Goal: Task Accomplishment & Management: Manage account settings

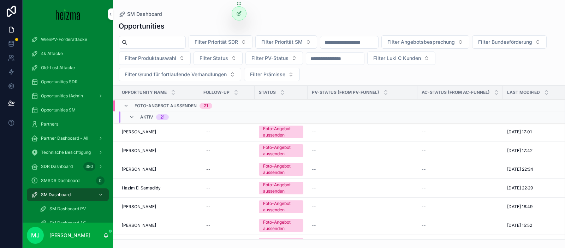
click at [207, 24] on div "Opportunities" at bounding box center [339, 26] width 441 height 10
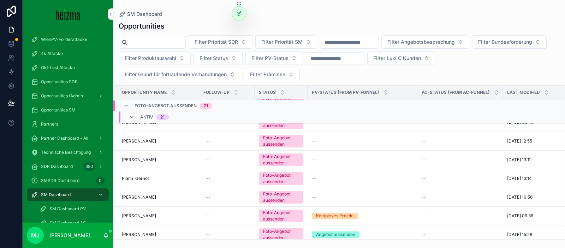
drag, startPoint x: 186, startPoint y: 26, endPoint x: 168, endPoint y: 37, distance: 20.8
click at [186, 26] on div "Opportunities" at bounding box center [339, 26] width 441 height 10
click at [168, 37] on input "scrollable content" at bounding box center [157, 42] width 58 height 10
type input "***"
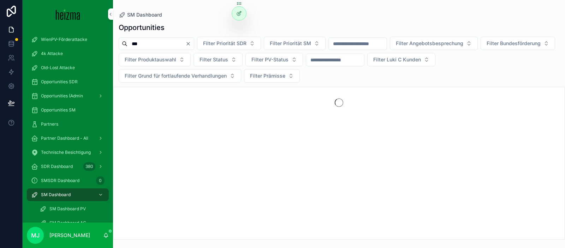
click at [116, 68] on div "*** Filter Priorität SDR Filter Priorität SM Filter Angebotsbesprechung Filter …" at bounding box center [339, 60] width 452 height 46
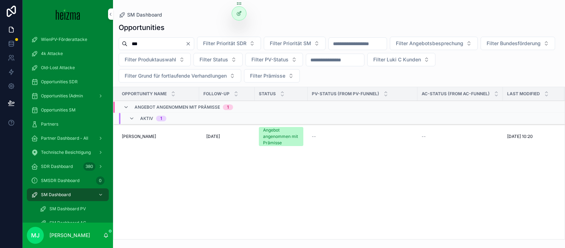
click at [143, 136] on span "Brigitte Ngo" at bounding box center [139, 137] width 34 height 6
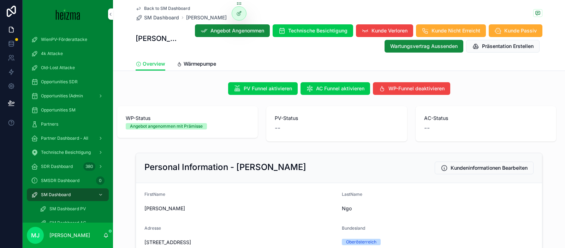
click at [219, 155] on div "Personal Information - Brigitte Ngo Kundeninformationen Bearbeiten" at bounding box center [339, 168] width 406 height 30
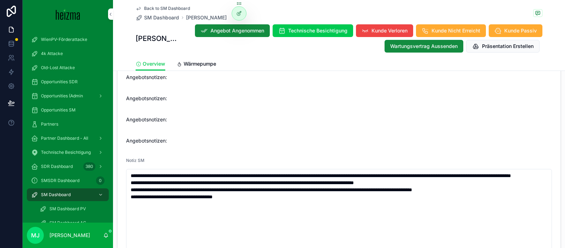
scroll to position [1076, 0]
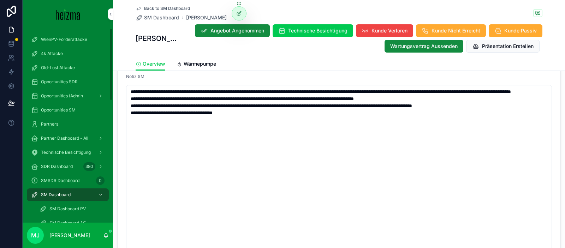
click at [122, 128] on form "Status Angebot angenommen mit Prämisse Realisierungszeitraum -- Technician Owne…" at bounding box center [339, 6] width 443 height 597
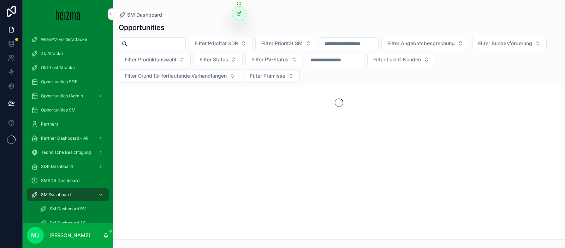
drag, startPoint x: 186, startPoint y: 52, endPoint x: 165, endPoint y: 43, distance: 22.1
click at [179, 49] on div "Filter Priorität SDR Filter Priorität SM Filter Angebotsbesprechung Filter Bund…" at bounding box center [339, 60] width 452 height 46
click at [165, 43] on input "scrollable content" at bounding box center [157, 44] width 58 height 10
type input "******"
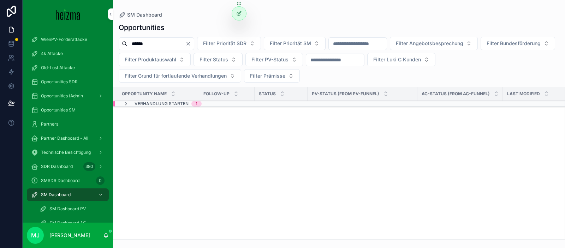
click at [157, 105] on span "Verhandlung Starten" at bounding box center [162, 104] width 54 height 6
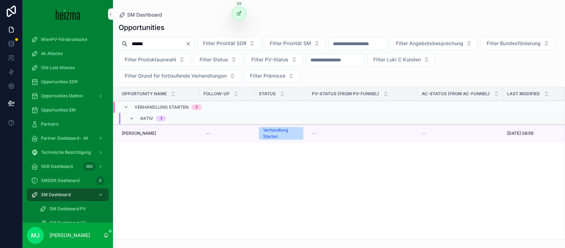
click at [143, 135] on span "[PERSON_NAME]" at bounding box center [139, 134] width 34 height 6
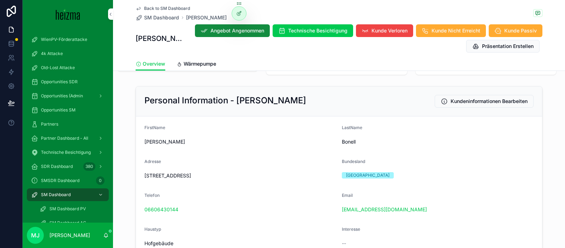
scroll to position [70, 0]
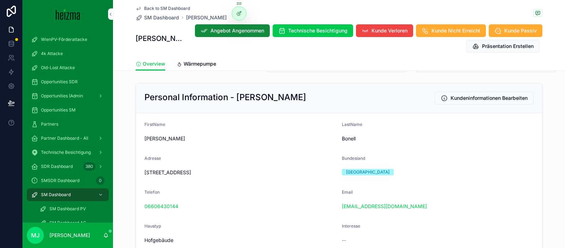
click at [163, 174] on span "[STREET_ADDRESS]" at bounding box center [241, 172] width 192 height 7
copy span "[STREET_ADDRESS]"
click at [312, 27] on span "Technische Besichtigung" at bounding box center [317, 30] width 59 height 7
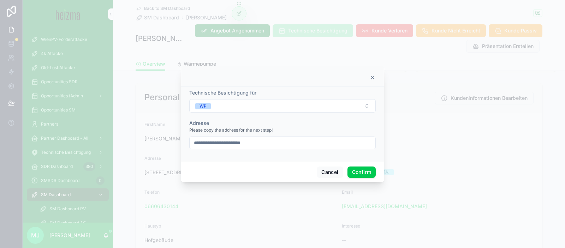
click at [357, 166] on div "Cancel Confirm" at bounding box center [283, 172] width 204 height 20
click at [357, 169] on button "Confirm" at bounding box center [362, 172] width 28 height 11
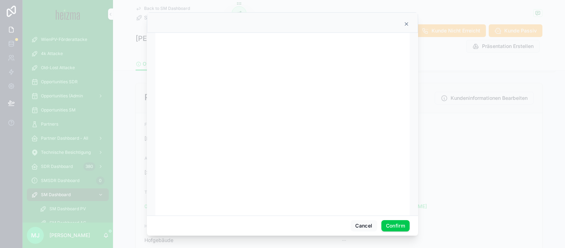
scroll to position [7, 0]
click at [405, 27] on icon at bounding box center [407, 24] width 6 height 6
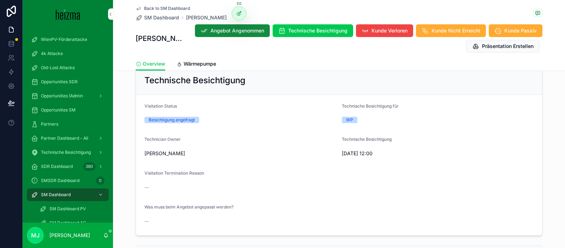
scroll to position [405, 0]
click at [167, 21] on span "SM Dashboard" at bounding box center [161, 17] width 35 height 7
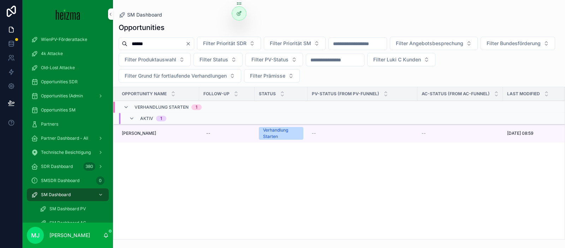
click at [176, 44] on input "******" at bounding box center [157, 44] width 58 height 10
type input "******"
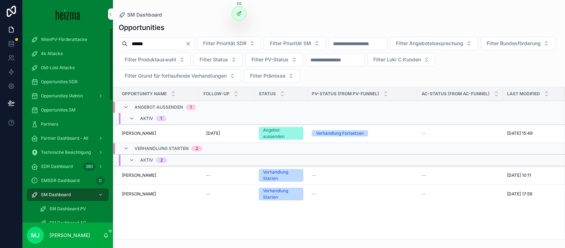
click at [141, 130] on td "[PERSON_NAME] [PERSON_NAME]" at bounding box center [156, 133] width 86 height 19
click at [140, 132] on span "[PERSON_NAME]" at bounding box center [139, 134] width 34 height 6
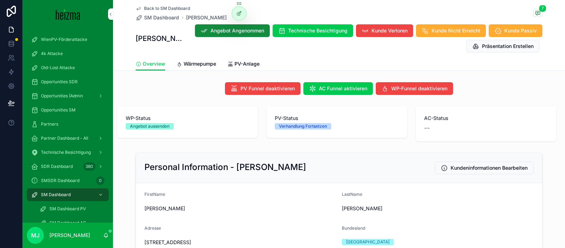
click at [220, 34] on span "Angebot Angenommen" at bounding box center [238, 30] width 54 height 7
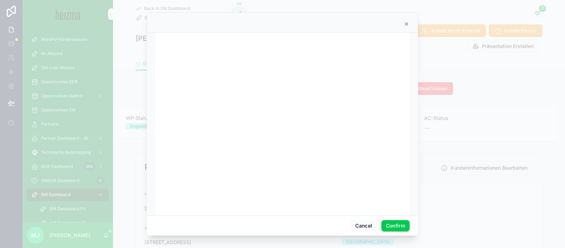
scroll to position [8, 0]
click at [394, 222] on button "Confirm" at bounding box center [396, 226] width 28 height 11
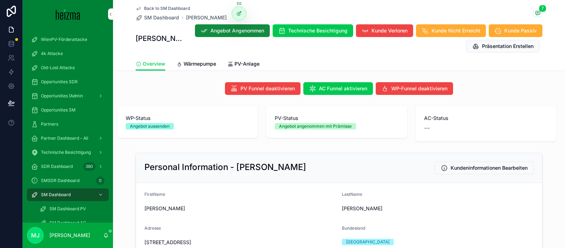
click at [159, 19] on span "SM Dashboard" at bounding box center [161, 17] width 35 height 7
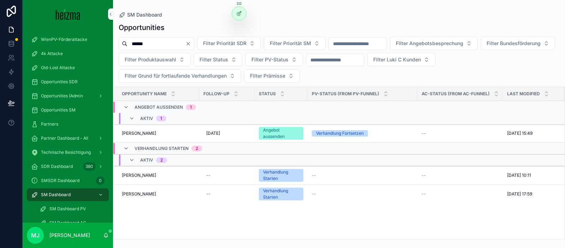
click at [180, 49] on div "******" at bounding box center [157, 43] width 76 height 13
drag, startPoint x: 180, startPoint y: 49, endPoint x: 164, endPoint y: 42, distance: 16.9
click at [180, 49] on div "******" at bounding box center [157, 43] width 76 height 13
click at [165, 42] on input "******" at bounding box center [157, 44] width 58 height 10
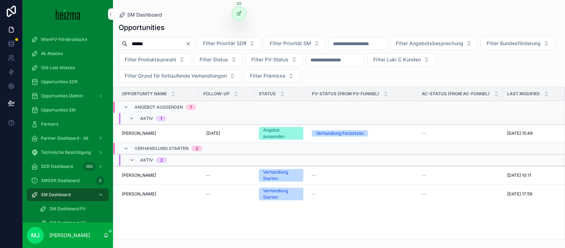
type input "******"
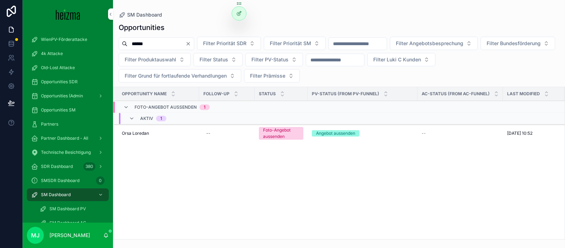
click at [136, 132] on span "Orsa Loredan" at bounding box center [135, 134] width 27 height 6
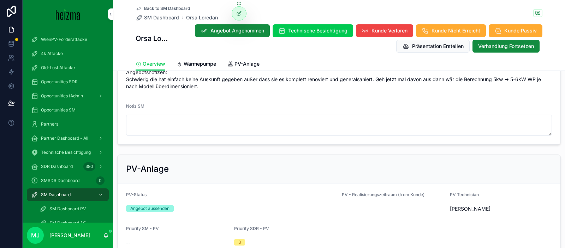
scroll to position [918, 0]
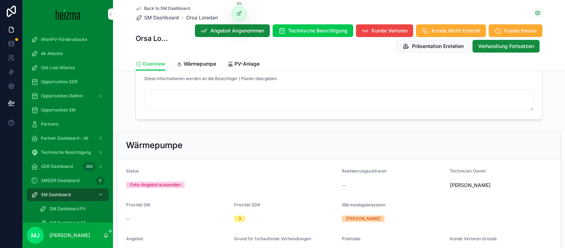
click at [324, 123] on div "PV Funnel deaktivieren AC Funnel aktivieren WP-Funnel deaktivieren WP-Status Fo…" at bounding box center [339, 99] width 452 height 1287
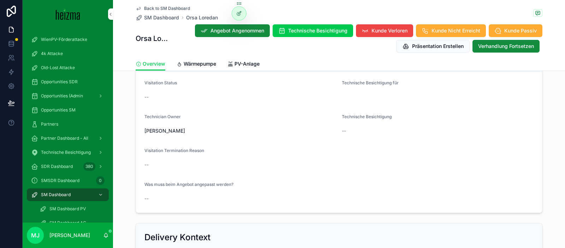
scroll to position [457, 0]
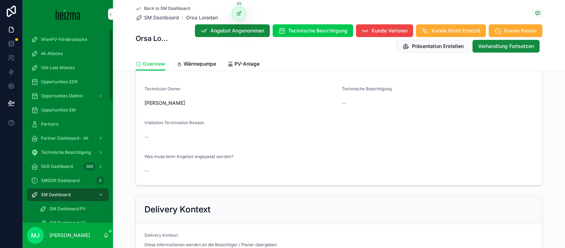
click at [60, 108] on span "Opportunities SM" at bounding box center [58, 110] width 35 height 6
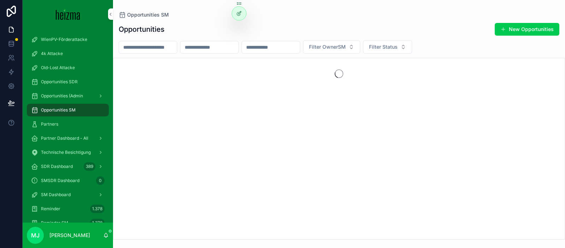
click at [231, 48] on input "scrollable content" at bounding box center [210, 47] width 58 height 10
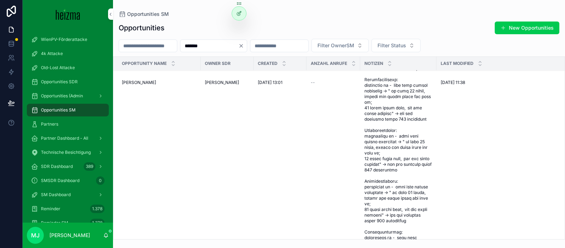
scroll to position [215, 0]
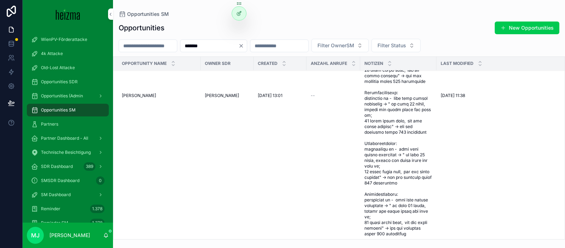
type input "*******"
click at [139, 99] on span "Gabriele Baier" at bounding box center [139, 96] width 34 height 6
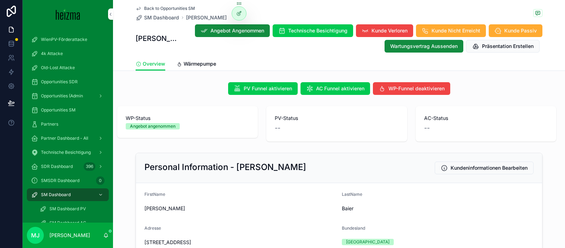
click at [167, 17] on span "SM Dashboard" at bounding box center [161, 17] width 35 height 7
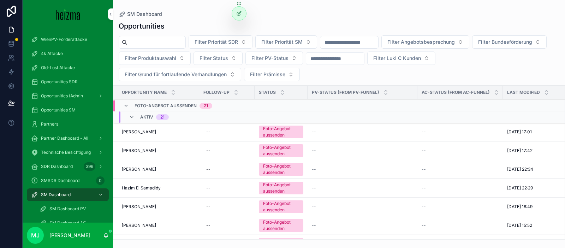
click at [163, 41] on input "scrollable content" at bounding box center [157, 42] width 58 height 10
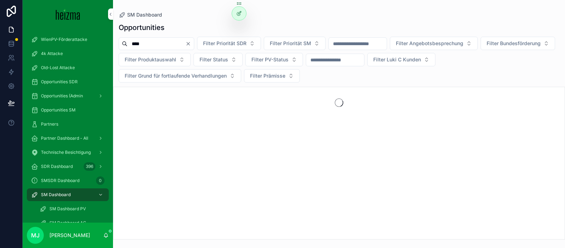
type input "****"
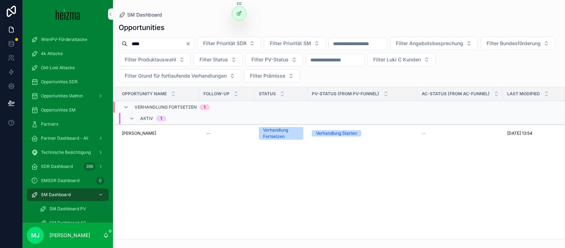
click at [137, 135] on span "Naser Zuta" at bounding box center [139, 134] width 34 height 6
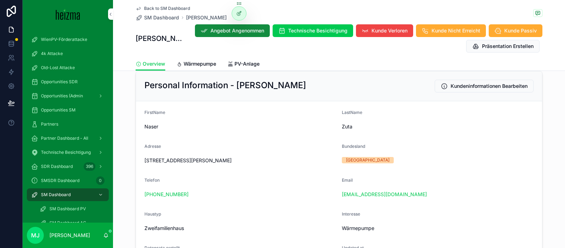
scroll to position [83, 0]
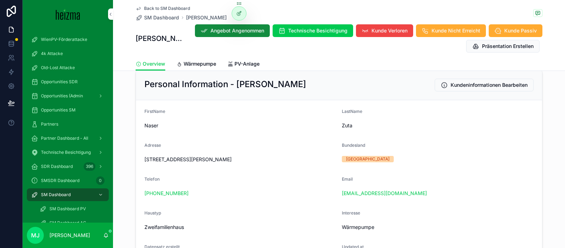
click at [168, 159] on span "Hauptstraße 191, 3400 Maria Gugging, Österreich" at bounding box center [241, 159] width 192 height 7
drag, startPoint x: 515, startPoint y: 111, endPoint x: 166, endPoint y: 159, distance: 352.2
click at [168, 159] on span "Hauptstraße 191, 3400 Maria Gugging, Österreich" at bounding box center [241, 159] width 192 height 7
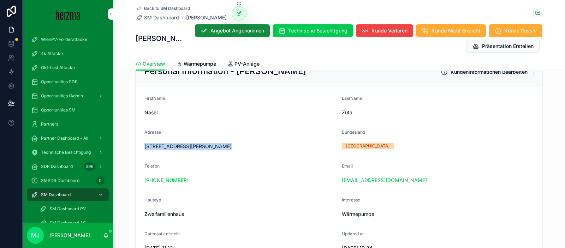
scroll to position [97, 0]
click at [314, 27] on span "Technische Besichtigung" at bounding box center [317, 30] width 59 height 7
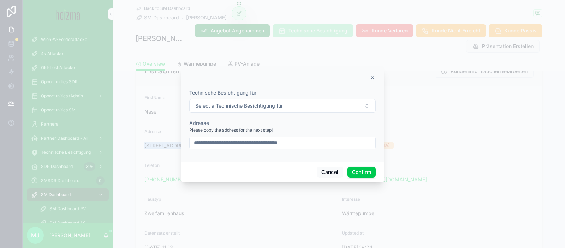
click at [269, 107] on span "Select a Technische Besichtigung für" at bounding box center [239, 105] width 88 height 7
click at [259, 134] on div "WP" at bounding box center [283, 134] width 98 height 11
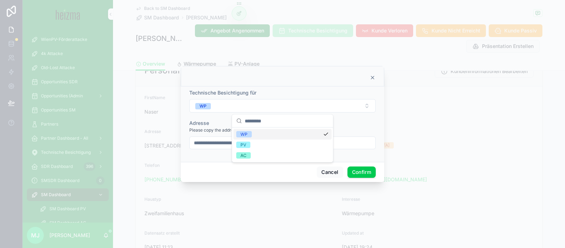
click at [355, 127] on div "Adresse" at bounding box center [282, 123] width 187 height 7
click at [362, 176] on button "Confirm" at bounding box center [362, 172] width 28 height 11
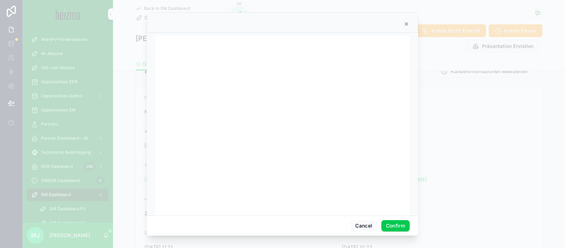
click at [407, 24] on icon at bounding box center [407, 24] width 6 height 6
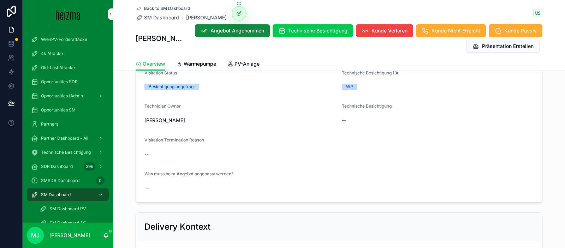
scroll to position [452, 0]
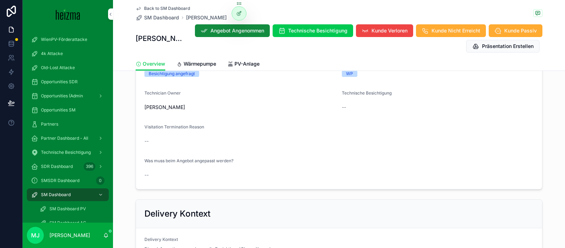
click at [303, 28] on span "Technische Besichtigung" at bounding box center [317, 30] width 59 height 7
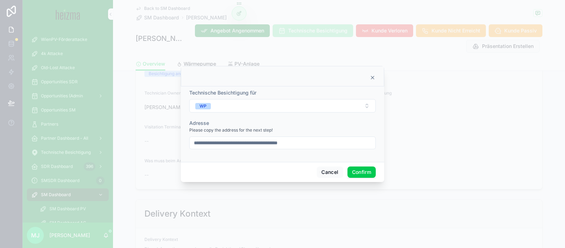
click at [371, 171] on button "Confirm" at bounding box center [362, 172] width 28 height 11
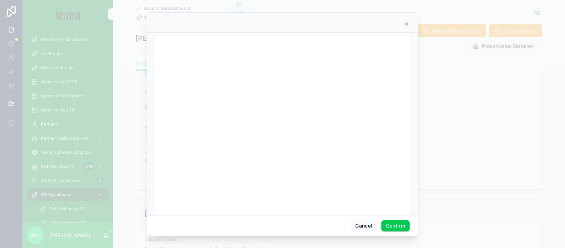
scroll to position [12, 0]
click at [393, 225] on button "Confirm" at bounding box center [396, 226] width 28 height 11
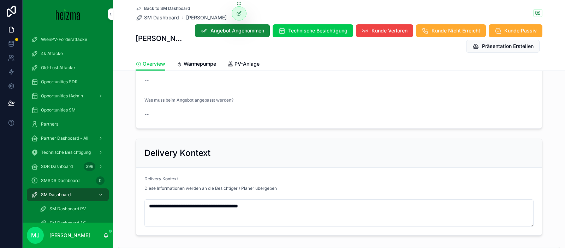
scroll to position [512, 0]
click at [318, 33] on span "Technische Besichtigung" at bounding box center [317, 30] width 59 height 7
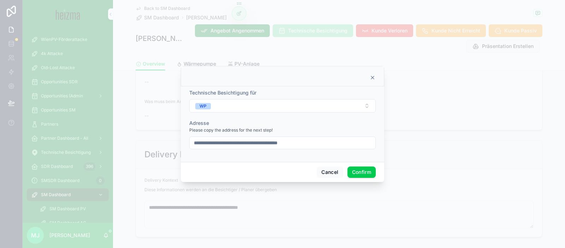
drag, startPoint x: 371, startPoint y: 78, endPoint x: 257, endPoint y: 51, distance: 117.2
click at [371, 78] on icon at bounding box center [373, 78] width 6 height 6
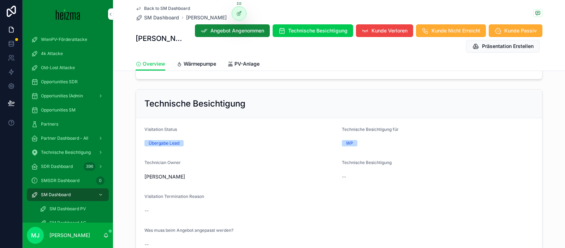
scroll to position [382, 0]
click at [230, 34] on span "Angebot Angenommen" at bounding box center [238, 30] width 54 height 7
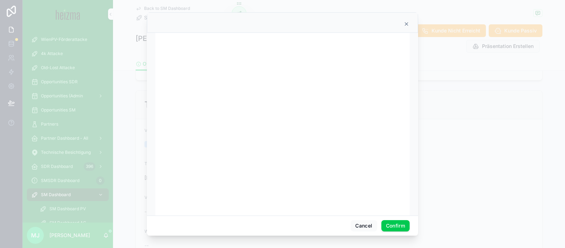
scroll to position [5, 0]
click at [399, 223] on button "Confirm" at bounding box center [396, 226] width 28 height 11
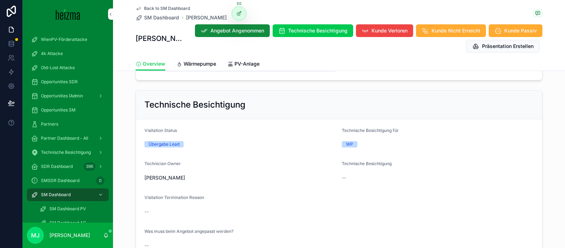
click at [445, 222] on form "Visitation Status Übergabe Lead Technische Besichtigung für WP Technician Owner…" at bounding box center [339, 189] width 406 height 141
click at [166, 18] on span "SM Dashboard" at bounding box center [161, 17] width 35 height 7
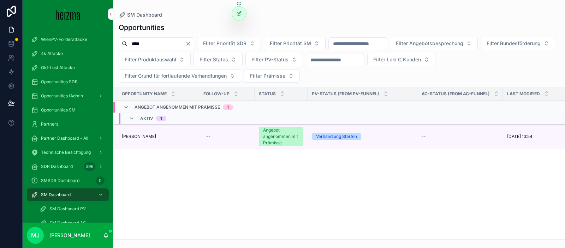
click at [173, 41] on input "****" at bounding box center [157, 44] width 58 height 10
type input "****"
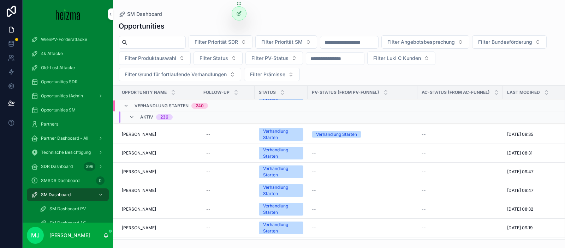
scroll to position [2960, 0]
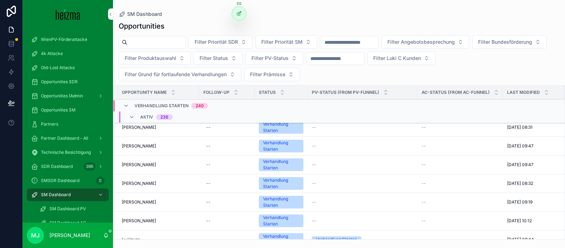
click at [126, 104] on icon "scrollable content" at bounding box center [126, 106] width 6 height 6
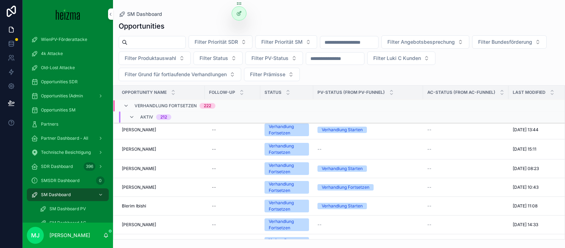
click at [129, 110] on div "Verhandlung Fortsetzen 222" at bounding box center [169, 105] width 92 height 11
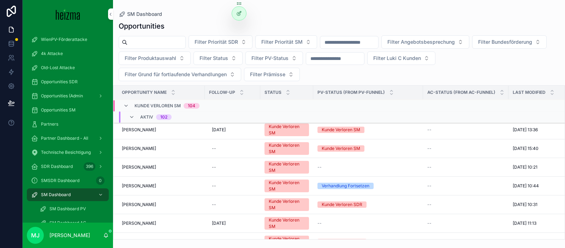
click at [130, 107] on div "Kunde Verloren SM 104" at bounding box center [161, 105] width 76 height 11
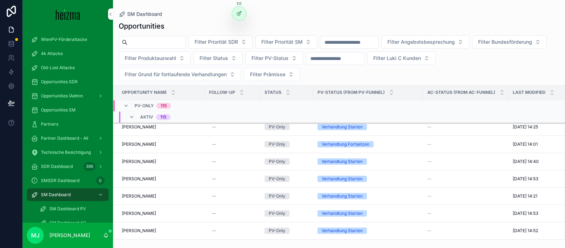
scroll to position [2949, 0]
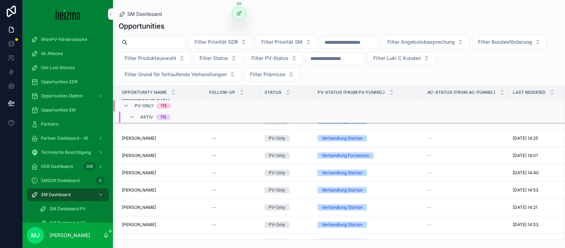
click at [133, 105] on div "PV-Only 115" at bounding box center [147, 105] width 48 height 11
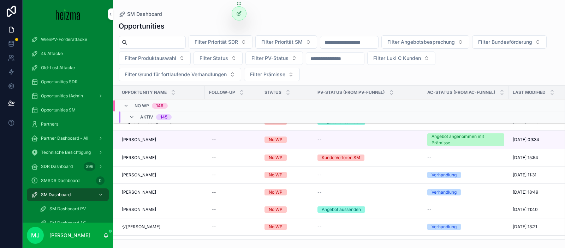
click at [133, 107] on div "No WP 146" at bounding box center [145, 105] width 45 height 11
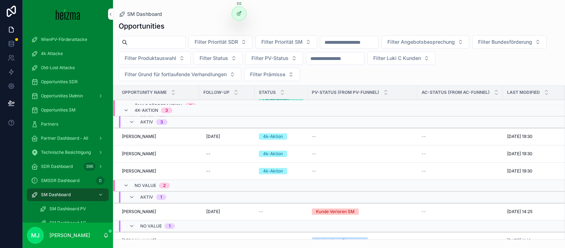
click at [145, 112] on span "4k-Aktion" at bounding box center [147, 111] width 24 height 6
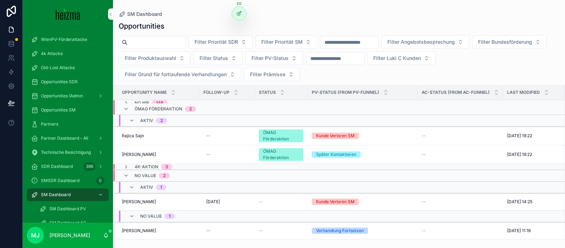
scroll to position [2884, 0]
click at [143, 112] on div "ÖMAG Förderaktion 2" at bounding box center [165, 109] width 61 height 11
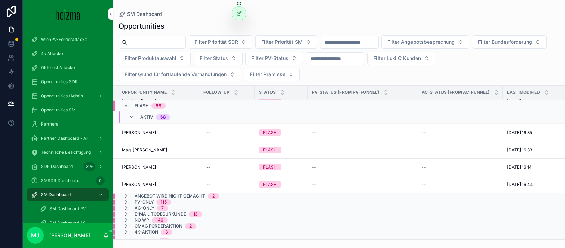
scroll to position [2220, 0]
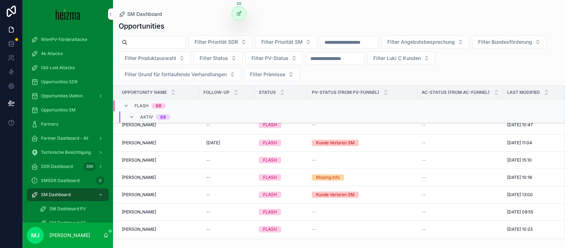
click at [136, 107] on span "FLASH" at bounding box center [142, 106] width 14 height 6
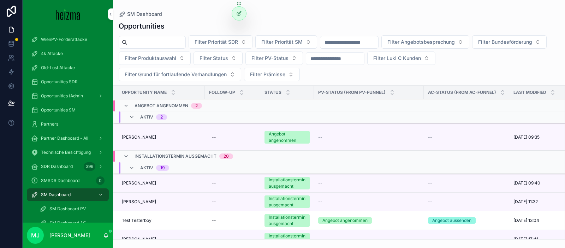
scroll to position [1070, 0]
click at [184, 157] on span "Installationstermin ausgemacht" at bounding box center [176, 157] width 82 height 6
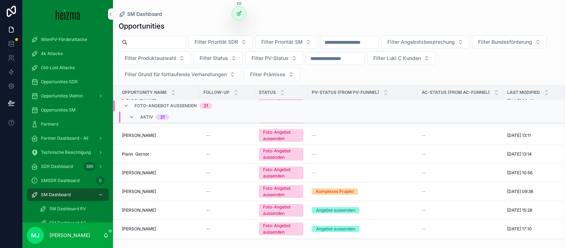
scroll to position [202, 0]
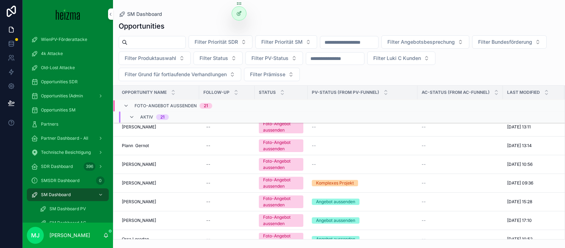
click at [159, 42] on input "scrollable content" at bounding box center [157, 42] width 58 height 10
type input "**********"
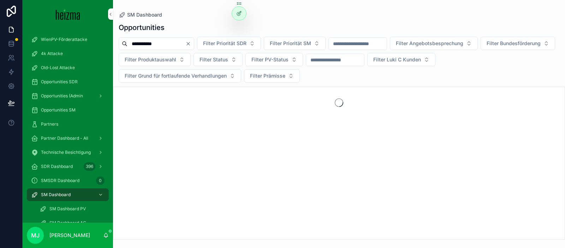
click at [328, 82] on div "**********" at bounding box center [339, 60] width 452 height 46
click at [79, 110] on div "Opportunities SM" at bounding box center [68, 110] width 74 height 11
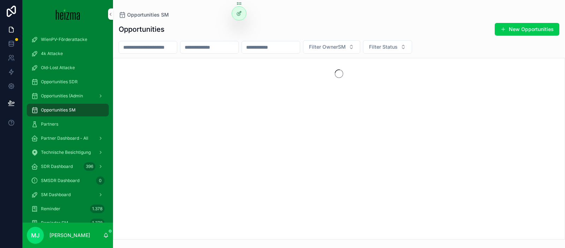
click at [163, 48] on input "scrollable content" at bounding box center [148, 47] width 58 height 10
type input "**********"
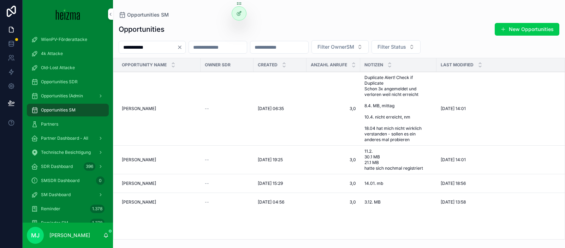
click at [141, 109] on span "Dieter Hall" at bounding box center [139, 109] width 34 height 6
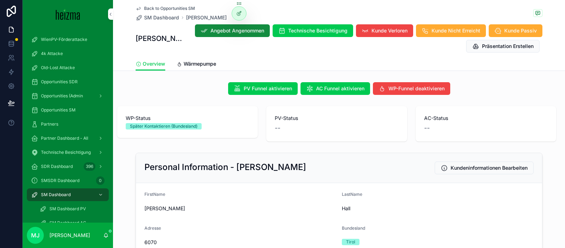
click at [171, 18] on span "SM Dashboard" at bounding box center [161, 17] width 35 height 7
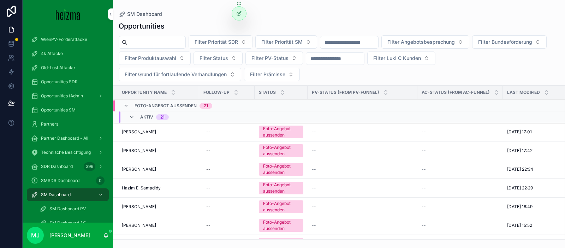
click at [149, 41] on input "scrollable content" at bounding box center [157, 42] width 58 height 10
type input "********"
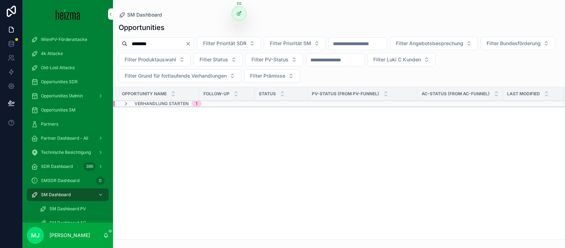
drag, startPoint x: 159, startPoint y: 97, endPoint x: 161, endPoint y: 101, distance: 4.6
click at [159, 97] on div "Opportunity Name" at bounding box center [156, 93] width 86 height 13
click at [163, 103] on span "Verhandlung Starten" at bounding box center [162, 104] width 54 height 6
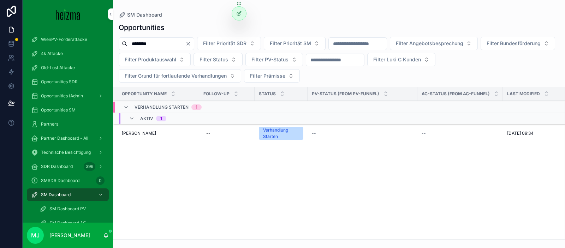
click at [137, 133] on span "Jörg Krutzler" at bounding box center [139, 134] width 34 height 6
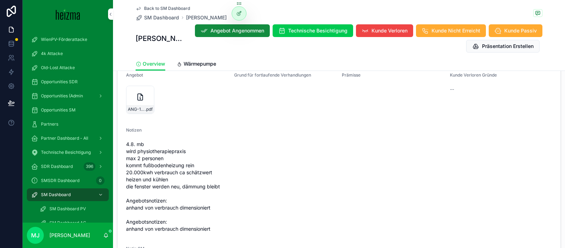
scroll to position [787, 0]
click at [136, 106] on div "ANG-12242-Krutzler-2025-08-05 .pdf" at bounding box center [141, 110] width 28 height 8
click at [155, 18] on span "SM Dashboard" at bounding box center [161, 17] width 35 height 7
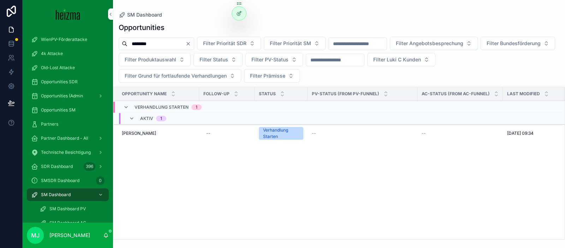
click at [151, 43] on input "********" at bounding box center [157, 44] width 58 height 10
type input "*****"
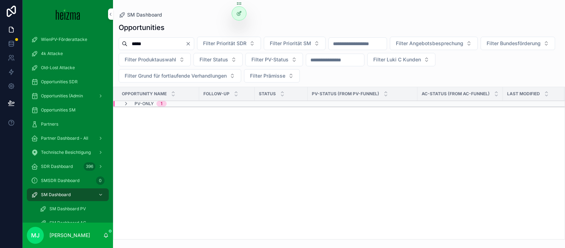
click at [146, 102] on span "PV-Only" at bounding box center [144, 104] width 19 height 6
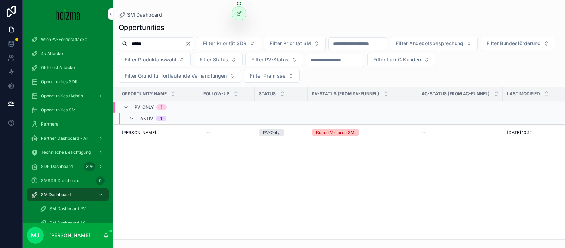
click at [147, 132] on span "Milan Otto Varga" at bounding box center [139, 133] width 34 height 6
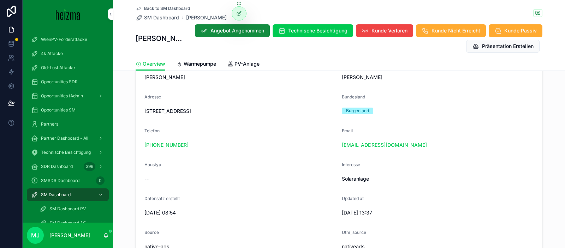
scroll to position [130, 0]
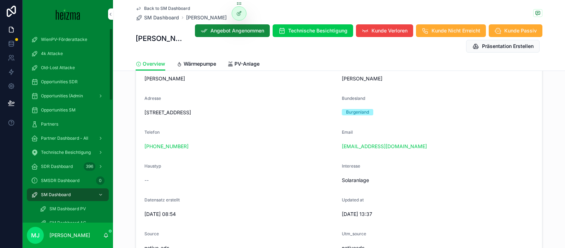
click at [58, 196] on span "SM Dashboard" at bounding box center [56, 195] width 30 height 6
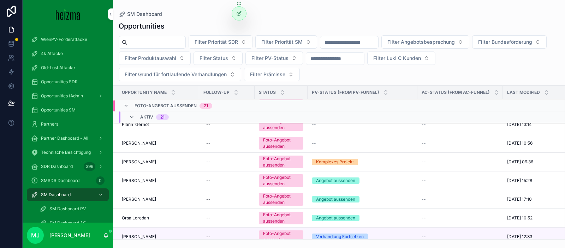
scroll to position [239, 0]
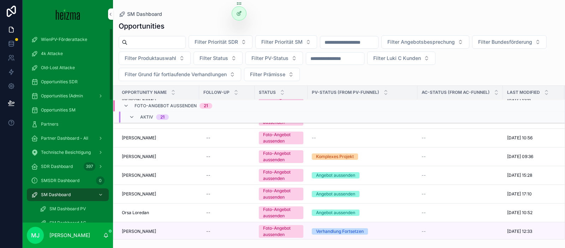
click at [136, 39] on input "scrollable content" at bounding box center [157, 42] width 58 height 10
type input "**********"
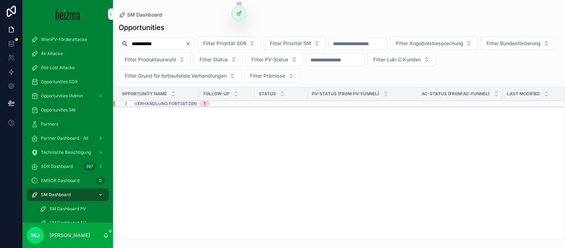
click at [174, 106] on span "Verhandlung Fortsetzen" at bounding box center [166, 104] width 62 height 6
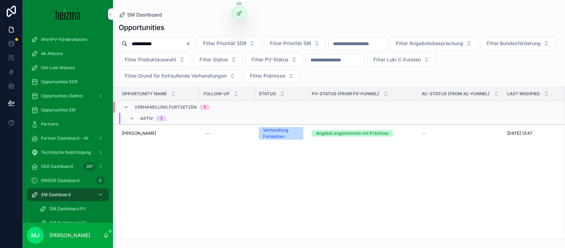
click at [145, 130] on td "Nikolaos Polymenakos Nikolaos Polymenakos" at bounding box center [156, 133] width 86 height 19
click at [149, 134] on span "Nikolaos Polymenakos" at bounding box center [139, 134] width 34 height 6
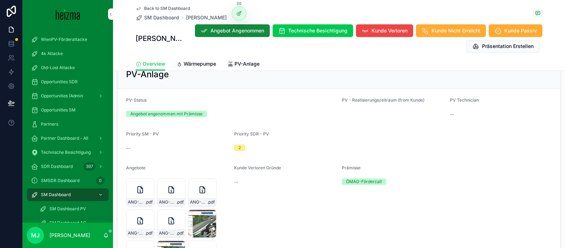
scroll to position [1046, 0]
click at [234, 64] on div "PV-Anlage" at bounding box center [244, 63] width 32 height 7
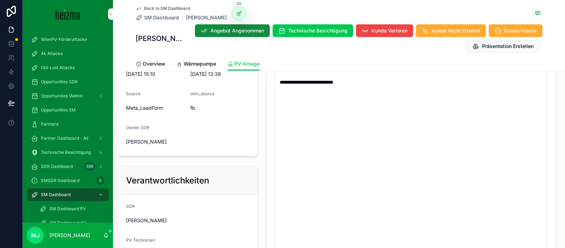
scroll to position [540, 0]
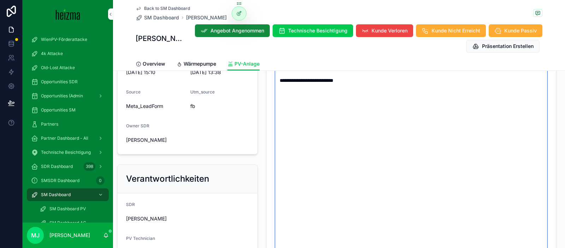
click at [397, 121] on textarea "**********" at bounding box center [411, 148] width 272 height 218
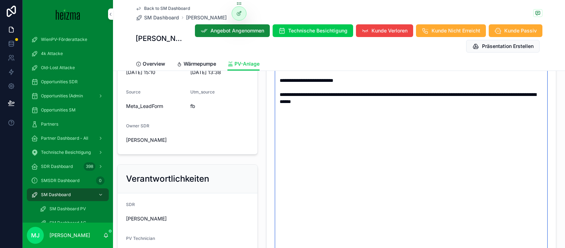
type textarea "**********"
click at [261, 103] on div "Personal Information - Nikolaos Polymenakos Kundeninformationen Bearbeiten Firs…" at bounding box center [187, 4] width 149 height 308
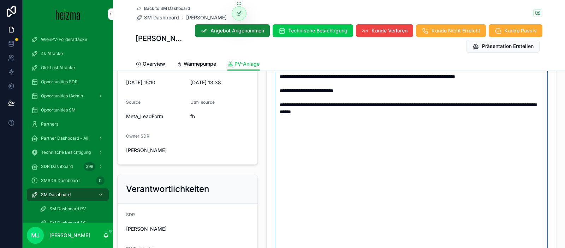
click at [385, 126] on textarea "**********" at bounding box center [411, 158] width 272 height 218
drag, startPoint x: 403, startPoint y: 128, endPoint x: 295, endPoint y: 120, distance: 108.1
click at [295, 120] on textarea "**********" at bounding box center [411, 158] width 272 height 218
click at [266, 119] on div "**********" at bounding box center [411, 86] width 290 height 447
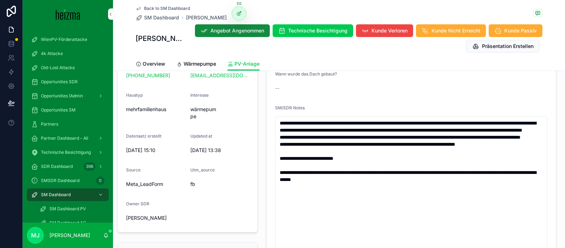
scroll to position [458, 0]
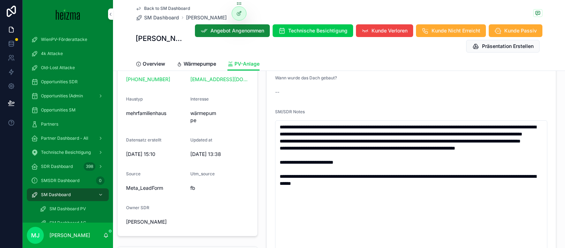
click at [333, 91] on div "--" at bounding box center [307, 92] width 64 height 7
click at [159, 18] on span "SM Dashboard" at bounding box center [161, 17] width 35 height 7
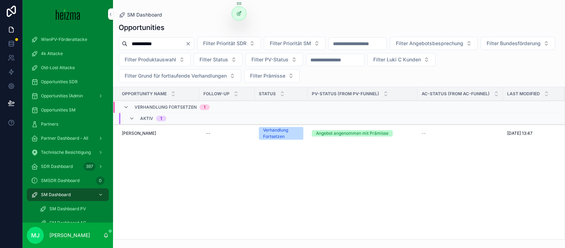
click at [154, 48] on input "**********" at bounding box center [157, 44] width 58 height 10
type input "**********"
click at [136, 134] on span "Di(Fh) Peter Ledermüller" at bounding box center [145, 134] width 47 height 6
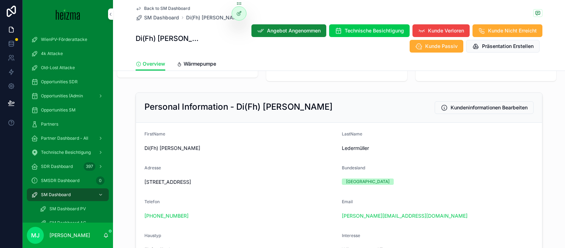
scroll to position [73, 0]
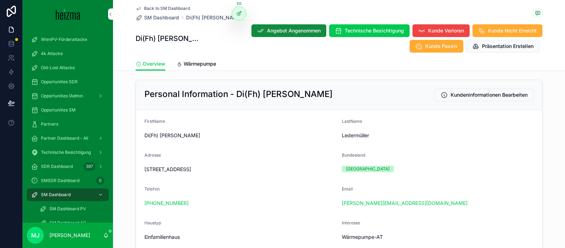
click at [280, 145] on form "FirstName Di(Fh) Peter LastName Ledermüller Adresse Sonnenweg 10, 8773 Kammern …" at bounding box center [339, 249] width 406 height 278
click at [354, 34] on button "Technische Besichtigung" at bounding box center [369, 30] width 81 height 13
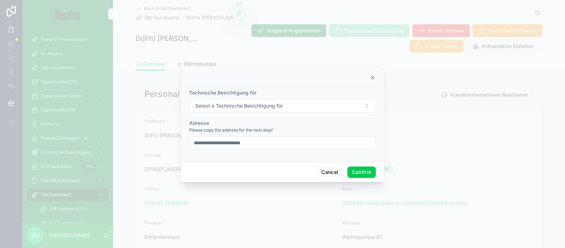
click at [257, 140] on input "**********" at bounding box center [283, 143] width 186 height 10
click at [288, 106] on button "Select a Technische Besichtigung für" at bounding box center [282, 105] width 187 height 13
click at [260, 135] on div "WP" at bounding box center [283, 134] width 98 height 11
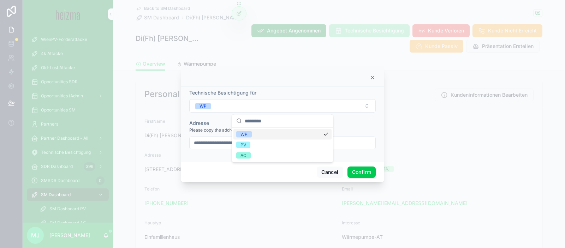
click at [349, 124] on div "Adresse" at bounding box center [282, 123] width 187 height 7
click at [353, 177] on button "Confirm" at bounding box center [362, 172] width 28 height 11
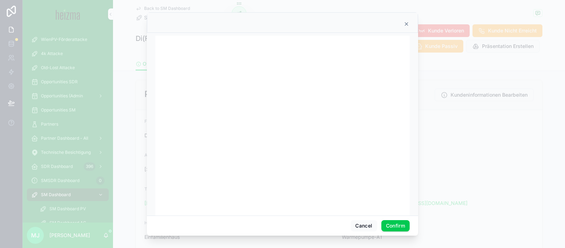
scroll to position [12, 0]
click at [406, 27] on div at bounding box center [282, 22] width 271 height 20
click at [406, 25] on icon at bounding box center [407, 24] width 6 height 6
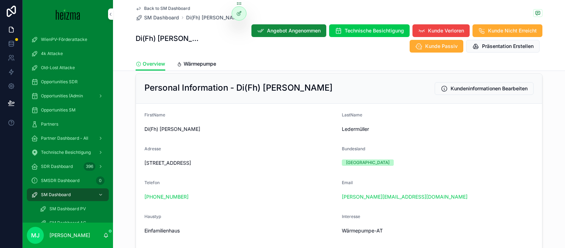
scroll to position [78, 0]
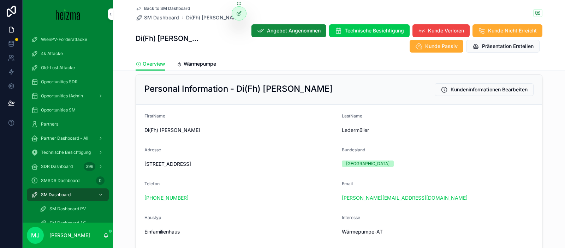
click at [166, 19] on span "SM Dashboard" at bounding box center [161, 17] width 35 height 7
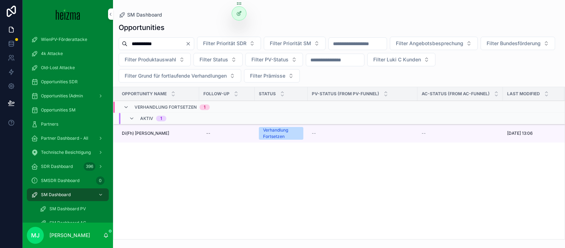
click at [152, 41] on input "**********" at bounding box center [157, 44] width 58 height 10
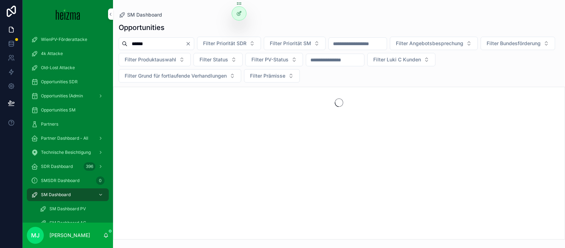
click at [119, 86] on div "Opportunities ****** Filter Priorität SDR Filter Priorität SM Filter Angebotsbe…" at bounding box center [339, 129] width 452 height 222
click at [117, 84] on div "Opportunities ****** Filter Priorität SDR Filter Priorität SM Filter Angebotsbe…" at bounding box center [339, 129] width 452 height 222
click at [156, 48] on input "******" at bounding box center [157, 44] width 58 height 10
type input "*****"
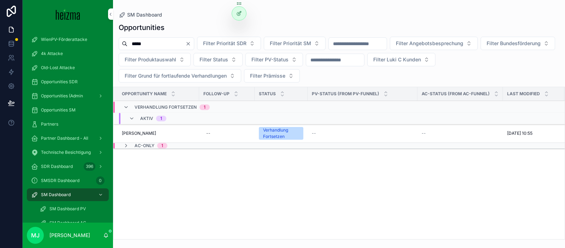
click at [140, 133] on span "Herbert Starkl" at bounding box center [139, 134] width 34 height 6
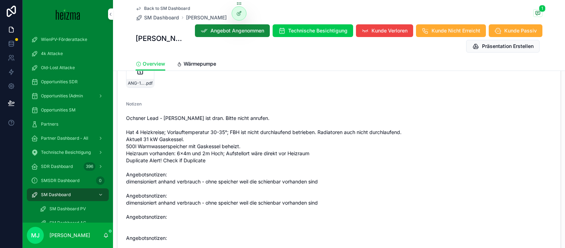
scroll to position [1051, 0]
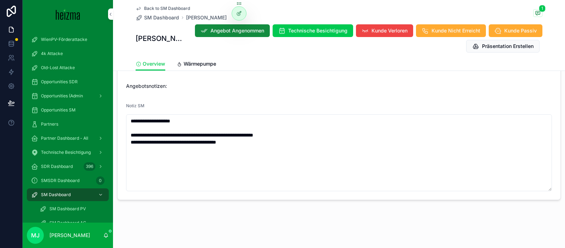
drag, startPoint x: 252, startPoint y: 93, endPoint x: 265, endPoint y: 95, distance: 13.6
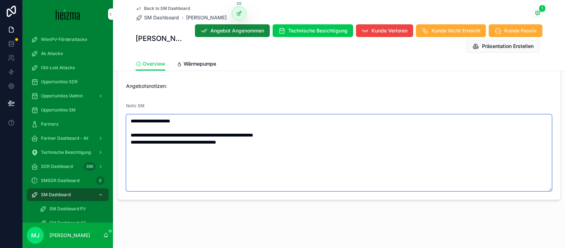
click at [305, 157] on textarea "**********" at bounding box center [339, 153] width 426 height 77
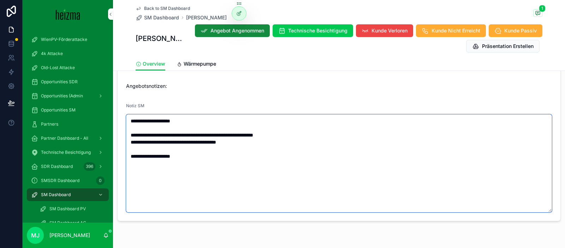
type textarea "**********"
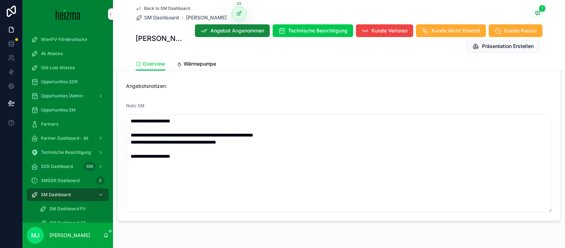
click at [158, 17] on span "SM Dashboard" at bounding box center [161, 17] width 35 height 7
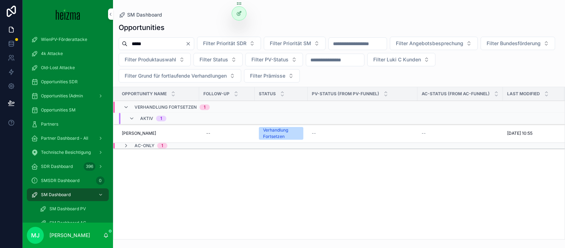
click at [157, 42] on input "*****" at bounding box center [157, 44] width 58 height 10
type input "**********"
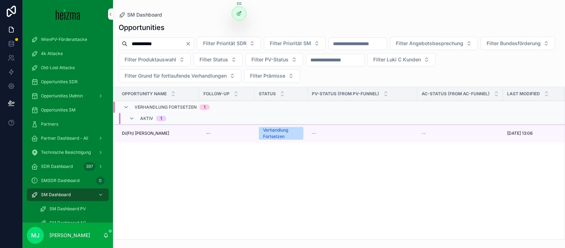
click at [148, 129] on td "Di(Fh) Peter Ledermüller Di(Fh) Peter Ledermüller" at bounding box center [156, 133] width 86 height 19
click at [153, 133] on span "Di(Fh) Peter Ledermüller" at bounding box center [145, 134] width 47 height 6
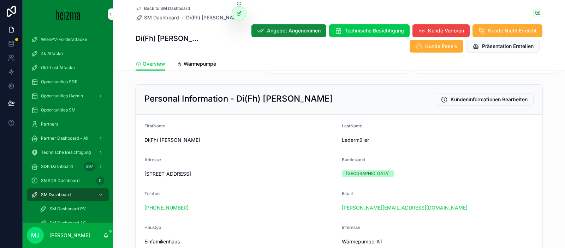
scroll to position [66, 0]
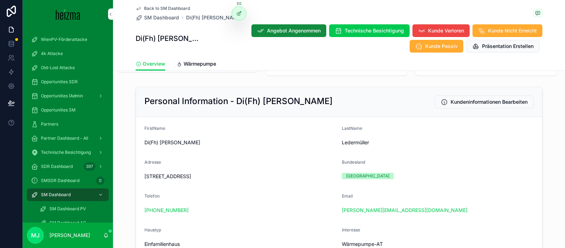
drag, startPoint x: 237, startPoint y: 99, endPoint x: 210, endPoint y: 40, distance: 65.8
click at [333, 100] on h2 "Personal Information - Di(Fh) Peter Ledermüller" at bounding box center [239, 101] width 188 height 11
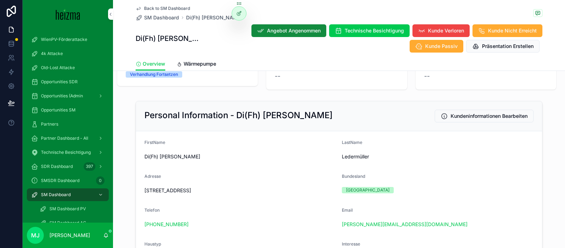
scroll to position [0, 0]
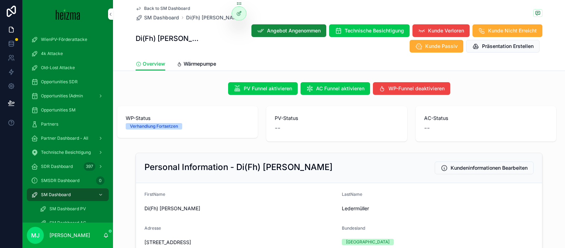
copy span "Di(Fh) Peter Ledermüller"
drag, startPoint x: 173, startPoint y: 25, endPoint x: 164, endPoint y: 19, distance: 10.6
click at [172, 24] on div "Di(Fh) Peter Ledermüller Angebot Angenommen Technische Besichtigung Kunde Verlo…" at bounding box center [339, 38] width 407 height 29
click at [163, 19] on span "SM Dashboard" at bounding box center [161, 17] width 35 height 7
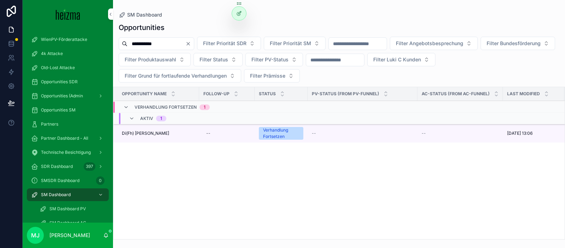
click at [155, 45] on input "**********" at bounding box center [157, 44] width 58 height 10
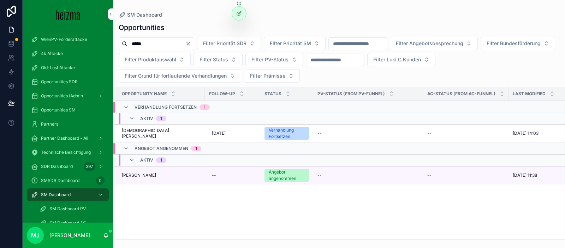
type input "*****"
click at [145, 177] on span "Gabriele Baier" at bounding box center [139, 176] width 34 height 6
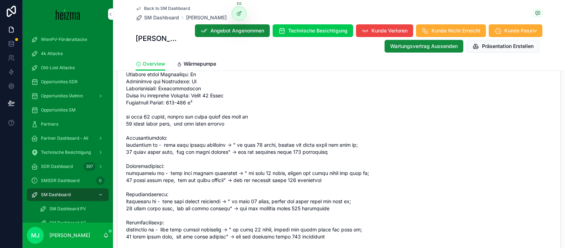
scroll to position [1163, 0]
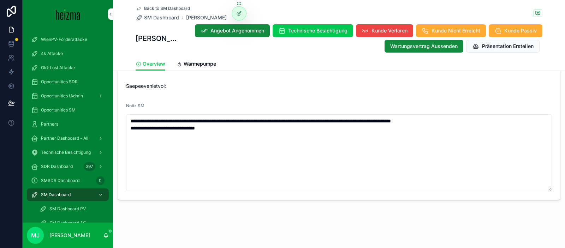
click at [259, 110] on div "Notiz SM" at bounding box center [339, 107] width 426 height 8
click at [68, 110] on span "Opportunities SM" at bounding box center [58, 110] width 35 height 6
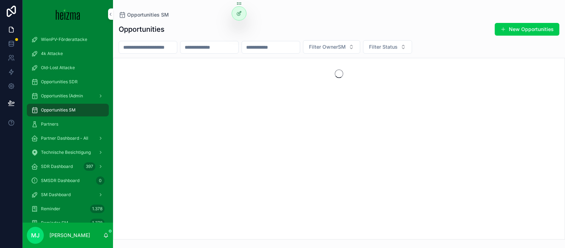
click at [154, 47] on input "scrollable content" at bounding box center [148, 47] width 58 height 10
paste input "**********"
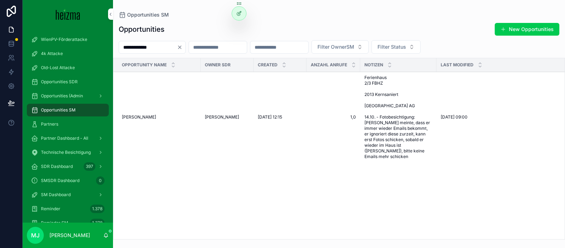
type input "**********"
click at [142, 115] on span "[PERSON_NAME]" at bounding box center [139, 118] width 34 height 6
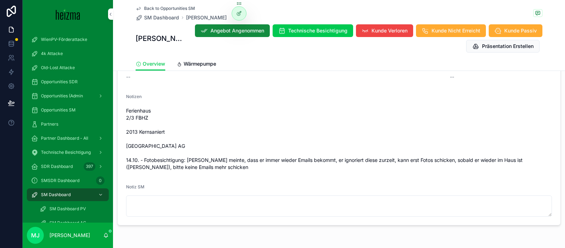
scroll to position [804, 0]
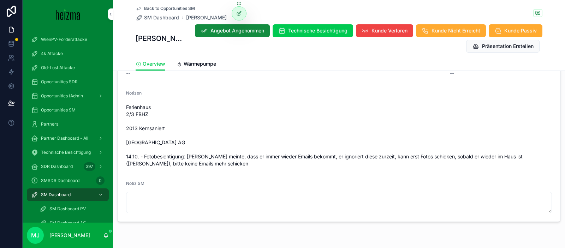
click at [336, 147] on span "Ferienhaus 2/3 FBHZ 2013 Kernsaniert Salzburg AG 14.10. - Fotobesichtigung: Kun…" at bounding box center [339, 136] width 426 height 64
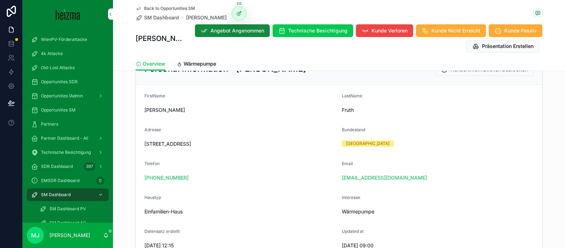
scroll to position [93, 0]
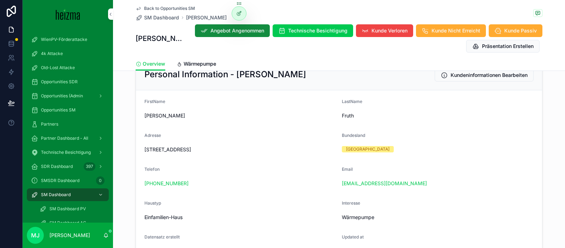
click at [191, 62] on span "Wärmepumpe" at bounding box center [200, 63] width 33 height 7
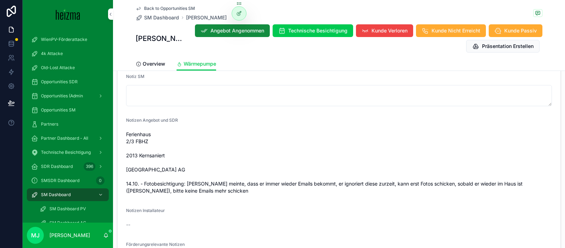
scroll to position [411, 0]
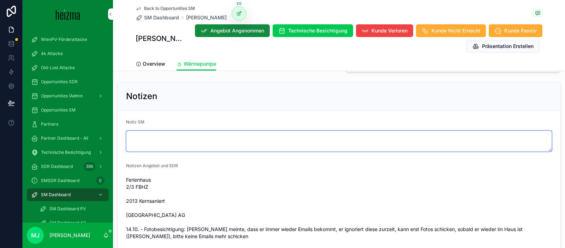
click at [333, 136] on textarea "scrollable content" at bounding box center [339, 141] width 426 height 21
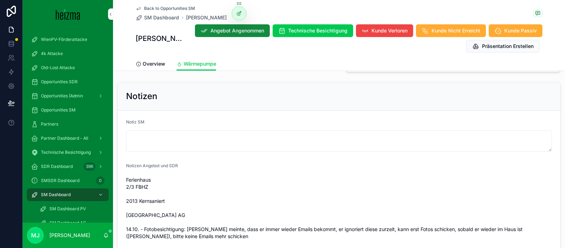
click at [325, 111] on form "Notiz SM Notizen Angebot und SDR Ferienhaus 2/3 FBHZ 2013 Kernsaniert Salzburg …" at bounding box center [339, 237] width 443 height 252
click at [231, 120] on div "Notiz SM" at bounding box center [339, 123] width 426 height 8
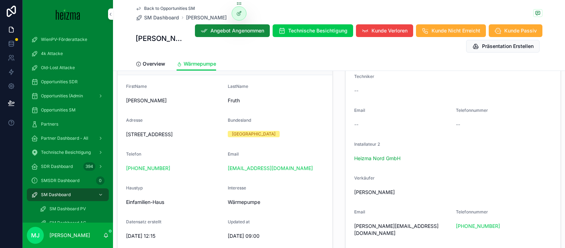
scroll to position [141, 0]
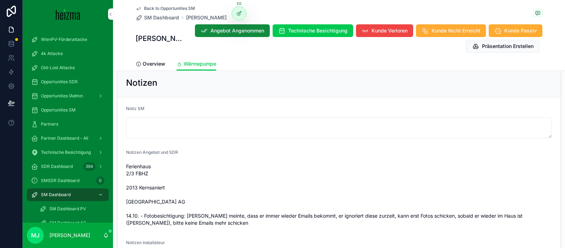
scroll to position [423, 0]
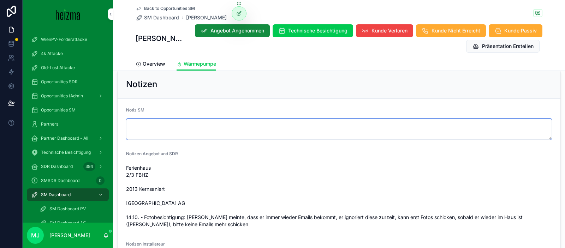
click at [327, 126] on textarea "scrollable content" at bounding box center [339, 129] width 426 height 21
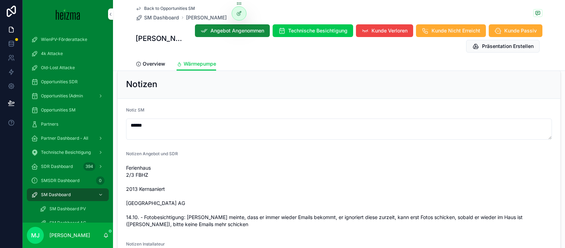
click at [142, 211] on span "Ferienhaus 2/3 FBHZ 2013 Kernsaniert Salzburg AG 14.10. - Fotobesichtigung: Kun…" at bounding box center [339, 197] width 426 height 64
click at [153, 216] on span "Ferienhaus 2/3 FBHZ 2013 Kernsaniert Salzburg AG 14.10. - Fotobesichtigung: Kun…" at bounding box center [339, 197] width 426 height 64
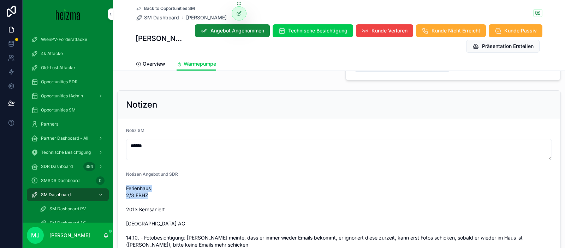
drag, startPoint x: 127, startPoint y: 182, endPoint x: 159, endPoint y: 187, distance: 33.3
click at [159, 187] on span "Ferienhaus 2/3 FBHZ 2013 Kernsaniert Salzburg AG 14.10. - Fotobesichtigung: Kun…" at bounding box center [339, 217] width 426 height 64
click at [157, 187] on span "Ferienhaus 2/3 FBHZ 2013 Kernsaniert Salzburg AG 14.10. - Fotobesichtigung: Kun…" at bounding box center [339, 217] width 426 height 64
click at [140, 185] on span "Ferienhaus 2/3 FBHZ 2013 Kernsaniert Salzburg AG 14.10. - Fotobesichtigung: Kun…" at bounding box center [339, 217] width 426 height 64
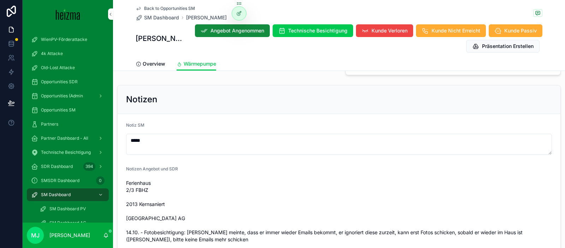
scroll to position [387, 0]
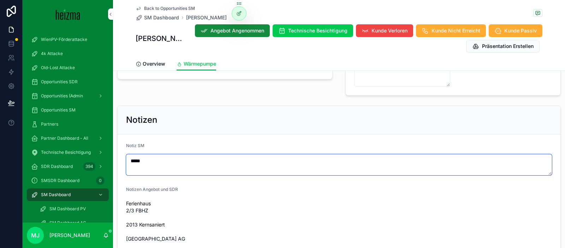
click at [224, 165] on textarea "*****" at bounding box center [339, 164] width 426 height 21
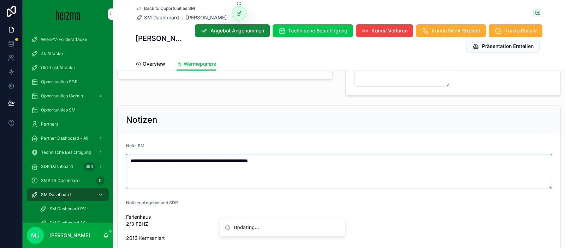
click at [186, 156] on textarea "**********" at bounding box center [339, 171] width 426 height 35
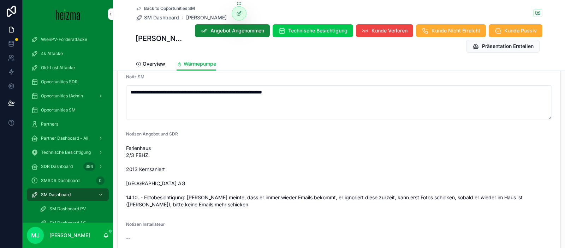
scroll to position [429, 0]
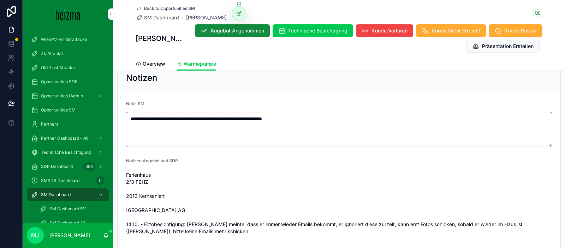
drag, startPoint x: 317, startPoint y: 110, endPoint x: 303, endPoint y: 119, distance: 17.3
click at [317, 112] on textarea "**********" at bounding box center [339, 129] width 426 height 35
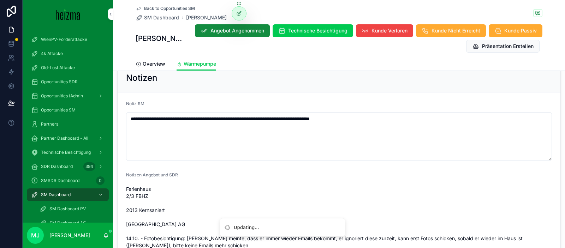
drag, startPoint x: 338, startPoint y: 96, endPoint x: 348, endPoint y: 101, distance: 11.5
click at [338, 101] on div "Notiz SM" at bounding box center [339, 105] width 426 height 8
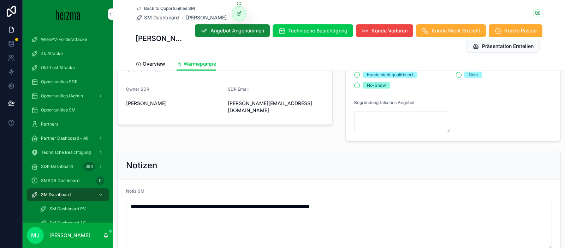
scroll to position [341, 0]
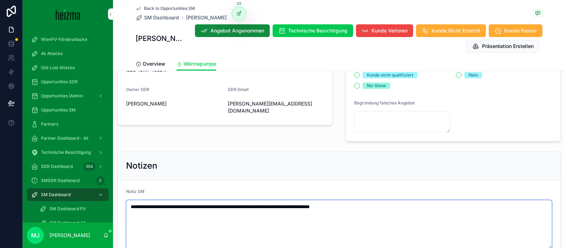
click at [389, 203] on textarea "**********" at bounding box center [339, 224] width 426 height 49
type textarea "**********"
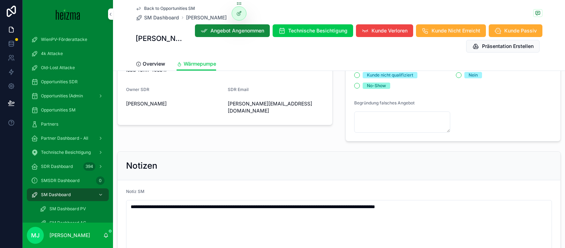
click at [413, 168] on div "Notizen" at bounding box center [339, 166] width 443 height 29
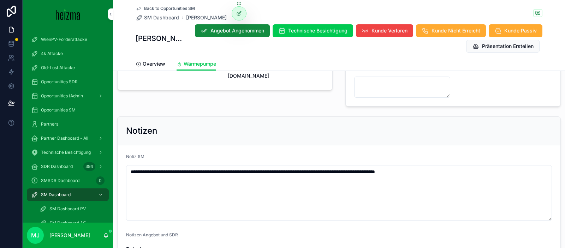
scroll to position [377, 0]
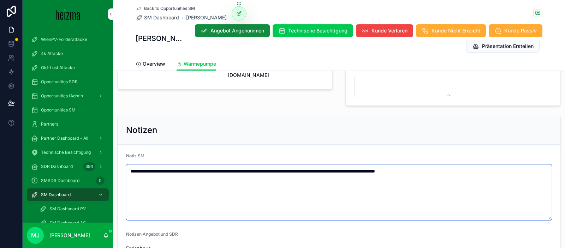
click at [541, 165] on textarea "**********" at bounding box center [339, 193] width 426 height 56
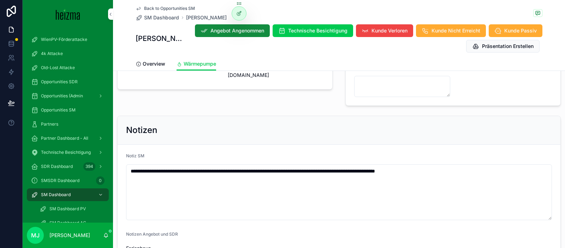
click at [434, 125] on div "Notizen" at bounding box center [339, 130] width 426 height 11
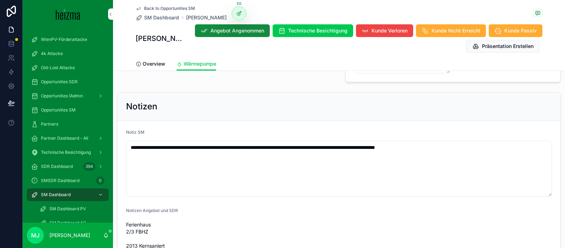
scroll to position [401, 0]
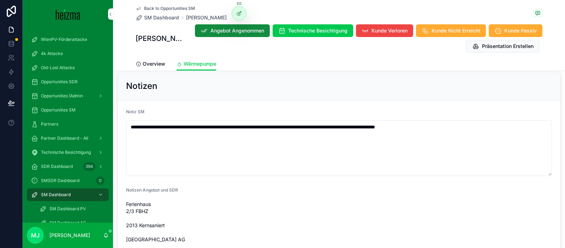
click at [230, 109] on div "Notiz SM" at bounding box center [339, 113] width 426 height 8
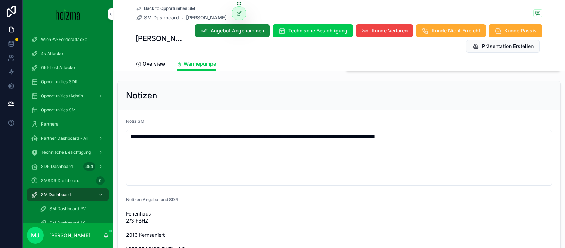
scroll to position [410, 0]
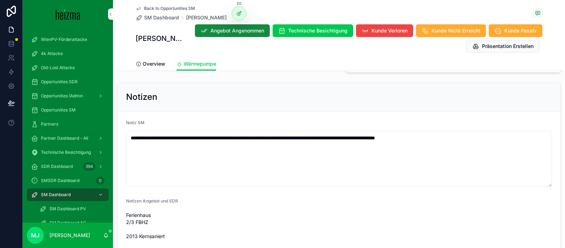
click at [304, 10] on div "Back to Opportunities SM SM Dashboard Andreas Fruth" at bounding box center [339, 14] width 407 height 16
click at [47, 194] on span "SM Dashboard" at bounding box center [56, 195] width 30 height 6
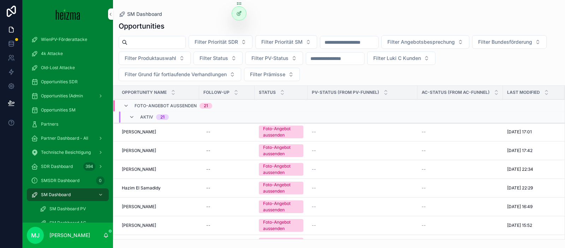
click at [148, 41] on input "scrollable content" at bounding box center [157, 42] width 58 height 10
type input "********"
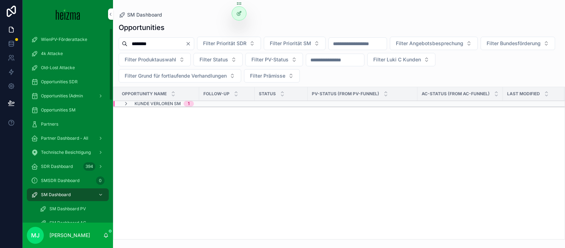
click at [150, 104] on span "Kunde Verloren SM" at bounding box center [158, 104] width 46 height 6
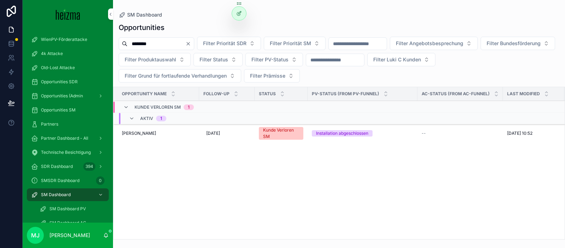
click at [142, 134] on span "Harald Schnidar" at bounding box center [139, 134] width 34 height 6
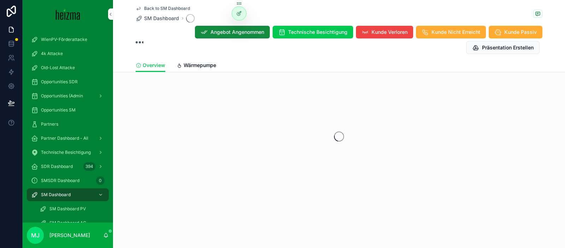
click at [190, 62] on span "Wärmepumpe" at bounding box center [200, 65] width 33 height 7
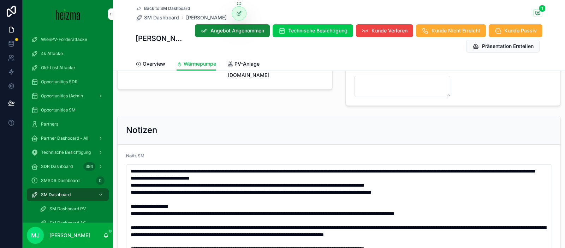
scroll to position [427, 0]
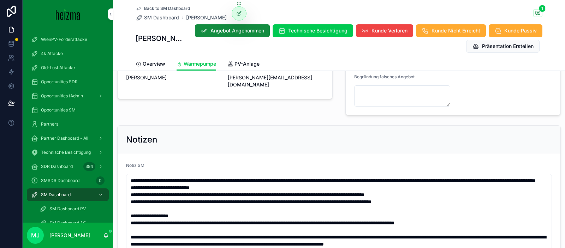
click at [143, 63] on span "Overview" at bounding box center [154, 63] width 23 height 7
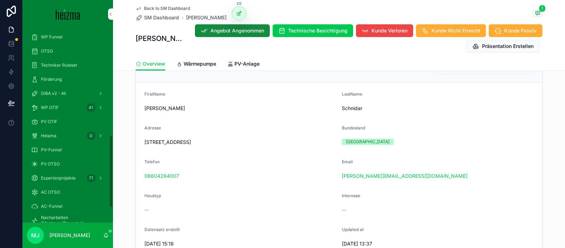
scroll to position [285, 0]
click at [62, 68] on div "OTSO" at bounding box center [68, 65] width 74 height 11
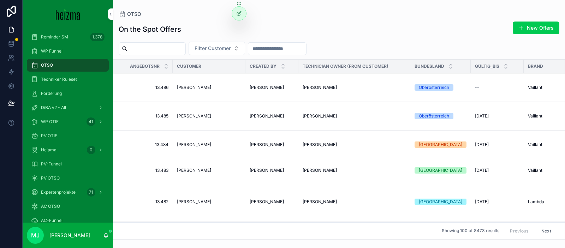
click at [186, 44] on input "scrollable content" at bounding box center [157, 49] width 58 height 10
click at [210, 48] on span "Filter Customer" at bounding box center [213, 48] width 36 height 7
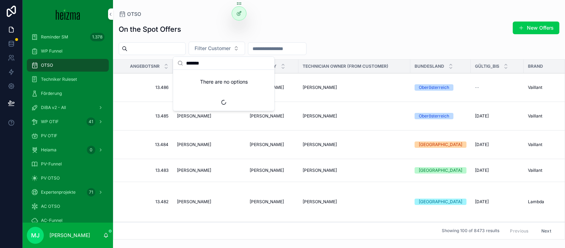
type input "********"
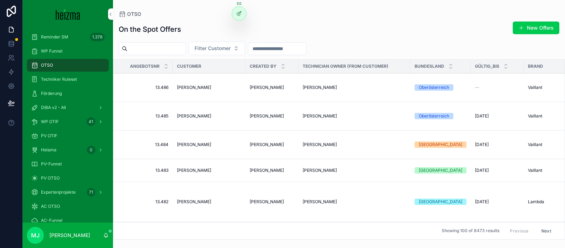
click at [217, 51] on span "Filter Customer" at bounding box center [213, 48] width 36 height 7
click at [210, 63] on input "*******" at bounding box center [228, 63] width 84 height 13
type input "*******"
click at [196, 31] on div "On the Spot Offers New Offers" at bounding box center [339, 29] width 441 height 16
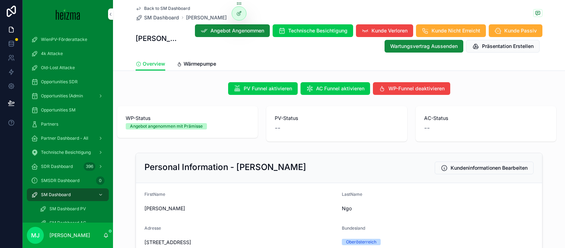
scroll to position [1076, 0]
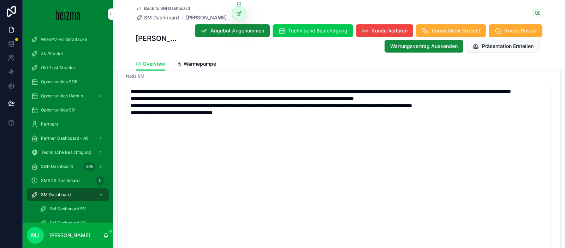
click at [164, 20] on span "SM Dashboard" at bounding box center [161, 17] width 35 height 7
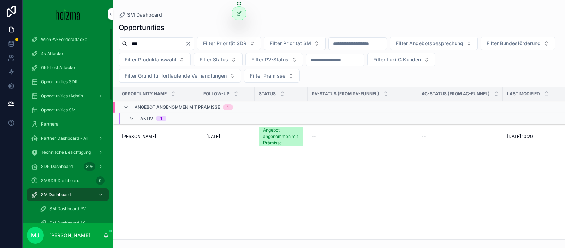
click at [64, 194] on span "SM Dashboard" at bounding box center [56, 195] width 30 height 6
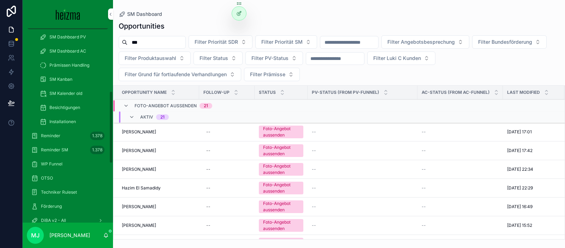
scroll to position [169, 0]
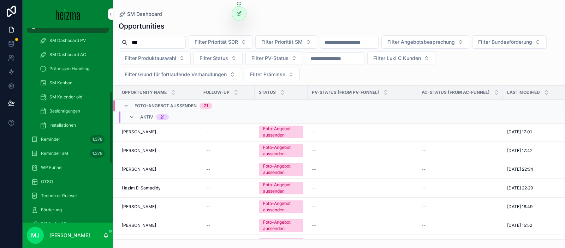
click at [65, 178] on div "OTSO" at bounding box center [68, 181] width 74 height 11
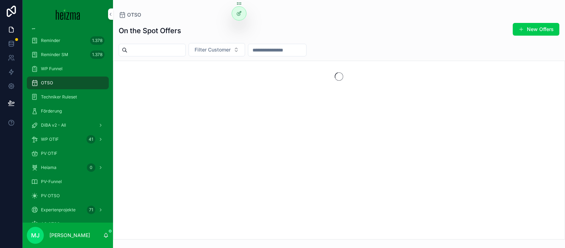
click at [220, 51] on span "Filter Customer" at bounding box center [213, 49] width 36 height 7
type input "******"
click at [216, 78] on div "[PERSON_NAME]" at bounding box center [224, 78] width 98 height 11
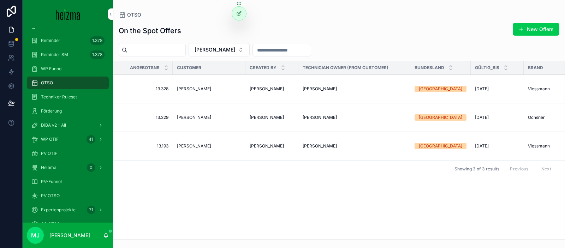
click at [355, 42] on div "On the Spot Offers New Offers Herbert Starkl Angebotsnr Customer Created By Tec…" at bounding box center [339, 129] width 452 height 222
click at [198, 85] on td "[PERSON_NAME]" at bounding box center [209, 89] width 73 height 29
click at [197, 88] on span "[PERSON_NAME]" at bounding box center [194, 89] width 34 height 6
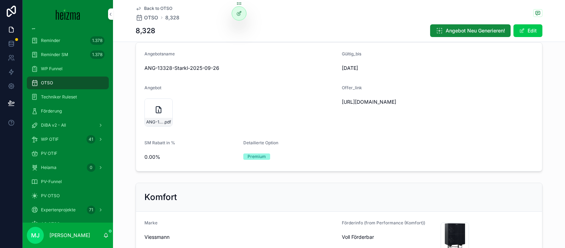
scroll to position [59, 0]
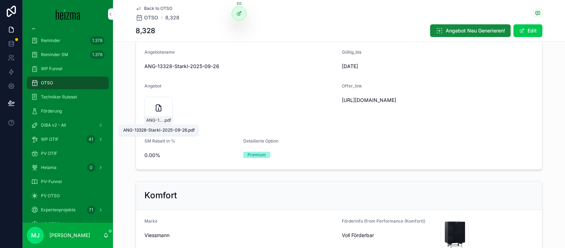
click at [160, 121] on span "ANG-13328-Starkl-2025-09-26" at bounding box center [154, 121] width 17 height 6
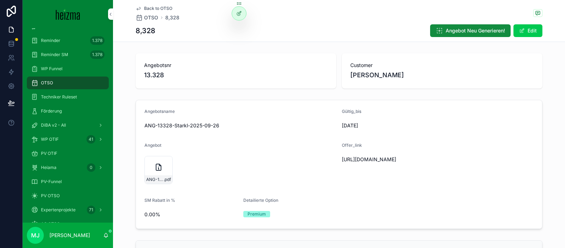
click at [250, 115] on div "Angebotsname" at bounding box center [241, 113] width 192 height 8
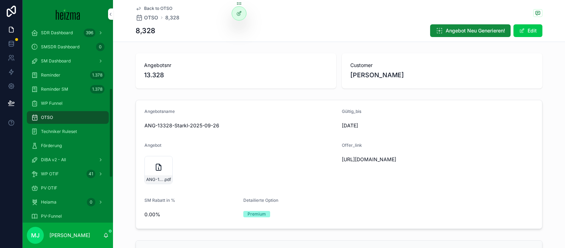
scroll to position [129, 0]
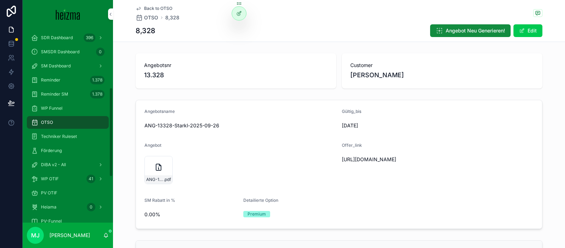
click at [68, 68] on span "SM Dashboard" at bounding box center [56, 66] width 30 height 6
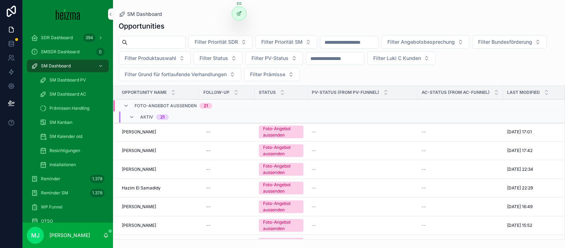
click at [208, 17] on div "SM Dashboard" at bounding box center [339, 14] width 441 height 6
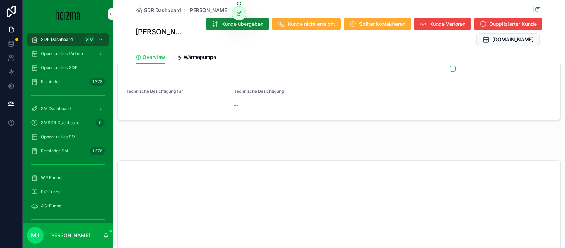
scroll to position [489, 0]
click at [182, 53] on link "Wärmepumpe" at bounding box center [197, 58] width 40 height 14
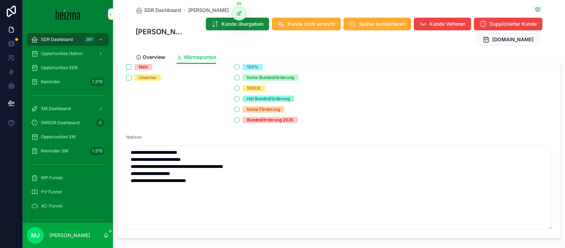
scroll to position [834, 0]
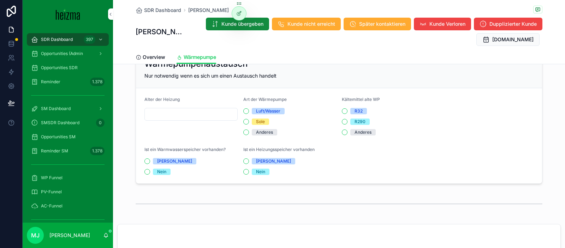
click at [72, 109] on div "SM Dashboard" at bounding box center [68, 108] width 74 height 11
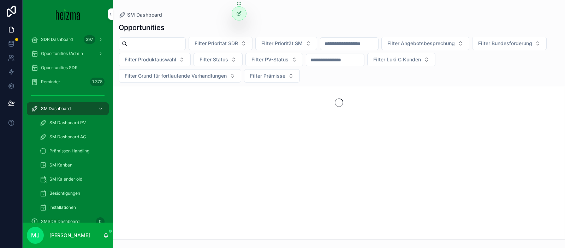
click at [149, 42] on input "scrollable content" at bounding box center [157, 44] width 58 height 10
type input "**********"
click at [198, 26] on div "Opportunities" at bounding box center [339, 28] width 441 height 10
click at [159, 46] on input "**********" at bounding box center [157, 44] width 58 height 10
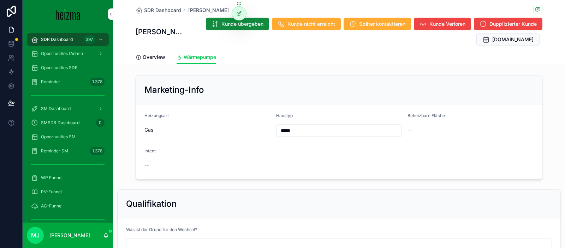
click at [140, 58] on icon "scrollable content" at bounding box center [139, 58] width 6 height 6
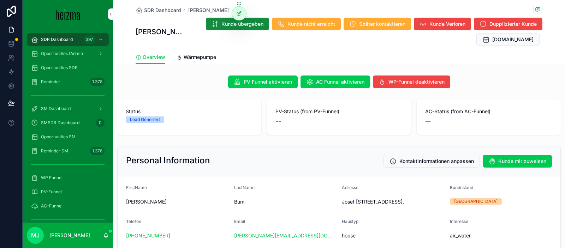
click at [177, 10] on span "SDR Dashboard" at bounding box center [162, 10] width 37 height 7
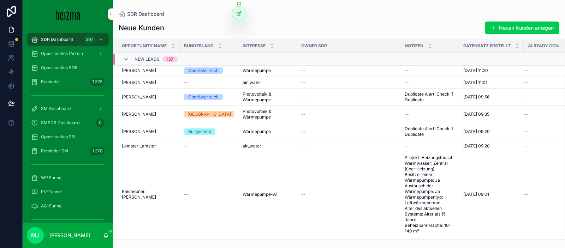
click at [66, 69] on span "Opportunities SDR" at bounding box center [59, 68] width 37 height 6
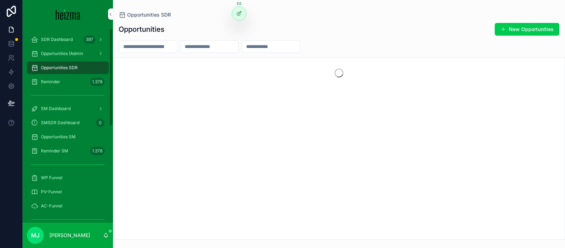
click at [167, 51] on input "scrollable content" at bounding box center [148, 47] width 58 height 10
type input "**********"
click at [114, 51] on div "**********" at bounding box center [339, 46] width 452 height 13
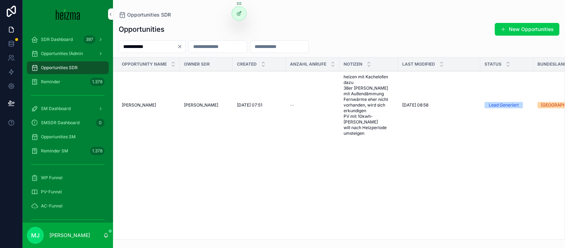
click at [147, 104] on span "Susanne Bum" at bounding box center [139, 105] width 34 height 6
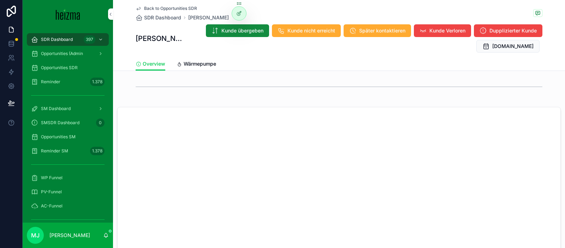
scroll to position [609, 0]
click at [198, 67] on span "Wärmepumpe" at bounding box center [200, 63] width 33 height 7
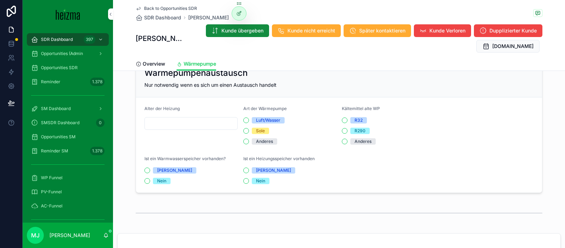
scroll to position [1182, 0]
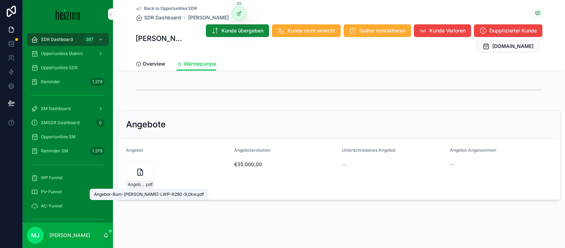
click at [135, 183] on span "Angebot-Bum-Susanne-LWP-R290-9,0kw" at bounding box center [136, 185] width 17 height 6
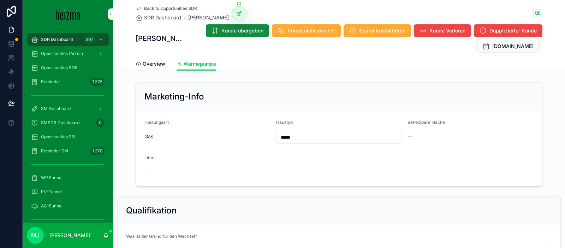
drag, startPoint x: 159, startPoint y: 65, endPoint x: 300, endPoint y: 101, distance: 145.5
click at [159, 65] on span "Overview" at bounding box center [154, 63] width 23 height 7
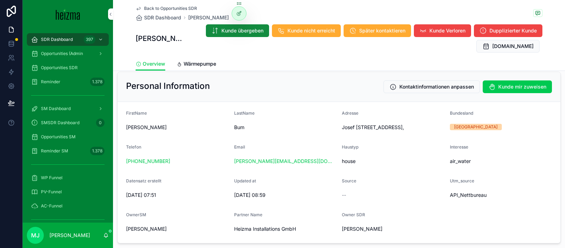
scroll to position [69, 0]
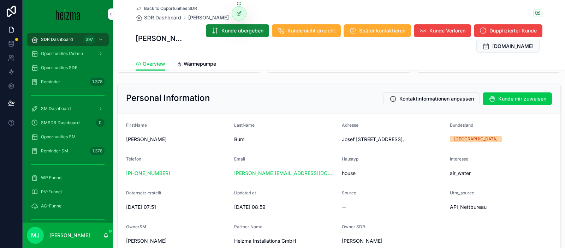
click at [240, 137] on span "Bum" at bounding box center [285, 139] width 102 height 7
click at [258, 140] on span "Bum" at bounding box center [285, 139] width 102 height 7
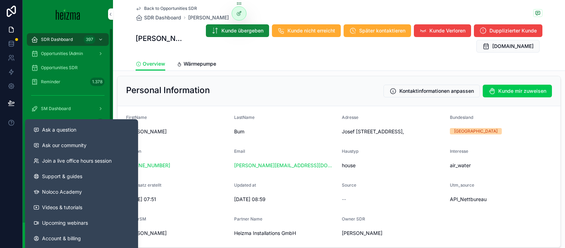
click at [60, 109] on span "SM Dashboard" at bounding box center [56, 109] width 30 height 6
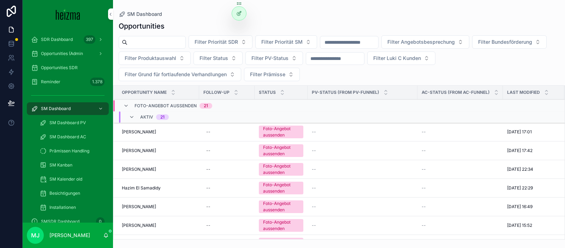
click at [156, 45] on input "scrollable content" at bounding box center [157, 42] width 58 height 10
paste input "**********"
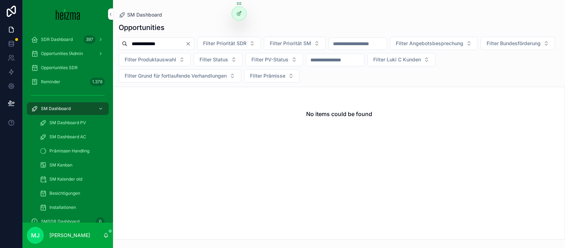
click at [172, 41] on input "**********" at bounding box center [157, 44] width 58 height 10
click at [145, 43] on input "**********" at bounding box center [157, 44] width 58 height 10
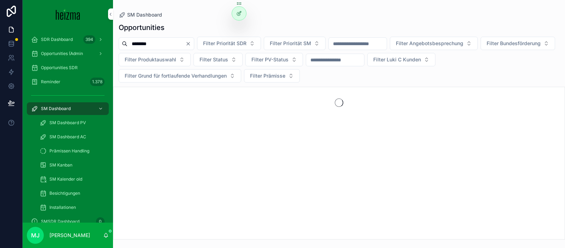
type input "********"
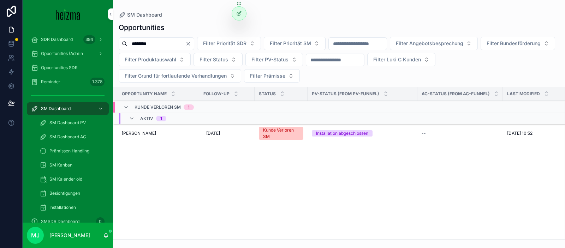
click at [146, 135] on span "Harald Schnidar" at bounding box center [139, 134] width 34 height 6
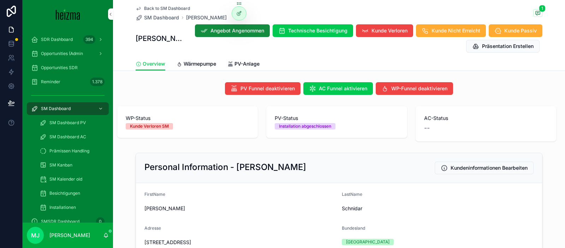
click at [201, 69] on link "Wärmepumpe" at bounding box center [197, 65] width 40 height 14
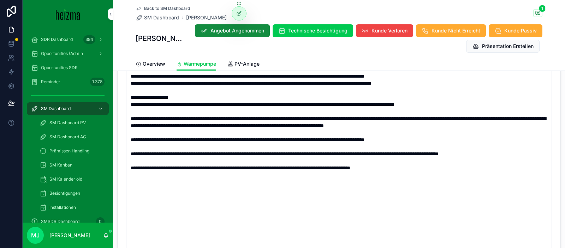
scroll to position [546, 0]
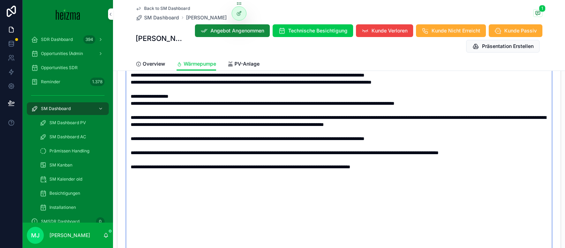
click at [449, 212] on textarea "scrollable content" at bounding box center [339, 163] width 426 height 218
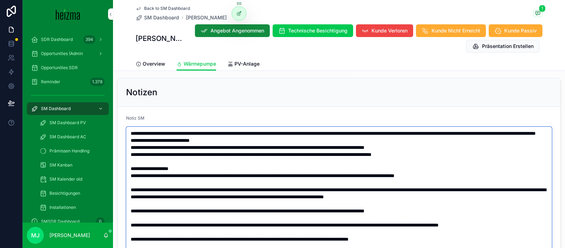
scroll to position [516, 0]
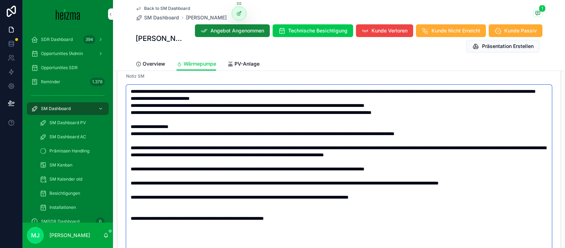
type textarea "**********"
click at [159, 18] on span "SM Dashboard" at bounding box center [161, 17] width 35 height 7
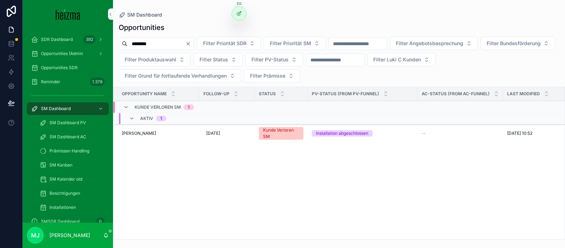
click at [159, 39] on input "********" at bounding box center [157, 44] width 58 height 10
paste input "****"
type input "**********"
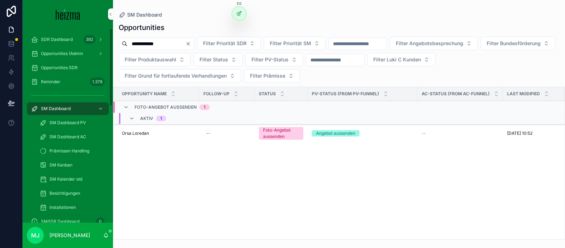
click at [137, 133] on span "Orsa Loredan" at bounding box center [135, 134] width 27 height 6
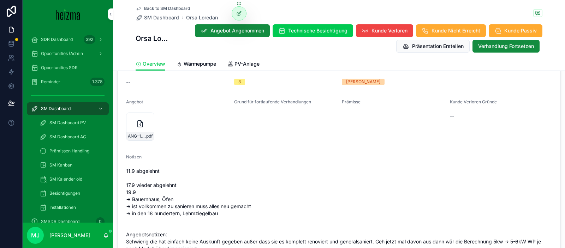
scroll to position [761, 0]
click at [137, 139] on span "ANG-13230-Loredan-2025-09-22" at bounding box center [136, 137] width 17 height 6
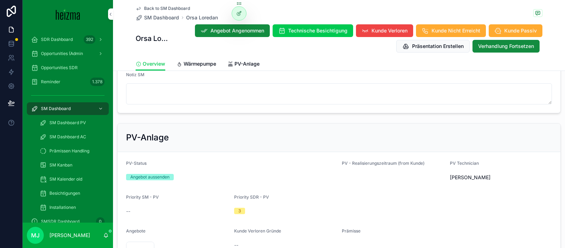
scroll to position [985, 0]
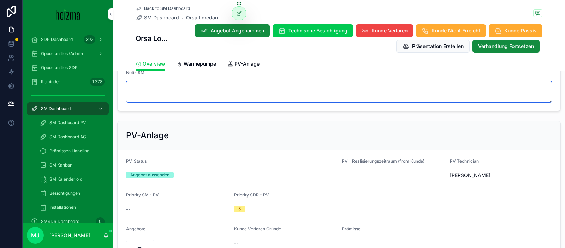
click at [277, 93] on textarea "scrollable content" at bounding box center [339, 91] width 426 height 21
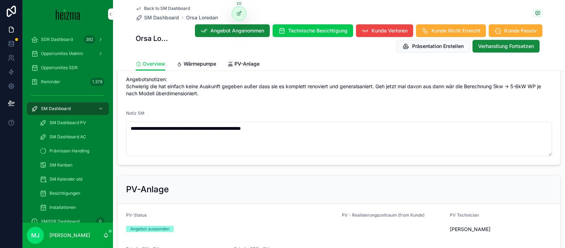
scroll to position [943, 0]
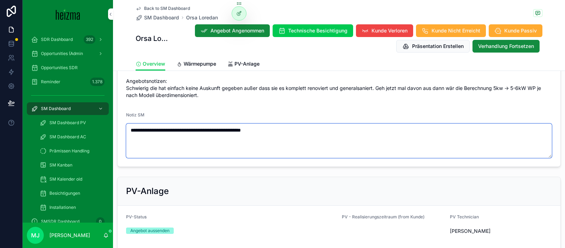
click at [190, 132] on textarea "**********" at bounding box center [339, 141] width 426 height 35
click at [237, 127] on textarea "**********" at bounding box center [339, 141] width 426 height 35
type textarea "**********"
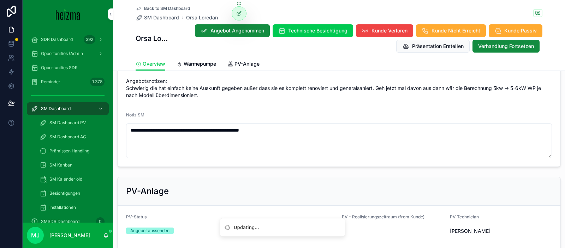
click at [229, 100] on div "11.9 abgelehnt 17.9 wieder abgelehnt 19.9 -> Bauernhaus, Öfen -> ist vollkommen…" at bounding box center [339, 42] width 426 height 117
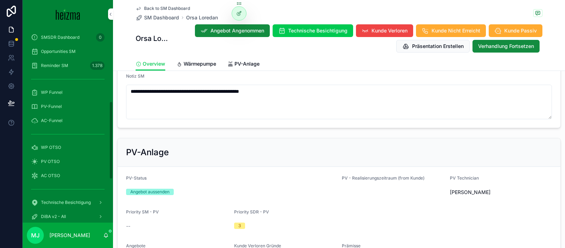
scroll to position [192, 0]
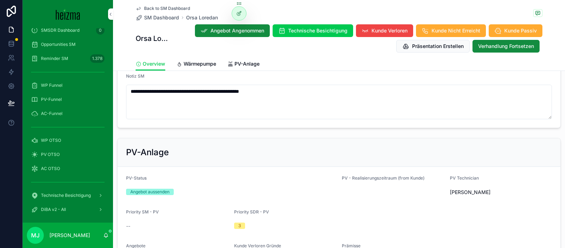
click at [70, 140] on div "WP OTSO" at bounding box center [68, 140] width 74 height 11
click at [212, 69] on link "Wärmepumpe" at bounding box center [197, 65] width 40 height 14
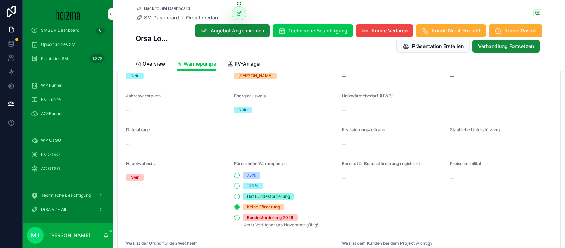
scroll to position [924, 0]
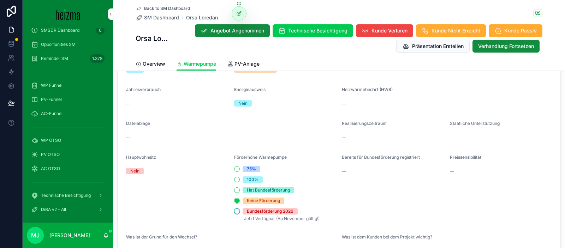
click at [236, 209] on button "Bundesförderung 2026" at bounding box center [237, 212] width 6 height 6
type button "BUNDESFORDERUNG_2026"
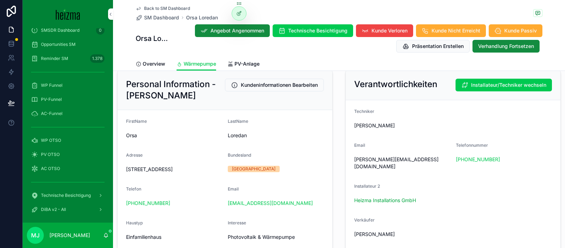
scroll to position [40, 0]
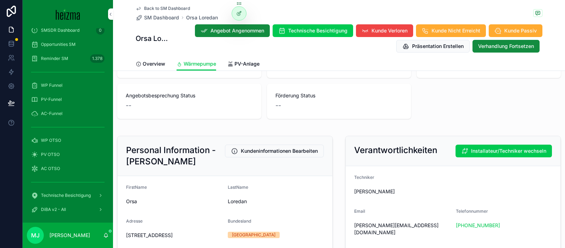
click at [240, 66] on span "PV-Anlage" at bounding box center [247, 63] width 25 height 7
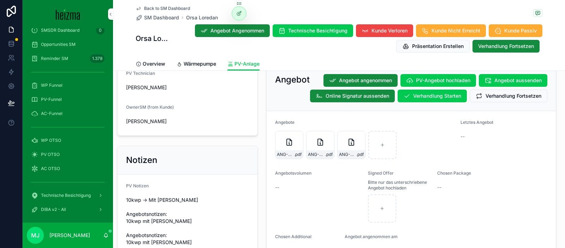
scroll to position [729, 0]
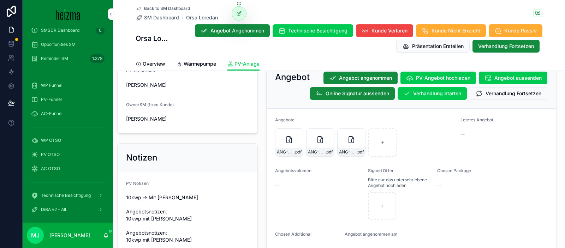
click at [520, 97] on span "Verhandlung Fortsetzen" at bounding box center [514, 93] width 56 height 7
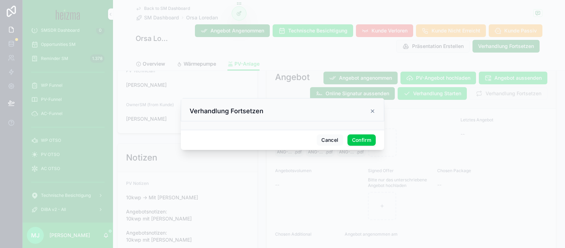
click at [365, 140] on button "Confirm" at bounding box center [362, 140] width 28 height 11
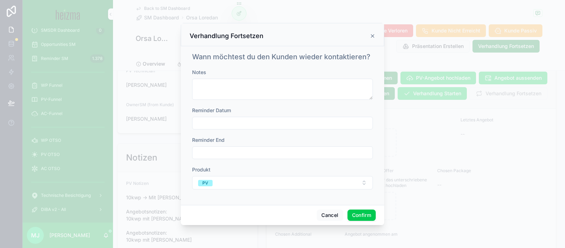
click at [368, 213] on button "Confirm" at bounding box center [362, 215] width 28 height 11
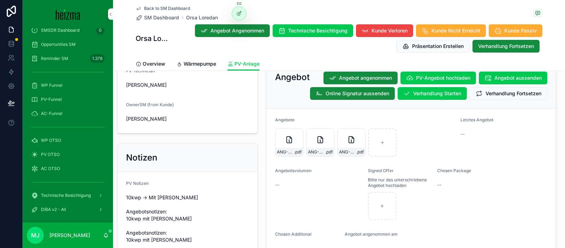
click at [193, 63] on span "Wärmepumpe" at bounding box center [200, 63] width 33 height 7
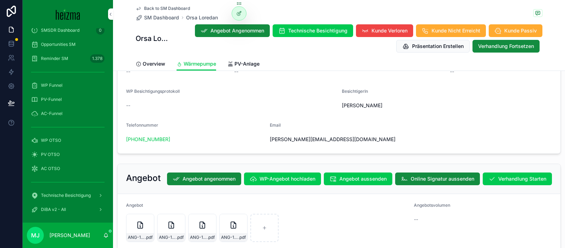
scroll to position [1332, 0]
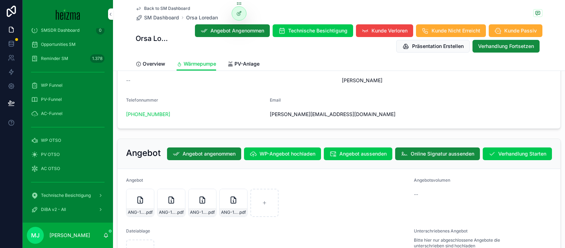
click at [505, 151] on span "Verhandlung Starten" at bounding box center [523, 154] width 48 height 7
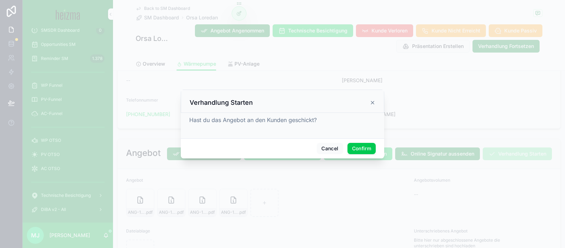
click at [350, 150] on button "Confirm" at bounding box center [362, 148] width 28 height 11
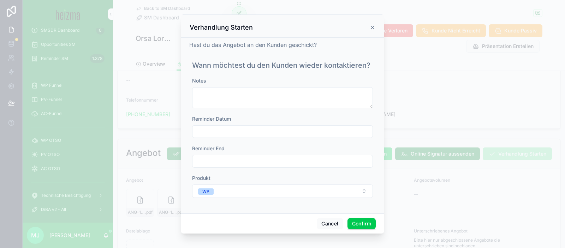
click at [292, 140] on div "Notes Reminder Datum Reminder End Produkt WP" at bounding box center [282, 141] width 181 height 128
click at [289, 133] on input "text" at bounding box center [283, 132] width 180 height 10
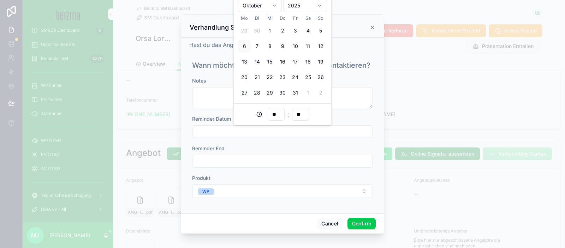
click at [247, 62] on button "13" at bounding box center [244, 61] width 13 height 13
click at [271, 61] on button "15" at bounding box center [270, 61] width 13 height 13
type input "**********"
click at [339, 188] on button "WP" at bounding box center [282, 191] width 181 height 13
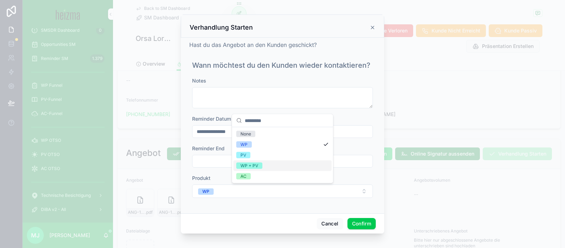
drag, startPoint x: 297, startPoint y: 163, endPoint x: 324, endPoint y: 198, distance: 44.6
click at [297, 163] on div "WP + PV" at bounding box center [283, 166] width 98 height 11
click at [356, 220] on button "Confirm" at bounding box center [362, 223] width 28 height 11
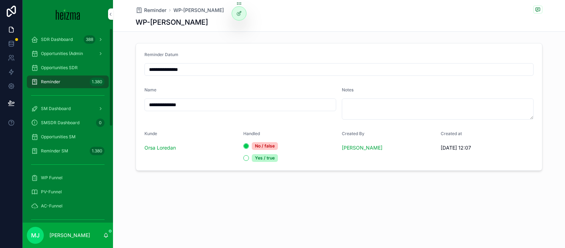
click at [135, 69] on div "**********" at bounding box center [339, 107] width 452 height 134
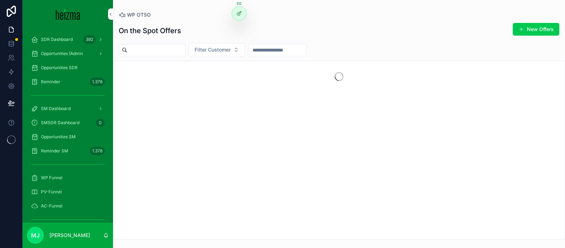
click at [214, 50] on span "Filter Customer" at bounding box center [213, 49] width 36 height 7
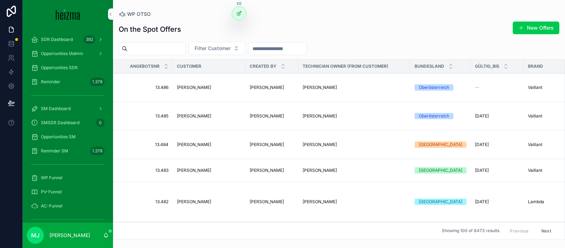
click at [214, 50] on span "Filter Customer" at bounding box center [213, 48] width 36 height 7
type input "*******"
click at [211, 77] on div "Orsa Loredan" at bounding box center [224, 76] width 98 height 11
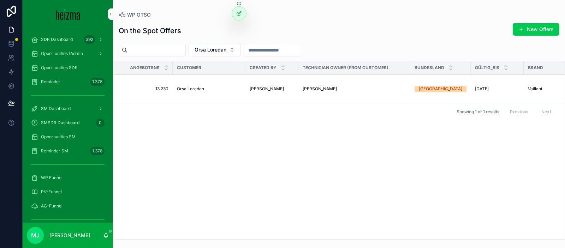
drag, startPoint x: 187, startPoint y: 85, endPoint x: 193, endPoint y: 91, distance: 8.7
click at [187, 85] on td "Orsa Loredan" at bounding box center [209, 89] width 73 height 29
click at [193, 91] on span "Orsa Loredan" at bounding box center [190, 89] width 27 height 6
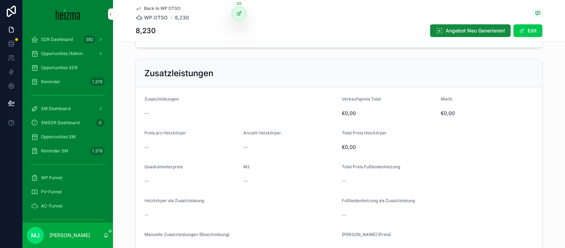
click at [522, 29] on span "scrollable content" at bounding box center [523, 31] width 6 height 6
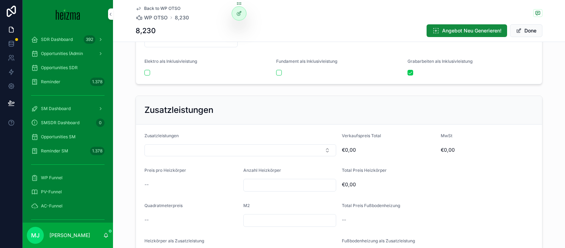
scroll to position [1132, 0]
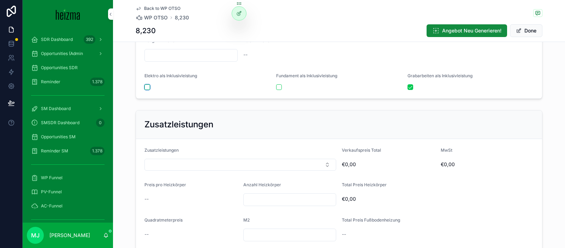
click at [147, 88] on button "scrollable content" at bounding box center [148, 87] width 6 height 6
click at [281, 90] on form "Installationsleistungen Fundament Elektroinstallation Mittel Verkaufspreis €3.3…" at bounding box center [339, 29] width 406 height 140
click at [278, 89] on button "scrollable content" at bounding box center [279, 87] width 6 height 6
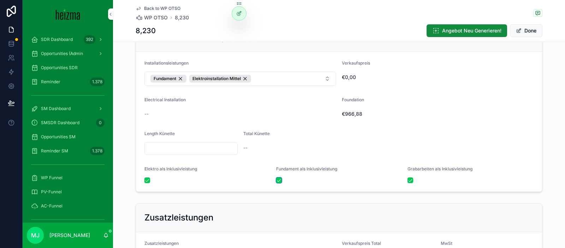
scroll to position [1039, 0]
click at [526, 27] on button "Done" at bounding box center [526, 30] width 33 height 13
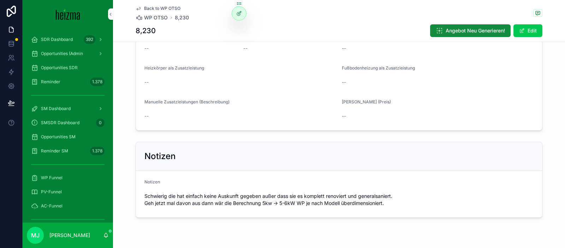
scroll to position [1334, 0]
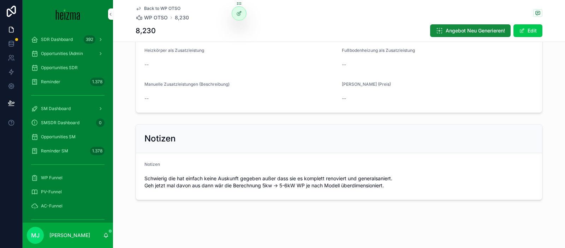
click at [487, 35] on button "Angebot Neu Generieren!" at bounding box center [470, 30] width 81 height 13
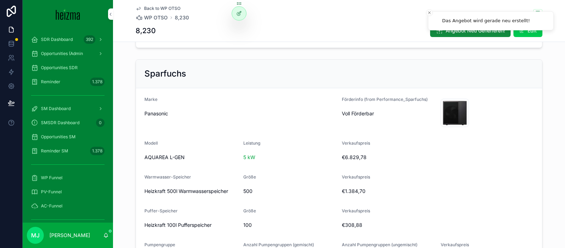
scroll to position [0, 0]
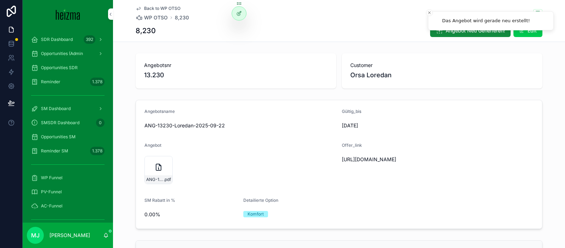
click at [378, 114] on div "Gültig_bis" at bounding box center [388, 113] width 93 height 8
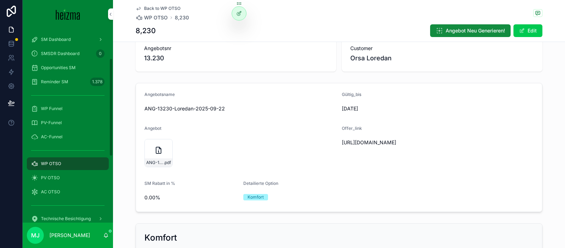
scroll to position [71, 0]
click at [73, 174] on div "PV OTSO" at bounding box center [68, 176] width 74 height 11
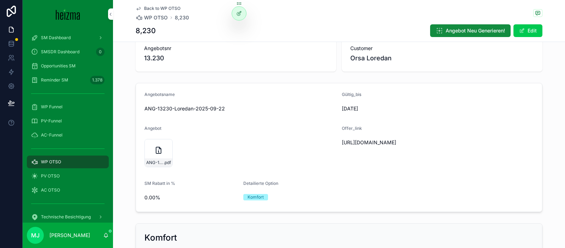
click at [218, 125] on form "Angebotsname ANG-13230-Loredan-2025-09-22 Gültig_bis [DATE] Angebot ANG-13230-L…" at bounding box center [339, 147] width 406 height 129
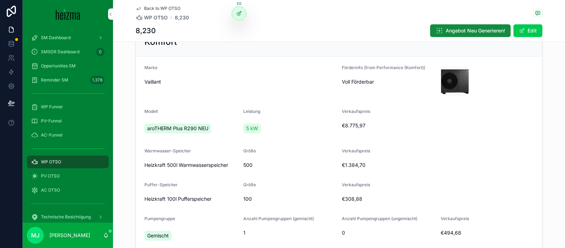
scroll to position [0, 0]
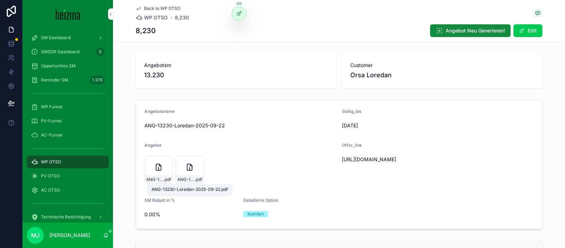
click at [199, 181] on span ".pdf" at bounding box center [198, 180] width 7 height 6
click at [463, 34] on span "Angebot Neu Generieren!" at bounding box center [475, 30] width 59 height 7
click at [268, 148] on div "Angebot" at bounding box center [241, 147] width 192 height 8
click at [304, 119] on div "Angebotsname ANG-13230-Loredan-2025-09-22" at bounding box center [241, 120] width 192 height 23
click at [469, 30] on span "Angebot Neu Generieren!" at bounding box center [475, 30] width 59 height 7
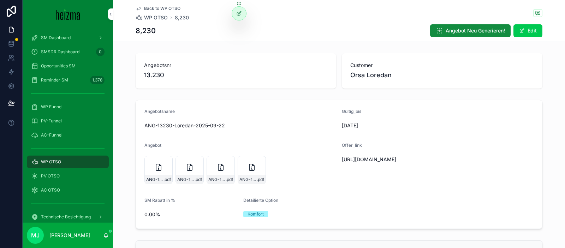
click at [331, 168] on div "ANG-13230-Loredan-2025-09-22 .pdf ANG-13230-Loredan-2025-09-22 .pdf ANG-13230-L…" at bounding box center [241, 170] width 192 height 28
click at [252, 179] on span "ANG-13230-Loredan-2025-09-22" at bounding box center [248, 180] width 17 height 6
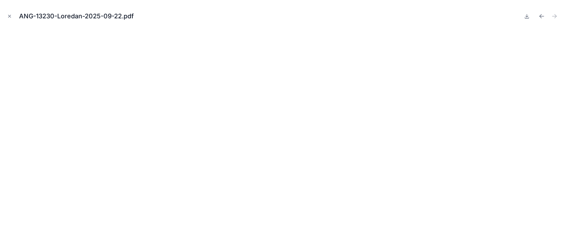
click at [525, 18] on icon at bounding box center [527, 16] width 6 height 6
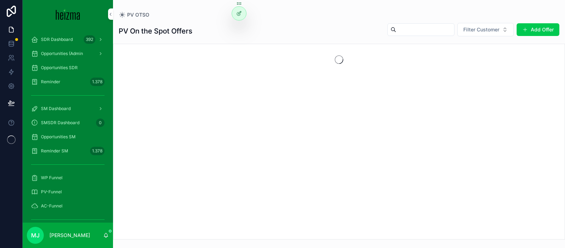
click at [470, 30] on span "Filter Customer" at bounding box center [482, 29] width 36 height 7
click at [475, 28] on span "Filter Customer" at bounding box center [482, 29] width 36 height 7
type input "*******"
click at [466, 57] on span "Orsa Loredan" at bounding box center [455, 58] width 31 height 7
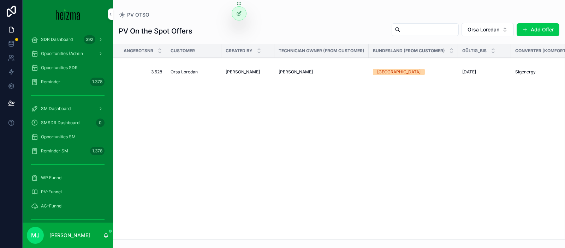
click at [192, 71] on span "Orsa Loredan" at bounding box center [184, 72] width 27 height 6
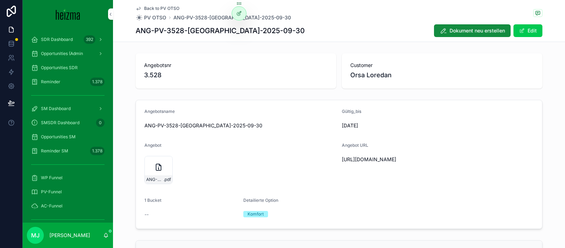
click at [528, 30] on button "Edit" at bounding box center [528, 30] width 29 height 13
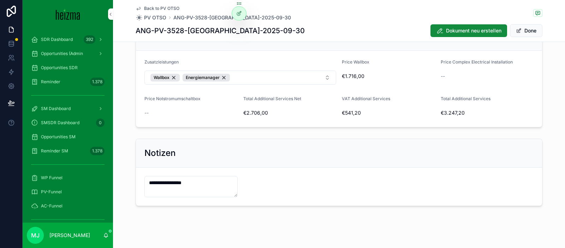
scroll to position [941, 0]
click at [524, 32] on button "Done" at bounding box center [526, 30] width 33 height 13
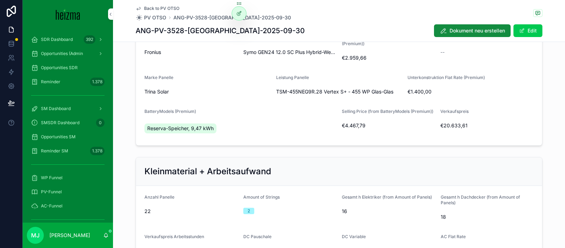
drag, startPoint x: 521, startPoint y: 30, endPoint x: 310, endPoint y: 146, distance: 240.7
click at [521, 30] on span "scrollable content" at bounding box center [523, 31] width 6 height 6
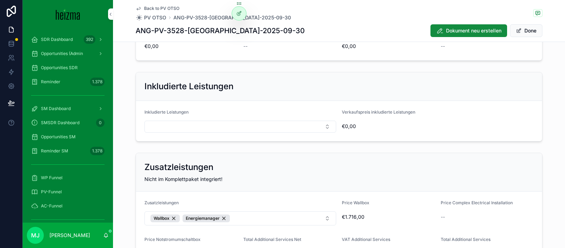
scroll to position [947, 0]
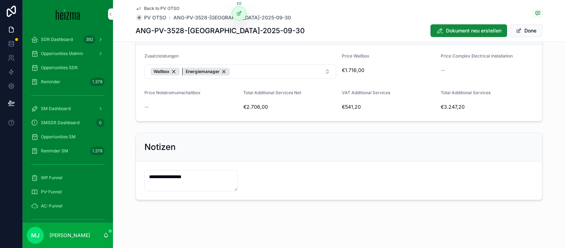
click at [228, 72] on div "Energiemanager" at bounding box center [206, 72] width 47 height 8
drag, startPoint x: 525, startPoint y: 33, endPoint x: 482, endPoint y: 34, distance: 43.1
click at [525, 33] on button "Done" at bounding box center [526, 30] width 33 height 13
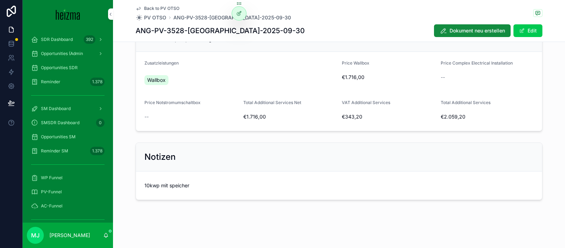
scroll to position [939, 0]
click at [463, 32] on span "Dokument neu erstellen" at bounding box center [477, 30] width 55 height 7
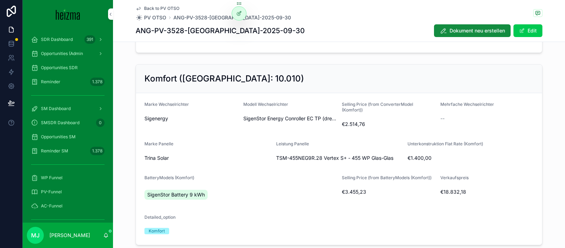
scroll to position [0, 0]
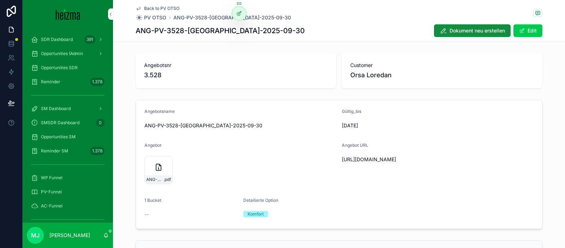
click at [242, 120] on div "ANG-PV-3528-Loredan-2025-09-30" at bounding box center [241, 125] width 192 height 11
click at [344, 106] on form "Angebotsname ANG-PV-3528-Loredan-2025-09-30 Gültig_bis 16/10/2025 Angebot ANG-P…" at bounding box center [339, 164] width 406 height 129
click at [61, 109] on span "SM Dashboard" at bounding box center [56, 109] width 30 height 6
click at [0, 0] on icon "scrollable content" at bounding box center [0, 0] width 0 height 0
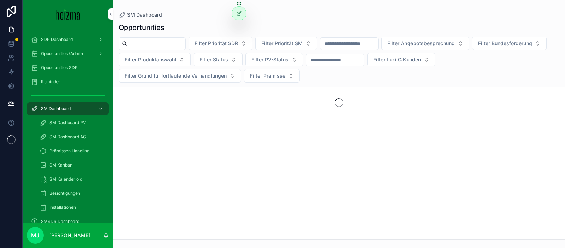
click at [157, 39] on input "scrollable content" at bounding box center [157, 44] width 58 height 10
type input "***"
click at [171, 47] on input "****" at bounding box center [157, 44] width 58 height 10
type input "*****"
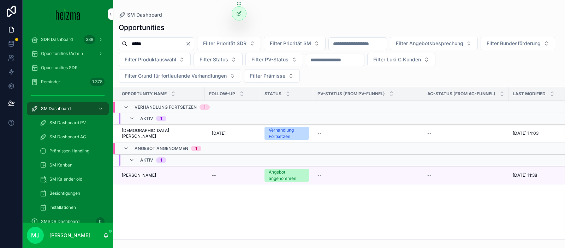
click at [127, 173] on span "[PERSON_NAME]" at bounding box center [139, 176] width 34 height 6
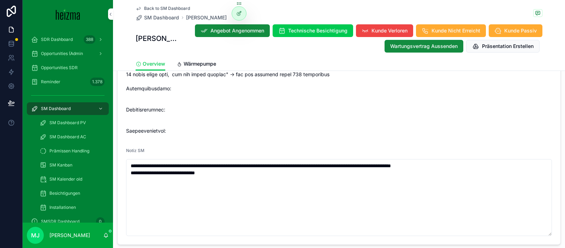
scroll to position [1163, 0]
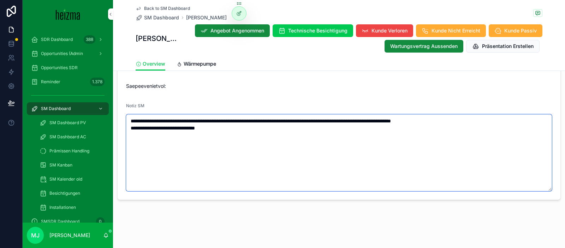
click at [242, 165] on textarea "**********" at bounding box center [339, 153] width 426 height 77
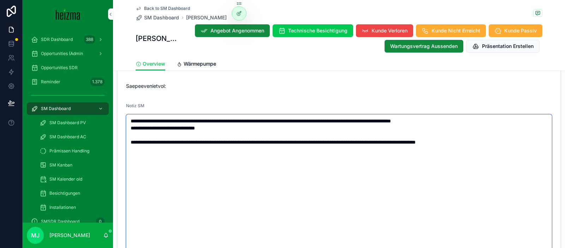
type textarea "**********"
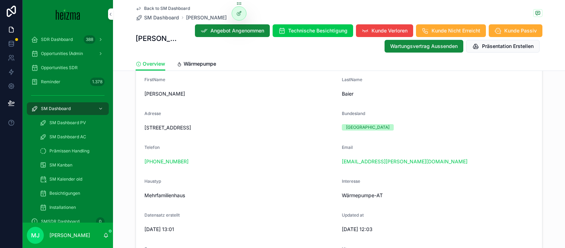
scroll to position [114, 0]
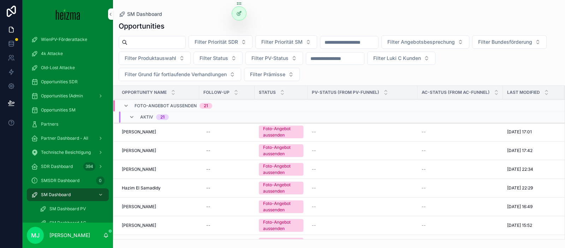
scroll to position [129, 0]
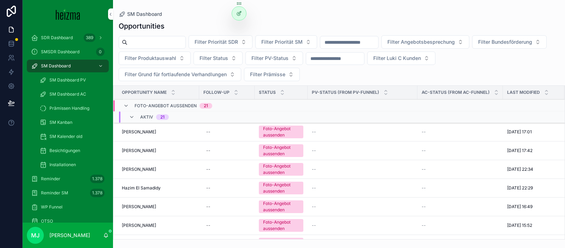
click at [144, 46] on input "scrollable content" at bounding box center [157, 42] width 58 height 10
click at [155, 46] on input "scrollable content" at bounding box center [157, 42] width 58 height 10
click at [166, 39] on input "scrollable content" at bounding box center [157, 42] width 58 height 10
click at [200, 13] on div "SM Dashboard" at bounding box center [339, 14] width 441 height 6
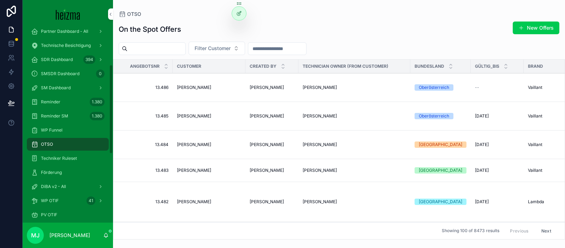
scroll to position [79, 0]
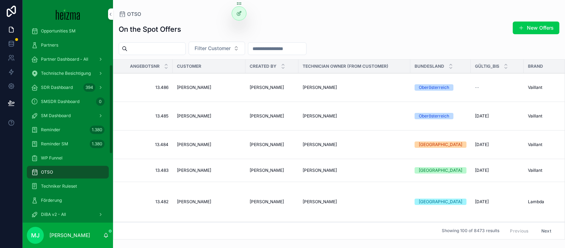
drag, startPoint x: 53, startPoint y: 110, endPoint x: 54, endPoint y: 117, distance: 6.9
click at [53, 110] on div "SM Dashboard" at bounding box center [68, 115] width 74 height 11
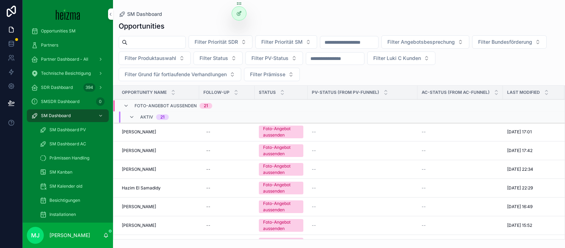
click at [168, 43] on input "scrollable content" at bounding box center [157, 42] width 58 height 10
type input "**********"
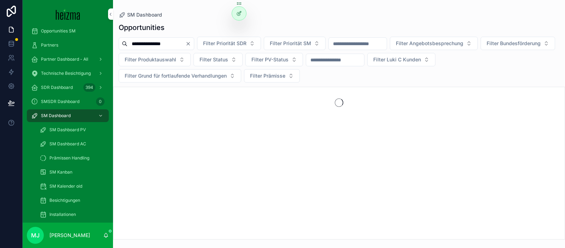
click at [200, 30] on div "Opportunities" at bounding box center [339, 28] width 441 height 10
click at [202, 41] on div "**********" at bounding box center [339, 60] width 452 height 46
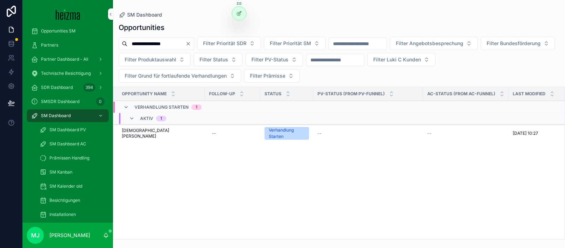
click at [148, 133] on span "[DEMOGRAPHIC_DATA][PERSON_NAME]" at bounding box center [161, 133] width 79 height 11
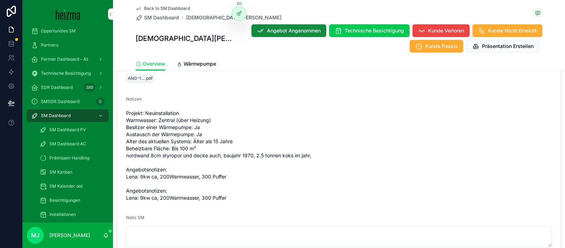
scroll to position [859, 0]
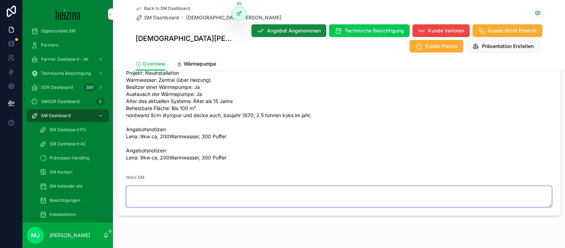
click at [303, 189] on textarea "scrollable content" at bounding box center [339, 196] width 426 height 21
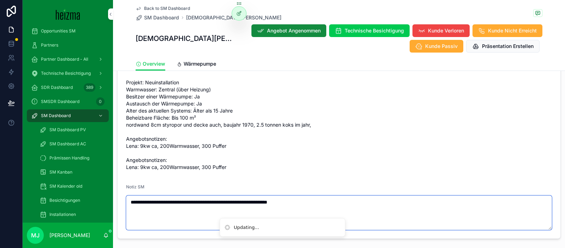
type textarea "**********"
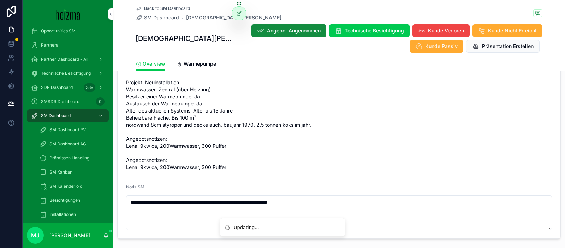
click at [380, 82] on span "Projekt: Neuinstallation Warmwasser: Zentral (über Heizung) Besitzer einer Wärm…" at bounding box center [339, 125] width 426 height 92
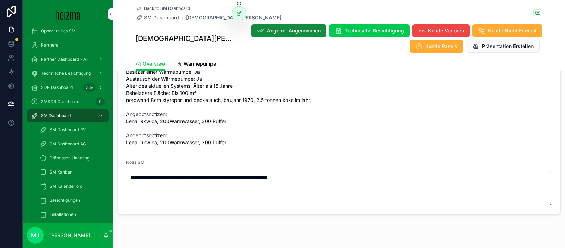
click at [160, 20] on span "SM Dashboard" at bounding box center [161, 17] width 35 height 7
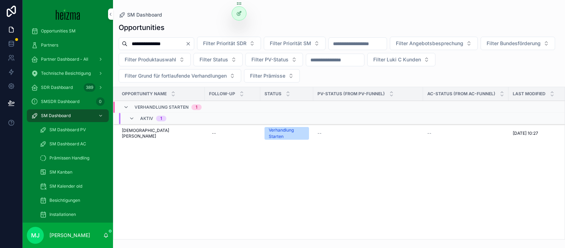
click at [169, 45] on input "**********" at bounding box center [157, 44] width 58 height 10
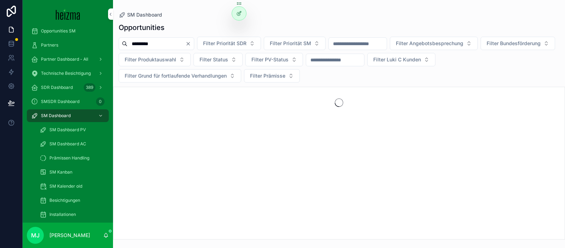
type input "*********"
click at [186, 30] on div "Opportunities" at bounding box center [339, 28] width 441 height 10
click at [150, 42] on input "*********" at bounding box center [157, 44] width 58 height 10
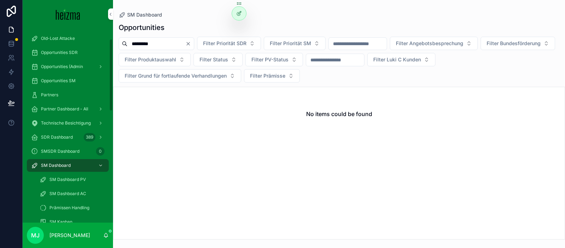
scroll to position [29, 0]
click at [70, 81] on span "Opportunities SM" at bounding box center [58, 82] width 35 height 6
drag, startPoint x: 188, startPoint y: 47, endPoint x: 179, endPoint y: 48, distance: 8.9
click at [186, 47] on input "*********" at bounding box center [157, 44] width 58 height 10
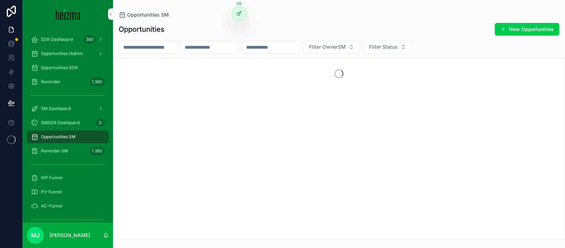
click at [175, 46] on input "scrollable content" at bounding box center [148, 47] width 58 height 10
type input "**********"
click at [175, 46] on input "**********" at bounding box center [148, 47] width 58 height 10
click at [84, 67] on div "Opportunities SDR" at bounding box center [68, 67] width 74 height 11
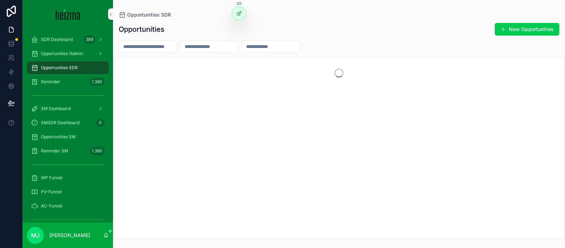
click at [159, 41] on div "scrollable content" at bounding box center [148, 46] width 59 height 13
click at [160, 47] on input "scrollable content" at bounding box center [148, 47] width 58 height 10
paste input "**********"
click at [137, 47] on input "**********" at bounding box center [148, 47] width 58 height 10
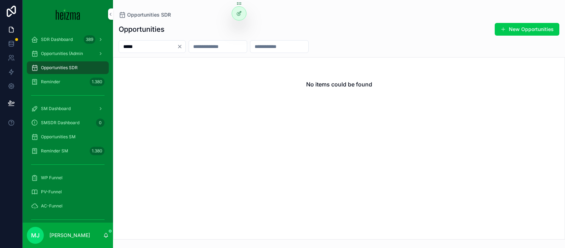
type input "*****"
click at [64, 52] on span "Opportunities (Admin" at bounding box center [62, 54] width 42 height 6
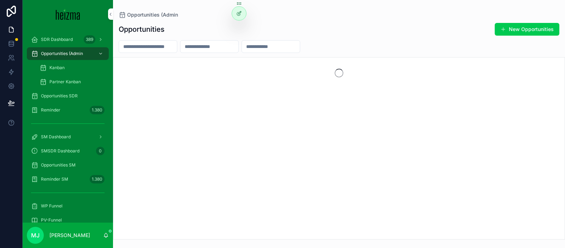
click at [151, 49] on input "scrollable content" at bounding box center [148, 47] width 58 height 10
paste input "**********"
click at [132, 48] on input "**********" at bounding box center [148, 47] width 58 height 10
click at [132, 47] on input "*****" at bounding box center [148, 47] width 58 height 10
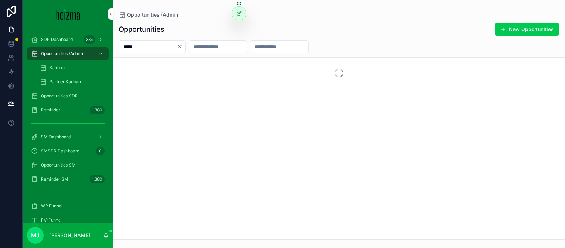
click at [132, 47] on input "*****" at bounding box center [148, 47] width 58 height 10
type input "*****"
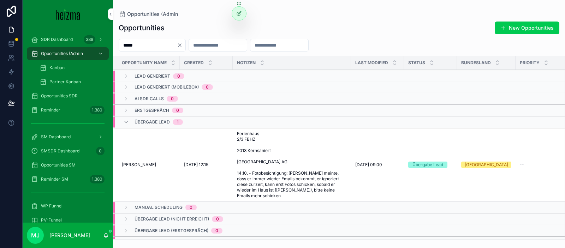
click at [142, 166] on span "[PERSON_NAME]" at bounding box center [139, 165] width 34 height 6
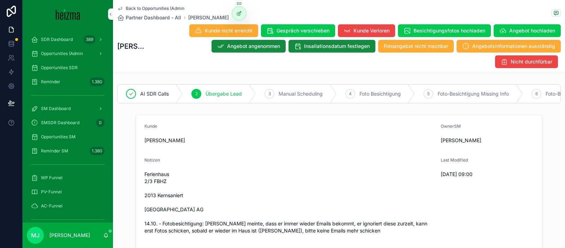
click at [71, 137] on span "Opportunities SM" at bounding box center [58, 137] width 35 height 6
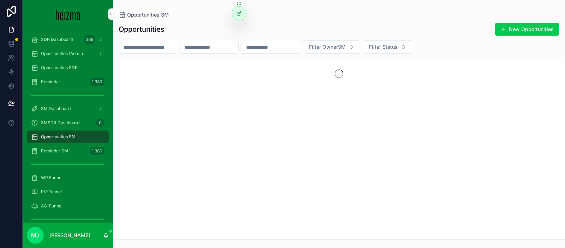
click at [157, 48] on input "scrollable content" at bounding box center [148, 47] width 58 height 10
type input "*****"
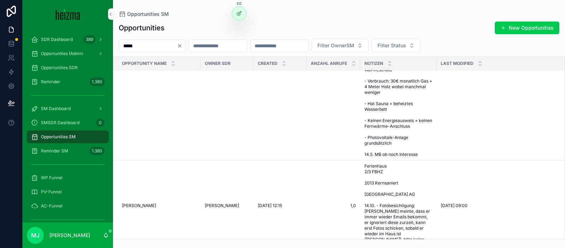
scroll to position [114, 0]
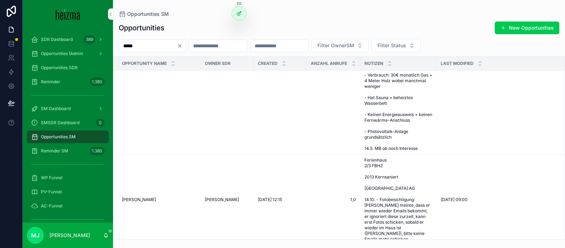
click at [139, 203] on td "Andreas Fruth Andreas Fruth" at bounding box center [156, 200] width 87 height 91
click at [140, 197] on span "[PERSON_NAME]" at bounding box center [139, 200] width 34 height 6
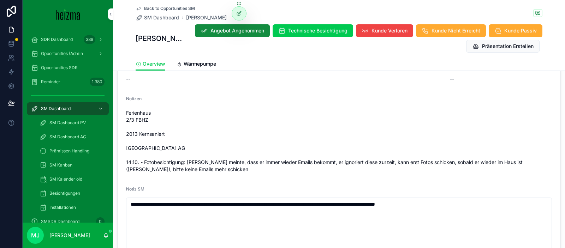
scroll to position [860, 0]
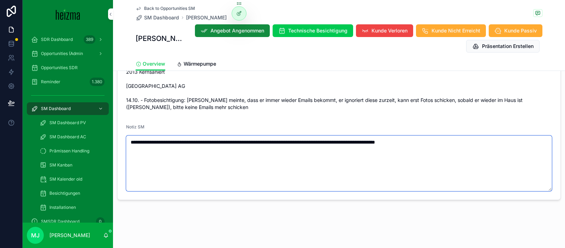
click at [275, 142] on textarea "**********" at bounding box center [339, 164] width 426 height 56
drag, startPoint x: 142, startPoint y: 142, endPoint x: 483, endPoint y: 140, distance: 341.4
click at [483, 140] on textarea "**********" at bounding box center [339, 164] width 426 height 56
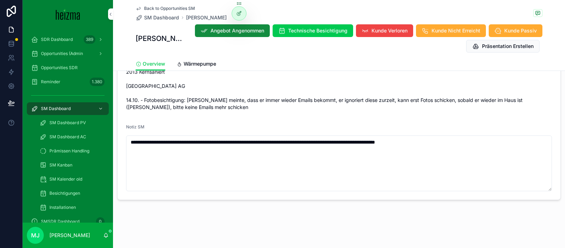
click at [164, 8] on span "Back to Opportunities SM" at bounding box center [169, 9] width 51 height 6
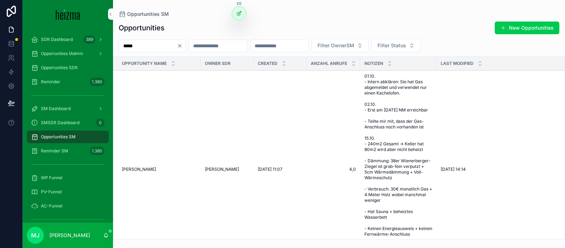
click at [156, 44] on input "*****" at bounding box center [148, 46] width 58 height 10
paste input "****"
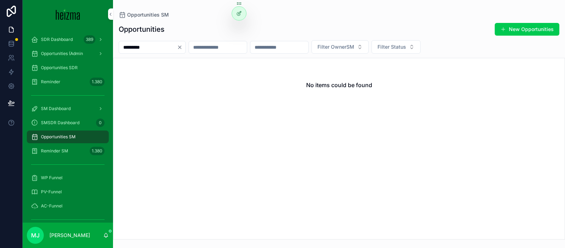
click at [143, 45] on input "*********" at bounding box center [148, 47] width 58 height 10
click at [136, 47] on input "********" at bounding box center [148, 47] width 58 height 10
type input "********"
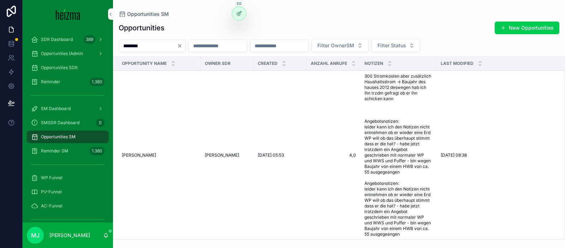
click at [141, 153] on span "Dietmar Schappek" at bounding box center [139, 156] width 34 height 6
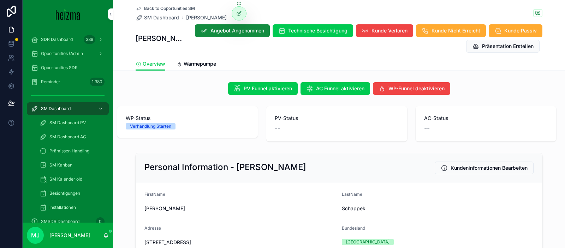
click at [271, 135] on div "PV-Status --" at bounding box center [336, 123] width 141 height 35
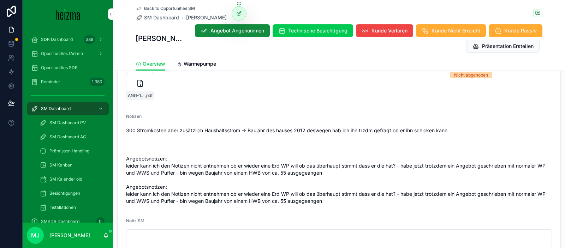
scroll to position [861, 0]
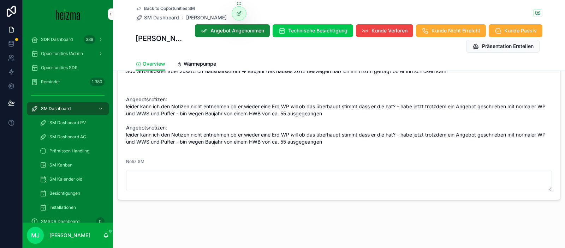
click at [368, 153] on form "Status Verhandlung Starten Realisierungszeitraum 1-3 Monate Technician Owner --…" at bounding box center [339, 61] width 443 height 277
click at [318, 142] on span "300 Stromkosten aber zusätzlich Haushaltsstrom -> Baujahr des hauses 2012 deswe…" at bounding box center [339, 107] width 426 height 78
click at [334, 143] on span "300 Stromkosten aber zusätzlich Haushaltsstrom -> Baujahr des hauses 2012 deswe…" at bounding box center [339, 107] width 426 height 78
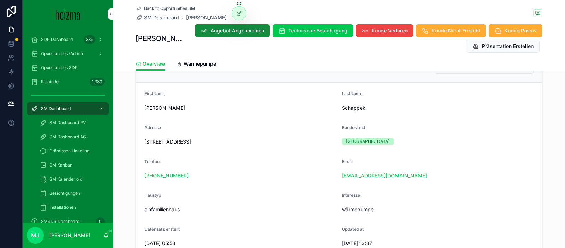
scroll to position [101, 0]
click at [457, 137] on div "[GEOGRAPHIC_DATA]" at bounding box center [438, 141] width 192 height 11
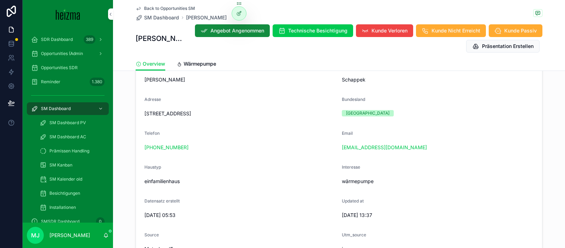
scroll to position [130, 0]
drag, startPoint x: 181, startPoint y: 52, endPoint x: 189, endPoint y: 60, distance: 10.7
click at [181, 53] on div "Dietmar Schappek Angebot Angenommen Technische Besichtigung Kunde Verloren Kund…" at bounding box center [339, 38] width 407 height 29
click at [199, 68] on link "Wärmepumpe" at bounding box center [197, 65] width 40 height 14
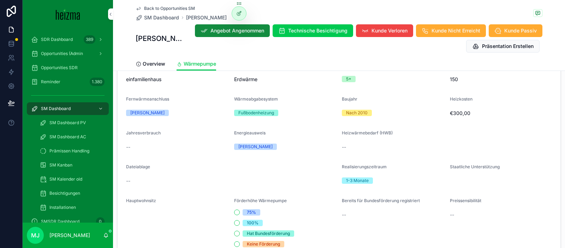
scroll to position [760, 0]
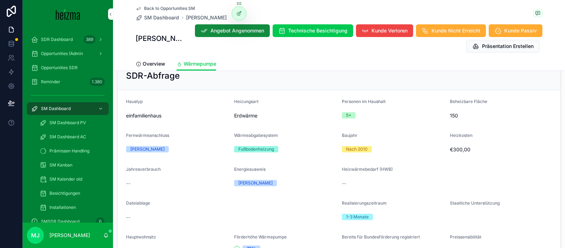
click at [339, 131] on form "Haustyp einfamilienhaus Heizungsart Erdwärme Personen im Haushalt 5+ Beheizbare…" at bounding box center [339, 251] width 443 height 323
click at [343, 133] on span "Baujahr" at bounding box center [350, 135] width 16 height 5
click at [347, 133] on span "Baujahr" at bounding box center [350, 135] width 16 height 5
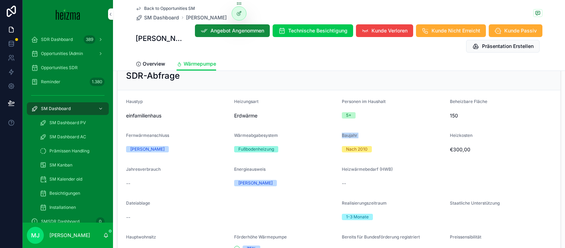
click at [347, 133] on span "Baujahr" at bounding box center [350, 135] width 16 height 5
click at [311, 133] on div "Wärmeabgabesystem" at bounding box center [285, 137] width 102 height 8
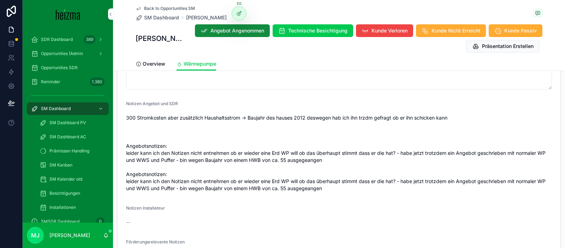
scroll to position [446, 0]
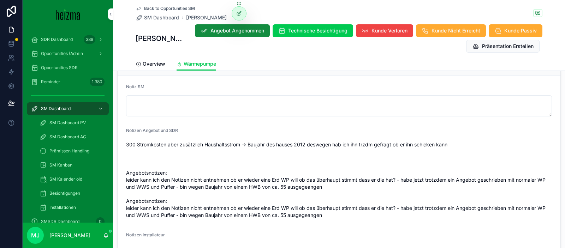
click at [321, 141] on span "300 Stromkosten aber zusätzlich Haushaltsstrom -> Baujahr des hauses 2012 deswe…" at bounding box center [339, 180] width 426 height 78
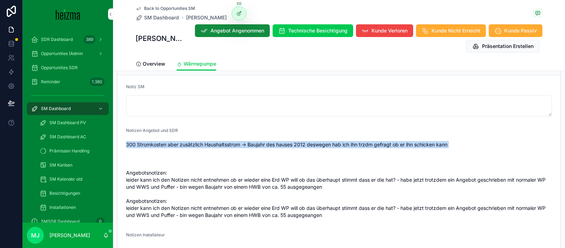
click at [321, 141] on span "300 Stromkosten aber zusätzlich Haushaltsstrom -> Baujahr des hauses 2012 deswe…" at bounding box center [339, 180] width 426 height 78
click at [325, 141] on span "300 Stromkosten aber zusätzlich Haushaltsstrom -> Baujahr des hauses 2012 deswe…" at bounding box center [339, 180] width 426 height 78
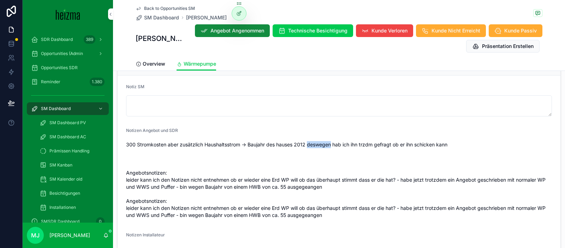
click at [325, 141] on span "300 Stromkosten aber zusätzlich Haushaltsstrom -> Baujahr des hauses 2012 deswe…" at bounding box center [339, 180] width 426 height 78
drag, startPoint x: 199, startPoint y: 172, endPoint x: 217, endPoint y: 172, distance: 18.4
click at [217, 172] on span "300 Stromkosten aber zusätzlich Haushaltsstrom -> Baujahr des hauses 2012 deswe…" at bounding box center [339, 180] width 426 height 78
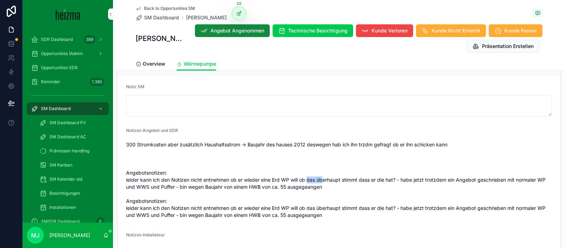
drag, startPoint x: 309, startPoint y: 171, endPoint x: 319, endPoint y: 172, distance: 10.7
click at [324, 172] on span "300 Stromkosten aber zusätzlich Haushaltsstrom -> Baujahr des hauses 2012 deswe…" at bounding box center [339, 180] width 426 height 78
drag, startPoint x: 271, startPoint y: 174, endPoint x: 294, endPoint y: 173, distance: 23.0
click at [294, 173] on span "300 Stromkosten aber zusätzlich Haushaltsstrom -> Baujahr des hauses 2012 deswe…" at bounding box center [339, 180] width 426 height 78
click at [291, 173] on span "300 Stromkosten aber zusätzlich Haushaltsstrom -> Baujahr des hauses 2012 deswe…" at bounding box center [339, 180] width 426 height 78
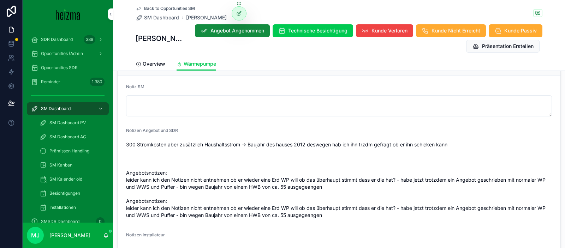
click at [143, 182] on span "300 Stromkosten aber zusätzlich Haushaltsstrom -> Baujahr des hauses 2012 deswe…" at bounding box center [339, 180] width 426 height 78
drag, startPoint x: 143, startPoint y: 182, endPoint x: 154, endPoint y: 182, distance: 10.3
click at [143, 182] on span "300 Stromkosten aber zusätzlich Haushaltsstrom -> Baujahr des hauses 2012 deswe…" at bounding box center [339, 180] width 426 height 78
click at [167, 181] on span "300 Stromkosten aber zusätzlich Haushaltsstrom -> Baujahr des hauses 2012 deswe…" at bounding box center [339, 180] width 426 height 78
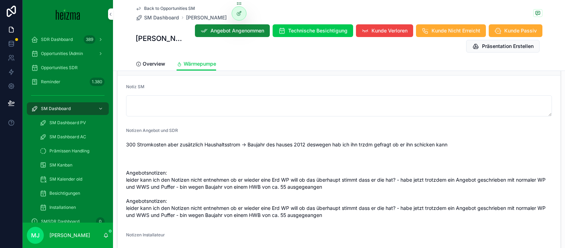
click at [250, 186] on span "300 Stromkosten aber zusätzlich Haushaltsstrom -> Baujahr des hauses 2012 deswe…" at bounding box center [339, 180] width 426 height 78
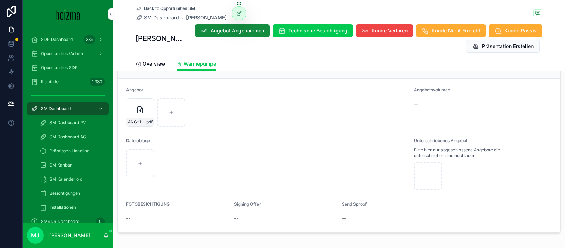
scroll to position [1295, 0]
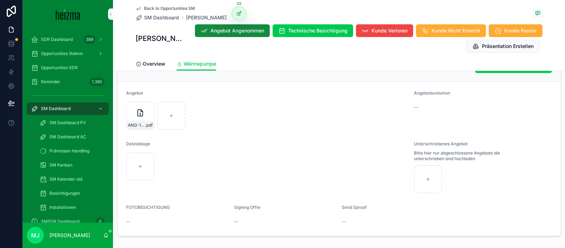
drag, startPoint x: 146, startPoint y: 122, endPoint x: 234, endPoint y: 141, distance: 90.1
click at [146, 122] on div "ANG-11492-Schappek-2025-06-29 .pdf" at bounding box center [141, 125] width 28 height 8
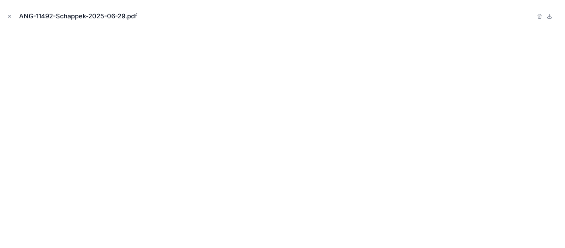
click at [11, 15] on icon "Close modal" at bounding box center [9, 16] width 5 height 5
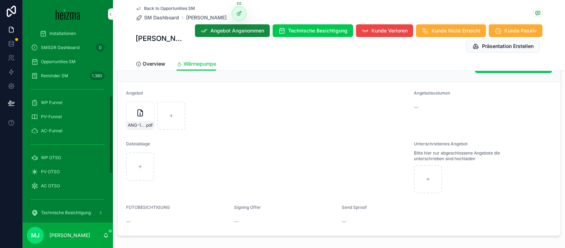
scroll to position [175, 0]
click at [63, 158] on div "WP OTSO" at bounding box center [68, 156] width 74 height 11
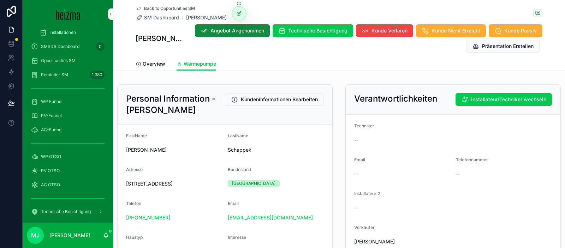
scroll to position [193, 0]
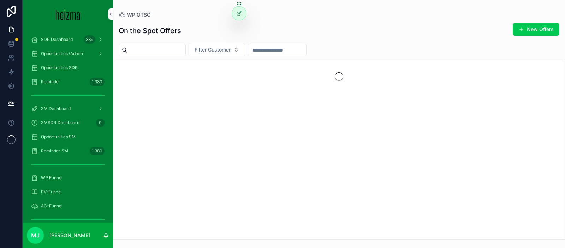
click at [219, 52] on span "Filter Customer" at bounding box center [213, 49] width 36 height 7
type input "********"
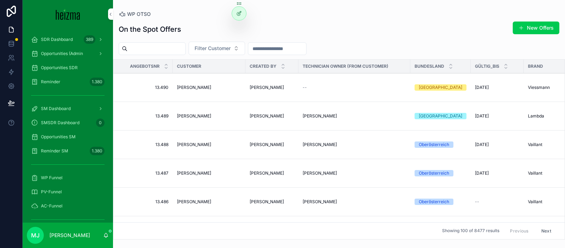
click at [219, 47] on span "Filter Customer" at bounding box center [213, 48] width 36 height 7
type input "********"
click at [222, 75] on div "[PERSON_NAME]" at bounding box center [224, 76] width 98 height 11
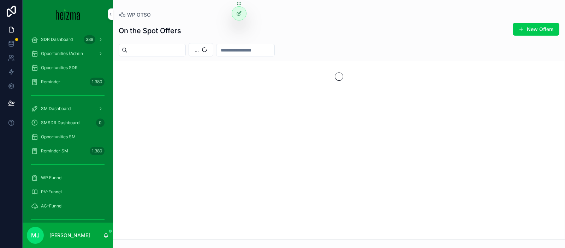
click at [380, 51] on div "..." at bounding box center [339, 49] width 452 height 13
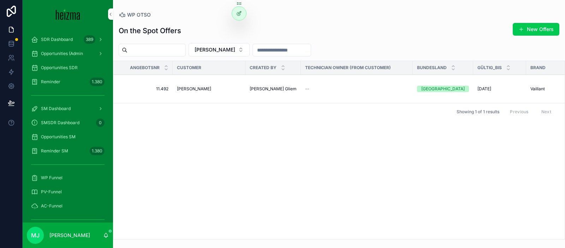
click at [197, 88] on span "[PERSON_NAME]" at bounding box center [194, 89] width 34 height 6
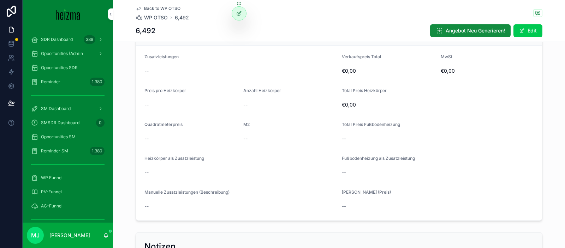
scroll to position [1277, 0]
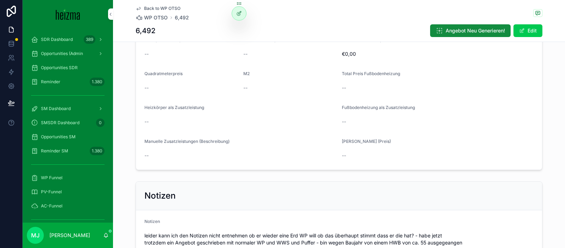
click at [465, 34] on button "Angebot Neu Generieren!" at bounding box center [470, 30] width 81 height 13
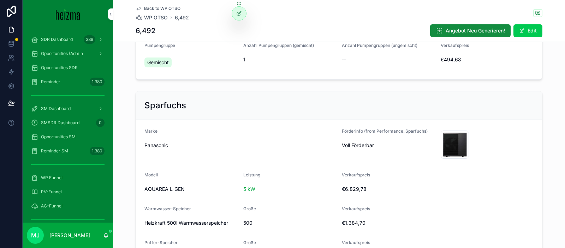
scroll to position [0, 0]
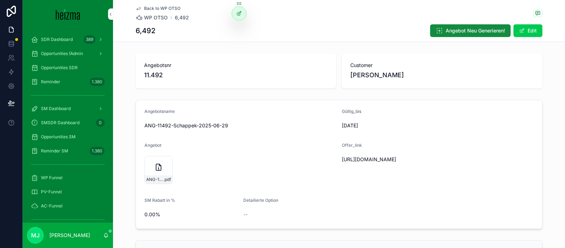
click at [309, 106] on form "Angebotsname ANG-11492-Schappek-2025-06-29 Gültig_bis [DATE] Angebot ANG-11492-…" at bounding box center [339, 164] width 406 height 129
click at [216, 160] on div "ANG-11492-Schappek-2025-06-29 .pdf" at bounding box center [241, 170] width 192 height 28
click at [468, 29] on span "Angebot Neu Generieren!" at bounding box center [475, 30] width 59 height 7
click at [185, 179] on span "ANG-11492-Schappek-2025-06-29" at bounding box center [185, 180] width 17 height 6
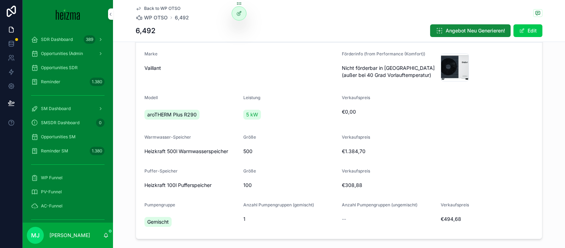
scroll to position [224, 0]
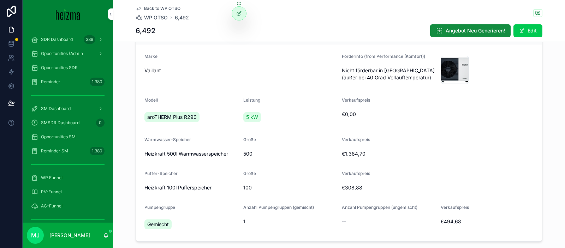
click at [534, 34] on button "Edit" at bounding box center [528, 30] width 29 height 13
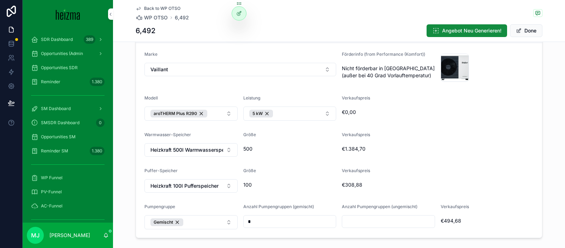
click at [266, 115] on div "5 kW" at bounding box center [262, 114] width 24 height 8
click at [289, 113] on button "Select Button" at bounding box center [289, 113] width 93 height 12
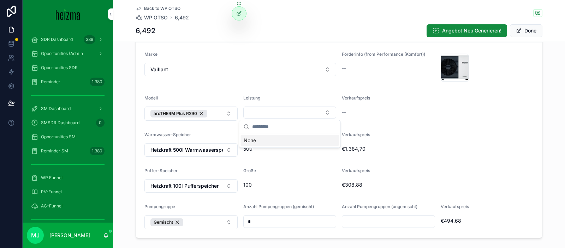
drag, startPoint x: 291, startPoint y: 113, endPoint x: 223, endPoint y: 112, distance: 68.2
click at [291, 113] on button "Select Button" at bounding box center [289, 113] width 93 height 12
click at [203, 112] on div "aroTHERM Plus R290" at bounding box center [179, 114] width 57 height 8
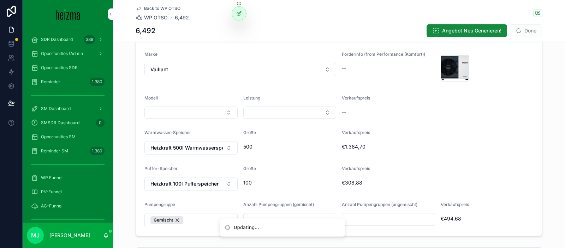
click at [217, 116] on button "Select Button" at bounding box center [191, 113] width 93 height 12
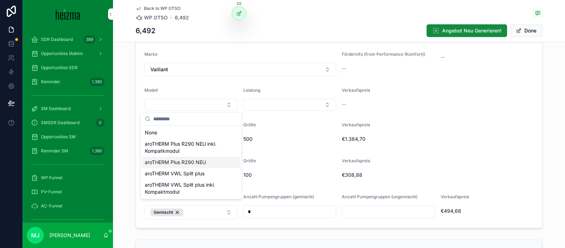
click at [213, 165] on div "aroTHERM Plus R290 NEU" at bounding box center [191, 162] width 98 height 11
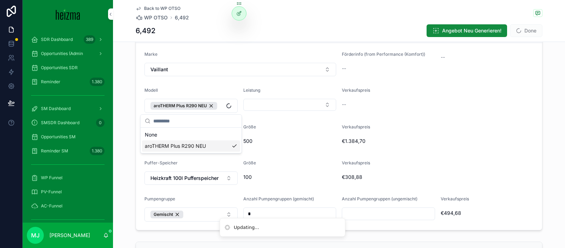
click at [281, 99] on button "Select Button" at bounding box center [289, 105] width 93 height 12
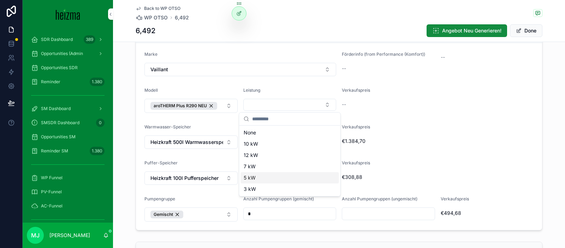
drag, startPoint x: 292, startPoint y: 179, endPoint x: 517, endPoint y: 27, distance: 272.3
click at [292, 179] on div "5 kW" at bounding box center [290, 177] width 98 height 11
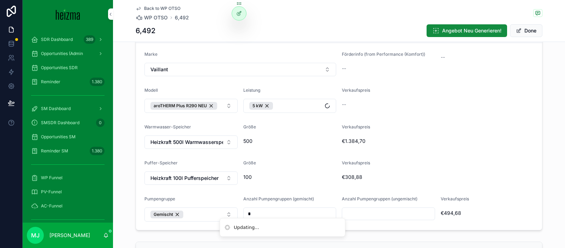
scroll to position [0, 0]
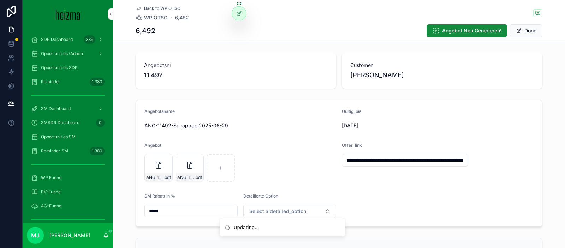
click at [524, 33] on button "Done" at bounding box center [526, 30] width 33 height 13
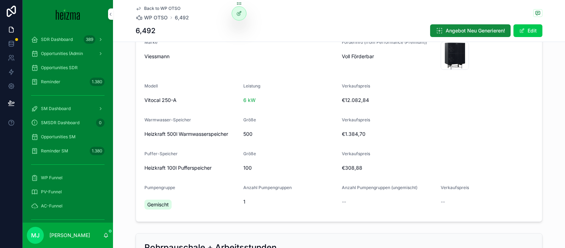
scroll to position [744, 0]
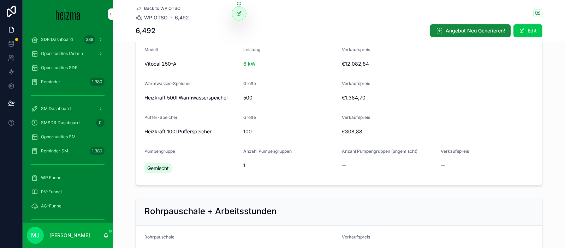
click at [459, 27] on span "Angebot Neu Generieren!" at bounding box center [475, 30] width 59 height 7
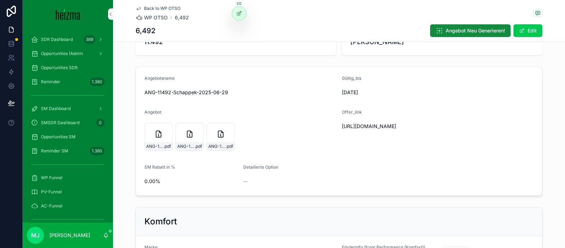
scroll to position [0, 0]
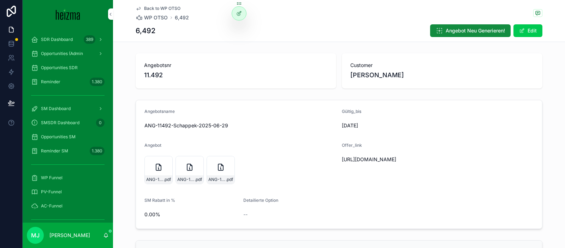
click at [408, 131] on div "[DATE]" at bounding box center [388, 125] width 93 height 11
click at [255, 115] on div "Angebotsname" at bounding box center [241, 113] width 192 height 8
click at [253, 177] on span "ANG-11492-Schappek-2025-06-29" at bounding box center [248, 180] width 17 height 6
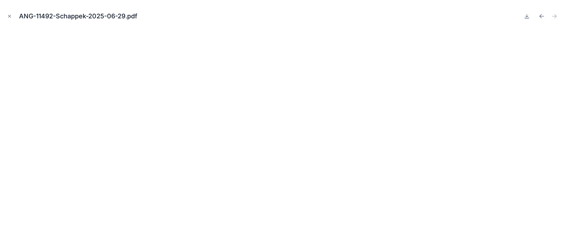
click at [527, 18] on icon at bounding box center [528, 17] width 4 height 1
click at [8, 14] on icon "Close modal" at bounding box center [9, 16] width 5 height 5
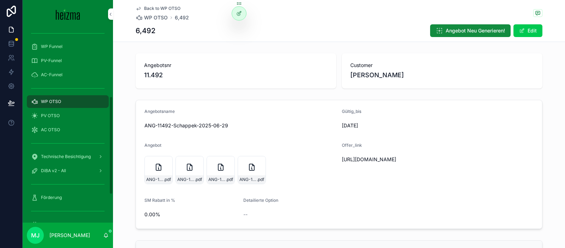
scroll to position [136, 0]
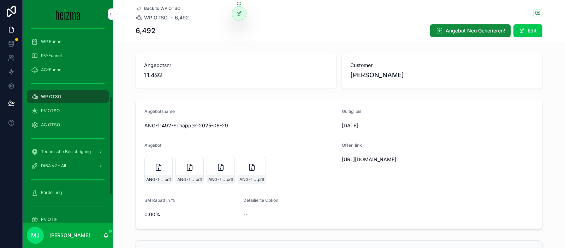
click at [90, 168] on div "DiBA v2 - All" at bounding box center [68, 165] width 74 height 11
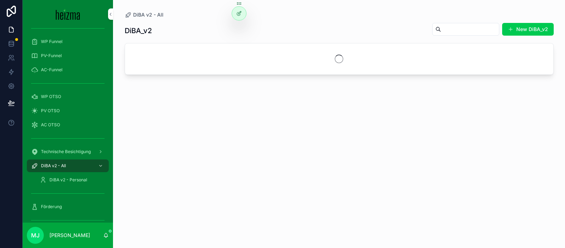
click at [450, 28] on input "scrollable content" at bounding box center [470, 29] width 58 height 10
type input "******"
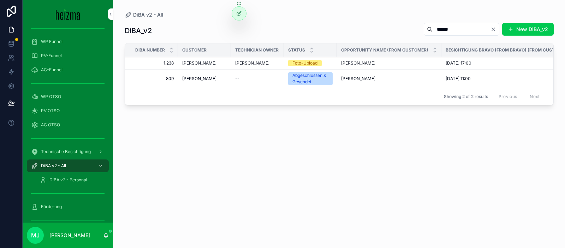
click at [201, 78] on span "[PERSON_NAME]" at bounding box center [199, 79] width 34 height 6
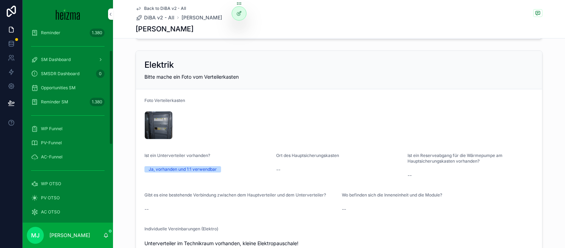
scroll to position [31, 0]
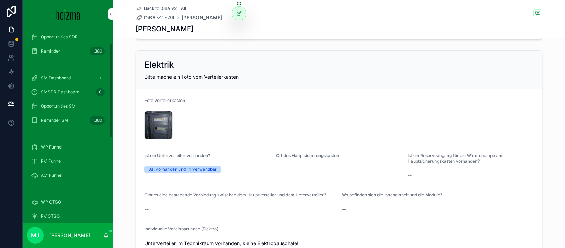
click at [77, 78] on div "SM Dashboard" at bounding box center [68, 77] width 74 height 11
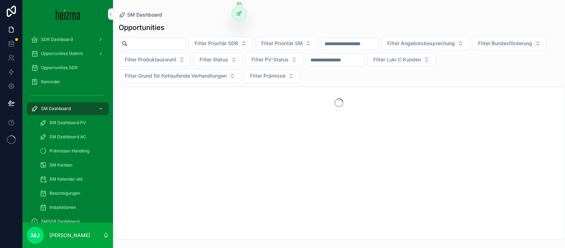
click at [160, 42] on input "scrollable content" at bounding box center [157, 44] width 58 height 10
type input "******"
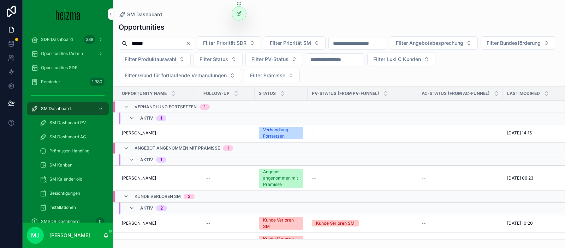
click at [135, 177] on span "[PERSON_NAME]" at bounding box center [139, 179] width 34 height 6
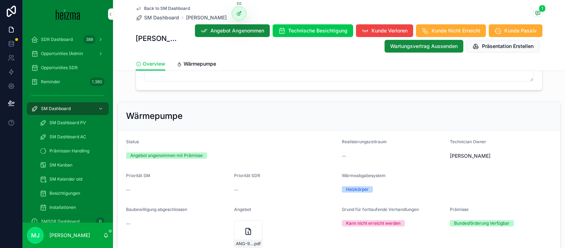
scroll to position [649, 0]
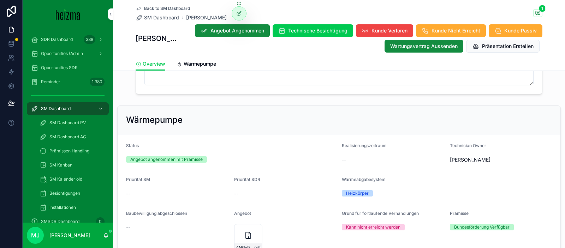
click at [376, 147] on span "Realisierungszeitraum" at bounding box center [364, 145] width 45 height 5
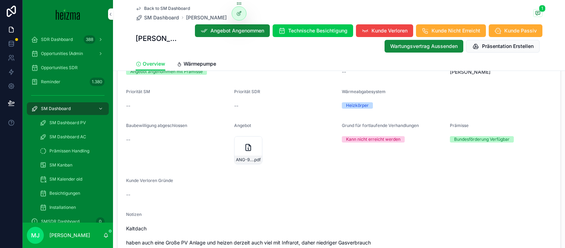
scroll to position [745, 0]
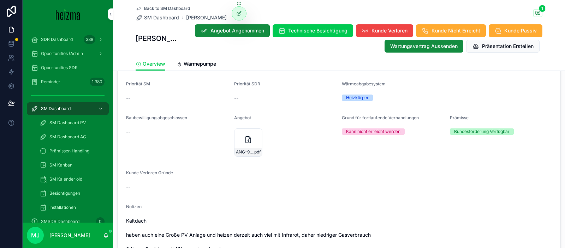
click at [365, 118] on span "Grund für fortlaufende Verhandlungen" at bounding box center [380, 117] width 77 height 5
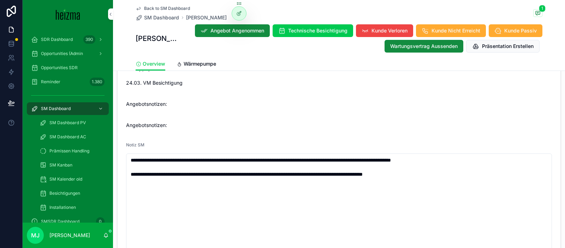
scroll to position [926, 0]
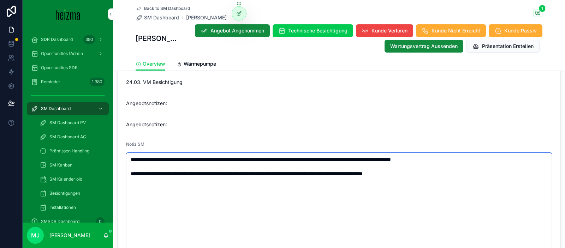
click at [453, 181] on textarea "**********" at bounding box center [339, 212] width 426 height 119
type textarea "**********"
click at [476, 112] on span "Kaltdach haben auch eine Große PV Anlage und heizen derzeit auch viel mit Infra…" at bounding box center [339, 82] width 426 height 92
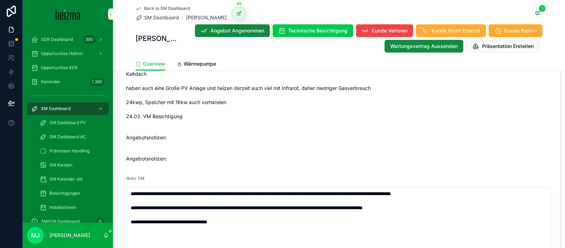
scroll to position [1035, 0]
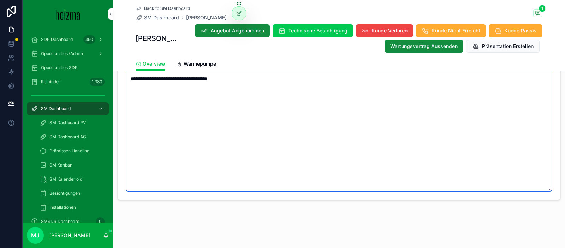
click at [216, 71] on textarea "**********" at bounding box center [339, 118] width 426 height 148
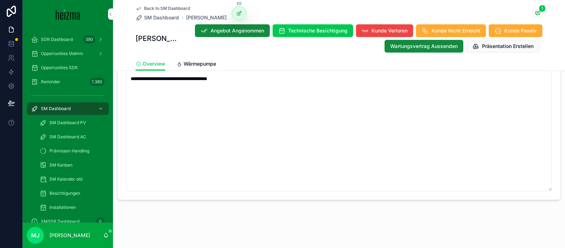
click at [206, 67] on span "Wärmepumpe" at bounding box center [200, 63] width 33 height 7
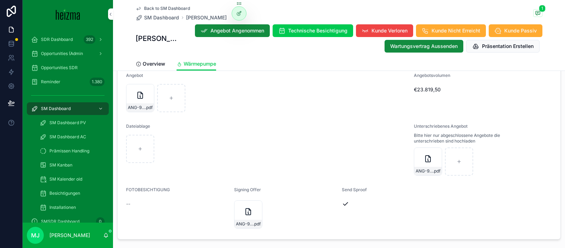
scroll to position [1491, 0]
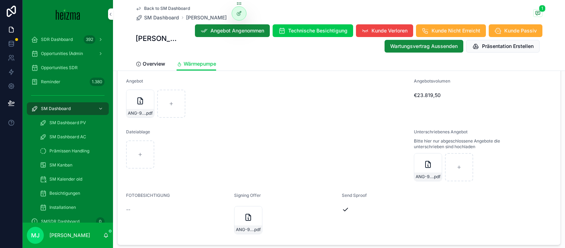
click at [247, 226] on div "ANG-9723-Wagner--2025-03-27 .pdf" at bounding box center [249, 230] width 28 height 8
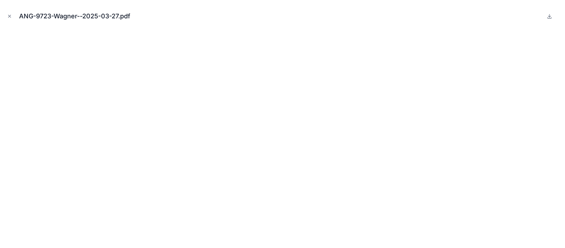
drag, startPoint x: 8, startPoint y: 16, endPoint x: 400, endPoint y: 133, distance: 408.3
click at [8, 16] on icon "Close modal" at bounding box center [9, 16] width 5 height 5
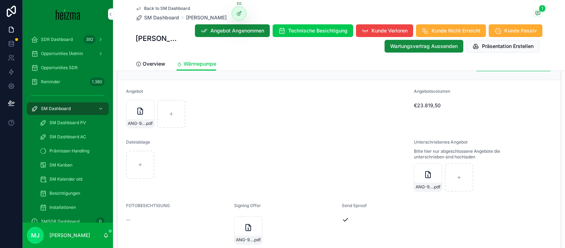
scroll to position [1485, 0]
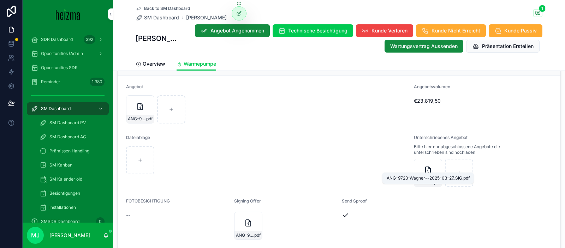
click at [430, 180] on span "ANG-9723-Wagner--2025-03-27_SIG" at bounding box center [424, 183] width 17 height 6
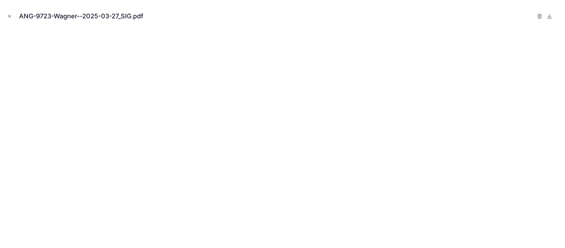
click at [9, 17] on icon "Close modal" at bounding box center [9, 16] width 5 height 5
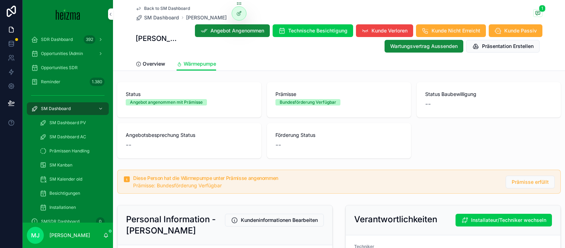
click at [258, 106] on div "Status Angebot angenommen mit Prämisse" at bounding box center [189, 99] width 144 height 35
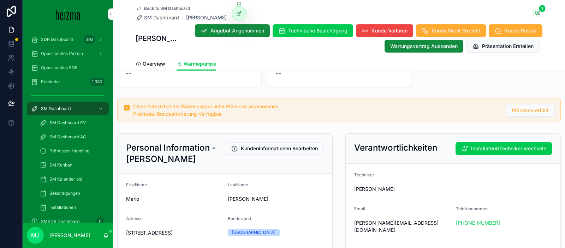
scroll to position [73, 0]
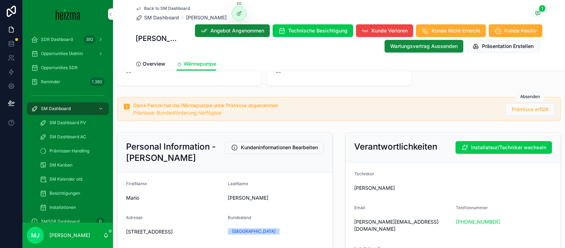
click at [521, 111] on span "Prämisse erfüllt" at bounding box center [530, 109] width 37 height 7
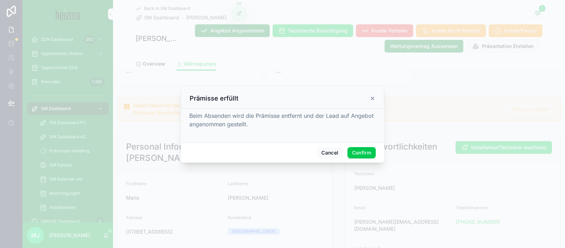
click at [355, 154] on button "Confirm" at bounding box center [362, 152] width 28 height 11
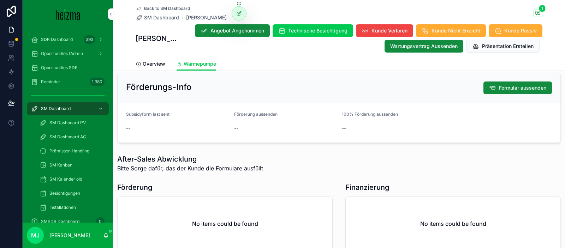
scroll to position [1684, 0]
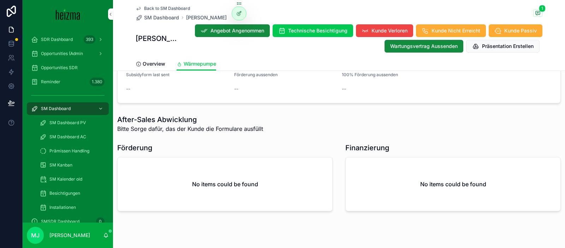
click at [163, 65] on span "Overview" at bounding box center [154, 63] width 23 height 7
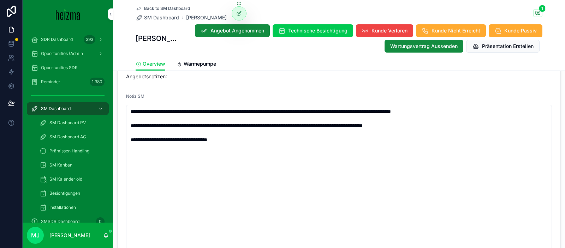
scroll to position [977, 0]
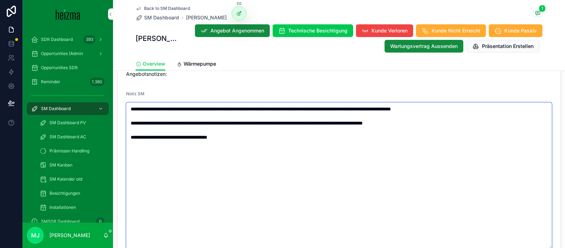
click at [253, 148] on textarea "**********" at bounding box center [339, 176] width 426 height 148
type textarea "**********"
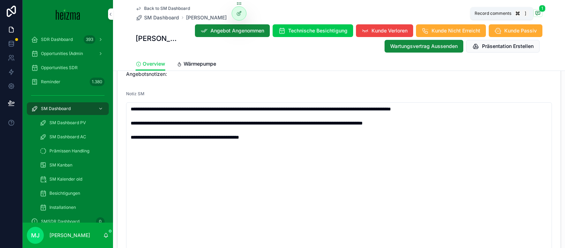
click at [535, 11] on icon "scrollable content" at bounding box center [538, 13] width 6 height 6
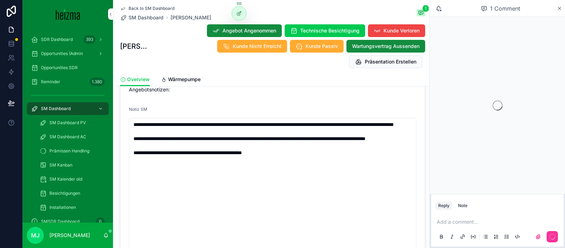
click at [560, 7] on icon "scrollable content" at bounding box center [559, 9] width 5 height 6
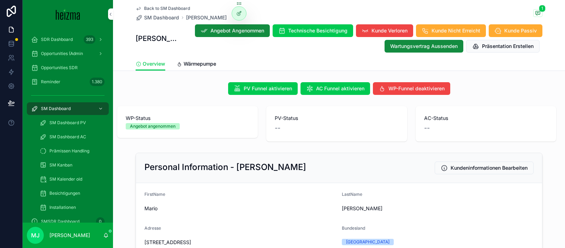
click at [170, 20] on span "SM Dashboard" at bounding box center [161, 17] width 35 height 7
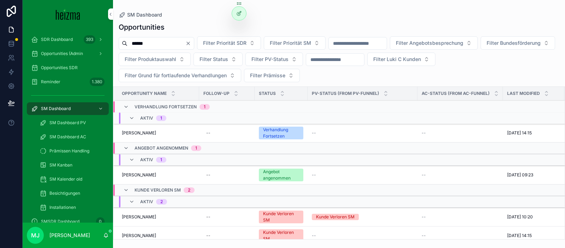
click at [165, 43] on input "******" at bounding box center [157, 44] width 58 height 10
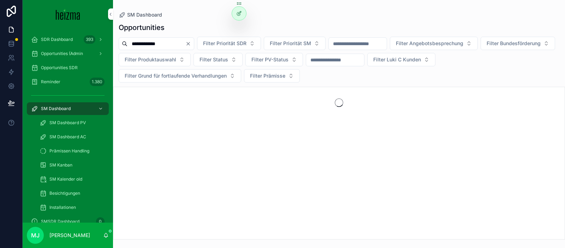
type input "**********"
click at [181, 30] on div "Opportunities" at bounding box center [339, 28] width 441 height 10
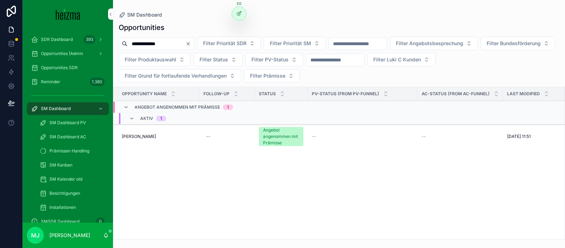
click at [144, 138] on span "Helmut Lasser" at bounding box center [139, 137] width 34 height 6
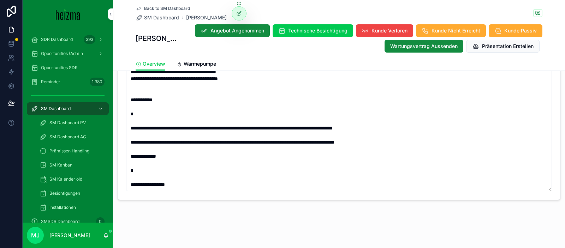
scroll to position [233, 0]
click at [204, 61] on span "Wärmepumpe" at bounding box center [200, 63] width 33 height 7
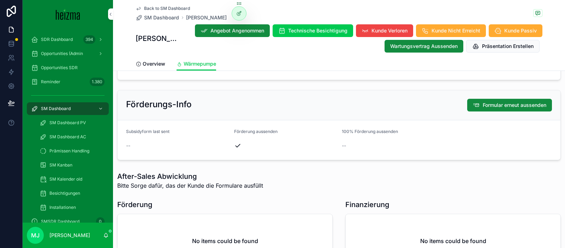
scroll to position [1982, 0]
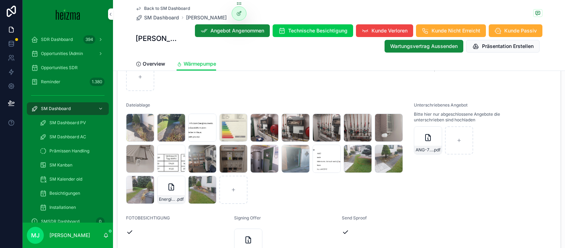
click at [503, 189] on div "Unterschriebenes Angebot Bitte hier nur abgeschlossene Angebote die unterschrie…" at bounding box center [465, 153] width 102 height 102
click at [429, 147] on span "ANG-7933-Lasser-2024-12-10_SIG" at bounding box center [424, 150] width 17 height 6
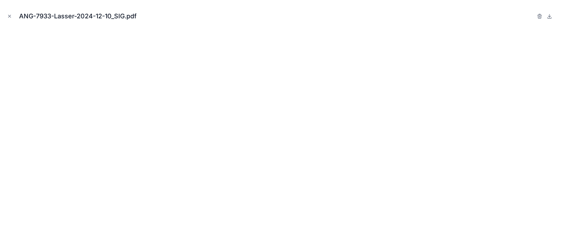
scroll to position [1972, 0]
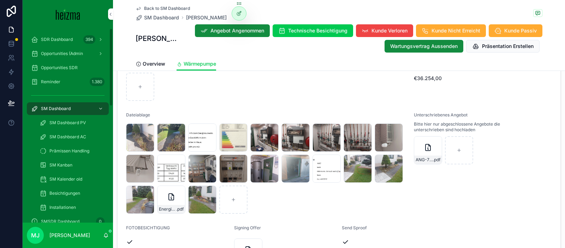
click at [175, 6] on span "Back to SM Dashboard" at bounding box center [167, 9] width 46 height 6
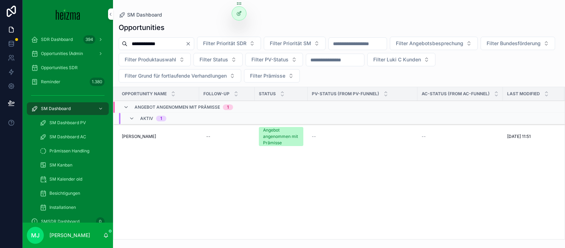
click at [159, 45] on input "**********" at bounding box center [157, 44] width 58 height 10
type input "******"
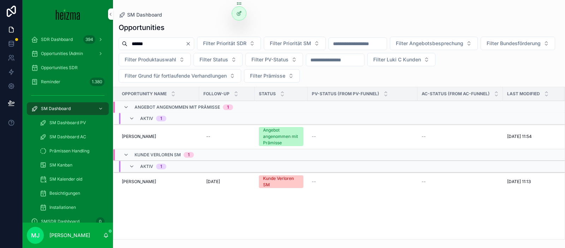
click at [134, 136] on span "Herbert Stöger" at bounding box center [139, 137] width 34 height 6
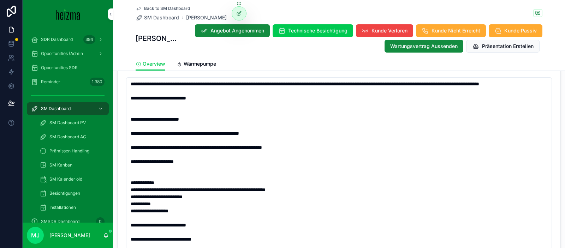
scroll to position [1115, 0]
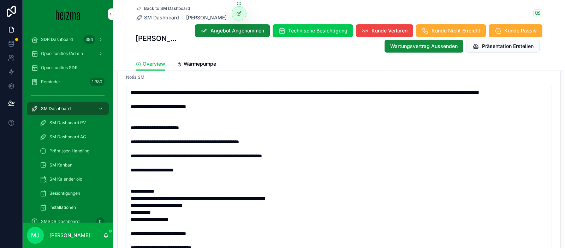
click at [193, 63] on span "Wärmepumpe" at bounding box center [200, 63] width 33 height 7
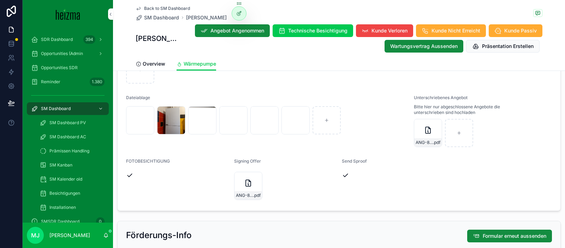
scroll to position [1888, 0]
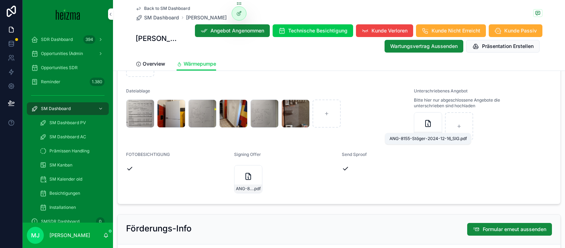
click at [426, 133] on span "ANG-8155-Stöger-2024-12-16_SIG" at bounding box center [424, 136] width 17 height 6
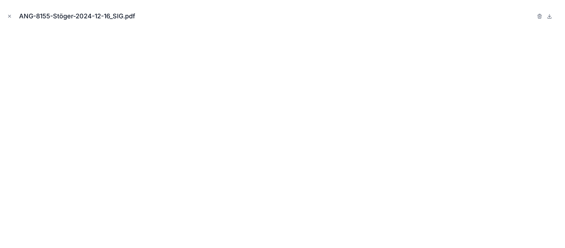
click at [12, 17] on button "Close modal" at bounding box center [10, 16] width 8 height 8
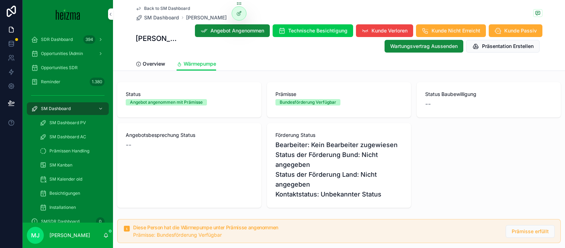
click at [160, 18] on span "SM Dashboard" at bounding box center [161, 17] width 35 height 7
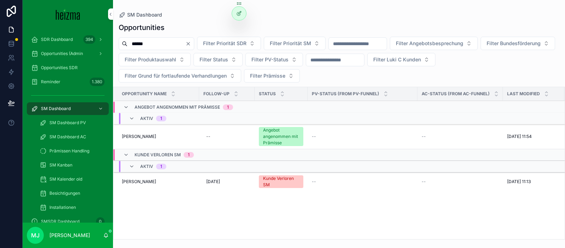
click at [154, 45] on input "******" at bounding box center [157, 44] width 58 height 10
type input "*****"
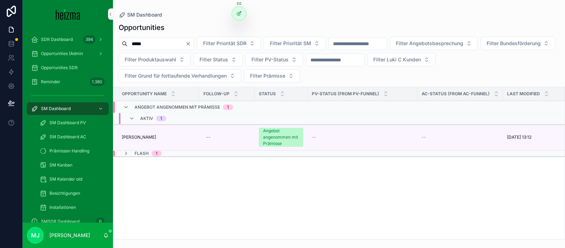
click at [142, 138] on span "Ileana Ionut" at bounding box center [139, 138] width 34 height 6
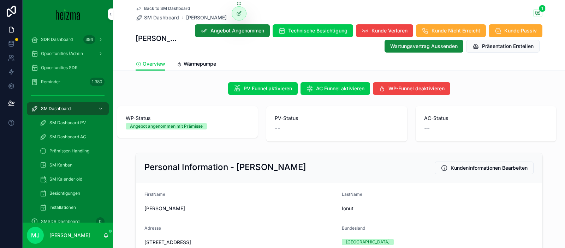
click at [177, 8] on span "Back to SM Dashboard" at bounding box center [167, 9] width 46 height 6
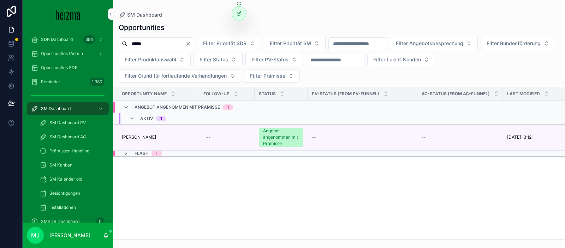
click at [145, 43] on input "*****" at bounding box center [157, 44] width 58 height 10
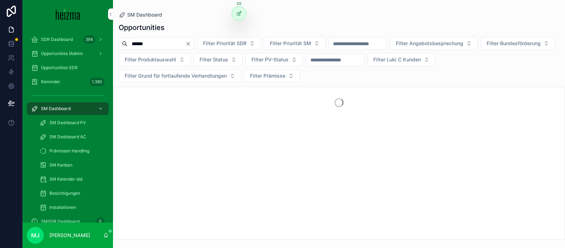
type input "******"
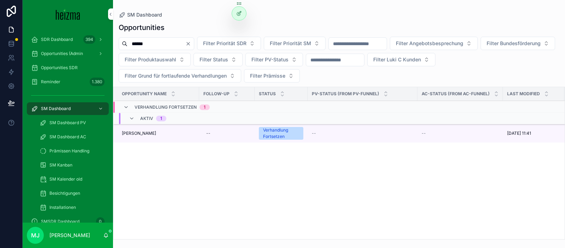
click at [137, 134] on span "Edin Tadzic" at bounding box center [139, 134] width 34 height 6
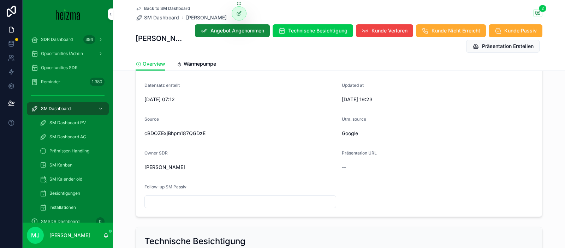
scroll to position [193, 0]
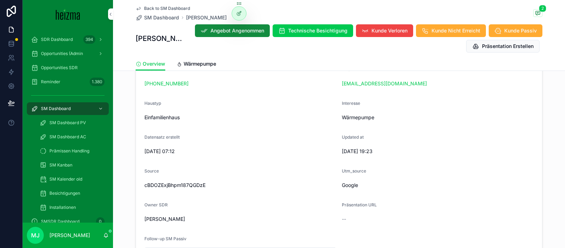
click at [176, 7] on span "Back to SM Dashboard" at bounding box center [167, 9] width 46 height 6
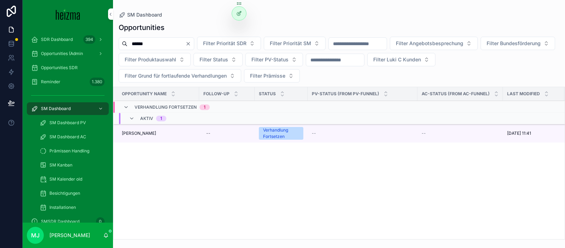
click at [155, 39] on input "******" at bounding box center [157, 44] width 58 height 10
type input "*****"
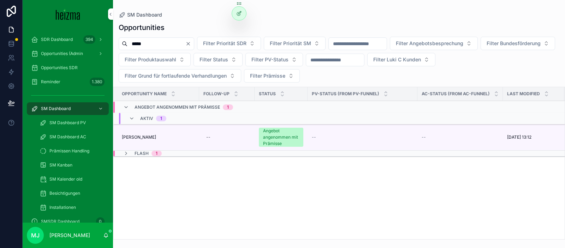
click at [132, 136] on span "Ileana Ionut" at bounding box center [139, 138] width 34 height 6
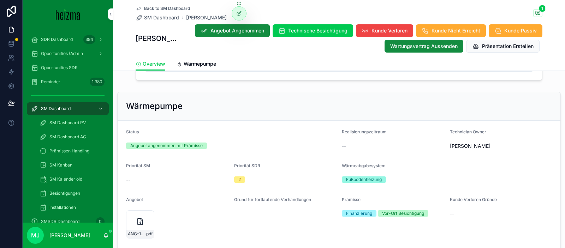
scroll to position [788, 0]
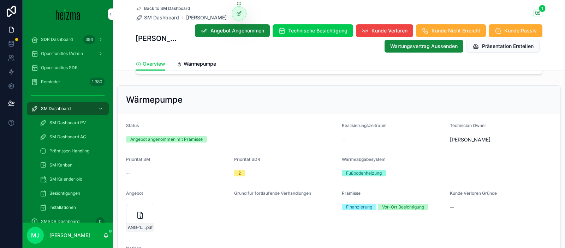
click at [206, 67] on span "Wärmepumpe" at bounding box center [200, 63] width 33 height 7
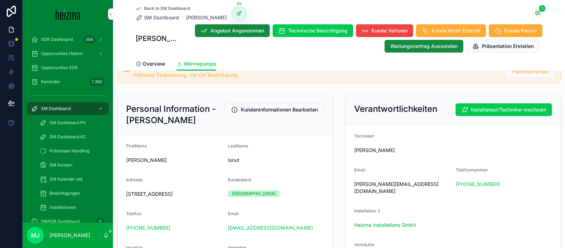
scroll to position [122, 0]
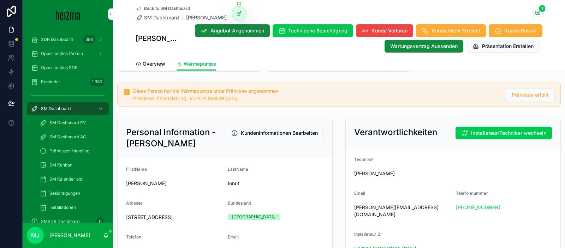
scroll to position [97, 0]
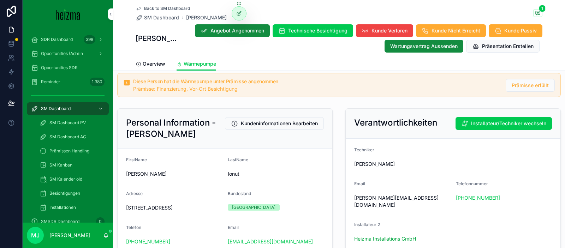
click at [160, 19] on span "SM Dashboard" at bounding box center [161, 17] width 35 height 7
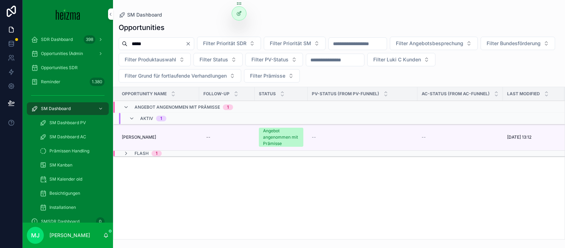
click at [156, 45] on input "*****" at bounding box center [157, 44] width 58 height 10
type input "******"
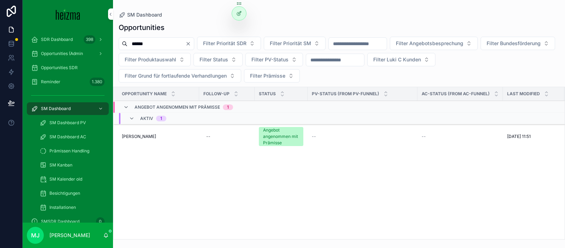
click at [145, 140] on td "Helmut Lasser Helmut Lasser" at bounding box center [156, 136] width 86 height 25
click at [145, 138] on span "Helmut Lasser" at bounding box center [139, 137] width 34 height 6
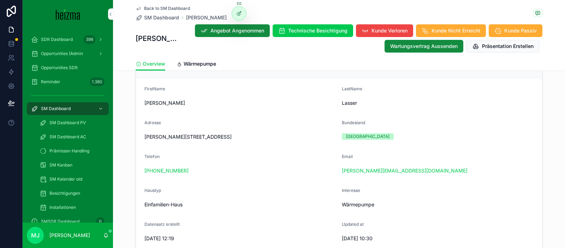
scroll to position [108, 0]
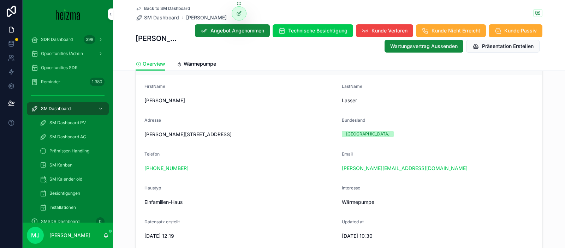
click at [385, 122] on div "Bundesland" at bounding box center [438, 122] width 192 height 8
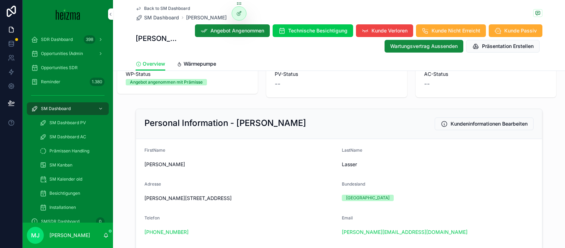
scroll to position [0, 0]
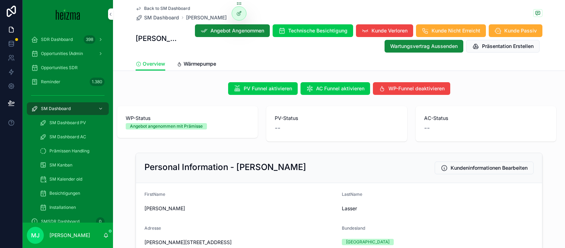
click at [200, 64] on span "Wärmepumpe" at bounding box center [200, 63] width 33 height 7
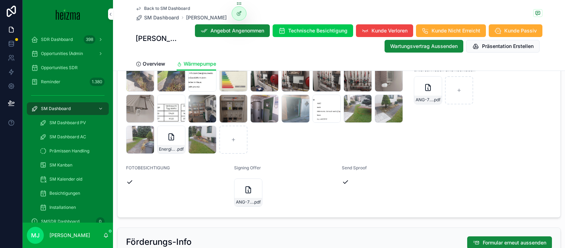
scroll to position [1988, 0]
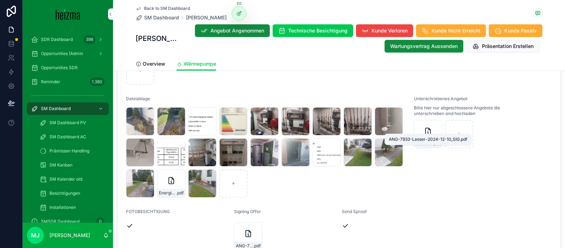
click at [423, 141] on span "ANG-7933-Lasser-2024-12-10_SIG" at bounding box center [424, 144] width 17 height 6
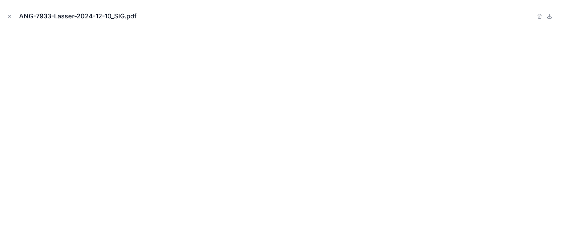
click at [11, 17] on icon "Close modal" at bounding box center [9, 16] width 5 height 5
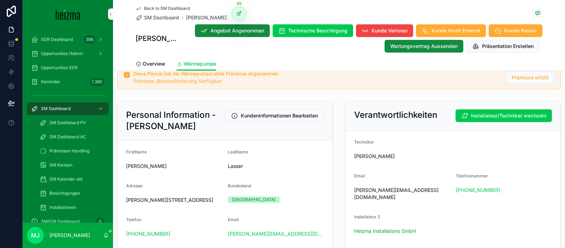
scroll to position [98, 0]
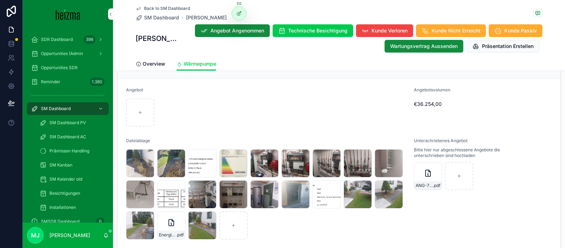
scroll to position [1949, 0]
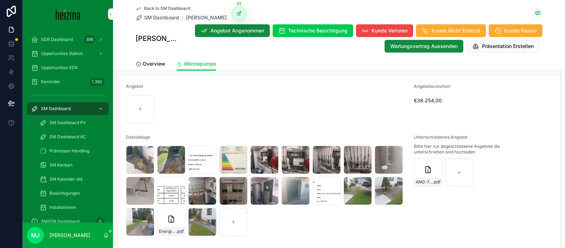
click at [426, 178] on div "ANG-7933-Lasser-2024-12-10_SIG .pdf" at bounding box center [429, 182] width 28 height 8
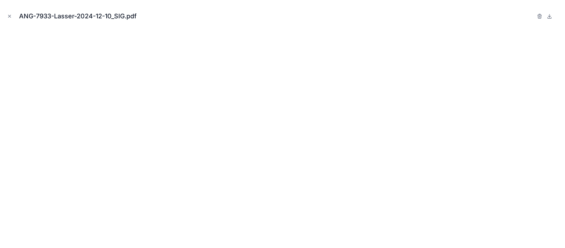
click at [8, 18] on icon "Close modal" at bounding box center [9, 16] width 5 height 5
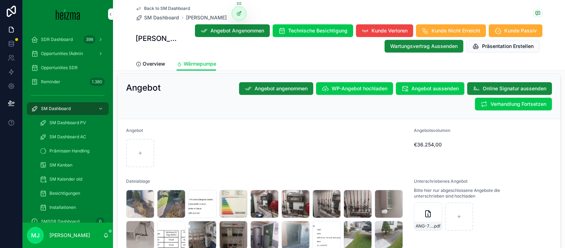
scroll to position [2007, 0]
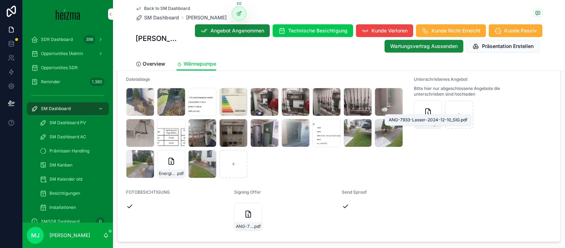
click at [424, 122] on span "ANG-7933-Lasser-2024-12-10_SIG" at bounding box center [424, 125] width 17 height 6
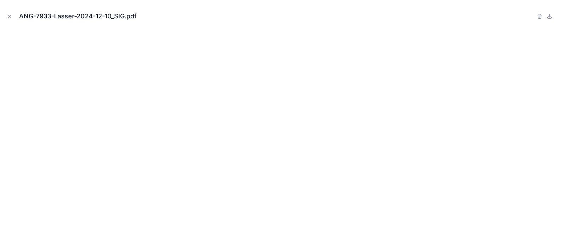
drag, startPoint x: 10, startPoint y: 15, endPoint x: 75, endPoint y: 44, distance: 70.9
click at [10, 15] on icon "Close modal" at bounding box center [9, 16] width 5 height 5
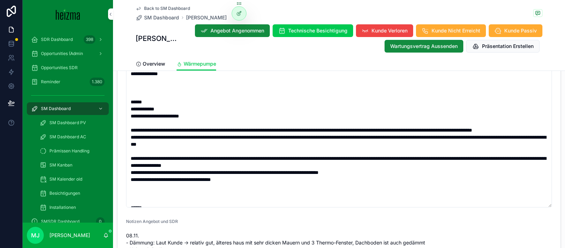
scroll to position [584, 0]
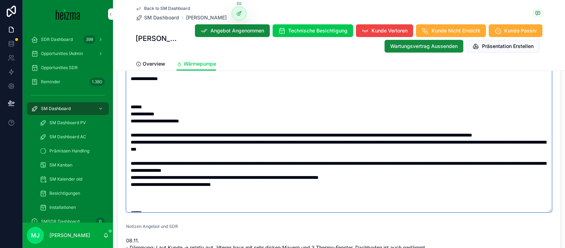
click at [311, 183] on textarea "scrollable content" at bounding box center [339, 103] width 426 height 218
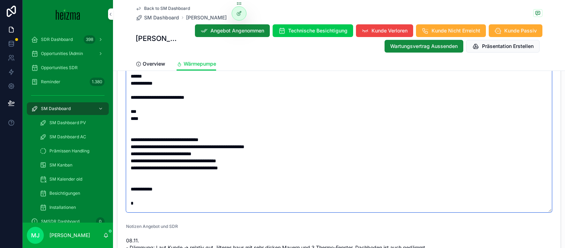
scroll to position [233, 0]
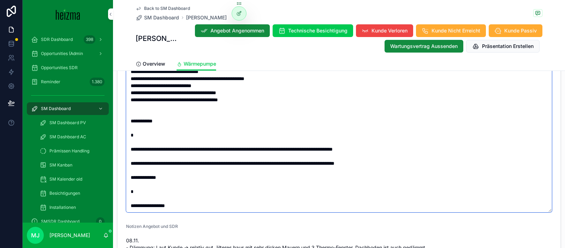
click at [306, 179] on textarea "scrollable content" at bounding box center [339, 103] width 426 height 218
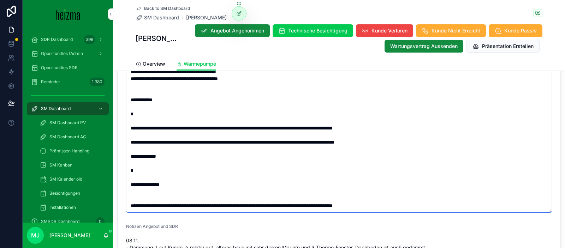
type textarea "**********"
click at [351, 224] on div "Notizen Angebot und SDR" at bounding box center [339, 228] width 426 height 8
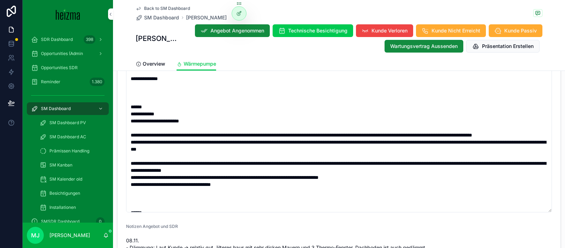
click at [181, 8] on span "Back to SM Dashboard" at bounding box center [167, 9] width 46 height 6
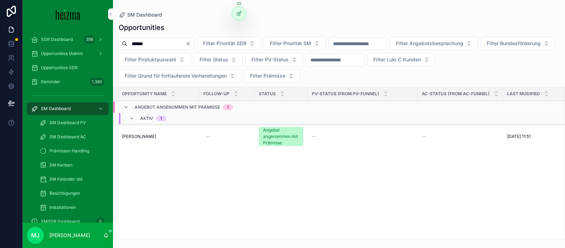
click at [146, 44] on input "******" at bounding box center [157, 44] width 58 height 10
type input "******"
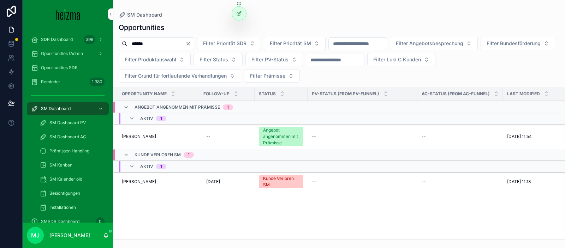
click at [134, 138] on span "Herbert Stöger" at bounding box center [139, 137] width 34 height 6
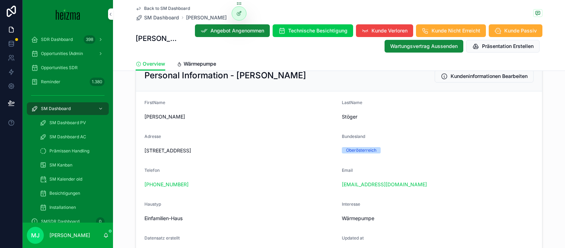
scroll to position [89, 0]
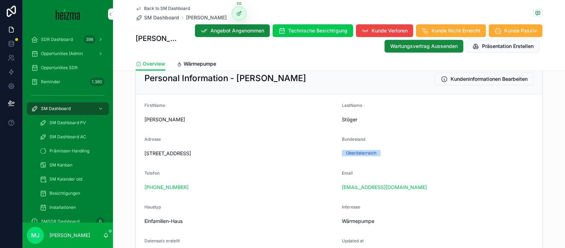
click at [404, 176] on div "Email" at bounding box center [438, 175] width 192 height 8
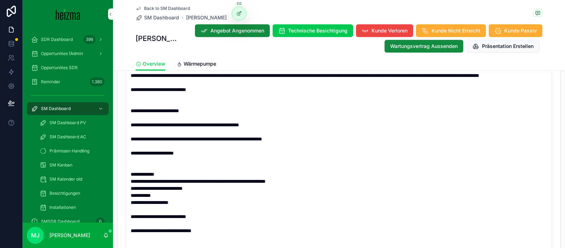
scroll to position [1228, 0]
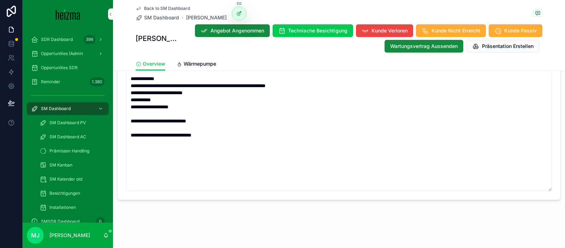
click at [196, 62] on span "Wärmepumpe" at bounding box center [200, 63] width 33 height 7
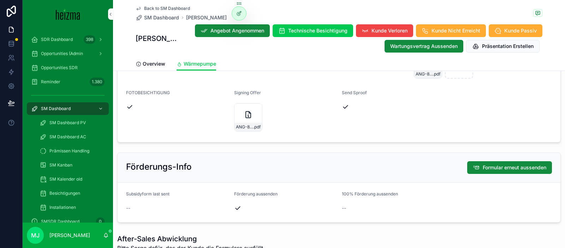
scroll to position [1881, 0]
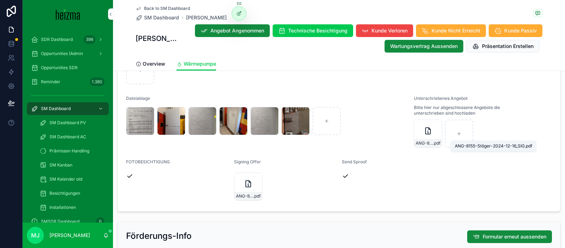
click at [420, 141] on span "ANG-8155-Stöger-2024-12-16_SIG" at bounding box center [424, 144] width 17 height 6
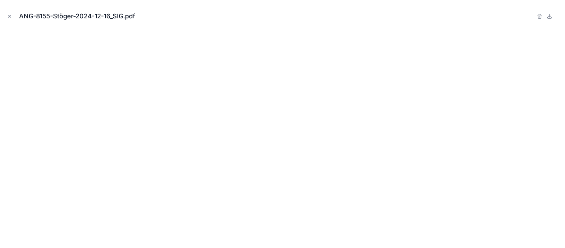
click at [10, 15] on icon "Close modal" at bounding box center [9, 16] width 5 height 5
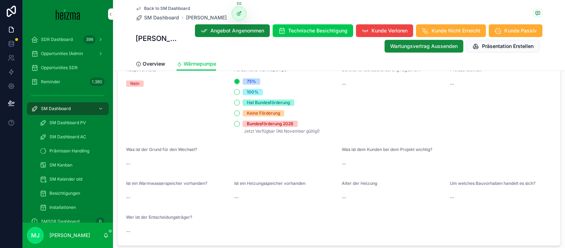
scroll to position [1412, 0]
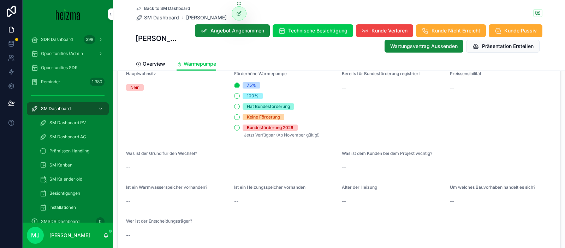
click at [164, 17] on span "SM Dashboard" at bounding box center [161, 17] width 35 height 7
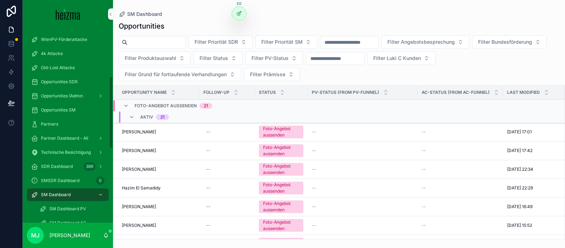
click at [63, 189] on div "SM Dashboard" at bounding box center [68, 194] width 74 height 11
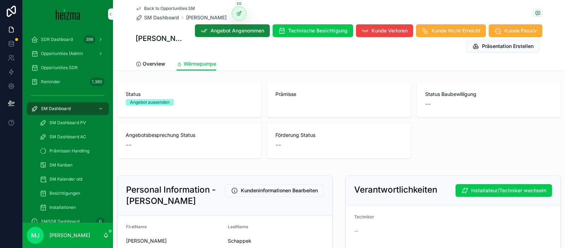
scroll to position [193, 0]
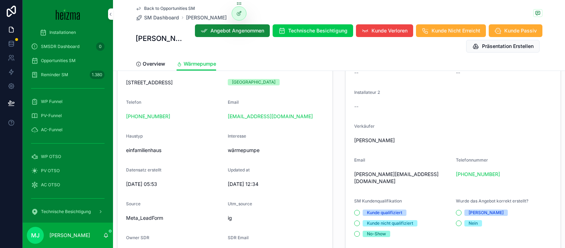
click at [153, 17] on span "SM Dashboard" at bounding box center [161, 17] width 35 height 7
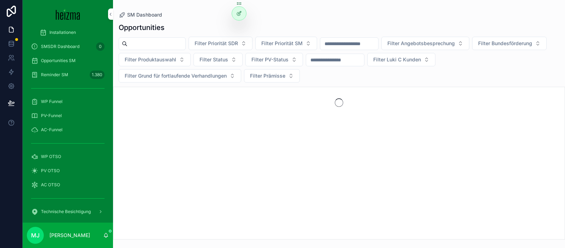
click at [161, 39] on input "scrollable content" at bounding box center [157, 44] width 58 height 10
paste input "**********"
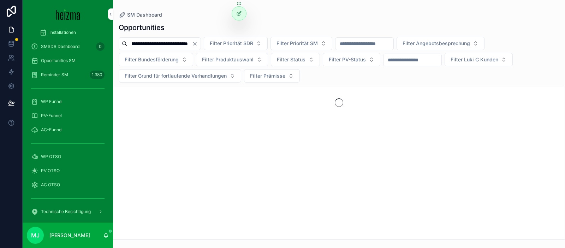
click at [172, 50] on div "**********" at bounding box center [339, 60] width 452 height 46
click at [172, 41] on input "**********" at bounding box center [160, 44] width 65 height 10
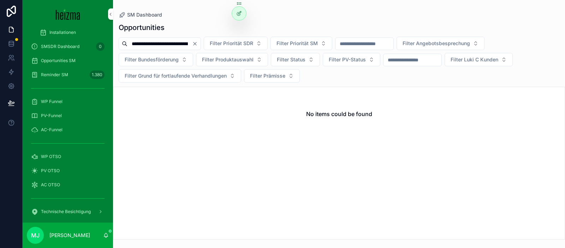
click at [172, 41] on input "**********" at bounding box center [160, 44] width 65 height 10
type input "**********"
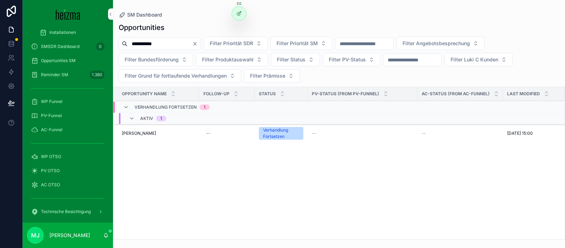
click at [142, 134] on span "[PERSON_NAME]" at bounding box center [139, 134] width 34 height 6
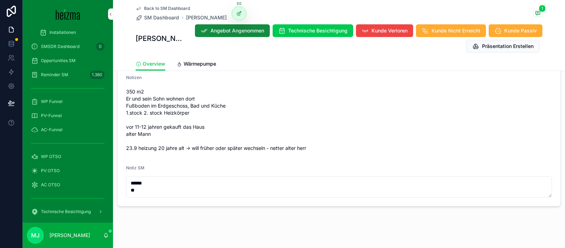
scroll to position [861, 0]
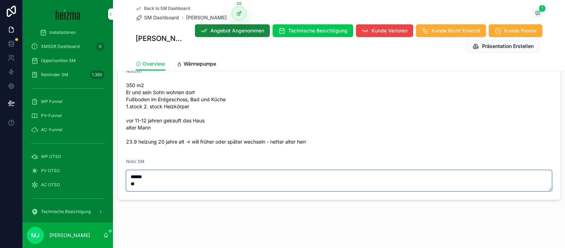
click at [345, 190] on textarea "****** **" at bounding box center [339, 180] width 426 height 21
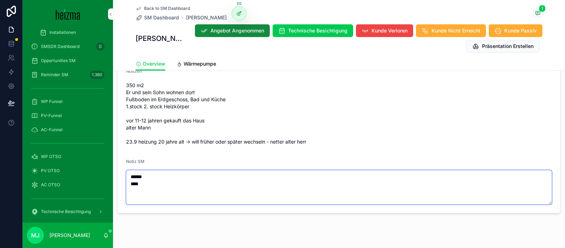
scroll to position [0, 0]
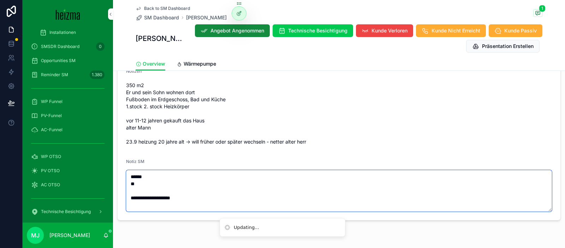
type textarea "**********"
click at [470, 31] on span "Kunde Nicht Erreicht" at bounding box center [456, 30] width 49 height 7
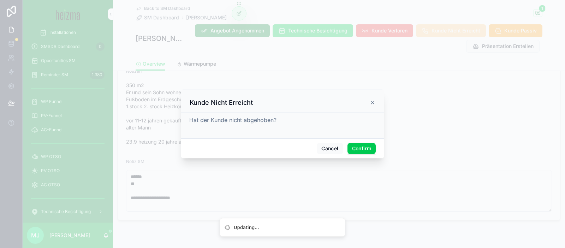
click at [359, 149] on button "Confirm" at bounding box center [362, 148] width 28 height 11
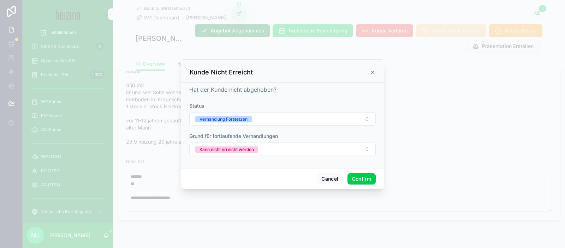
click at [368, 182] on button "Confirm" at bounding box center [362, 179] width 28 height 11
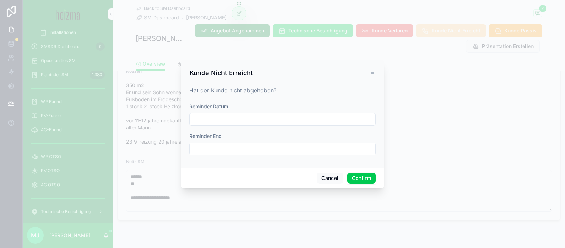
click at [366, 180] on button "Confirm" at bounding box center [362, 178] width 28 height 11
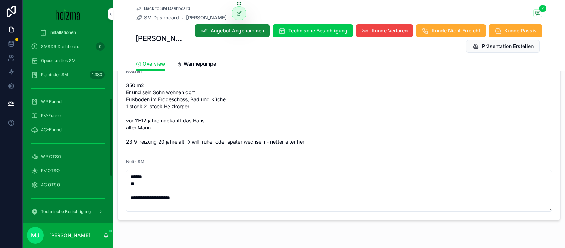
click at [155, 18] on span "SM Dashboard" at bounding box center [161, 17] width 35 height 7
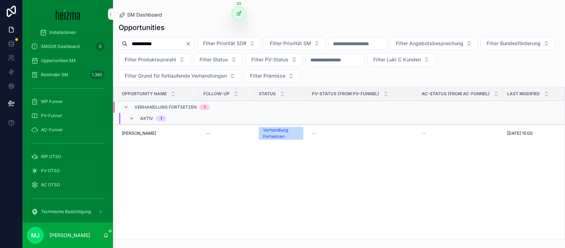
click at [147, 40] on input "**********" at bounding box center [157, 44] width 58 height 10
type input "******"
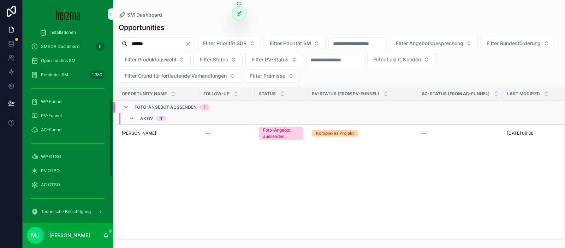
click at [149, 134] on span "[PERSON_NAME]" at bounding box center [139, 134] width 34 height 6
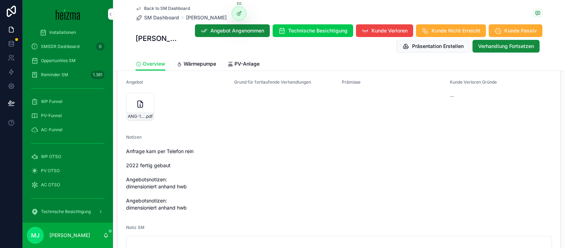
scroll to position [746, 0]
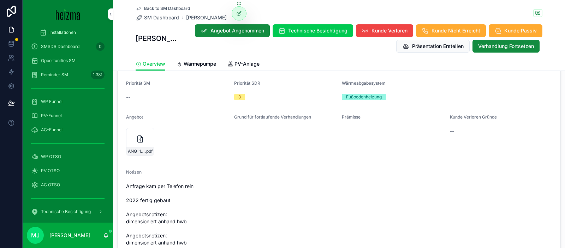
click at [0, 0] on icon "scrollable content" at bounding box center [0, 0] width 0 height 0
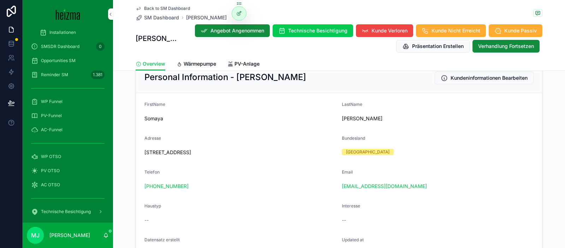
scroll to position [154, 0]
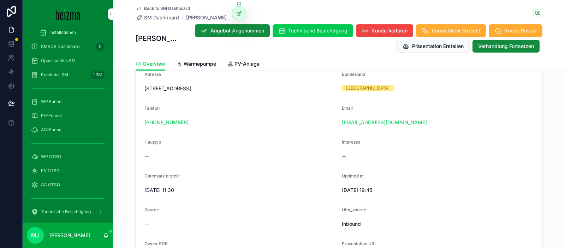
drag, startPoint x: 175, startPoint y: 67, endPoint x: 197, endPoint y: 65, distance: 21.7
click at [176, 66] on div "Overview Wärmepumpe PV-Anlage" at bounding box center [339, 63] width 407 height 13
click at [197, 65] on span "Wärmepumpe" at bounding box center [200, 63] width 33 height 7
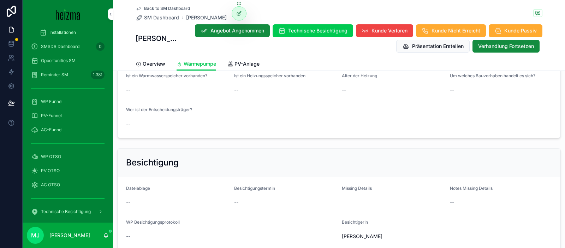
scroll to position [1161, 0]
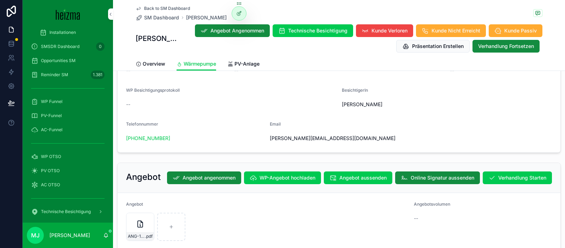
click at [517, 175] on span "Verhandlung Starten" at bounding box center [523, 178] width 48 height 7
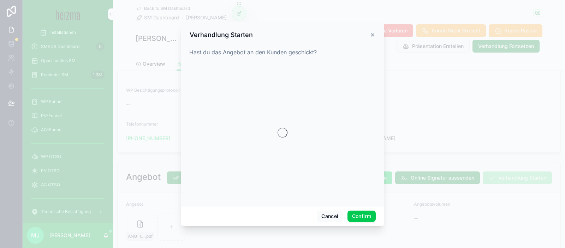
click at [369, 215] on button "Confirm" at bounding box center [362, 216] width 28 height 11
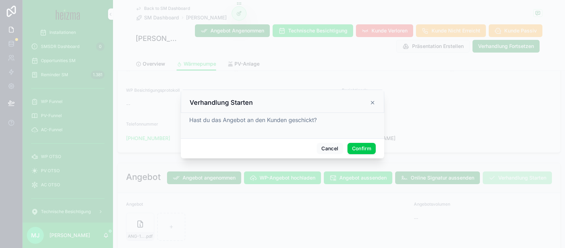
click at [353, 149] on button "Confirm" at bounding box center [362, 148] width 28 height 11
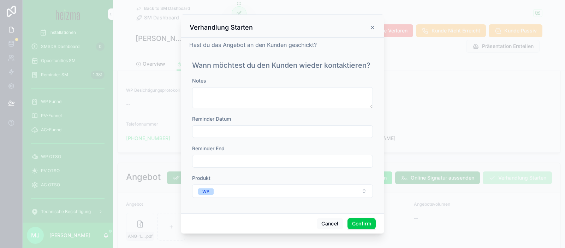
click at [363, 223] on button "Confirm" at bounding box center [362, 223] width 28 height 11
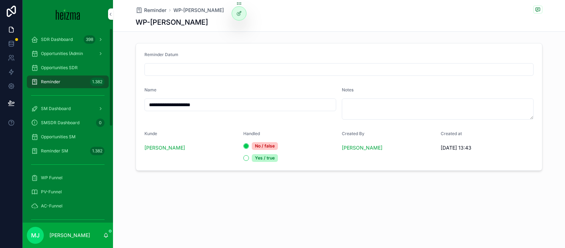
drag, startPoint x: 179, startPoint y: 77, endPoint x: 179, endPoint y: 73, distance: 4.6
click at [179, 77] on form "**********" at bounding box center [339, 106] width 406 height 127
click at [181, 69] on input "scrollable content" at bounding box center [339, 70] width 389 height 10
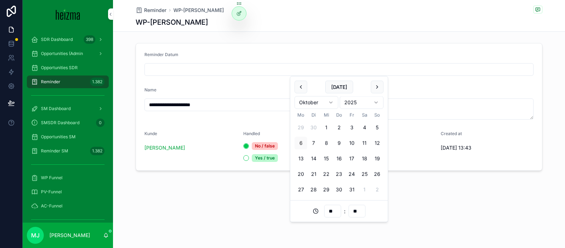
drag, startPoint x: 304, startPoint y: 160, endPoint x: 405, endPoint y: 136, distance: 103.9
click at [304, 160] on button "13" at bounding box center [301, 159] width 13 height 13
type input "**********"
click at [421, 131] on form "**********" at bounding box center [339, 106] width 406 height 127
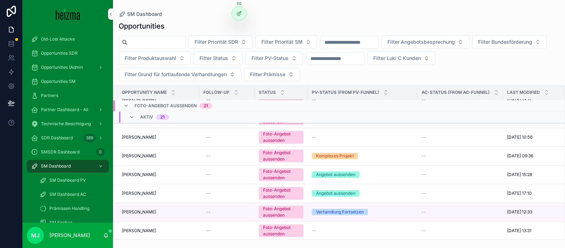
scroll to position [343, 0]
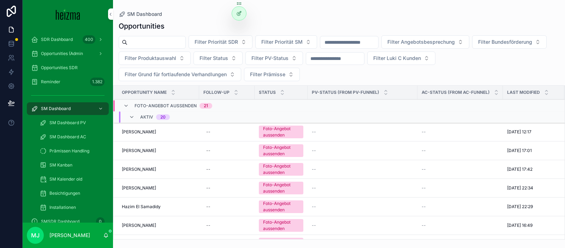
click at [153, 40] on input "scrollable content" at bounding box center [157, 42] width 58 height 10
type input "*******"
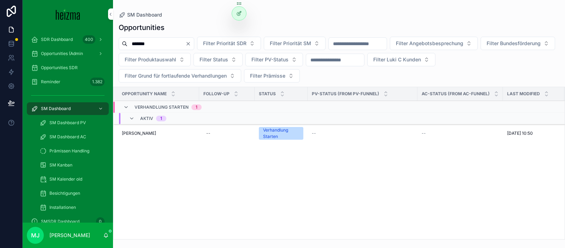
click at [137, 131] on span "[PERSON_NAME]" at bounding box center [139, 134] width 34 height 6
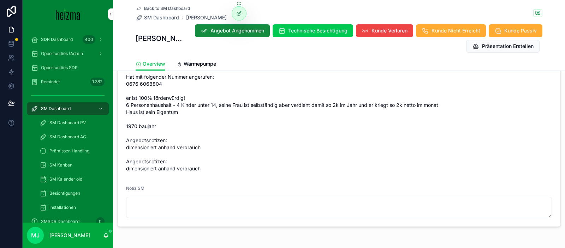
scroll to position [882, 0]
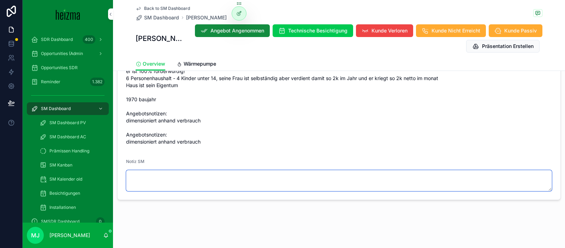
click at [290, 171] on textarea "scrollable content" at bounding box center [339, 180] width 426 height 21
type textarea "*****"
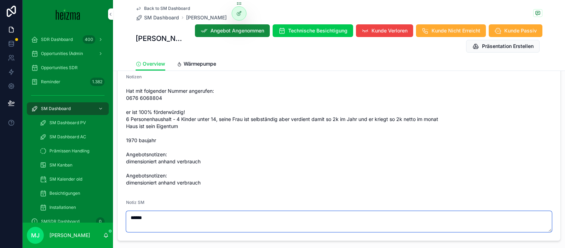
scroll to position [840, 0]
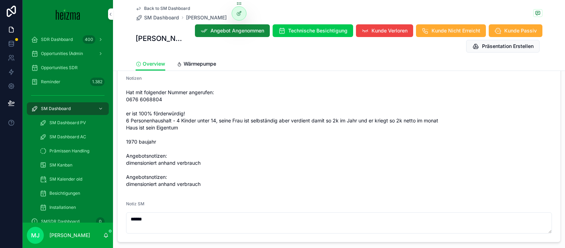
drag, startPoint x: 230, startPoint y: 116, endPoint x: 168, endPoint y: 120, distance: 63.0
click at [230, 116] on span "Hat mit folgender Nummer angerufen: 0676 6068804 er ist 100% förderwürdig! 6 Pe…" at bounding box center [339, 138] width 426 height 99
drag, startPoint x: 127, startPoint y: 115, endPoint x: 195, endPoint y: 111, distance: 68.6
click at [195, 111] on span "Hat mit folgender Nummer angerufen: 0676 6068804 er ist 100% förderwürdig! 6 Pe…" at bounding box center [339, 138] width 426 height 99
click at [190, 113] on span "Hat mit folgender Nummer angerufen: 0676 6068804 er ist 100% förderwürdig! 6 Pe…" at bounding box center [339, 138] width 426 height 99
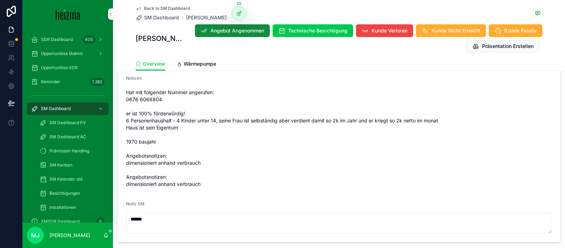
click at [197, 117] on form "Status Verhandlung Starten Realisierungszeitraum -- Technician Owner [PERSON_NA…" at bounding box center [339, 93] width 443 height 298
click at [195, 116] on span "Hat mit folgender Nummer angerufen: 0676 6068804 er ist 100% förderwürdig! 6 Pe…" at bounding box center [339, 138] width 426 height 99
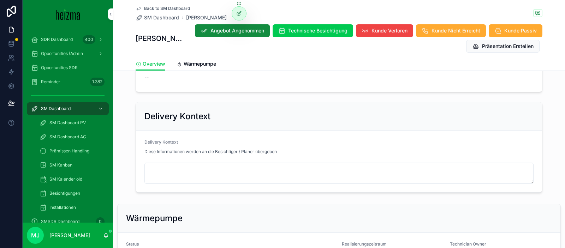
scroll to position [579, 0]
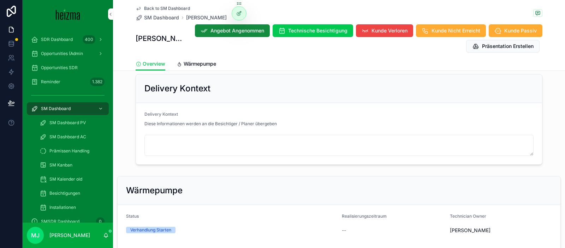
click at [207, 69] on link "Wärmepumpe" at bounding box center [197, 65] width 40 height 14
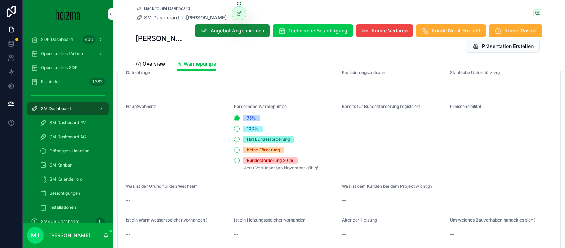
scroll to position [904, 0]
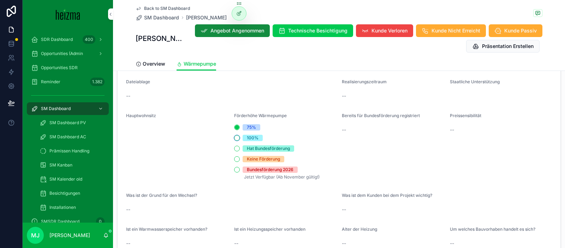
click at [236, 135] on button "100%" at bounding box center [237, 138] width 6 height 6
click at [387, 92] on form "Haustyp einfamilienhaus Heizungsart gas Personen im Haushalt -- Beheizbare Fläc…" at bounding box center [339, 130] width 443 height 323
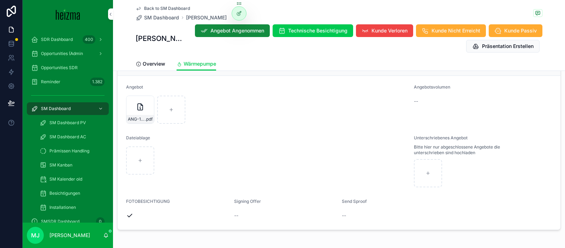
scroll to position [1339, 0]
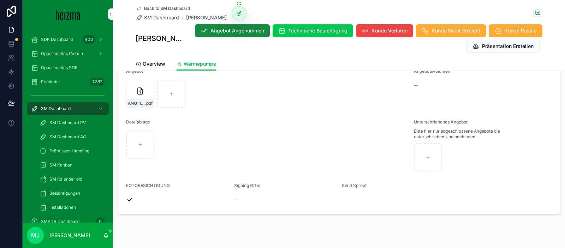
drag, startPoint x: 162, startPoint y: 64, endPoint x: 173, endPoint y: 76, distance: 16.5
click at [162, 64] on span "Overview" at bounding box center [154, 63] width 23 height 7
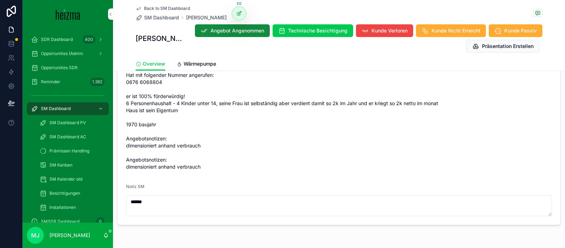
scroll to position [882, 0]
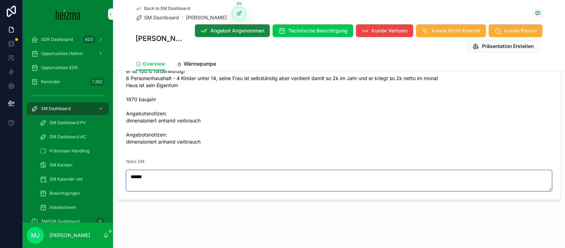
drag, startPoint x: 254, startPoint y: 172, endPoint x: 256, endPoint y: 181, distance: 8.9
click at [254, 177] on textarea "*****" at bounding box center [339, 180] width 426 height 21
click at [256, 181] on textarea "*****" at bounding box center [339, 180] width 426 height 21
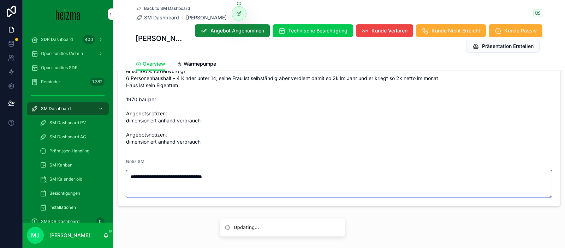
click at [168, 177] on textarea "**********" at bounding box center [339, 184] width 426 height 28
type textarea "**********"
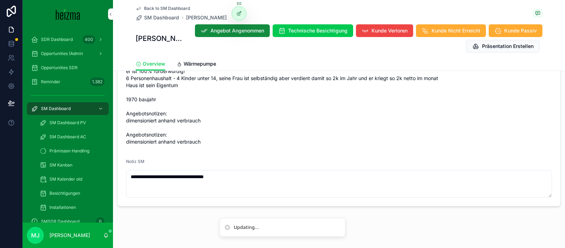
scroll to position [879, 0]
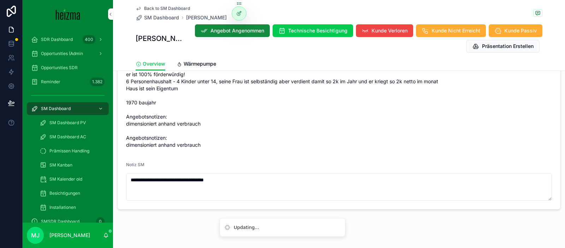
click at [205, 68] on link "Wärmepumpe" at bounding box center [197, 65] width 40 height 14
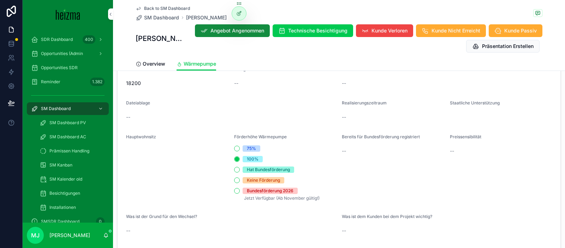
scroll to position [901, 0]
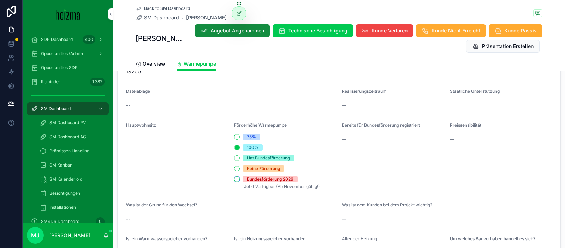
click at [239, 177] on button "Bundesförderung 2026" at bounding box center [237, 180] width 6 height 6
click at [158, 60] on span "Overview" at bounding box center [154, 63] width 23 height 7
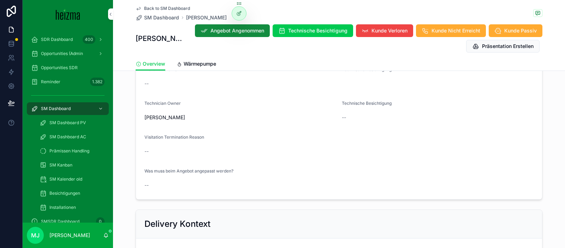
scroll to position [444, 0]
click at [158, 15] on span "SM Dashboard" at bounding box center [161, 17] width 35 height 7
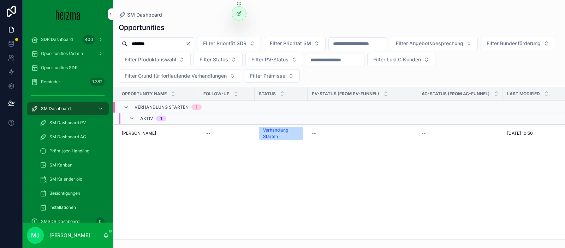
click at [151, 41] on input "*******" at bounding box center [157, 44] width 58 height 10
type input "**********"
click at [152, 133] on span "[PERSON_NAME]" at bounding box center [139, 134] width 34 height 6
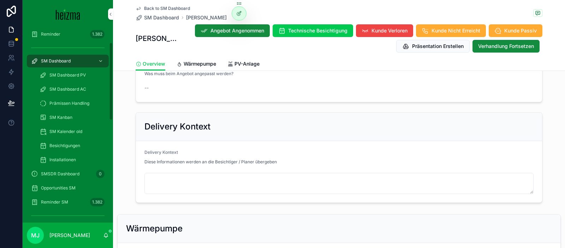
scroll to position [63, 0]
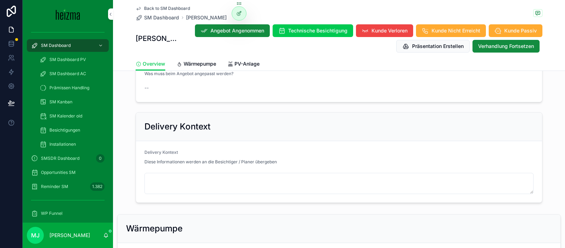
drag, startPoint x: 196, startPoint y: 65, endPoint x: 193, endPoint y: 63, distance: 3.6
click at [196, 65] on span "Wärmepumpe" at bounding box center [200, 63] width 33 height 7
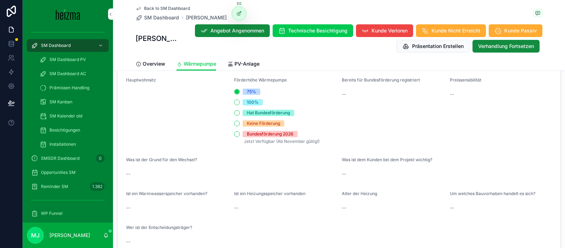
scroll to position [934, 0]
drag, startPoint x: 237, startPoint y: 121, endPoint x: 61, endPoint y: 120, distance: 175.3
click at [237, 131] on button "Bundesförderung 2026" at bounding box center [237, 134] width 6 height 6
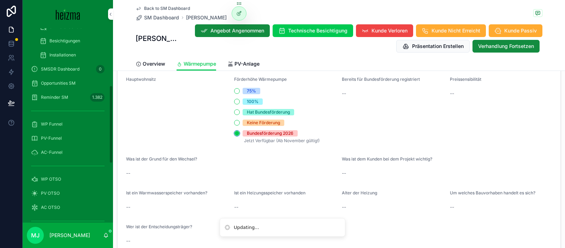
type button "BUNDESFORDERUNG_2026"
click at [61, 124] on span "WP Funnel" at bounding box center [52, 124] width 22 height 6
click at [69, 180] on div "WP OTSO" at bounding box center [68, 179] width 74 height 11
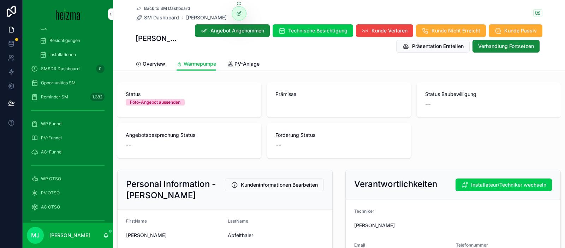
scroll to position [149, 0]
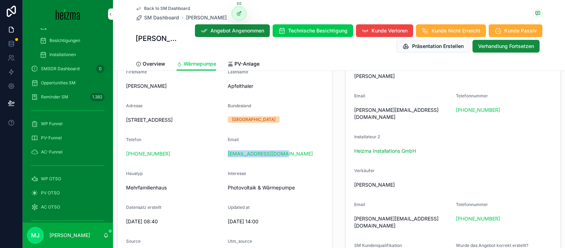
click at [248, 69] on link "PV-Anlage" at bounding box center [244, 65] width 32 height 14
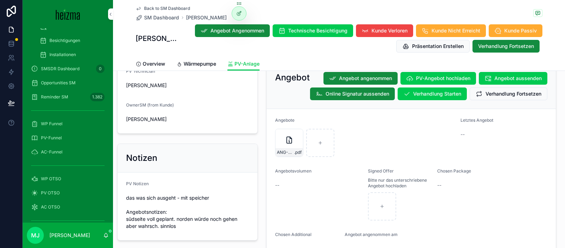
scroll to position [742, 0]
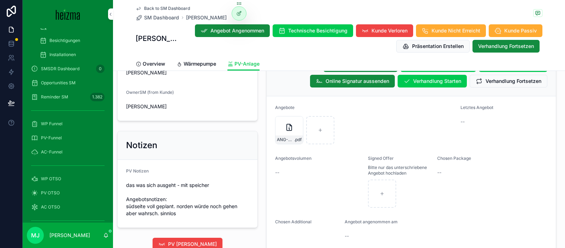
click at [0, 0] on icon "scrollable content" at bounding box center [0, 0] width 0 height 0
click at [169, 22] on div "Back to SM Dashboard SM Dashboard Elisabeth Apfelthaler Elisabeth Apfelthaler A…" at bounding box center [339, 28] width 407 height 57
click at [169, 19] on span "SM Dashboard" at bounding box center [161, 17] width 35 height 7
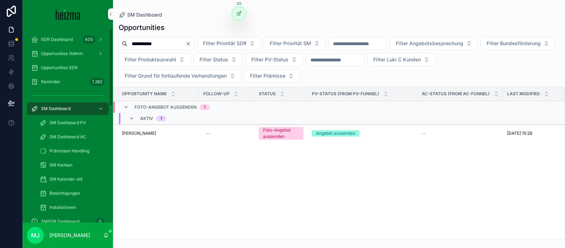
click at [75, 110] on div "SM Dashboard" at bounding box center [68, 108] width 74 height 11
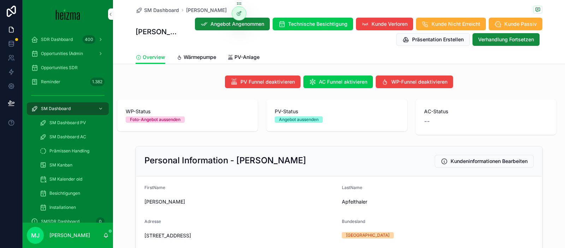
click at [245, 60] on span "PV-Anlage" at bounding box center [247, 57] width 25 height 7
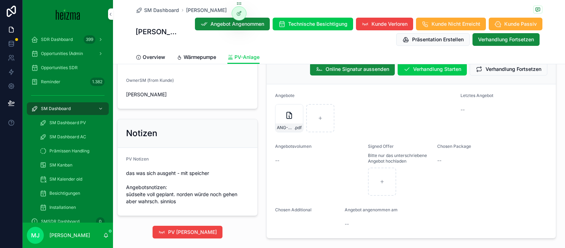
scroll to position [714, 0]
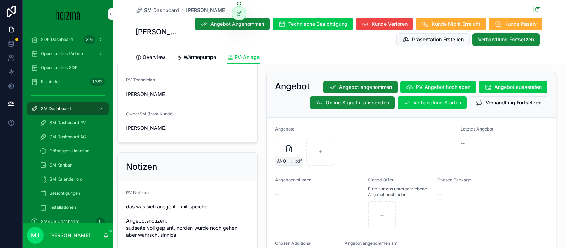
click at [526, 106] on span "Verhandlung Fortsetzen" at bounding box center [514, 102] width 56 height 7
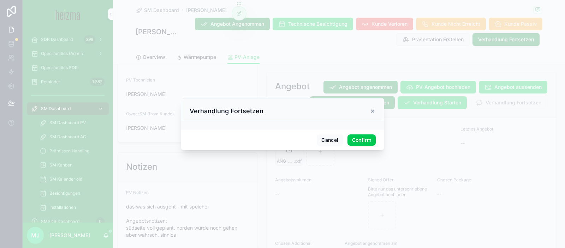
drag, startPoint x: 363, startPoint y: 143, endPoint x: 416, endPoint y: 145, distance: 52.7
click at [363, 143] on button "Confirm" at bounding box center [362, 140] width 28 height 11
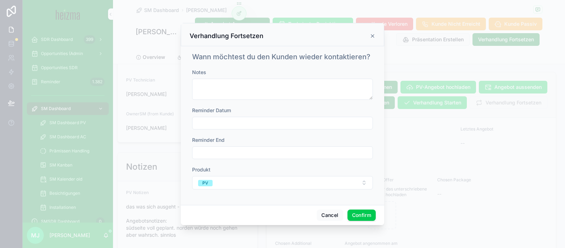
drag, startPoint x: 374, startPoint y: 35, endPoint x: 218, endPoint y: 66, distance: 158.9
click at [374, 35] on icon at bounding box center [373, 36] width 6 height 6
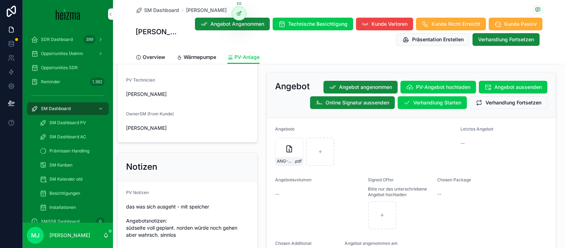
click at [188, 59] on span "Wärmepumpe" at bounding box center [200, 57] width 33 height 7
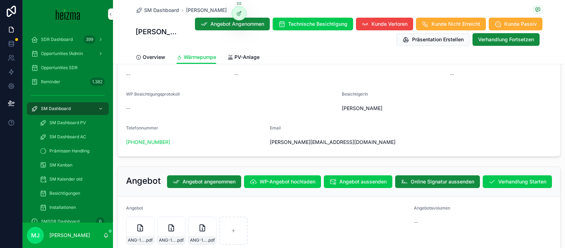
scroll to position [1218, 0]
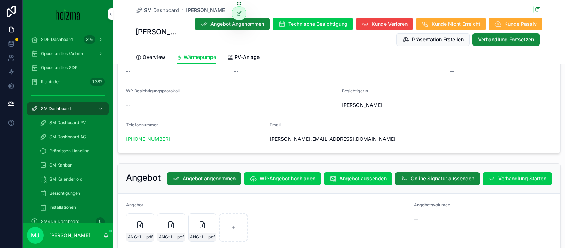
click at [527, 175] on span "Verhandlung Starten" at bounding box center [523, 178] width 48 height 7
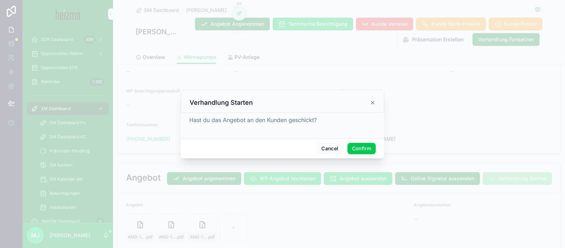
click at [362, 147] on button "Confirm" at bounding box center [362, 148] width 28 height 11
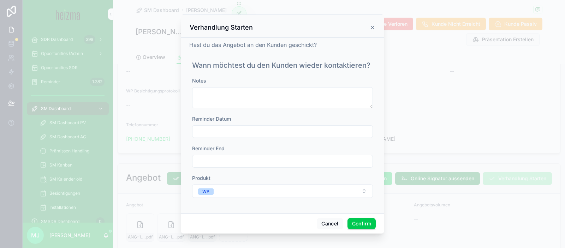
click at [311, 195] on button "WP" at bounding box center [282, 191] width 181 height 13
click at [305, 166] on div "WP + PV" at bounding box center [283, 166] width 98 height 11
drag, startPoint x: 360, startPoint y: 119, endPoint x: 356, endPoint y: 130, distance: 11.5
click at [359, 119] on div "Reminder Datum" at bounding box center [282, 119] width 181 height 7
click at [356, 130] on input "text" at bounding box center [283, 132] width 180 height 10
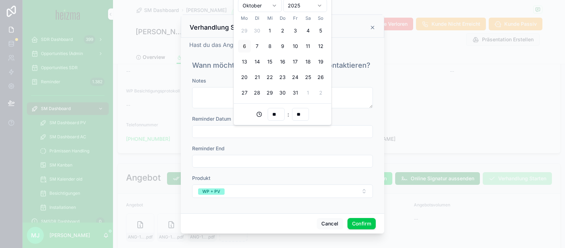
click at [293, 48] on button "10" at bounding box center [295, 46] width 13 height 13
type input "**********"
click at [363, 228] on button "Confirm" at bounding box center [362, 223] width 28 height 11
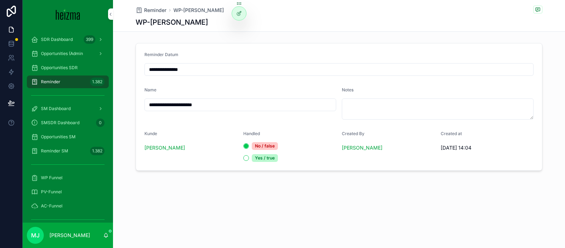
click at [63, 110] on span "SM Dashboard" at bounding box center [56, 109] width 30 height 6
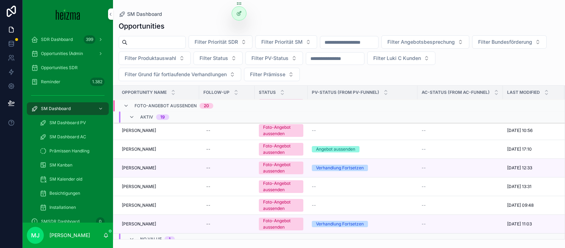
scroll to position [214, 0]
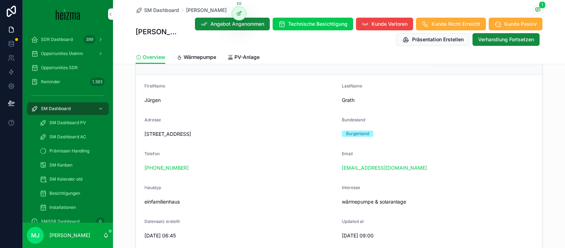
scroll to position [281, 0]
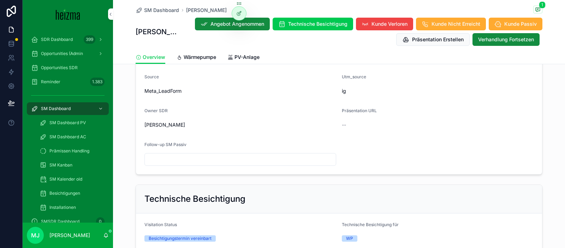
click at [201, 57] on span "Wärmepumpe" at bounding box center [200, 57] width 33 height 7
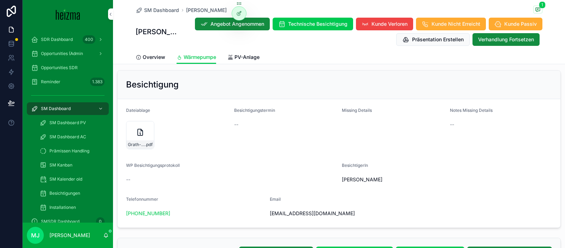
scroll to position [1293, 0]
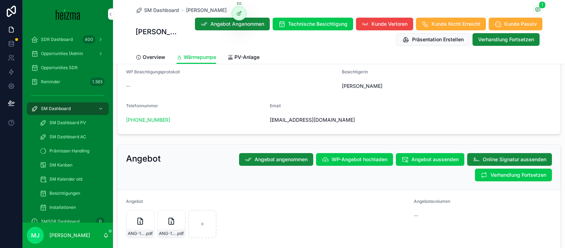
click at [507, 174] on button "Verhandlung Fortsetzen" at bounding box center [513, 175] width 77 height 13
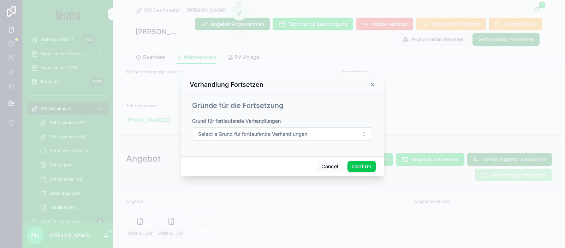
click at [365, 167] on button "Confirm" at bounding box center [362, 166] width 28 height 11
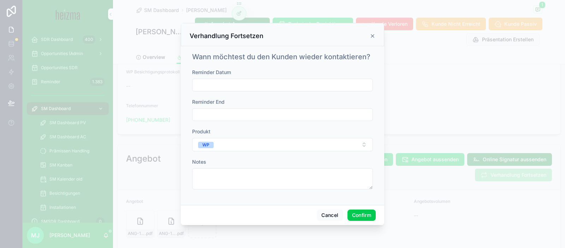
click at [374, 219] on button "Confirm" at bounding box center [362, 215] width 28 height 11
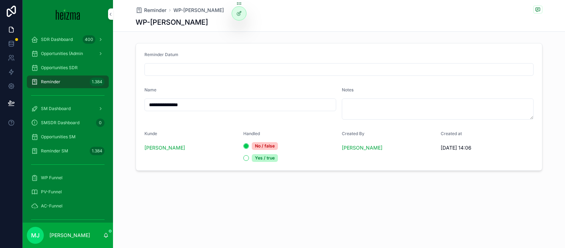
click at [75, 112] on div "SM Dashboard" at bounding box center [68, 108] width 74 height 11
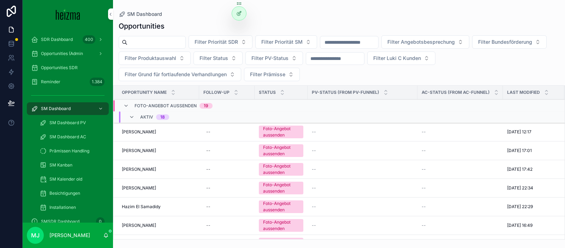
click at [169, 40] on input "scrollable content" at bounding box center [157, 42] width 58 height 10
type input "****"
click at [64, 65] on span "Opportunities SDR" at bounding box center [59, 68] width 37 height 6
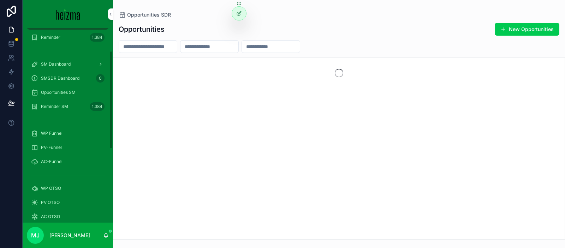
scroll to position [45, 0]
click at [70, 90] on span "Opportunities SM" at bounding box center [58, 92] width 35 height 6
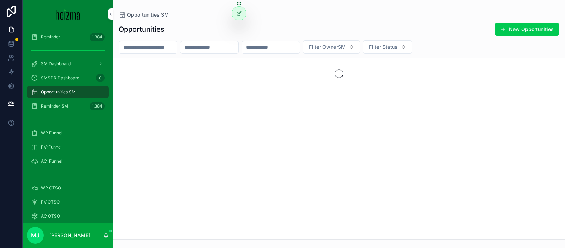
click at [211, 49] on input "scrollable content" at bounding box center [210, 47] width 58 height 10
type input "*"
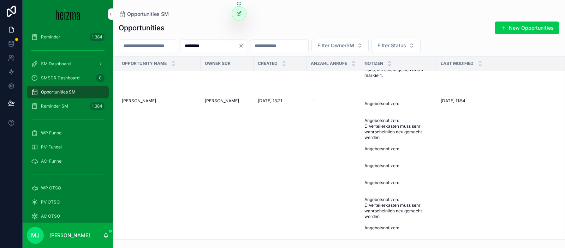
scroll to position [111, 0]
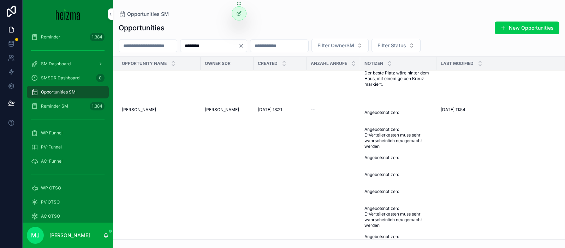
type input "********"
click at [131, 112] on span "Herbert Stöger" at bounding box center [139, 110] width 34 height 6
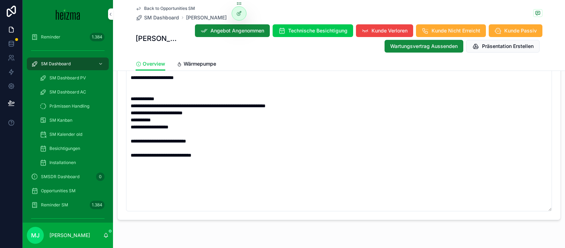
scroll to position [1202, 0]
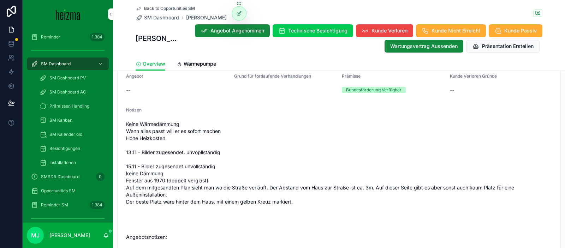
scroll to position [789, 0]
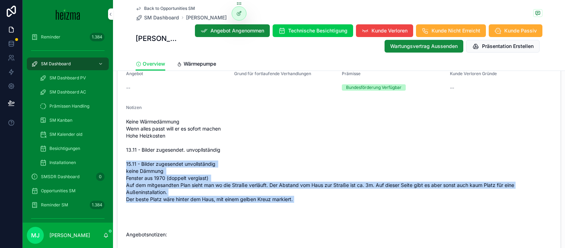
drag, startPoint x: 337, startPoint y: 210, endPoint x: 123, endPoint y: 166, distance: 217.8
drag, startPoint x: 297, startPoint y: 200, endPoint x: 125, endPoint y: 166, distance: 175.3
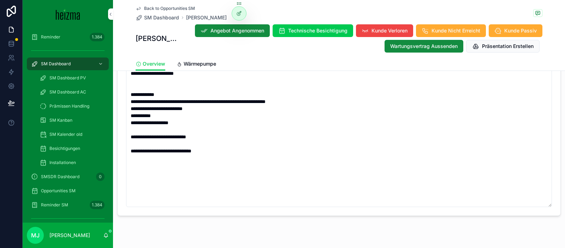
scroll to position [1211, 0]
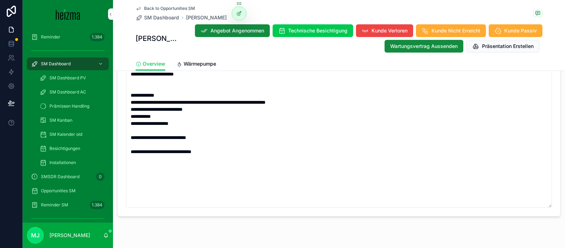
click at [204, 65] on span "Wärmepumpe" at bounding box center [200, 63] width 33 height 7
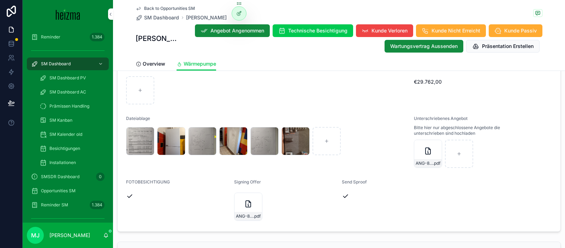
scroll to position [1826, 0]
click at [419, 150] on div "ANG-8155-Stöger-2024-12-16_SIG .pdf" at bounding box center [428, 153] width 28 height 28
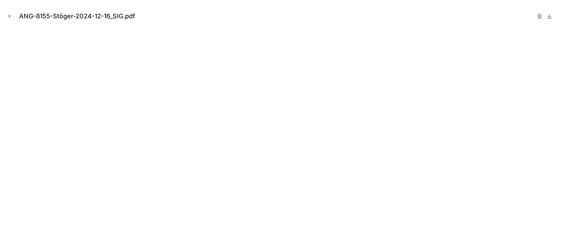
drag, startPoint x: 11, startPoint y: 14, endPoint x: 83, endPoint y: 46, distance: 79.1
click at [11, 14] on icon "Close modal" at bounding box center [9, 16] width 5 height 5
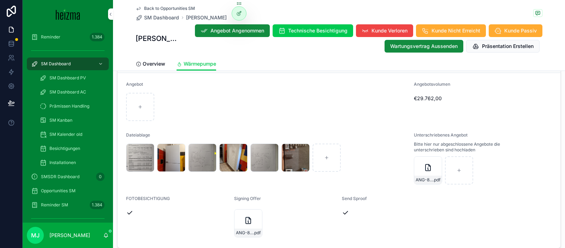
scroll to position [1806, 0]
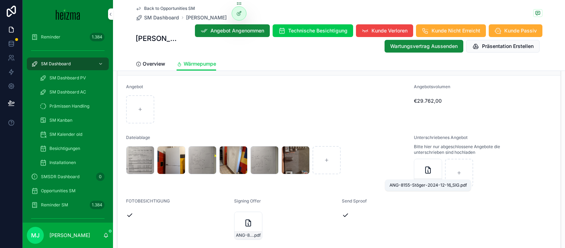
click at [429, 180] on span "ANG-8155-Stöger-2024-12-16_SIG" at bounding box center [424, 183] width 17 height 6
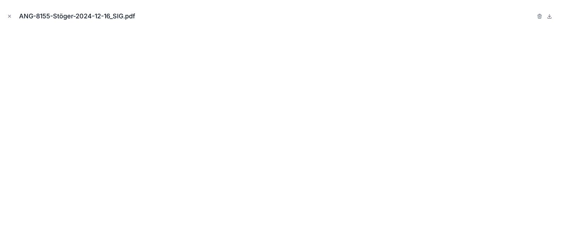
click at [11, 17] on icon "Close modal" at bounding box center [9, 16] width 5 height 5
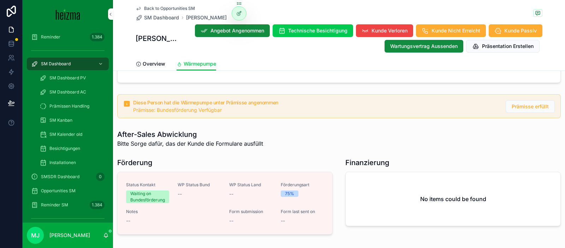
scroll to position [2055, 0]
click at [368, 158] on h1 "Finanzierung" at bounding box center [368, 163] width 44 height 10
click at [388, 158] on h1 "Finanzierung" at bounding box center [368, 163] width 44 height 10
click at [409, 142] on div "After-Sales Abwicklung Bitte Sorge dafür, das der Kunde die Formulare ausfüllt" at bounding box center [339, 139] width 452 height 24
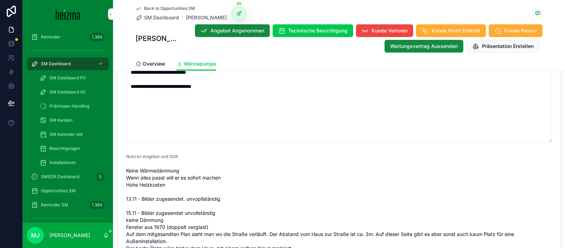
scroll to position [579, 0]
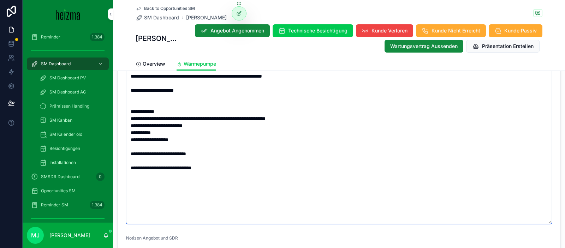
click at [351, 174] on textarea "**********" at bounding box center [339, 115] width 426 height 218
drag, startPoint x: 158, startPoint y: 119, endPoint x: 260, endPoint y: 119, distance: 101.4
click at [260, 119] on textarea "**********" at bounding box center [339, 115] width 426 height 218
click at [278, 118] on textarea "**********" at bounding box center [339, 115] width 426 height 218
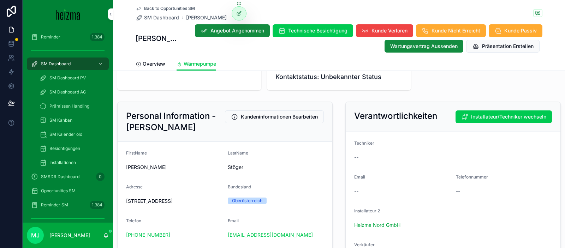
scroll to position [130, 0]
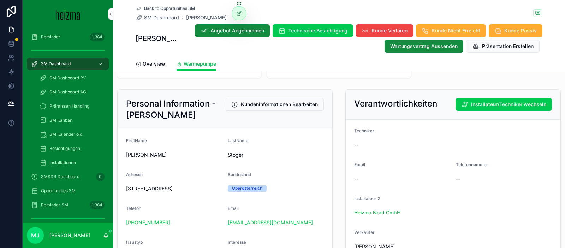
type textarea "**********"
click at [135, 189] on span "Schreinerweg 30, 4224 Wartberg ob der Aist" at bounding box center [174, 189] width 96 height 7
copy span "Schreinerweg 30, 4224 Wartberg ob der Aist"
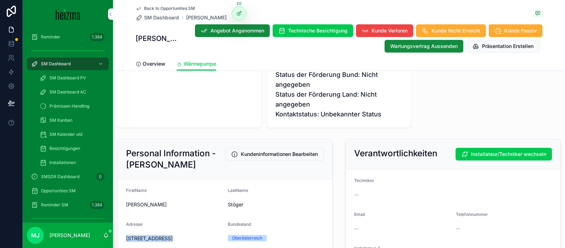
scroll to position [84, 0]
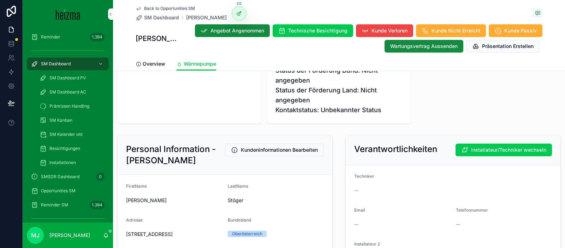
click at [304, 33] on span "Technische Besichtigung" at bounding box center [317, 30] width 59 height 7
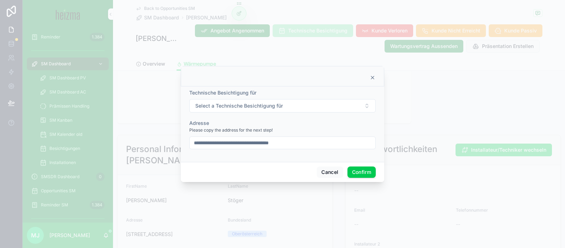
click at [292, 104] on button "Select a Technische Besichtigung für" at bounding box center [282, 105] width 187 height 13
click at [276, 131] on div "WP" at bounding box center [283, 134] width 98 height 11
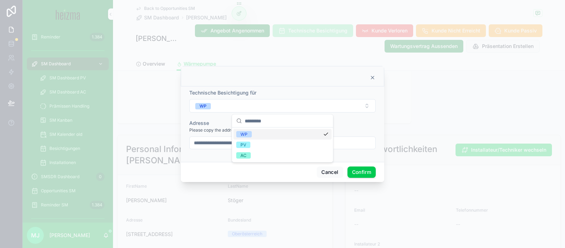
click at [353, 120] on div "Adresse" at bounding box center [282, 123] width 187 height 7
click at [366, 173] on button "Confirm" at bounding box center [362, 172] width 28 height 11
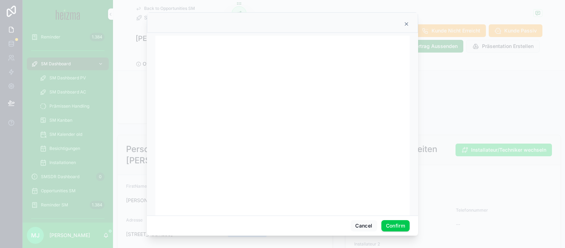
scroll to position [12, 0]
click at [408, 23] on icon at bounding box center [407, 24] width 6 height 6
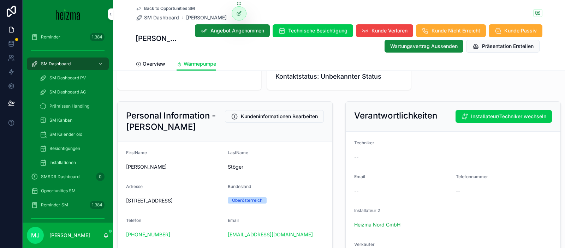
scroll to position [115, 0]
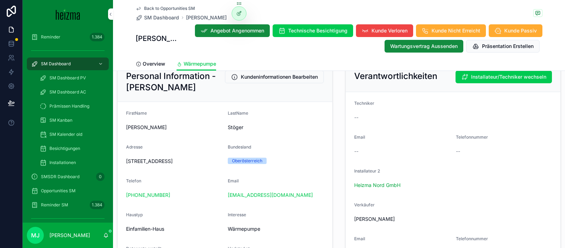
scroll to position [157, 0]
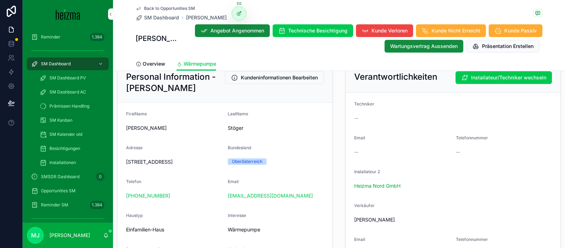
copy span "Herbert Stöger"
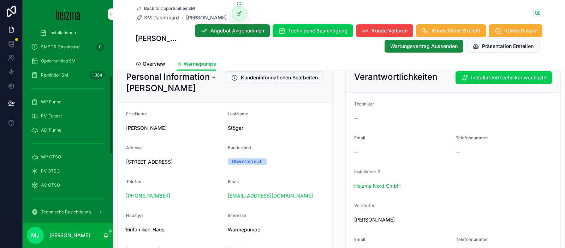
scroll to position [256, 0]
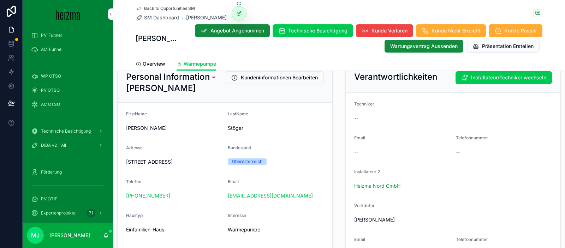
click at [64, 76] on div "WP OTSO" at bounding box center [68, 76] width 74 height 11
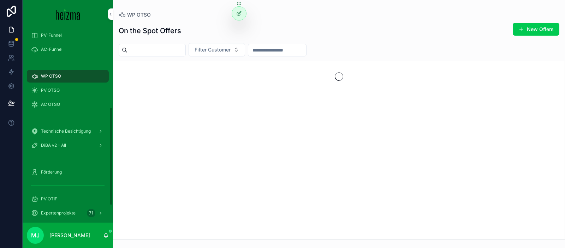
click at [226, 50] on span "Filter Customer" at bounding box center [213, 49] width 36 height 7
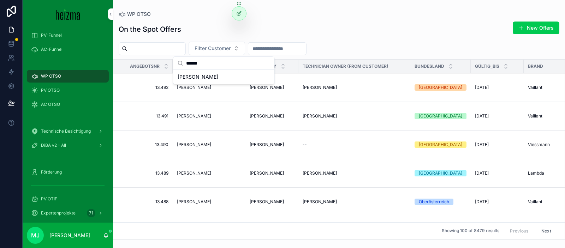
type input "******"
click at [218, 76] on span "Somaya Saadat Samimi" at bounding box center [198, 77] width 41 height 7
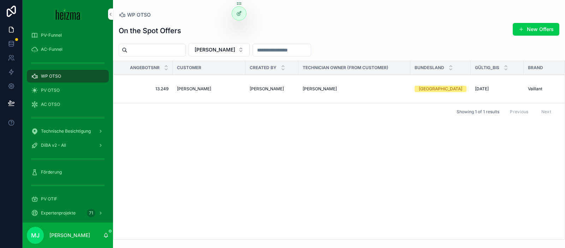
click at [197, 89] on span "Somaya Saadat Samimi" at bounding box center [194, 89] width 34 height 6
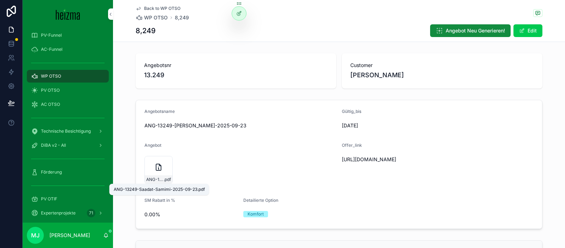
click at [164, 177] on span ".pdf" at bounding box center [167, 180] width 7 height 6
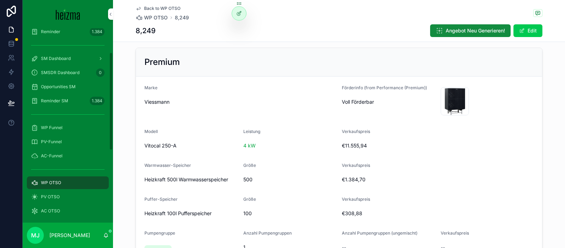
scroll to position [47, 0]
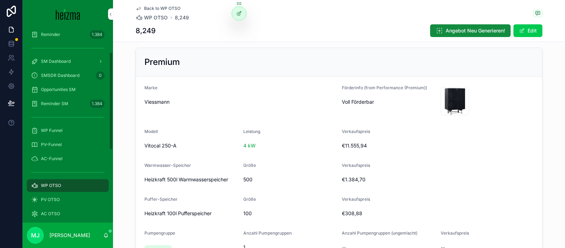
click at [75, 63] on div "SM Dashboard" at bounding box center [68, 61] width 74 height 11
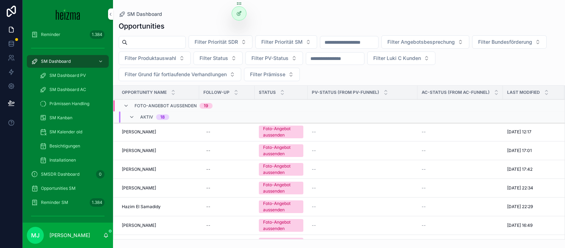
click at [64, 160] on span "Installationen" at bounding box center [62, 161] width 27 height 6
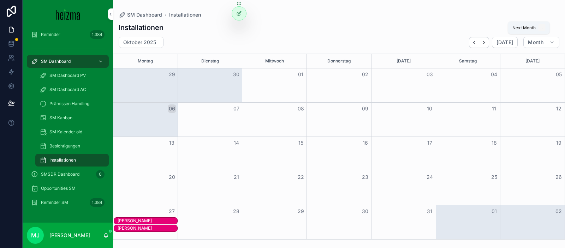
click at [487, 46] on button "Next" at bounding box center [485, 42] width 10 height 11
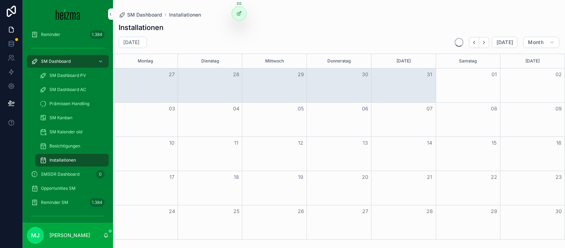
click at [477, 46] on button "Back" at bounding box center [474, 42] width 10 height 11
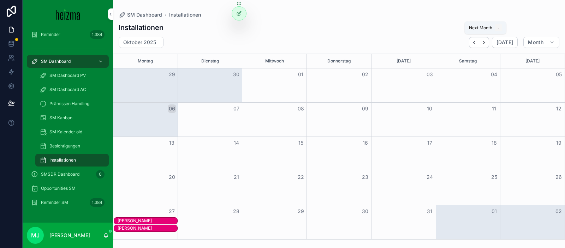
click at [485, 45] on icon "Next" at bounding box center [484, 42] width 5 height 5
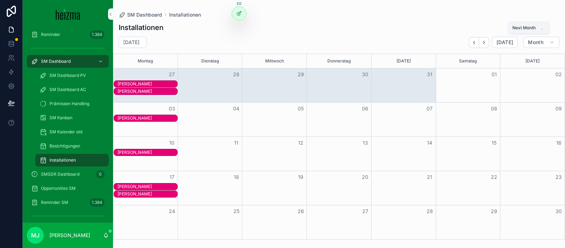
click at [485, 45] on icon "Next" at bounding box center [484, 42] width 5 height 5
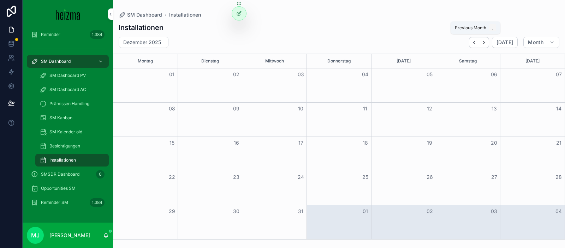
click at [477, 45] on icon "Back" at bounding box center [474, 42] width 5 height 5
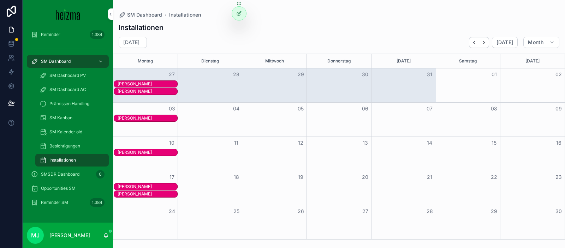
click at [152, 82] on div "Richard Kindermann" at bounding box center [148, 84] width 60 height 6
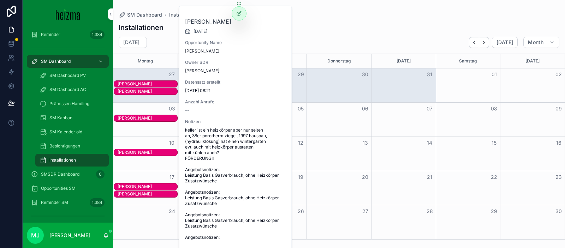
click at [345, 20] on div "Installationen November 2025 Today Month Montag Dienstag Mittwoch Donnerstag Fr…" at bounding box center [339, 129] width 452 height 222
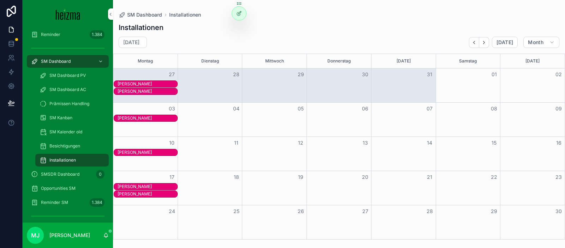
click at [151, 17] on span "SM Dashboard" at bounding box center [144, 14] width 35 height 7
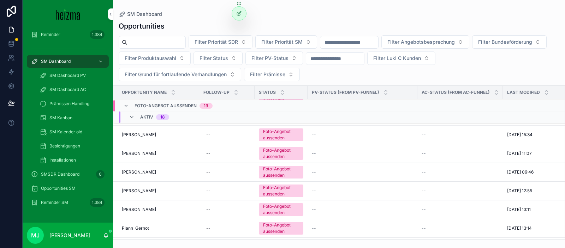
scroll to position [129, 0]
click at [163, 41] on input "scrollable content" at bounding box center [157, 42] width 58 height 10
type input "*****"
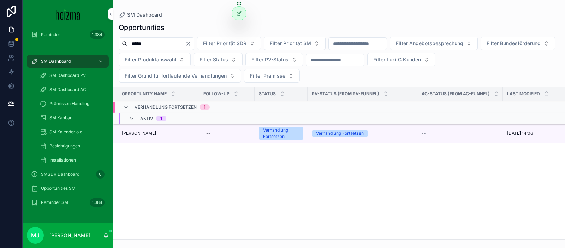
click at [134, 134] on span "Jürgen Grath" at bounding box center [139, 134] width 34 height 6
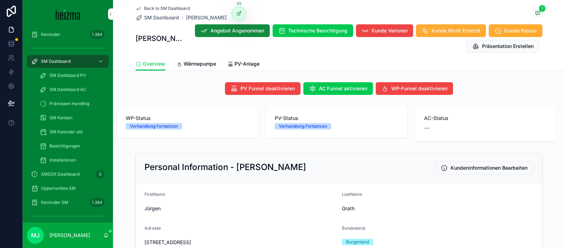
click at [256, 33] on span "Angebot Angenommen" at bounding box center [238, 30] width 54 height 7
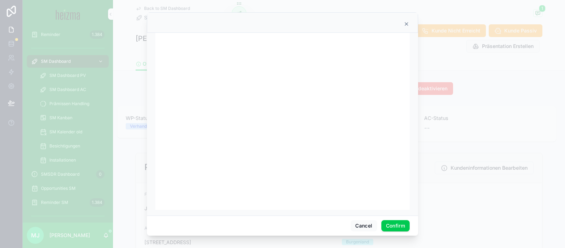
scroll to position [5, 0]
click at [397, 223] on button "Confirm" at bounding box center [396, 226] width 28 height 11
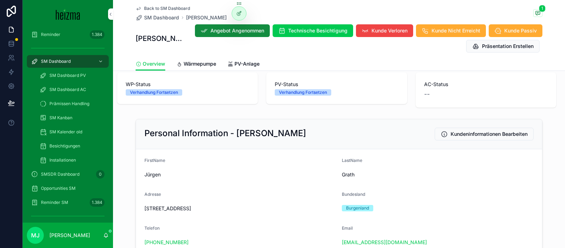
scroll to position [36, 0]
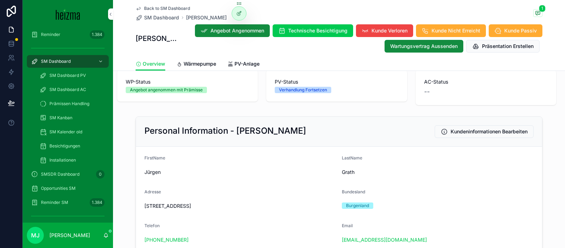
click at [169, 19] on span "SM Dashboard" at bounding box center [161, 17] width 35 height 7
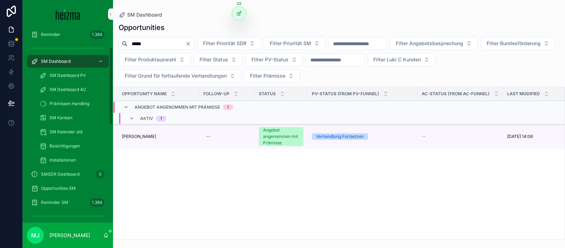
click at [191, 44] on icon "Clear" at bounding box center [189, 44] width 6 height 6
click at [60, 60] on span "SM Dashboard" at bounding box center [56, 62] width 30 height 6
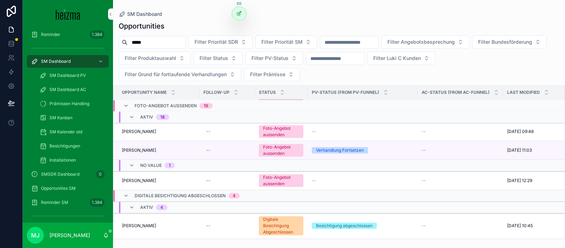
scroll to position [320, 1]
click at [146, 153] on span "Tobias Lauritsch" at bounding box center [138, 151] width 34 height 6
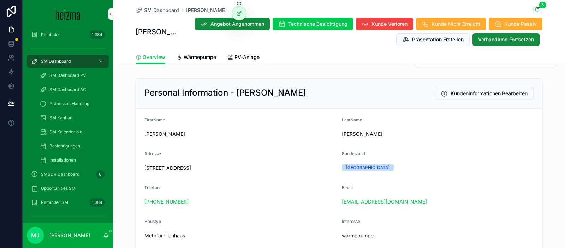
scroll to position [76, 0]
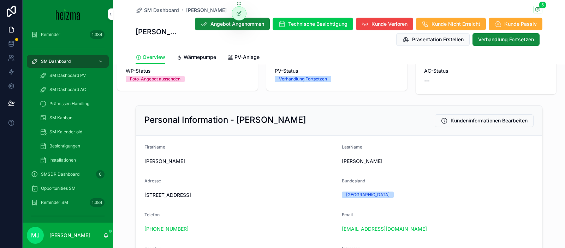
click at [207, 56] on span "Wärmepumpe" at bounding box center [200, 57] width 33 height 7
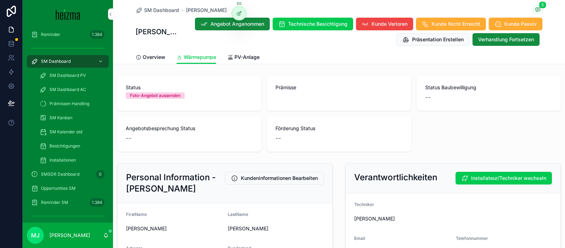
scroll to position [129, 0]
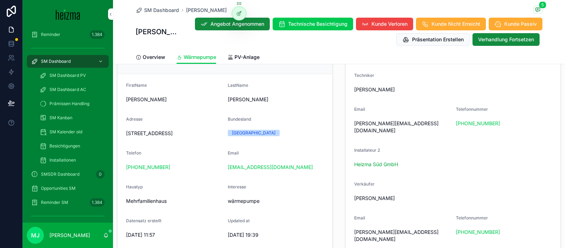
click at [513, 44] on button "Verhandlung Fortsetzen" at bounding box center [506, 39] width 67 height 13
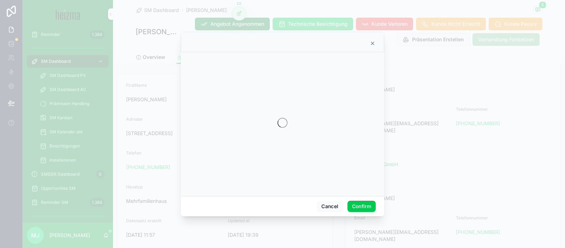
click at [366, 204] on button "Confirm" at bounding box center [362, 206] width 28 height 11
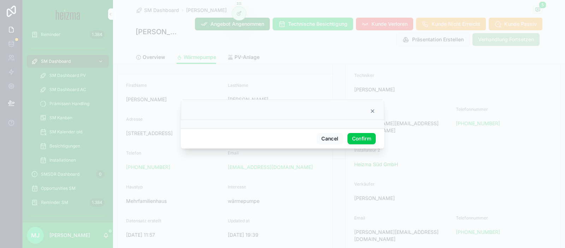
click at [369, 137] on button "Confirm" at bounding box center [362, 138] width 28 height 11
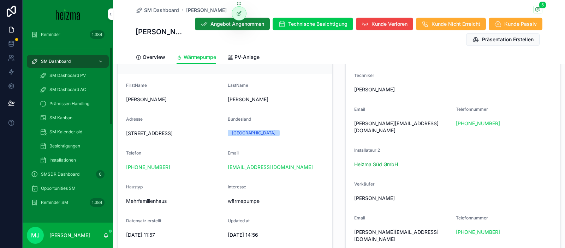
click at [163, 5] on div "SM Dashboard Tobias Lauritsch 5 Tobias Lauritsch Angebot Angenommen Technische …" at bounding box center [339, 25] width 407 height 51
click at [164, 7] on span "SM Dashboard" at bounding box center [161, 10] width 35 height 7
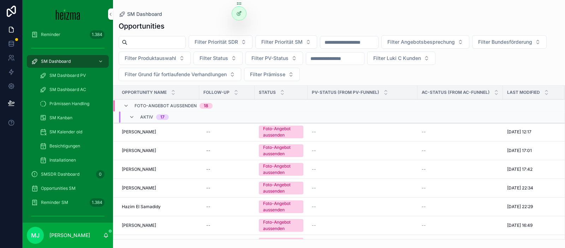
click at [139, 131] on span "[PERSON_NAME]" at bounding box center [139, 132] width 34 height 6
click at [141, 150] on span "Johannes Wolf" at bounding box center [139, 151] width 34 height 6
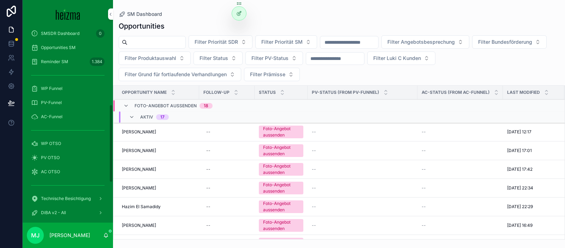
scroll to position [201, 0]
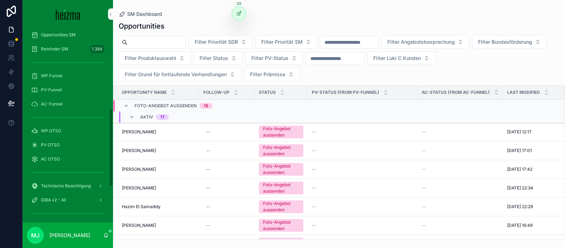
click at [64, 131] on div "WP OTSO" at bounding box center [68, 130] width 74 height 11
click at [140, 152] on span "Johannes Wolf" at bounding box center [139, 151] width 34 height 6
click at [140, 171] on span "Miriam Weber" at bounding box center [139, 170] width 34 height 6
drag, startPoint x: 134, startPoint y: 187, endPoint x: 147, endPoint y: 195, distance: 15.1
click at [134, 187] on span "Erich Plach" at bounding box center [139, 189] width 34 height 6
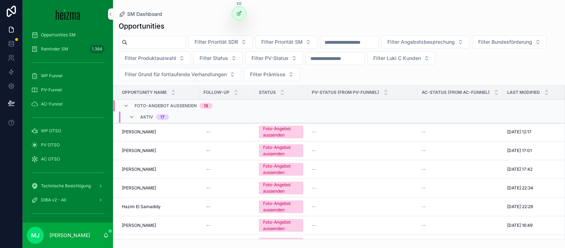
click at [136, 223] on span "Klaus Koll" at bounding box center [139, 226] width 34 height 6
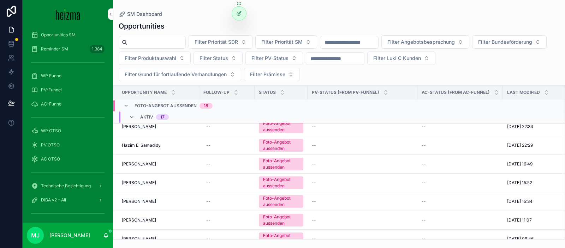
click at [137, 181] on span "Walter Gross" at bounding box center [139, 183] width 34 height 6
click at [136, 200] on span "Marjelle Vink" at bounding box center [139, 202] width 34 height 6
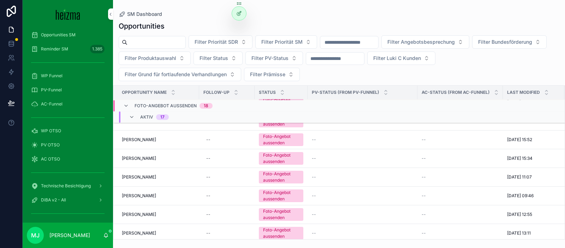
scroll to position [117, 0]
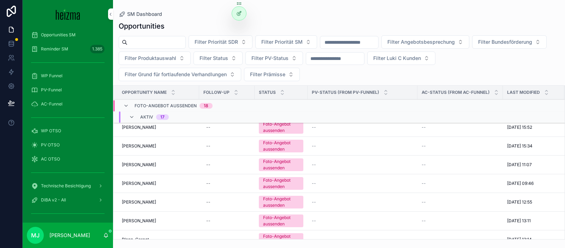
click at [141, 166] on span "Wilhelm Tschebull" at bounding box center [139, 165] width 34 height 6
click at [134, 183] on span "Werner Moser" at bounding box center [139, 184] width 34 height 6
click at [137, 204] on span "Orhan Durmaz" at bounding box center [139, 203] width 34 height 6
click at [145, 222] on span "Sebaattin Çınar" at bounding box center [139, 221] width 34 height 6
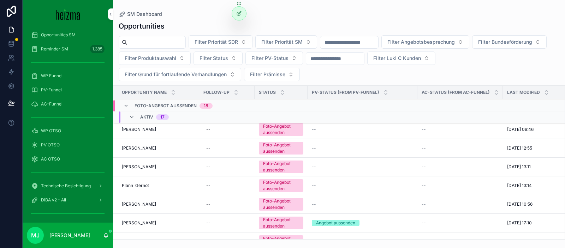
click at [136, 185] on span "Plann Gernot" at bounding box center [135, 186] width 27 height 6
click at [142, 206] on span "Ioan Iagar-Rotar" at bounding box center [139, 205] width 34 height 6
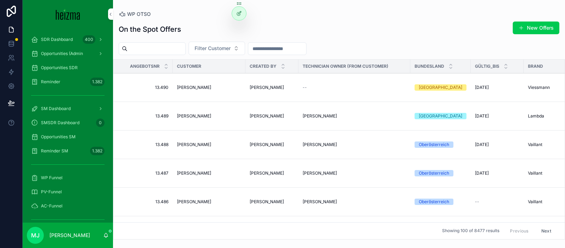
click at [227, 45] on button "Filter Customer" at bounding box center [217, 48] width 57 height 13
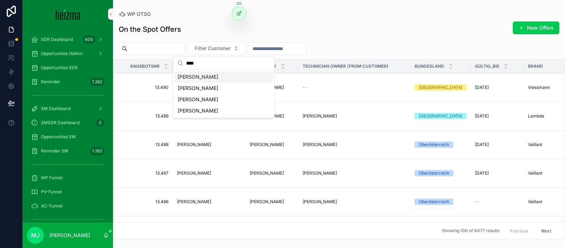
type input "****"
click at [246, 77] on div "[PERSON_NAME]" at bounding box center [224, 76] width 98 height 11
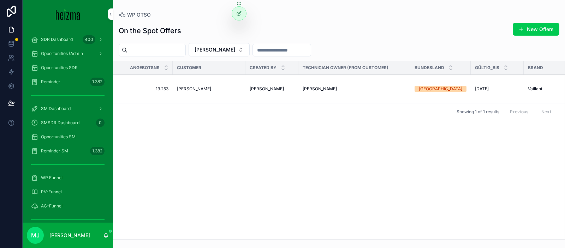
click at [207, 89] on span "[PERSON_NAME]" at bounding box center [194, 89] width 34 height 6
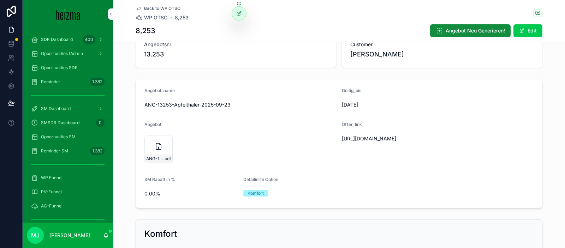
scroll to position [25, 0]
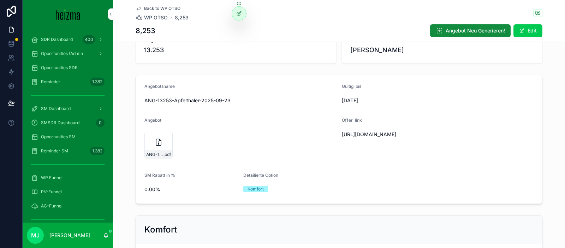
drag, startPoint x: 466, startPoint y: 30, endPoint x: 405, endPoint y: 53, distance: 65.2
click at [466, 30] on span "Angebot Neu Generieren!" at bounding box center [475, 30] width 59 height 7
click at [299, 93] on div "Angebotsname ANG-13253-Apfelthaler-2025-09-23" at bounding box center [241, 95] width 192 height 23
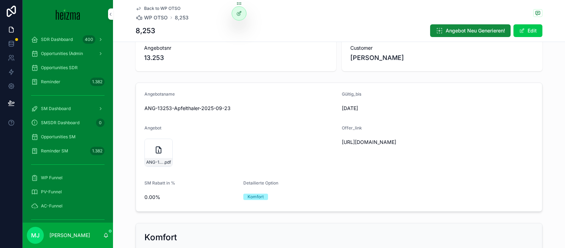
scroll to position [0, 0]
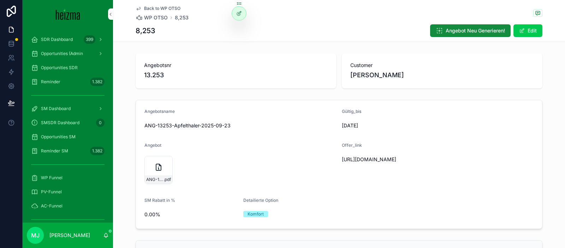
click at [457, 29] on span "Angebot Neu Generieren!" at bounding box center [475, 30] width 59 height 7
click at [389, 107] on form "Angebotsname ANG-13253-Apfelthaler-2025-09-23 Gültig_bis [DATE] Angebot ANG-132…" at bounding box center [339, 164] width 406 height 129
click at [193, 182] on span "ANG-13253-Apfelthaler-2025-09-23" at bounding box center [185, 180] width 17 height 6
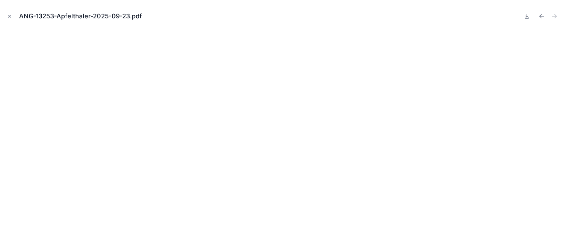
click at [524, 18] on icon at bounding box center [527, 16] width 6 height 6
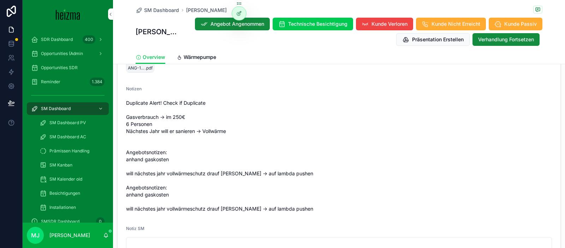
scroll to position [814, 0]
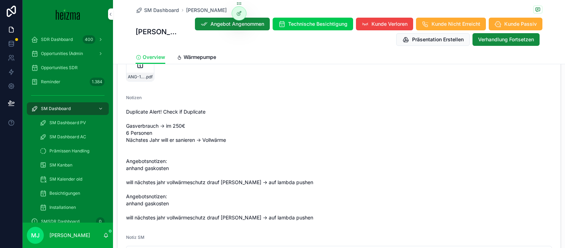
click at [186, 57] on span "Wärmepumpe" at bounding box center [200, 57] width 33 height 7
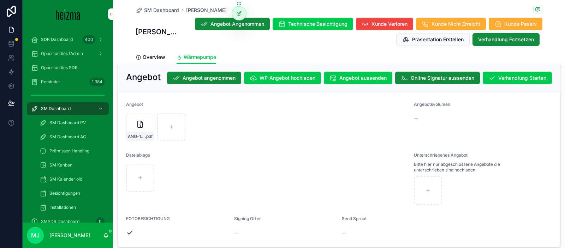
scroll to position [1291, 0]
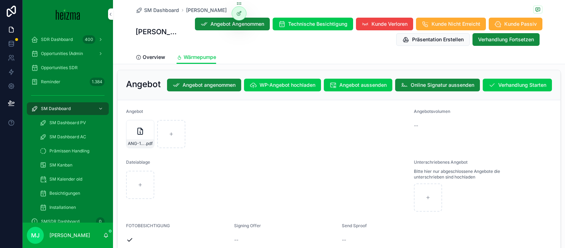
click at [0, 0] on icon "scrollable content" at bounding box center [0, 0] width 0 height 0
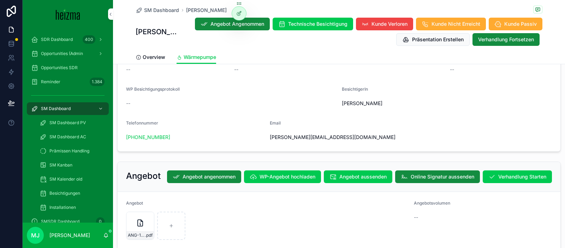
scroll to position [1225, 0]
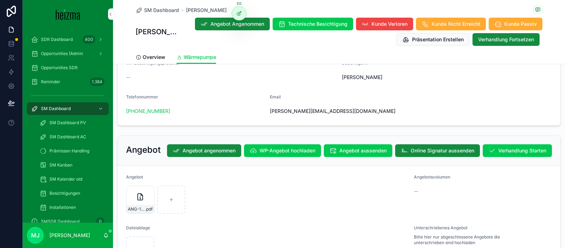
click at [514, 147] on span "Verhandlung Starten" at bounding box center [523, 150] width 48 height 7
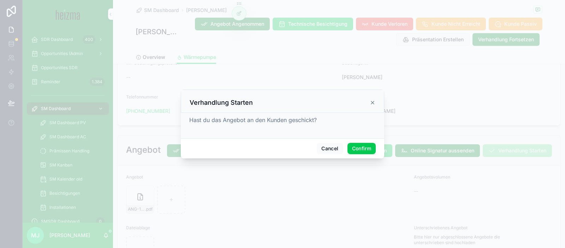
click at [363, 148] on button "Confirm" at bounding box center [362, 148] width 28 height 11
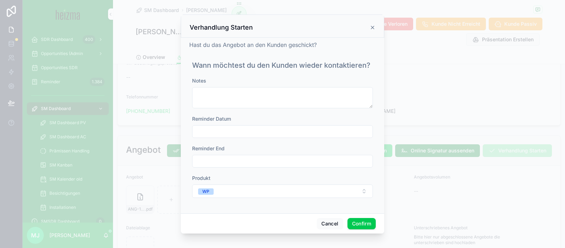
click at [260, 131] on input "text" at bounding box center [283, 132] width 180 height 10
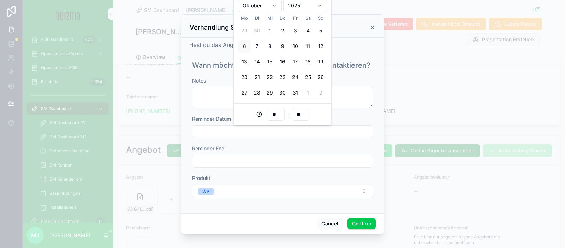
click at [243, 60] on button "13" at bounding box center [244, 61] width 13 height 13
type input "**********"
click at [365, 223] on button "Confirm" at bounding box center [362, 223] width 28 height 11
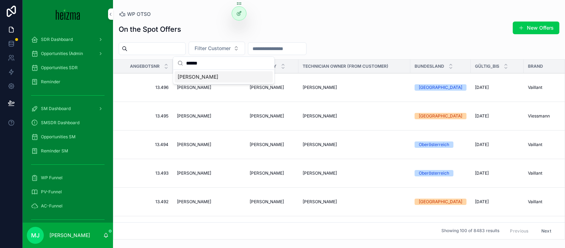
type input "******"
click at [211, 74] on div "[PERSON_NAME]" at bounding box center [224, 76] width 98 height 11
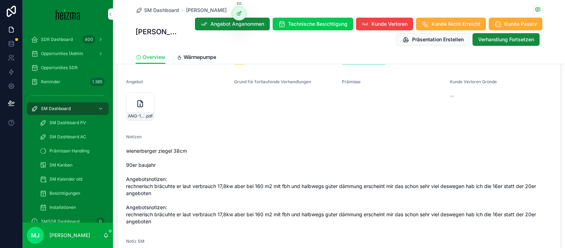
scroll to position [768, 0]
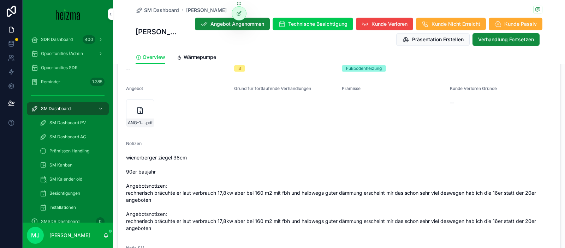
click at [0, 0] on icon "scrollable content" at bounding box center [0, 0] width 0 height 0
click at [213, 54] on span "Wärmepumpe" at bounding box center [200, 57] width 33 height 7
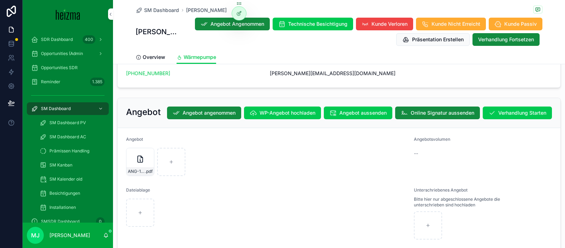
scroll to position [1218, 0]
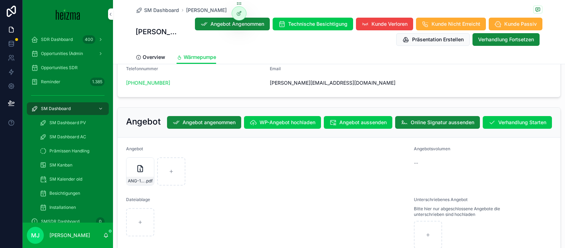
click at [533, 119] on span "Verhandlung Starten" at bounding box center [523, 122] width 48 height 7
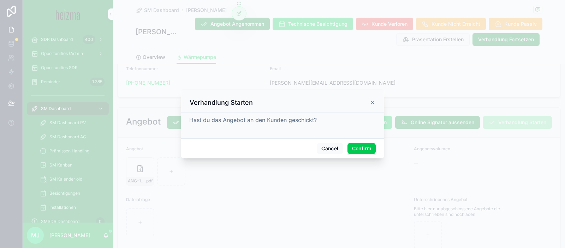
click at [362, 152] on button "Confirm" at bounding box center [362, 148] width 28 height 11
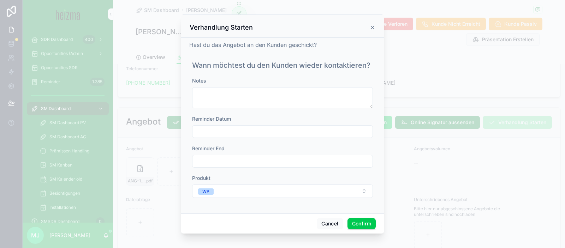
click at [263, 131] on input "text" at bounding box center [283, 132] width 180 height 10
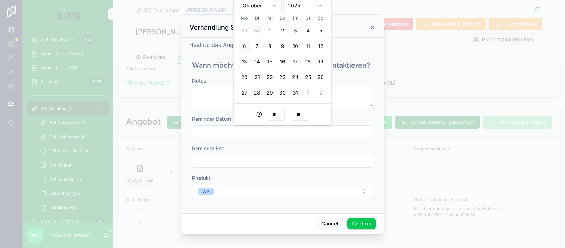
click at [247, 65] on button "13" at bounding box center [244, 61] width 13 height 13
type input "**********"
click at [360, 221] on button "Confirm" at bounding box center [362, 223] width 28 height 11
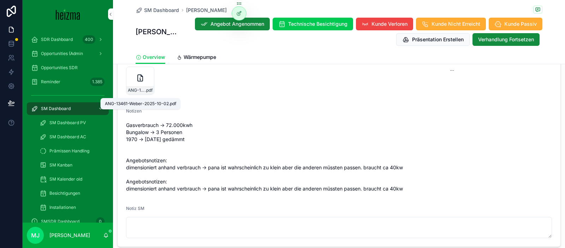
scroll to position [787, 0]
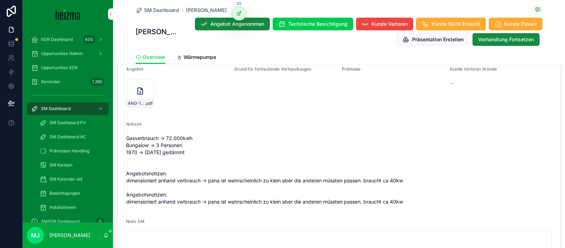
drag, startPoint x: 148, startPoint y: 86, endPoint x: 164, endPoint y: 77, distance: 17.9
click at [0, 0] on icon "scrollable content" at bounding box center [0, 0] width 0 height 0
click at [194, 59] on span "Wärmepumpe" at bounding box center [200, 57] width 33 height 7
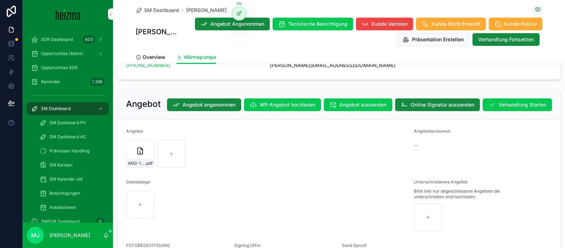
scroll to position [1229, 0]
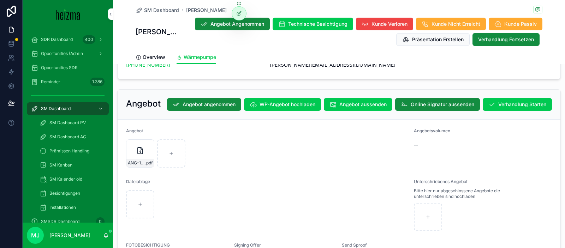
click at [495, 98] on button "Verhandlung Starten" at bounding box center [517, 104] width 69 height 13
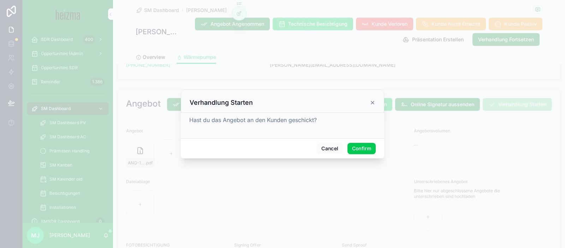
click at [356, 146] on button "Confirm" at bounding box center [362, 148] width 28 height 11
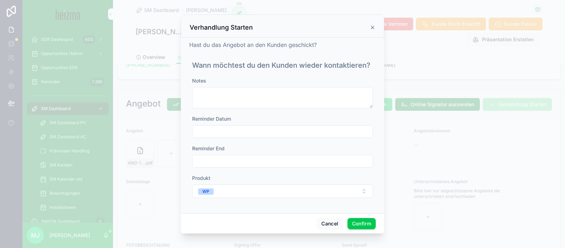
click at [325, 151] on div "Reminder End" at bounding box center [282, 148] width 181 height 7
click at [315, 140] on div "Notes Reminder Datum Reminder End Produkt WP" at bounding box center [282, 141] width 181 height 128
click at [314, 134] on input "text" at bounding box center [283, 132] width 180 height 10
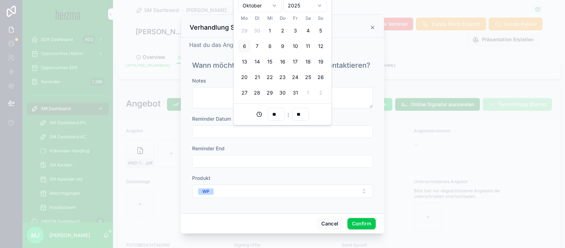
drag, startPoint x: 247, startPoint y: 63, endPoint x: 290, endPoint y: 157, distance: 103.4
click at [247, 63] on button "13" at bounding box center [244, 61] width 13 height 13
type input "**********"
click at [358, 226] on button "Confirm" at bounding box center [362, 223] width 28 height 11
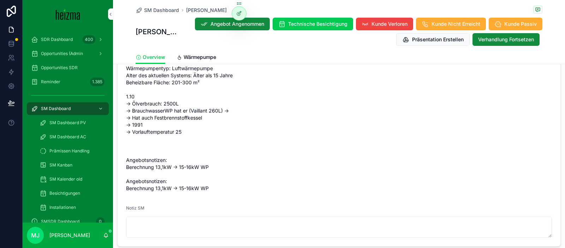
scroll to position [886, 0]
click at [200, 58] on span "Wärmepumpe" at bounding box center [200, 57] width 33 height 7
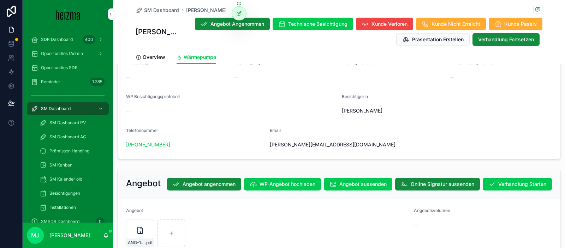
scroll to position [1306, 0]
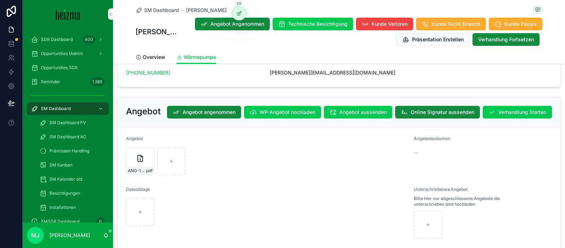
drag, startPoint x: 148, startPoint y: 140, endPoint x: 193, endPoint y: 132, distance: 45.6
click at [0, 0] on icon "scrollable content" at bounding box center [0, 0] width 0 height 0
click at [532, 109] on span "Verhandlung Starten" at bounding box center [523, 112] width 48 height 7
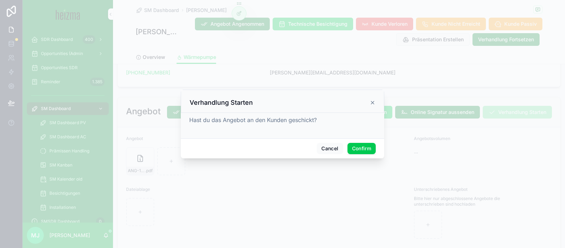
click at [363, 153] on button "Confirm" at bounding box center [362, 148] width 28 height 11
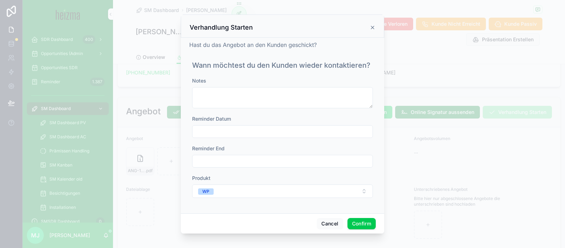
click at [267, 131] on input "text" at bounding box center [283, 132] width 180 height 10
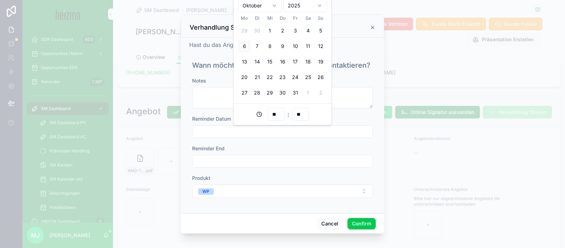
click at [258, 61] on button "14" at bounding box center [257, 61] width 13 height 13
type input "**********"
click at [358, 224] on button "Confirm" at bounding box center [362, 223] width 28 height 11
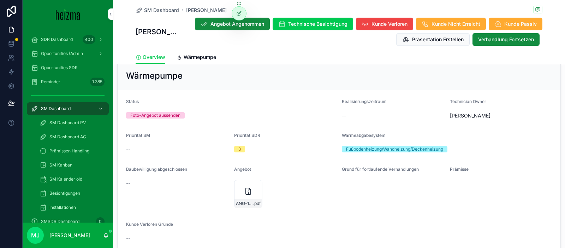
scroll to position [687, 0]
click at [0, 0] on icon "scrollable content" at bounding box center [0, 0] width 0 height 0
click at [175, 51] on div "Overview Wärmepumpe" at bounding box center [339, 57] width 407 height 13
click at [190, 57] on span "Wärmepumpe" at bounding box center [200, 57] width 33 height 7
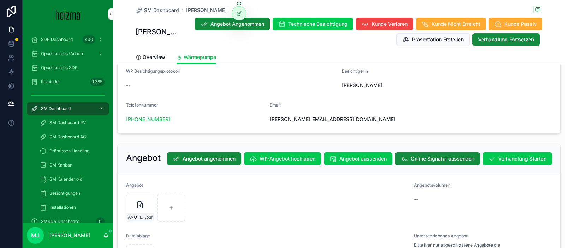
scroll to position [1214, 0]
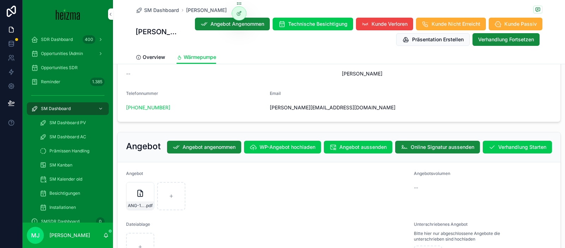
click at [499, 144] on span "Verhandlung Starten" at bounding box center [523, 147] width 48 height 7
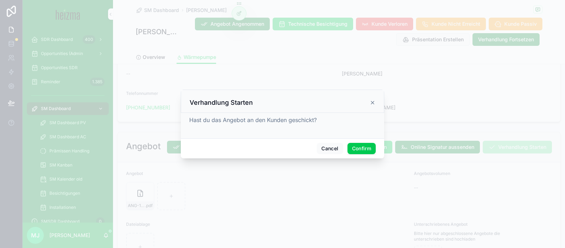
click at [366, 152] on button "Confirm" at bounding box center [362, 148] width 28 height 11
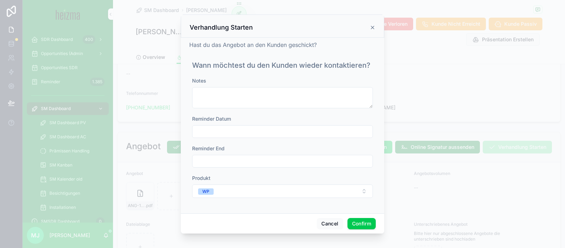
click at [302, 128] on input "text" at bounding box center [283, 132] width 180 height 10
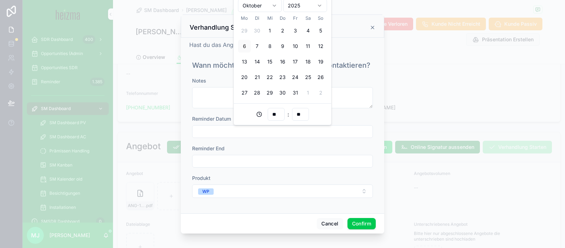
click at [255, 61] on button "14" at bounding box center [257, 61] width 13 height 13
type input "**********"
click at [364, 222] on button "Confirm" at bounding box center [362, 223] width 28 height 11
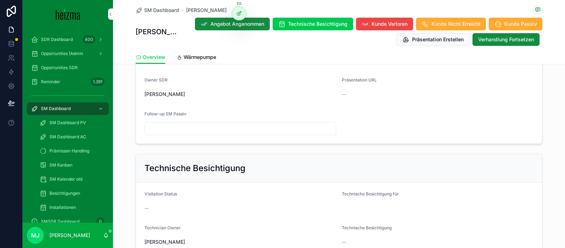
scroll to position [160, 0]
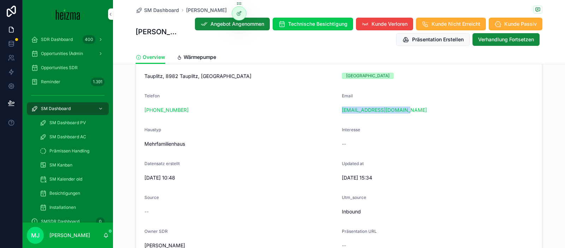
click at [211, 58] on span "Wärmepumpe" at bounding box center [200, 57] width 33 height 7
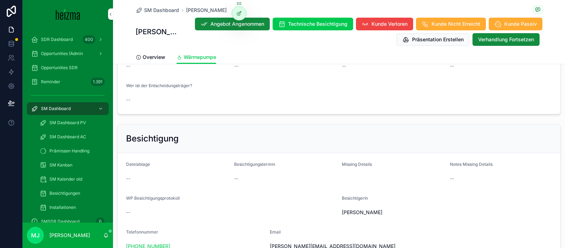
scroll to position [1231, 0]
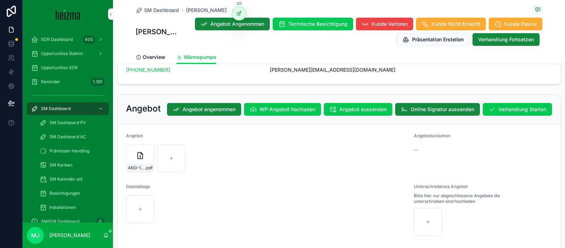
click at [0, 0] on icon "scrollable content" at bounding box center [0, 0] width 0 height 0
click at [509, 106] on span "Verhandlung Starten" at bounding box center [523, 109] width 48 height 7
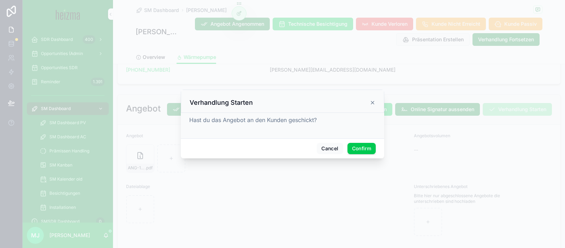
drag, startPoint x: 439, startPoint y: 116, endPoint x: 367, endPoint y: 133, distance: 74.1
click at [439, 116] on div at bounding box center [282, 124] width 565 height 248
click at [355, 143] on button "Confirm" at bounding box center [362, 148] width 28 height 11
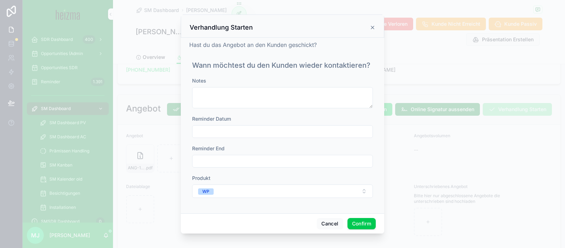
drag, startPoint x: 339, startPoint y: 139, endPoint x: 335, endPoint y: 134, distance: 6.6
click at [339, 139] on div "Notes Reminder Datum Reminder End Produkt WP" at bounding box center [282, 141] width 181 height 128
click at [335, 134] on input "text" at bounding box center [283, 132] width 180 height 10
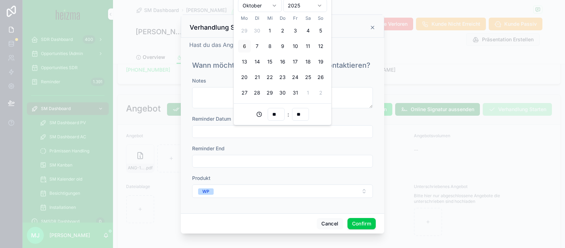
drag, startPoint x: 259, startPoint y: 62, endPoint x: 353, endPoint y: 184, distance: 153.7
click at [259, 62] on button "14" at bounding box center [257, 61] width 13 height 13
type input "**********"
drag, startPoint x: 366, startPoint y: 221, endPoint x: 375, endPoint y: 206, distance: 17.9
click at [366, 221] on button "Confirm" at bounding box center [362, 223] width 28 height 11
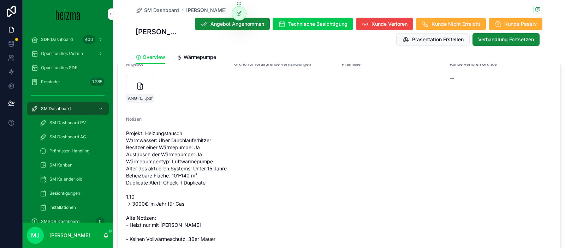
scroll to position [791, 0]
click at [0, 0] on icon "scrollable content" at bounding box center [0, 0] width 0 height 0
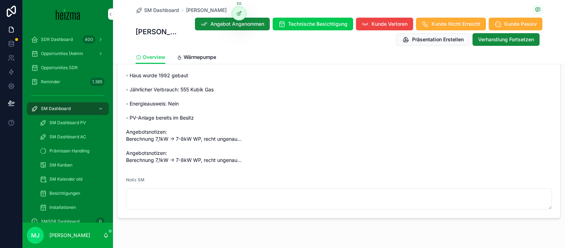
scroll to position [989, 0]
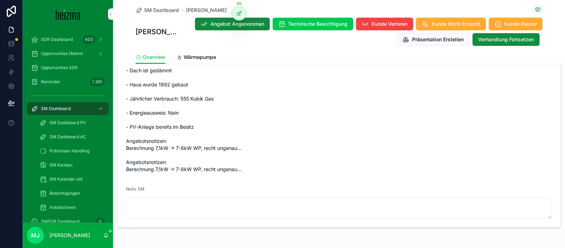
click at [204, 58] on span "Wärmepumpe" at bounding box center [200, 57] width 33 height 7
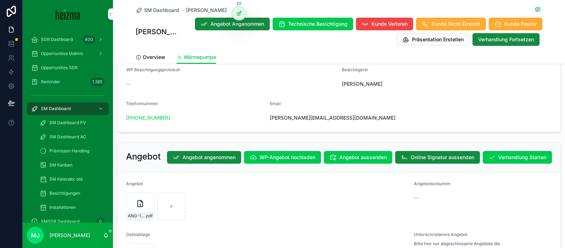
scroll to position [1346, 0]
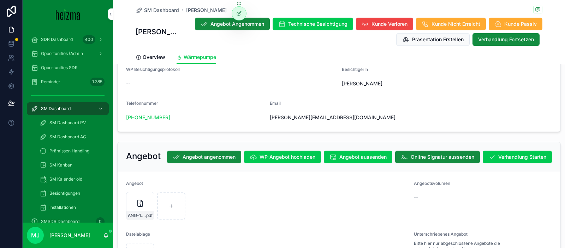
click at [511, 154] on span "Verhandlung Starten" at bounding box center [523, 157] width 48 height 7
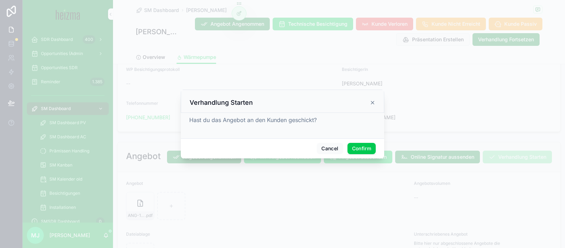
click at [362, 147] on button "Confirm" at bounding box center [362, 148] width 28 height 11
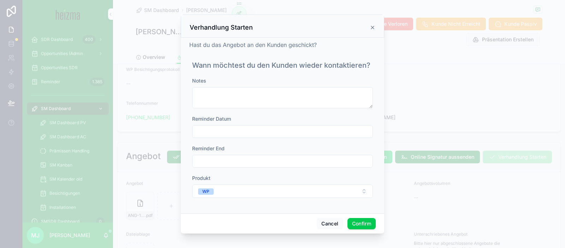
click at [318, 134] on input "text" at bounding box center [283, 132] width 180 height 10
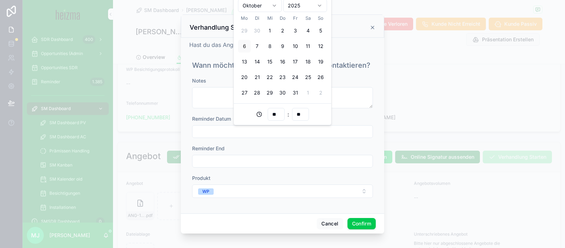
click at [249, 64] on button "13" at bounding box center [244, 61] width 13 height 13
type input "**********"
click at [362, 223] on button "Confirm" at bounding box center [362, 223] width 28 height 11
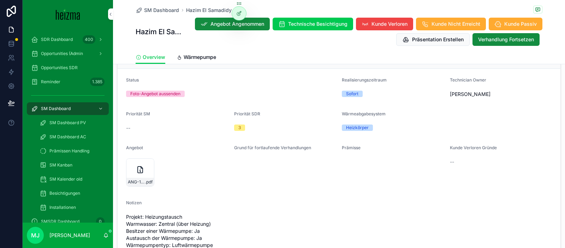
scroll to position [720, 0]
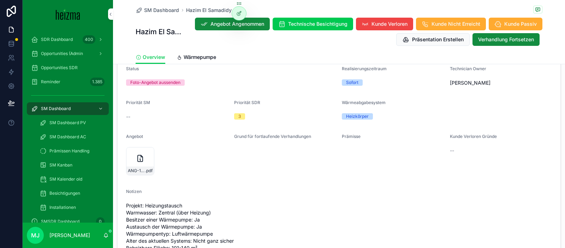
click at [0, 0] on icon "scrollable content" at bounding box center [0, 0] width 0 height 0
click at [211, 57] on span "Wärmepumpe" at bounding box center [200, 57] width 33 height 7
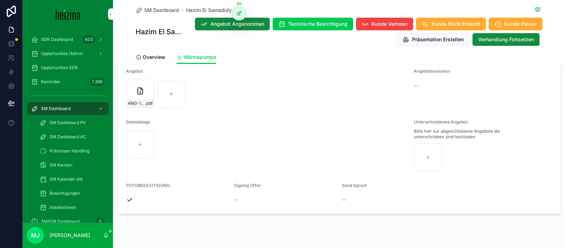
scroll to position [1271, 0]
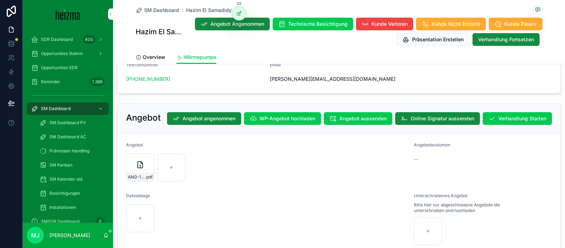
click at [513, 112] on button "Verhandlung Starten" at bounding box center [517, 118] width 69 height 13
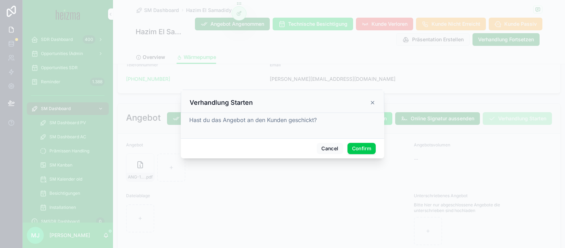
click at [358, 147] on button "Confirm" at bounding box center [362, 148] width 28 height 11
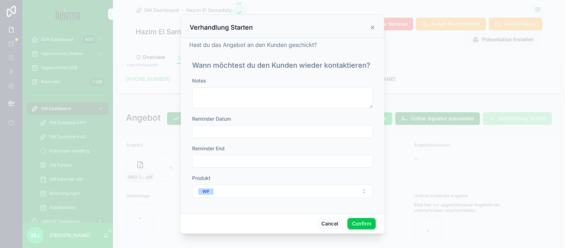
click at [233, 133] on input "text" at bounding box center [283, 132] width 180 height 10
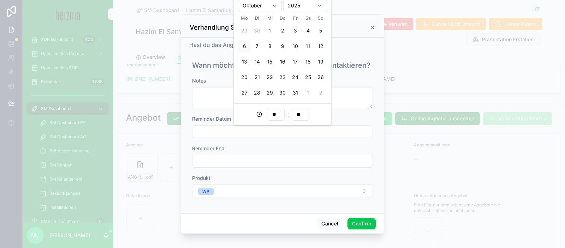
click at [295, 48] on button "10" at bounding box center [295, 46] width 13 height 13
type input "**********"
click at [359, 221] on button "Confirm" at bounding box center [362, 223] width 28 height 11
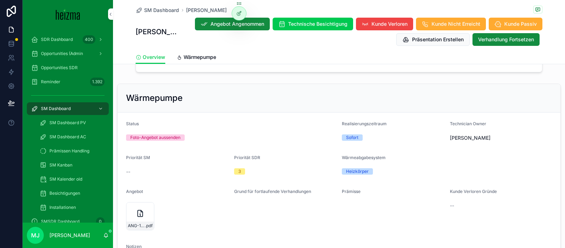
scroll to position [743, 0]
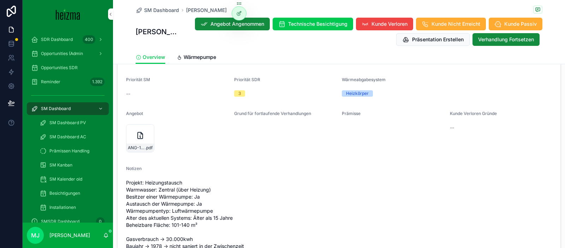
click at [0, 0] on icon "scrollable content" at bounding box center [0, 0] width 0 height 0
click at [187, 59] on span "Wärmepumpe" at bounding box center [200, 57] width 33 height 7
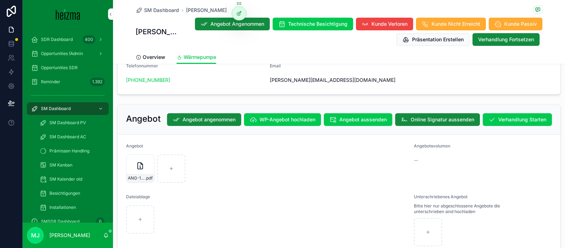
scroll to position [1264, 0]
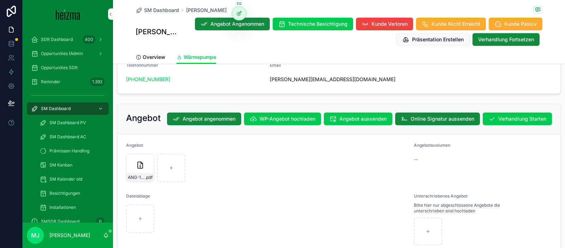
click at [520, 116] on span "Verhandlung Starten" at bounding box center [523, 119] width 48 height 7
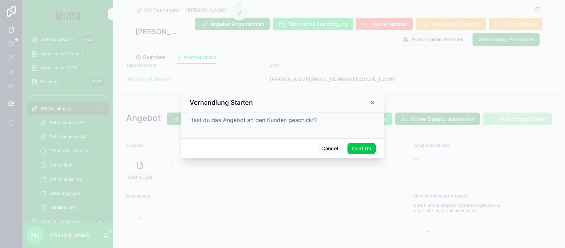
click at [365, 149] on button "Confirm" at bounding box center [362, 148] width 28 height 11
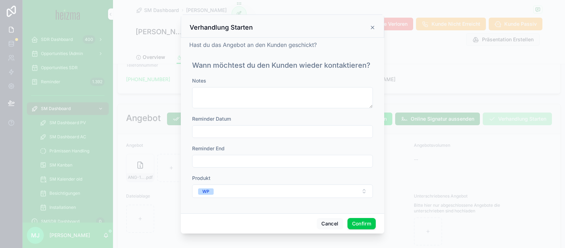
click at [272, 128] on input "text" at bounding box center [283, 132] width 180 height 10
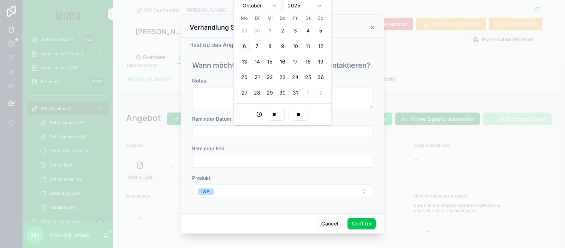
click at [245, 63] on button "13" at bounding box center [244, 61] width 13 height 13
drag, startPoint x: 297, startPoint y: 47, endPoint x: 335, endPoint y: 196, distance: 154.0
click at [297, 47] on button "10" at bounding box center [295, 46] width 13 height 13
type input "**********"
click at [354, 219] on button "Confirm" at bounding box center [362, 223] width 28 height 11
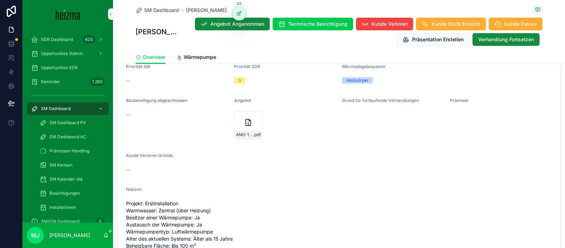
scroll to position [754, 0]
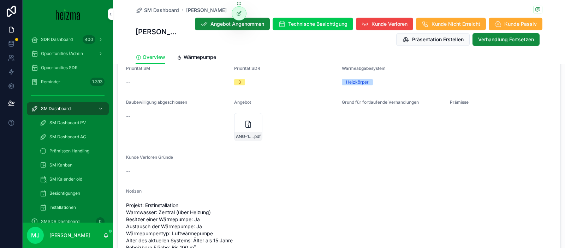
drag, startPoint x: 257, startPoint y: 120, endPoint x: 206, endPoint y: 76, distance: 67.5
click at [0, 0] on icon "scrollable content" at bounding box center [0, 0] width 0 height 0
click at [195, 60] on span "Wärmepumpe" at bounding box center [200, 57] width 33 height 7
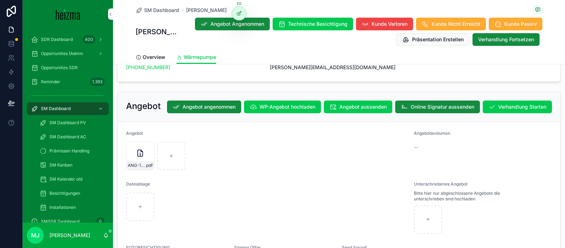
scroll to position [1251, 0]
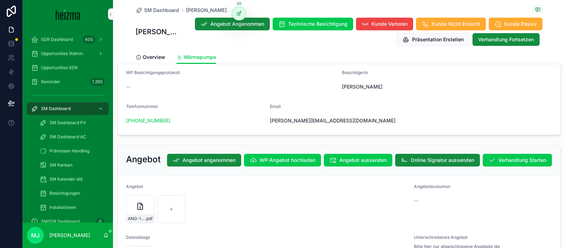
click at [526, 157] on span "Verhandlung Starten" at bounding box center [523, 160] width 48 height 7
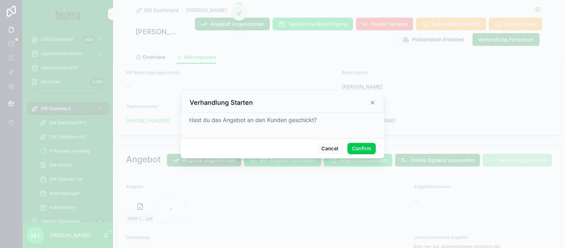
click at [365, 147] on button "Confirm" at bounding box center [362, 148] width 28 height 11
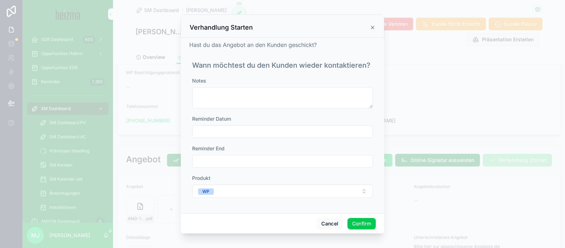
click at [268, 133] on input "text" at bounding box center [283, 132] width 180 height 10
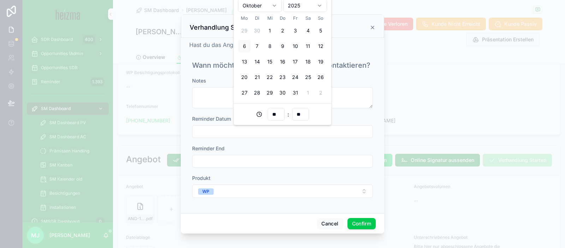
click at [261, 65] on button "14" at bounding box center [257, 61] width 13 height 13
type input "**********"
click at [368, 231] on div "Cancel Confirm" at bounding box center [283, 224] width 204 height 20
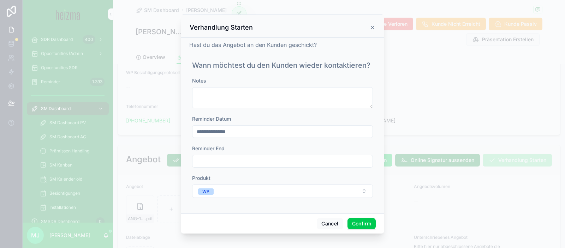
click at [366, 225] on button "Confirm" at bounding box center [362, 223] width 28 height 11
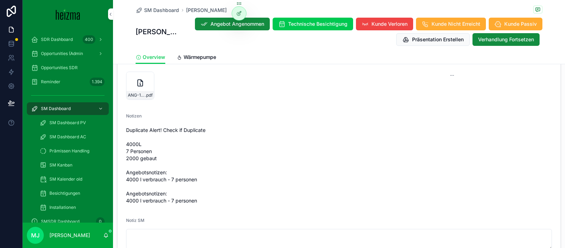
scroll to position [743, 0]
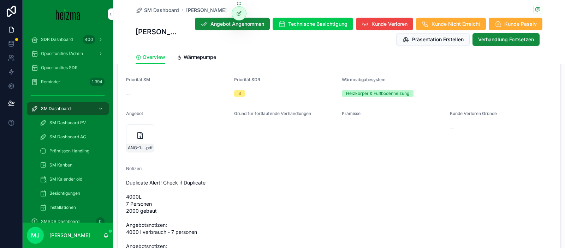
drag, startPoint x: 148, startPoint y: 132, endPoint x: 225, endPoint y: 110, distance: 80.7
click at [0, 0] on icon "scrollable content" at bounding box center [0, 0] width 0 height 0
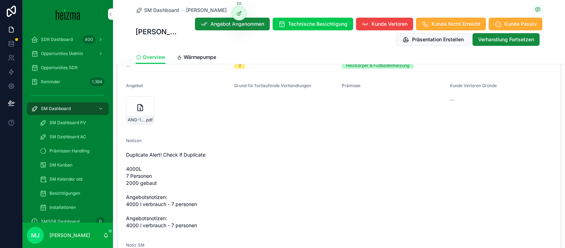
scroll to position [771, 0]
click at [202, 56] on span "Wärmepumpe" at bounding box center [200, 57] width 33 height 7
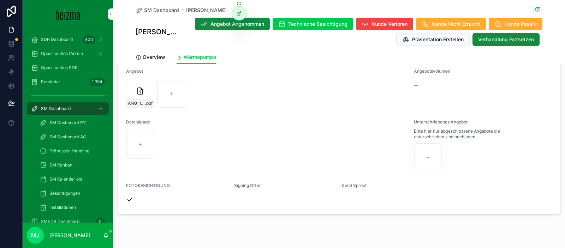
scroll to position [1156, 0]
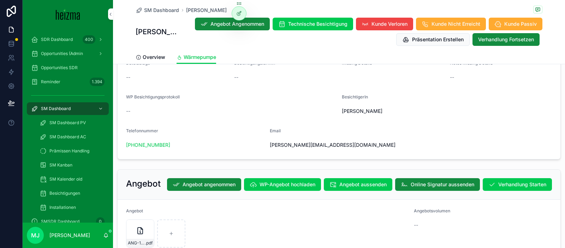
click at [526, 181] on span "Verhandlung Starten" at bounding box center [523, 184] width 48 height 7
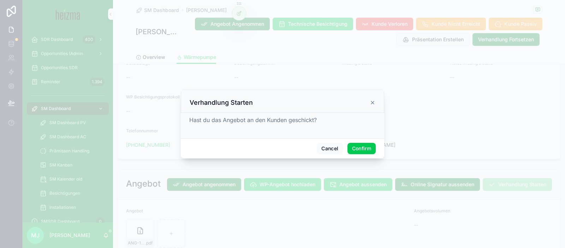
click at [374, 151] on button "Confirm" at bounding box center [362, 148] width 28 height 11
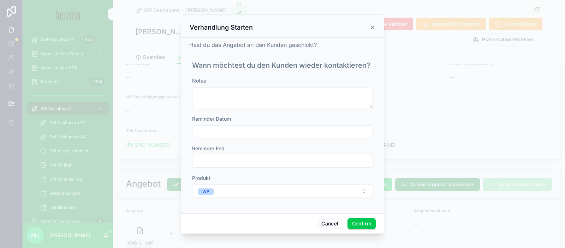
drag, startPoint x: 315, startPoint y: 121, endPoint x: 313, endPoint y: 124, distance: 4.0
click at [315, 121] on div "Reminder Datum" at bounding box center [282, 119] width 181 height 7
click at [306, 132] on input "text" at bounding box center [283, 132] width 180 height 10
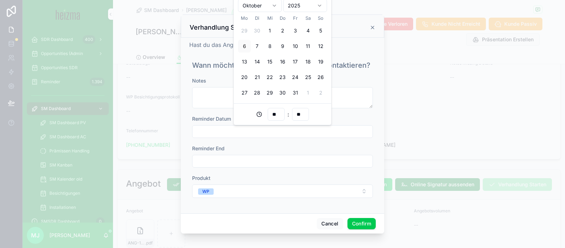
click at [256, 63] on button "14" at bounding box center [257, 61] width 13 height 13
click at [237, 63] on div "[DATE] Oktober 2025 Mo Di Mi Do Fr Sa So 29 30 1 2 3 4 5 6 7 8 9 10 11 12 13 14…" at bounding box center [283, 42] width 98 height 124
click at [240, 61] on button "13" at bounding box center [244, 61] width 13 height 13
type input "**********"
click at [368, 222] on button "Confirm" at bounding box center [362, 223] width 28 height 11
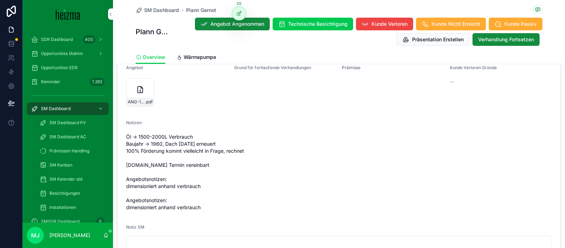
scroll to position [788, 0]
click at [0, 0] on icon "scrollable content" at bounding box center [0, 0] width 0 height 0
click at [328, 106] on div "Grund für fortlaufende Verhandlungen" at bounding box center [285, 88] width 102 height 44
click at [191, 55] on span "Wärmepumpe" at bounding box center [200, 57] width 33 height 7
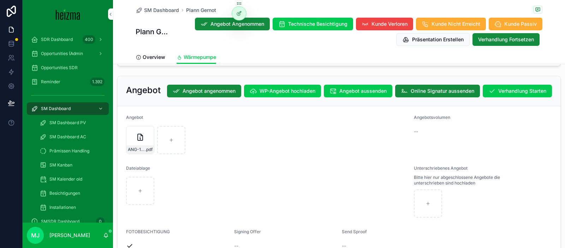
scroll to position [1259, 0]
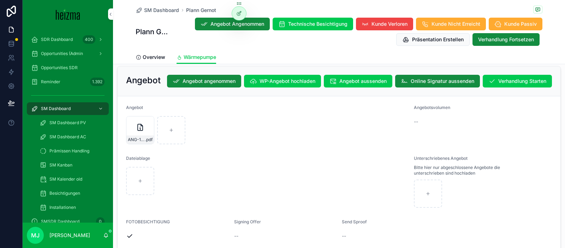
click at [502, 78] on span "Verhandlung Starten" at bounding box center [523, 81] width 48 height 7
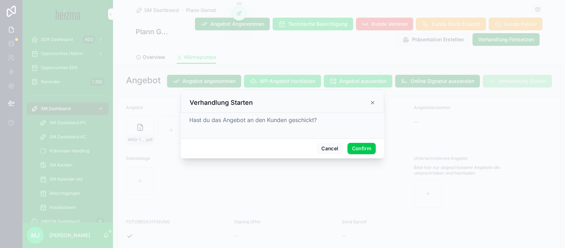
click at [362, 153] on button "Confirm" at bounding box center [362, 148] width 28 height 11
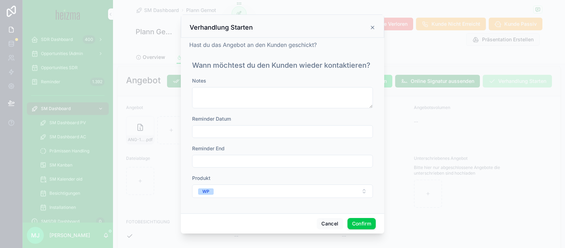
click at [251, 130] on input "text" at bounding box center [283, 132] width 180 height 10
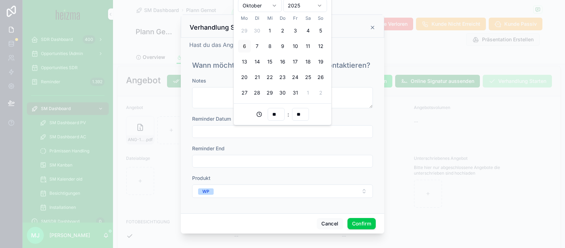
click at [242, 61] on button "13" at bounding box center [244, 61] width 13 height 13
type input "**********"
click at [316, 128] on input "**********" at bounding box center [283, 132] width 180 height 10
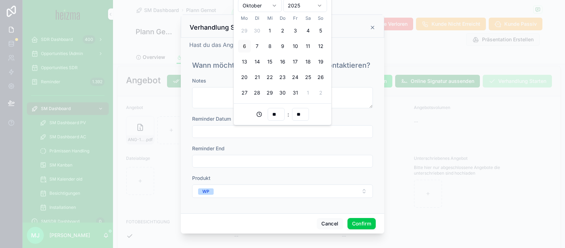
drag, startPoint x: 365, startPoint y: 220, endPoint x: 361, endPoint y: 170, distance: 50.3
click at [365, 220] on button "Confirm" at bounding box center [362, 223] width 28 height 11
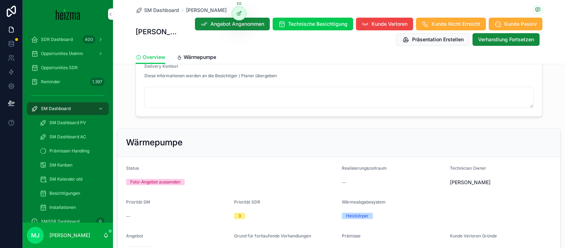
scroll to position [759, 0]
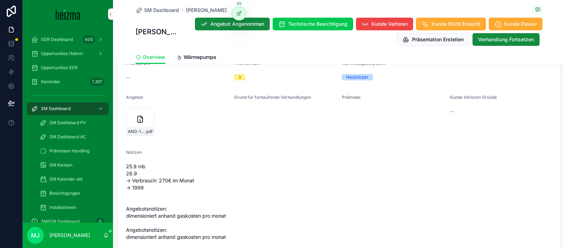
click at [0, 0] on icon "scrollable content" at bounding box center [0, 0] width 0 height 0
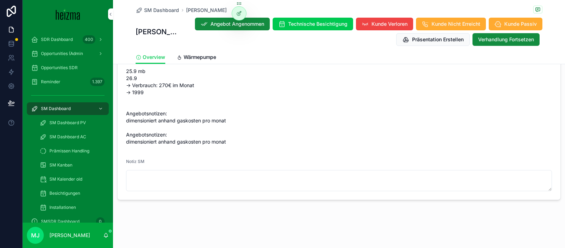
click at [198, 57] on span "Wärmepumpe" at bounding box center [200, 57] width 33 height 7
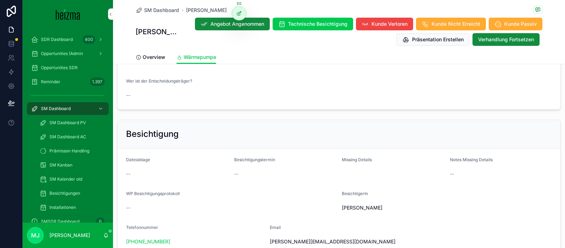
scroll to position [1147, 0]
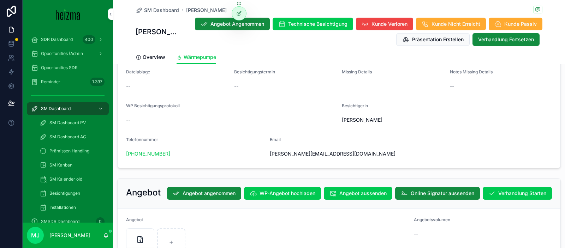
click at [509, 190] on span "Verhandlung Starten" at bounding box center [523, 193] width 48 height 7
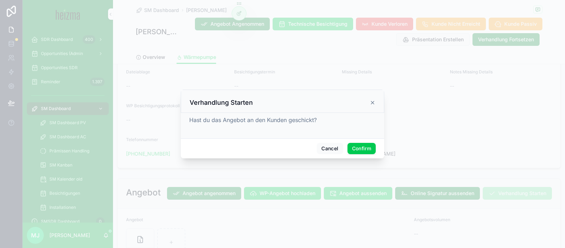
click at [355, 153] on button "Confirm" at bounding box center [362, 148] width 28 height 11
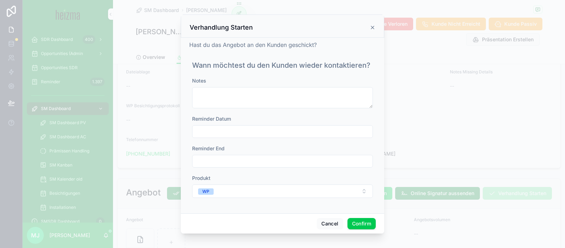
click at [262, 132] on input "text" at bounding box center [283, 132] width 180 height 10
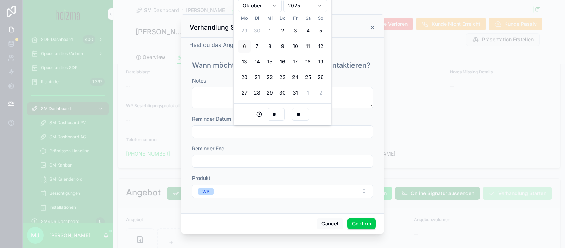
click at [245, 58] on button "13" at bounding box center [244, 61] width 13 height 13
type input "**********"
click at [362, 222] on button "Confirm" at bounding box center [362, 223] width 28 height 11
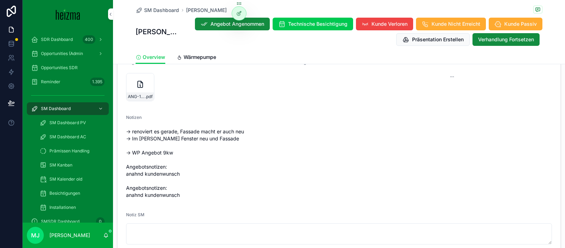
scroll to position [741, 0]
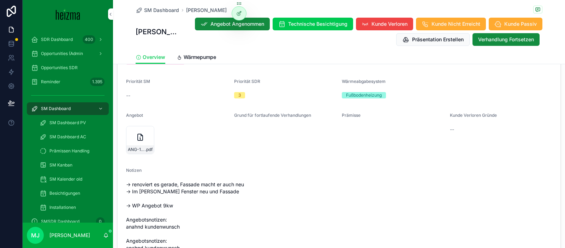
click at [0, 0] on icon "scrollable content" at bounding box center [0, 0] width 0 height 0
click at [199, 55] on span "Wärmepumpe" at bounding box center [200, 57] width 33 height 7
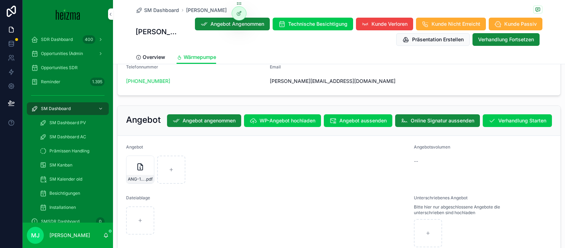
scroll to position [1181, 0]
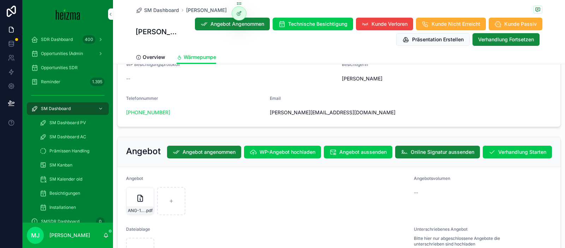
click at [507, 149] on span "Verhandlung Starten" at bounding box center [523, 152] width 48 height 7
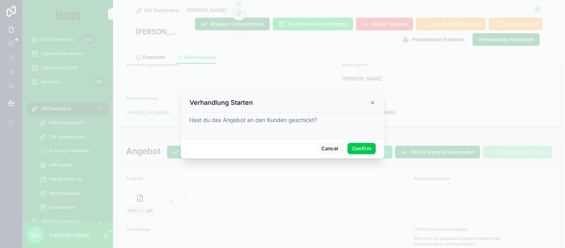
click at [359, 147] on button "Confirm" at bounding box center [362, 148] width 28 height 11
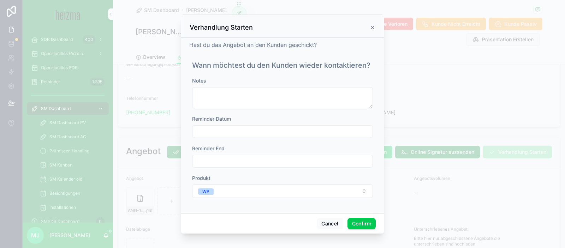
click at [234, 134] on input "text" at bounding box center [283, 132] width 180 height 10
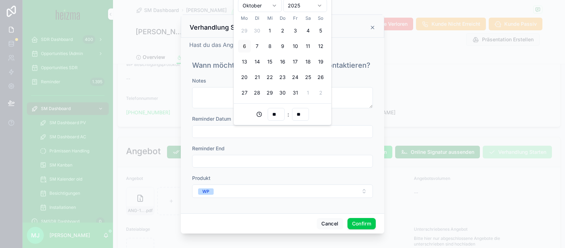
click at [246, 60] on button "13" at bounding box center [244, 61] width 13 height 13
type input "**********"
click at [360, 117] on div "Reminder Datum" at bounding box center [282, 119] width 181 height 7
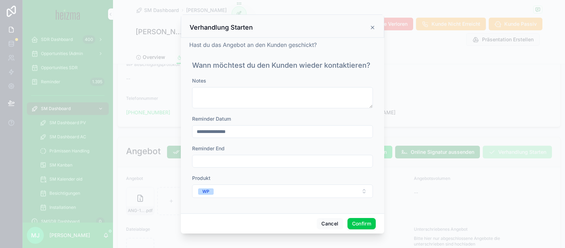
drag, startPoint x: 361, startPoint y: 221, endPoint x: 354, endPoint y: 203, distance: 19.1
click at [361, 221] on button "Confirm" at bounding box center [362, 223] width 28 height 11
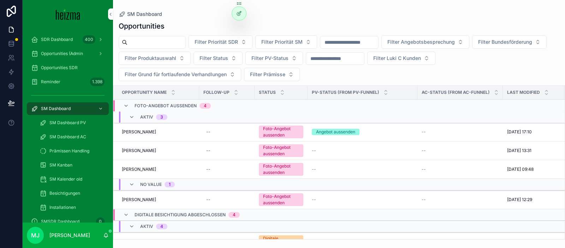
click at [134, 149] on span "[PERSON_NAME]" at bounding box center [139, 151] width 34 height 6
click at [134, 168] on span "[PERSON_NAME]" at bounding box center [139, 170] width 34 height 6
click at [146, 203] on span "[PERSON_NAME]" at bounding box center [139, 200] width 34 height 6
click at [154, 133] on span "[PERSON_NAME]" at bounding box center [139, 132] width 34 height 6
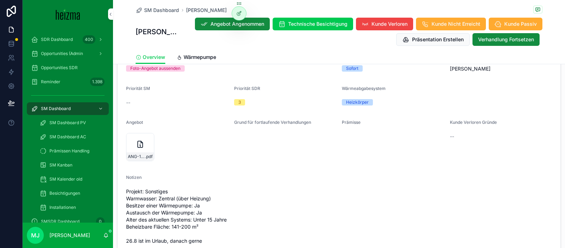
scroll to position [732, 0]
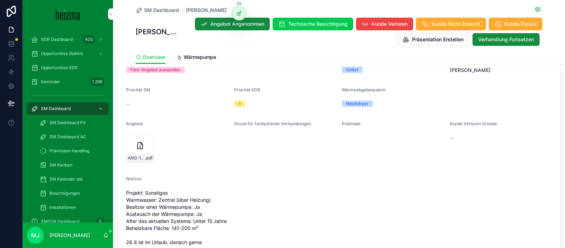
drag, startPoint x: 151, startPoint y: 140, endPoint x: 191, endPoint y: 140, distance: 40.3
click at [0, 0] on icon "scrollable content" at bounding box center [0, 0] width 0 height 0
drag, startPoint x: 203, startPoint y: 48, endPoint x: 209, endPoint y: 57, distance: 10.5
click at [203, 48] on div "SM Dashboard Volker Weiss Volker Weiss Angebot Angenommen Technische Besichtigu…" at bounding box center [339, 25] width 407 height 51
click at [209, 57] on span "Wärmepumpe" at bounding box center [200, 57] width 33 height 7
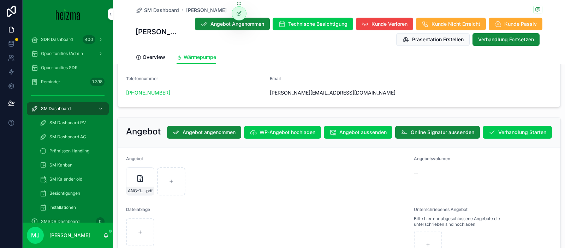
scroll to position [1336, 0]
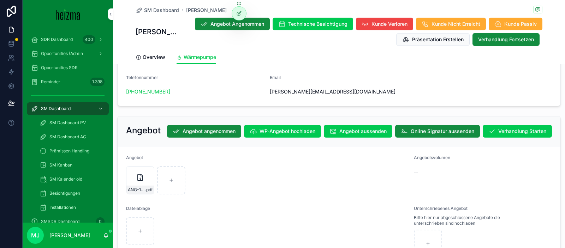
click at [499, 128] on span "Verhandlung Starten" at bounding box center [523, 131] width 48 height 7
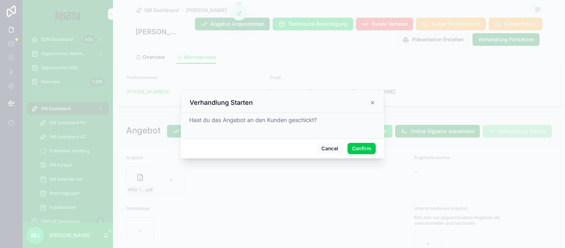
click at [368, 151] on button "Confirm" at bounding box center [362, 148] width 28 height 11
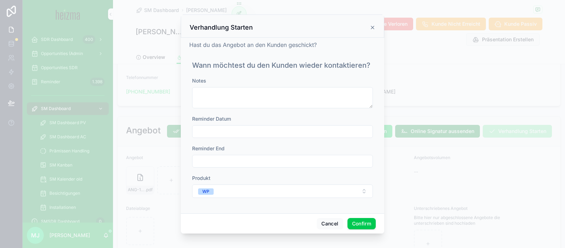
click at [253, 131] on input "text" at bounding box center [283, 132] width 180 height 10
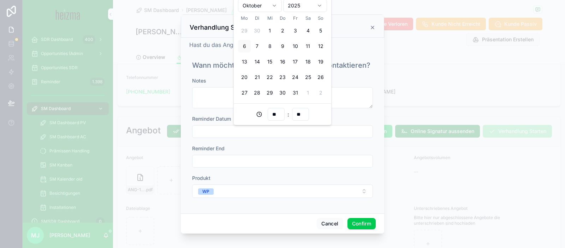
click at [240, 63] on button "13" at bounding box center [244, 61] width 13 height 13
type input "**********"
click at [357, 222] on button "Confirm" at bounding box center [362, 223] width 28 height 11
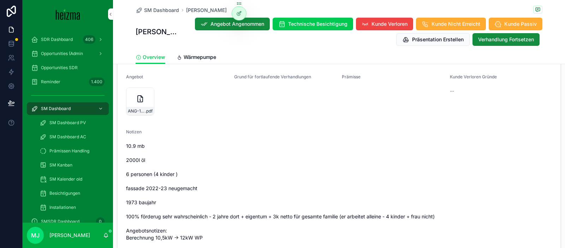
scroll to position [777, 0]
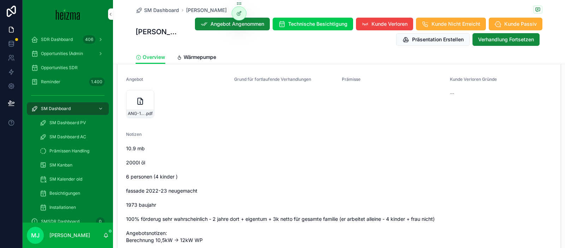
click at [0, 0] on icon "scrollable content" at bounding box center [0, 0] width 0 height 0
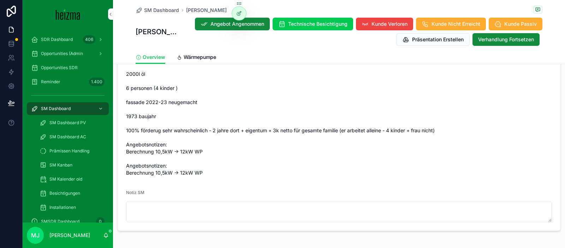
scroll to position [897, 0]
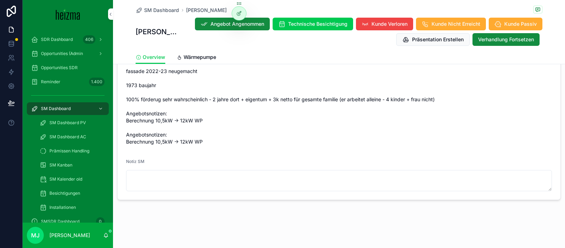
click at [199, 62] on link "Wärmepumpe" at bounding box center [197, 58] width 40 height 14
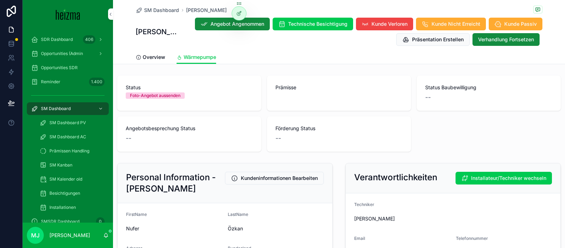
click at [236, 128] on span "Angebotsbesprechung Status" at bounding box center [189, 128] width 127 height 7
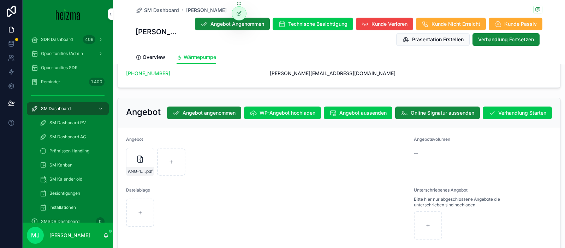
scroll to position [1268, 0]
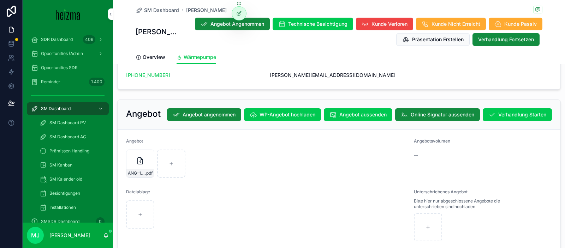
click at [505, 111] on span "Verhandlung Starten" at bounding box center [523, 114] width 48 height 7
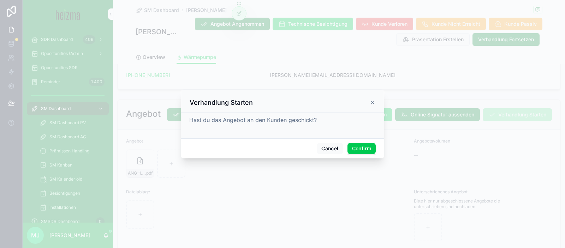
click at [365, 152] on button "Confirm" at bounding box center [362, 148] width 28 height 11
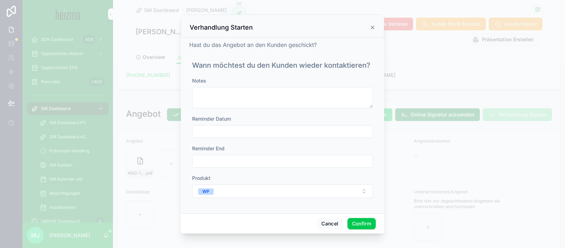
click at [248, 134] on input "text" at bounding box center [283, 132] width 180 height 10
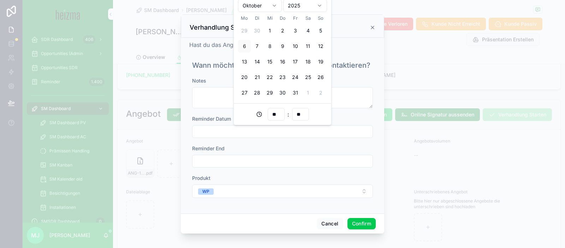
click at [282, 49] on button "9" at bounding box center [282, 46] width 13 height 13
type input "**********"
click at [365, 222] on button "Confirm" at bounding box center [362, 223] width 28 height 11
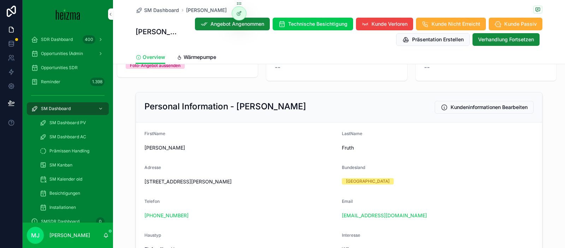
scroll to position [71, 0]
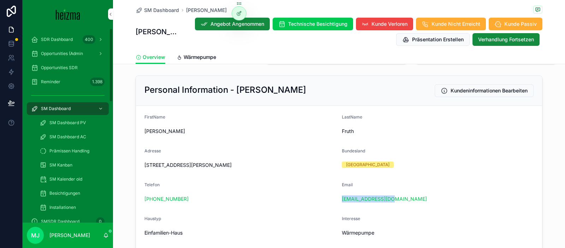
click at [73, 108] on div "SM Dashboard" at bounding box center [68, 108] width 74 height 11
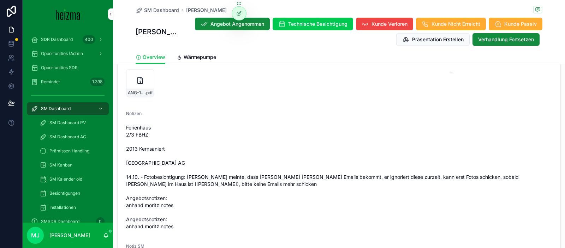
scroll to position [759, 0]
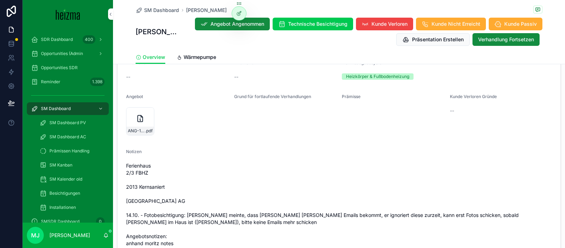
click at [0, 0] on icon "scrollable content" at bounding box center [0, 0] width 0 height 0
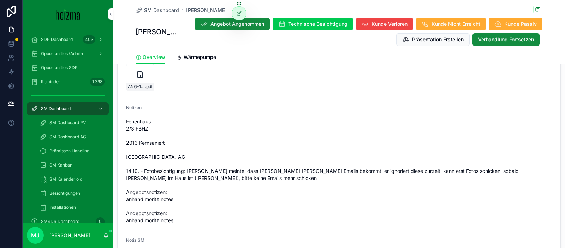
scroll to position [806, 0]
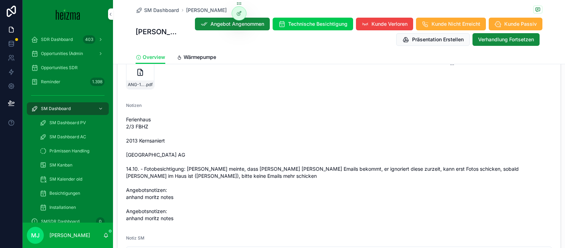
click at [211, 57] on span "Wärmepumpe" at bounding box center [200, 57] width 33 height 7
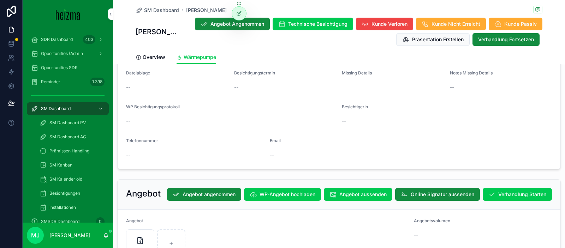
scroll to position [1212, 0]
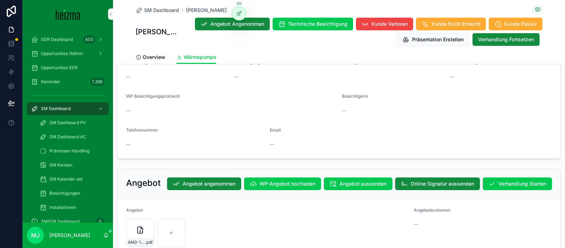
click at [528, 181] on span "Verhandlung Starten" at bounding box center [523, 184] width 48 height 7
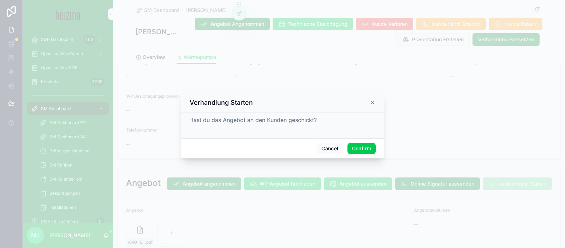
click at [375, 151] on button "Confirm" at bounding box center [362, 148] width 28 height 11
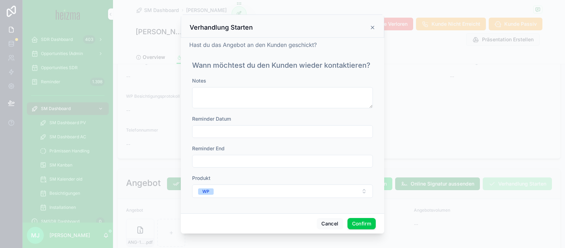
click at [311, 133] on input "text" at bounding box center [283, 132] width 180 height 10
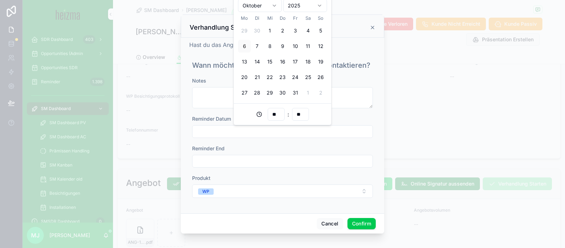
click at [247, 61] on button "13" at bounding box center [244, 61] width 13 height 13
click at [272, 60] on button "15" at bounding box center [270, 61] width 13 height 13
click at [297, 48] on button "10" at bounding box center [295, 46] width 13 height 13
click at [358, 66] on h1 "Wann möchtest du den Kunden wieder kontaktieren?" at bounding box center [281, 65] width 178 height 10
click at [298, 130] on input "**********" at bounding box center [283, 132] width 180 height 10
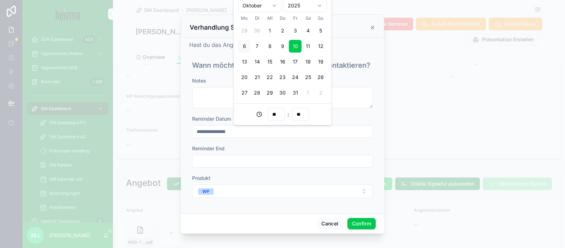
click at [258, 66] on button "14" at bounding box center [257, 61] width 13 height 13
type input "**********"
click at [335, 154] on div "Reminder End" at bounding box center [282, 156] width 181 height 23
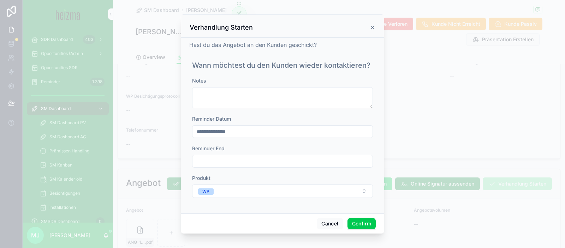
click at [370, 227] on button "Confirm" at bounding box center [362, 223] width 28 height 11
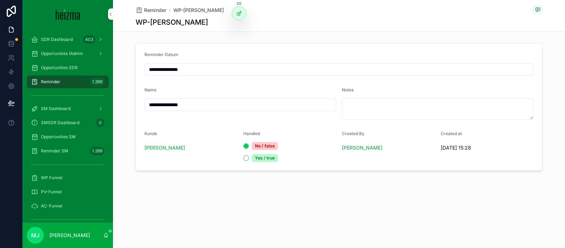
click at [342, 28] on div "Reminder WP-Andreas Fruth WP-Andreas Fruth" at bounding box center [339, 15] width 407 height 31
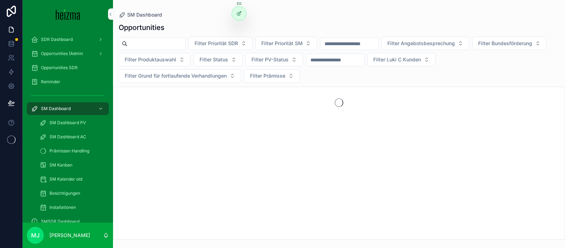
click at [182, 45] on input "scrollable content" at bounding box center [157, 44] width 58 height 10
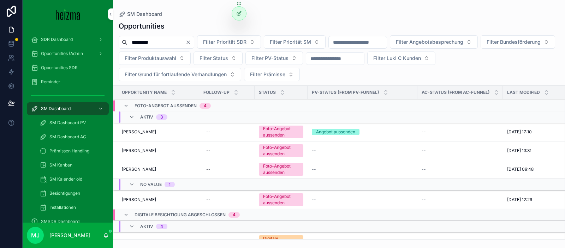
type input "*********"
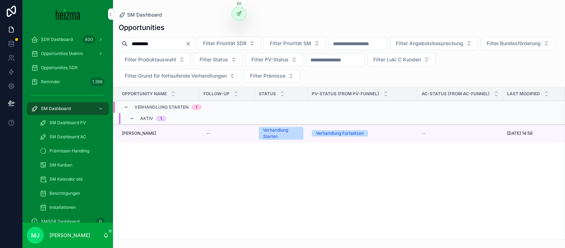
click at [146, 134] on span "[PERSON_NAME]" at bounding box center [139, 134] width 34 height 6
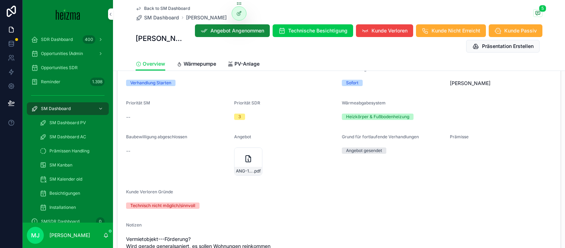
scroll to position [874, 0]
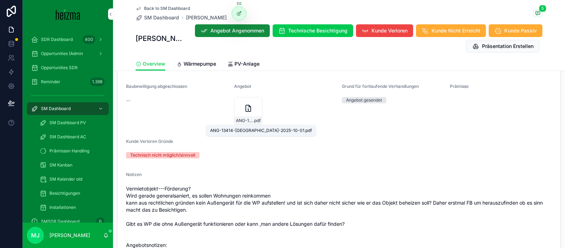
click at [246, 121] on span "ANG-13414-Lauritsch-2025-10-01" at bounding box center [244, 121] width 17 height 6
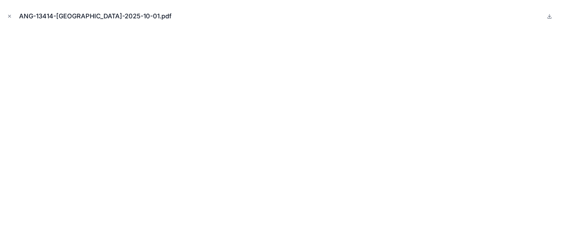
drag, startPoint x: 10, startPoint y: 17, endPoint x: 105, endPoint y: 54, distance: 101.5
click at [10, 17] on icon "Close modal" at bounding box center [9, 16] width 5 height 5
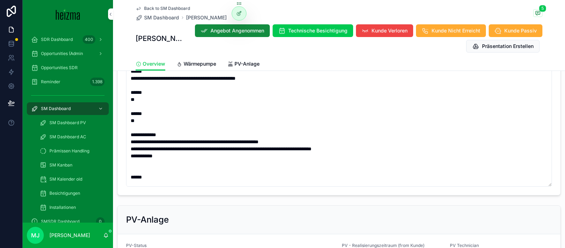
scroll to position [608, 0]
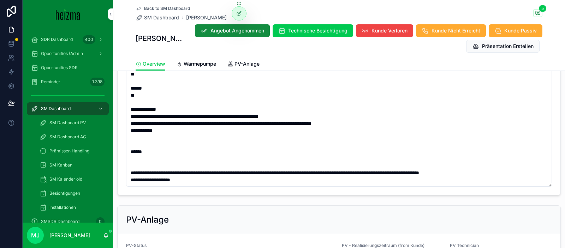
click at [370, 200] on div "Wärmepumpe Status Verhandlung Starten Realisierungszeitraum Sofort Technician O…" at bounding box center [339, 33] width 452 height 852
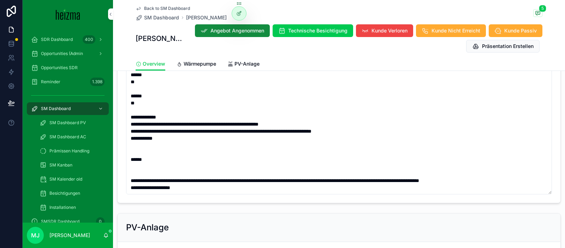
scroll to position [1234, 0]
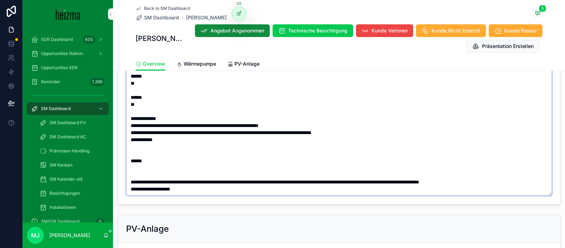
drag, startPoint x: 433, startPoint y: 175, endPoint x: 498, endPoint y: 176, distance: 65.0
click at [509, 177] on textarea "scrollable content" at bounding box center [339, 87] width 426 height 218
drag, startPoint x: 498, startPoint y: 176, endPoint x: 456, endPoint y: 188, distance: 43.7
click at [498, 176] on textarea "scrollable content" at bounding box center [339, 87] width 426 height 218
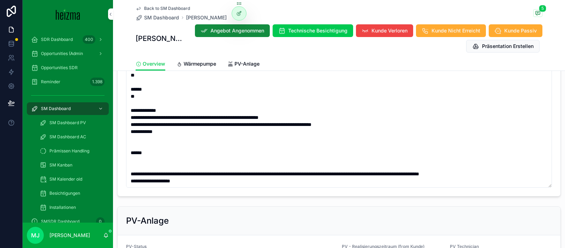
scroll to position [1244, 0]
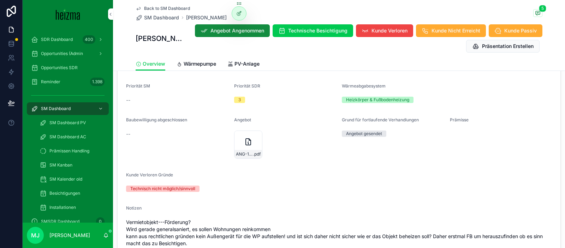
scroll to position [843, 0]
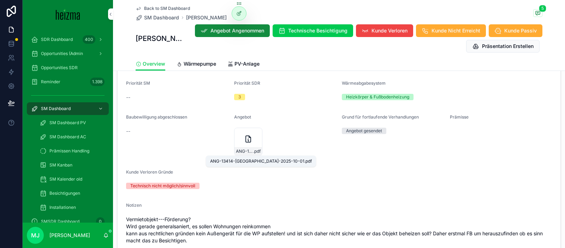
click at [247, 152] on span "ANG-13414-Lauritsch-2025-10-01" at bounding box center [244, 152] width 17 height 6
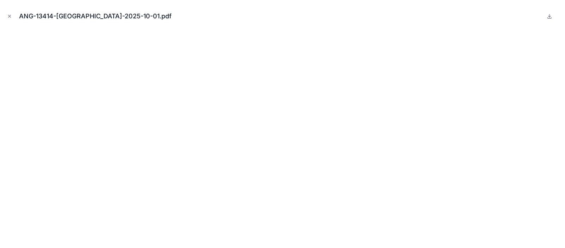
click at [11, 13] on button "Close modal" at bounding box center [10, 16] width 8 height 8
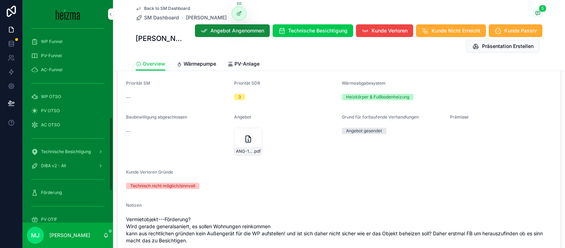
scroll to position [235, 0]
click at [63, 95] on div "WP OTSO" at bounding box center [68, 97] width 74 height 11
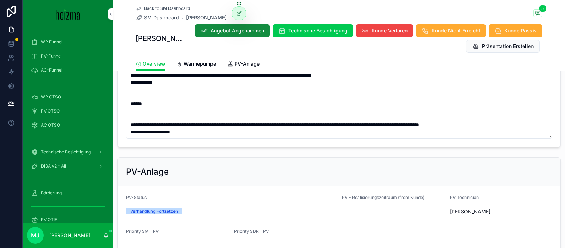
scroll to position [1289, 0]
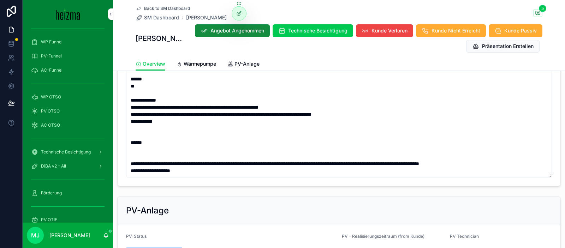
scroll to position [1253, 0]
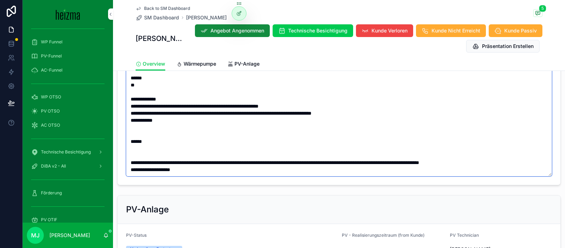
click at [223, 164] on textarea "scrollable content" at bounding box center [339, 67] width 426 height 218
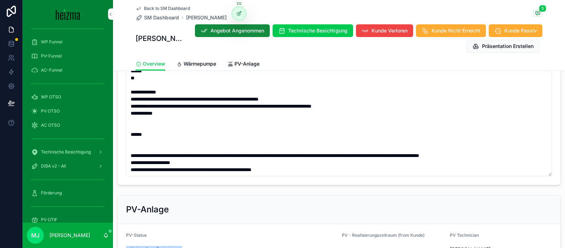
click at [324, 196] on div "PV-Anlage" at bounding box center [339, 210] width 443 height 29
click at [374, 203] on div "PV-Anlage" at bounding box center [339, 210] width 443 height 29
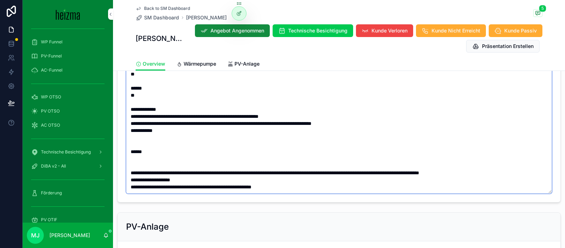
click at [369, 184] on textarea "scrollable content" at bounding box center [339, 85] width 426 height 218
click at [369, 179] on textarea "scrollable content" at bounding box center [339, 85] width 426 height 218
drag, startPoint x: 249, startPoint y: 180, endPoint x: 290, endPoint y: 177, distance: 41.1
click at [290, 177] on textarea "scrollable content" at bounding box center [339, 85] width 426 height 218
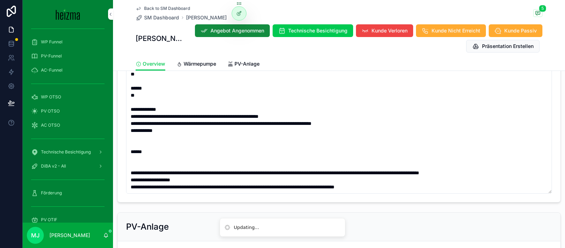
drag, startPoint x: 457, startPoint y: 198, endPoint x: 451, endPoint y: 195, distance: 6.2
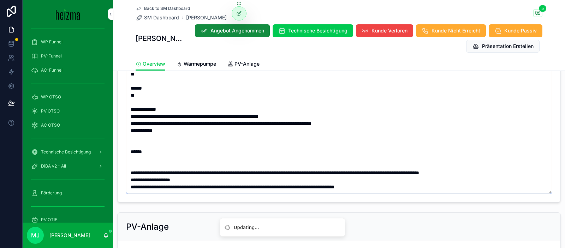
click at [441, 179] on textarea "scrollable content" at bounding box center [339, 85] width 426 height 218
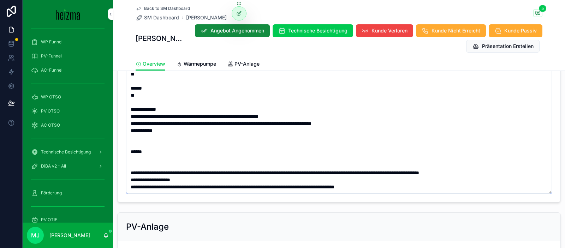
click at [408, 180] on textarea "scrollable content" at bounding box center [339, 85] width 426 height 218
click at [503, 180] on textarea "scrollable content" at bounding box center [339, 85] width 426 height 218
click at [466, 181] on textarea "scrollable content" at bounding box center [339, 85] width 426 height 218
click at [501, 179] on textarea "scrollable content" at bounding box center [339, 85] width 426 height 218
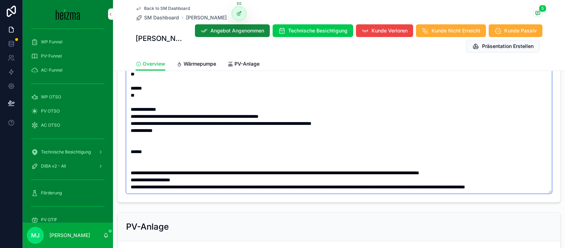
click at [248, 170] on textarea "scrollable content" at bounding box center [339, 85] width 426 height 218
click at [252, 181] on textarea "scrollable content" at bounding box center [339, 85] width 426 height 218
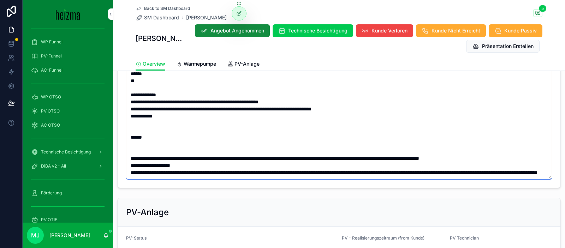
scroll to position [1261, 0]
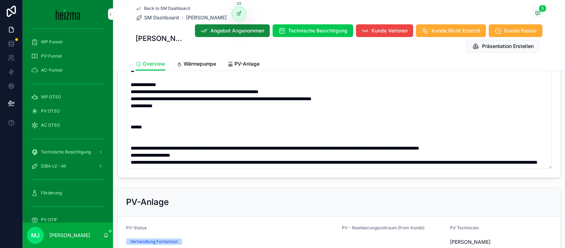
click at [471, 204] on div "PV-Anlage" at bounding box center [339, 202] width 426 height 11
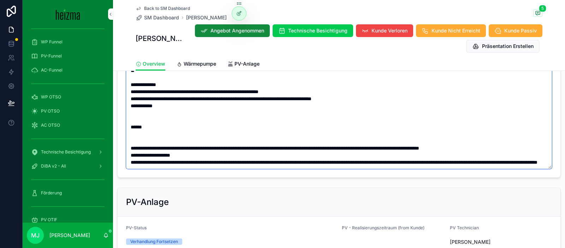
click at [311, 150] on textarea "scrollable content" at bounding box center [339, 60] width 426 height 218
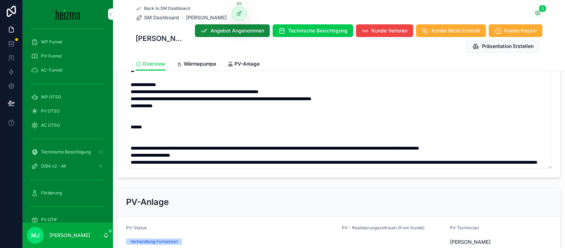
click at [334, 195] on div "PV-Anlage" at bounding box center [339, 202] width 443 height 29
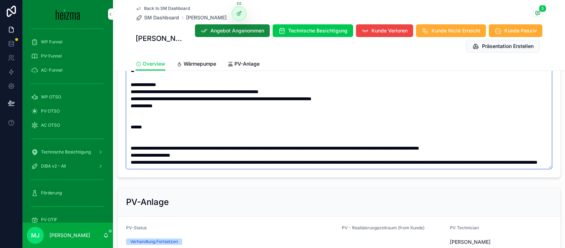
drag, startPoint x: 346, startPoint y: 146, endPoint x: 345, endPoint y: 156, distance: 10.0
click at [346, 147] on textarea "scrollable content" at bounding box center [339, 60] width 426 height 218
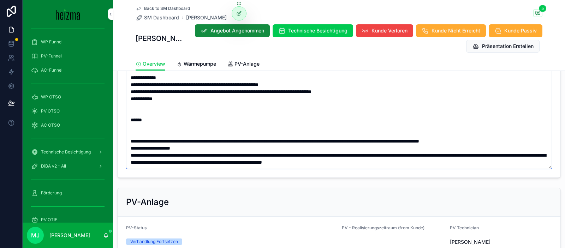
click at [447, 148] on textarea "scrollable content" at bounding box center [339, 60] width 426 height 218
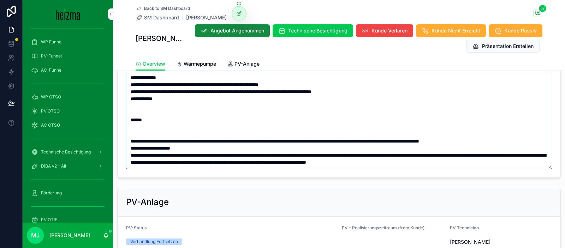
click at [527, 160] on textarea "scrollable content" at bounding box center [339, 60] width 426 height 218
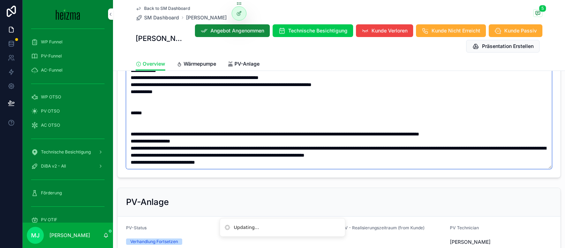
type textarea "**********"
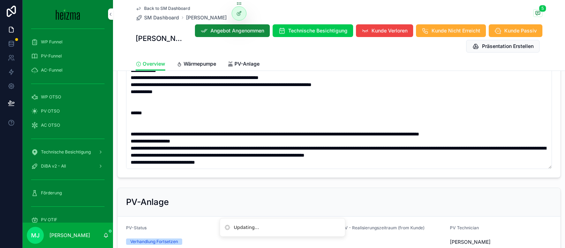
click at [468, 184] on div "Wärmepumpe Status Verhandlung Starten Realisierungszeitraum Sofort Technician O…" at bounding box center [339, 15] width 452 height 852
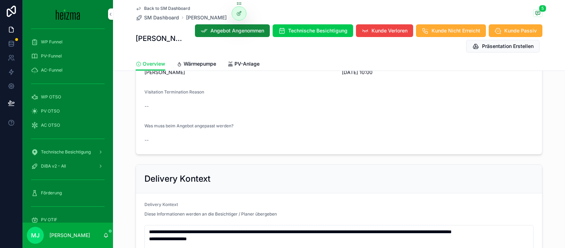
scroll to position [516, 0]
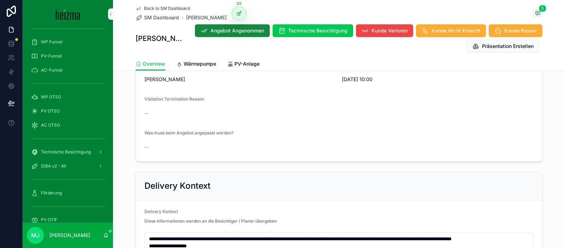
click at [544, 12] on div "Back to SM Dashboard SM Dashboard Tobias Lauritsch 5 Tobias Lauritsch Angebot A…" at bounding box center [339, 35] width 452 height 71
click at [540, 14] on icon "scrollable content" at bounding box center [538, 13] width 4 height 4
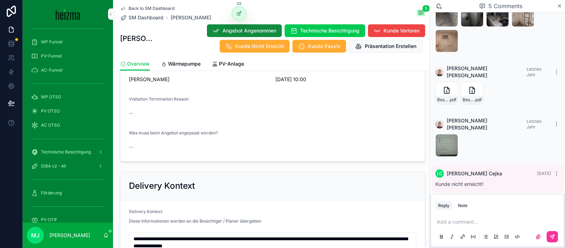
scroll to position [21, 0]
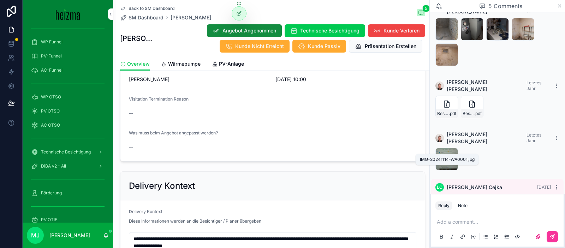
click at [0, 0] on span ".jpg" at bounding box center [0, 0] width 0 height 0
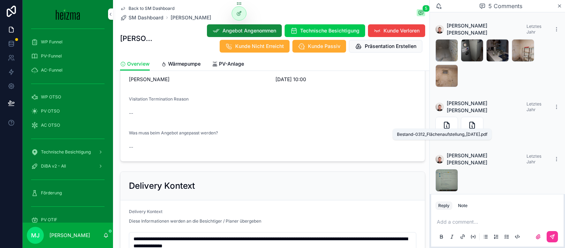
click at [449, 132] on span ".pdf" at bounding box center [452, 135] width 7 height 6
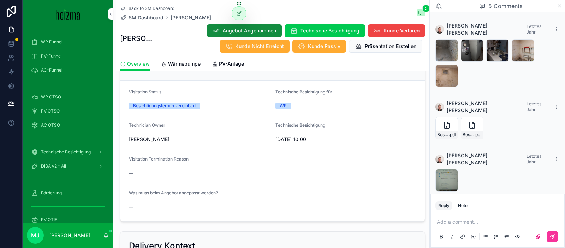
scroll to position [454, 0]
click at [346, 112] on div "WP" at bounding box center [346, 107] width 141 height 11
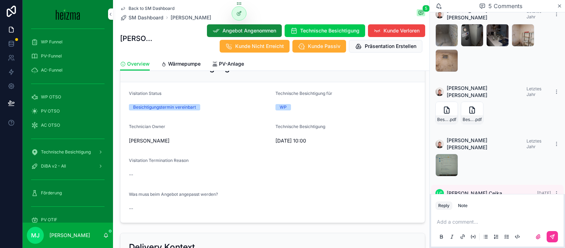
scroll to position [17, 0]
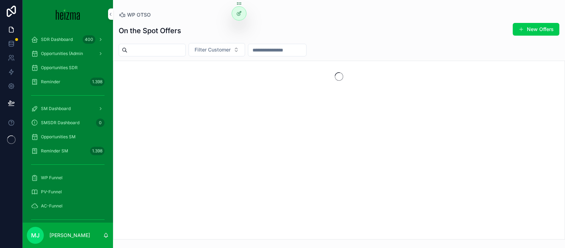
click at [231, 49] on span "Filter Customer" at bounding box center [213, 49] width 36 height 7
type input "***"
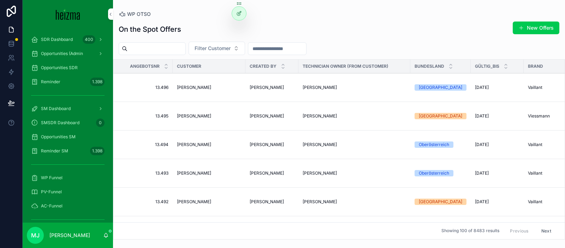
click at [231, 49] on span "Filter Customer" at bounding box center [213, 48] width 36 height 7
type input "******"
click at [230, 78] on div "[PERSON_NAME]" at bounding box center [224, 76] width 98 height 11
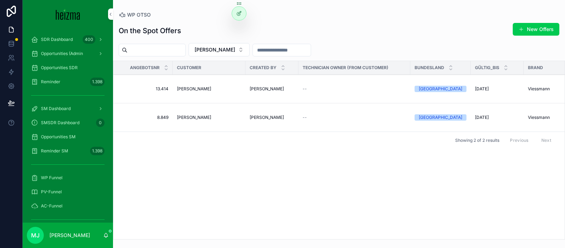
click at [190, 87] on span "[PERSON_NAME]" at bounding box center [194, 89] width 34 height 6
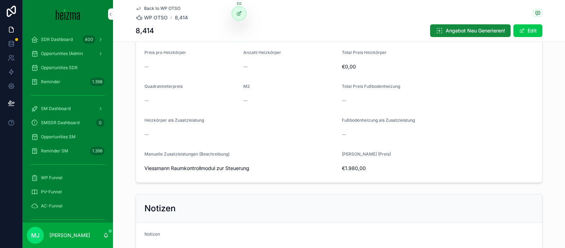
scroll to position [1262, 0]
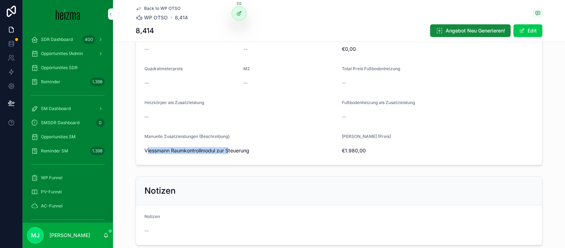
drag, startPoint x: 148, startPoint y: 152, endPoint x: 219, endPoint y: 150, distance: 70.7
click at [230, 149] on span "Viessmann Raumkontrollmodul zur Steuerung" at bounding box center [241, 150] width 192 height 7
click at [190, 151] on span "Viessmann Raumkontrollmodul zur Steuerung" at bounding box center [241, 150] width 192 height 7
drag, startPoint x: 143, startPoint y: 152, endPoint x: 252, endPoint y: 152, distance: 109.2
click at [252, 152] on form "Zusatzleistungen -- Verkaufspreis Total €2.376,00 MwSt €396,00 Preis pro Heizkö…" at bounding box center [339, 77] width 406 height 175
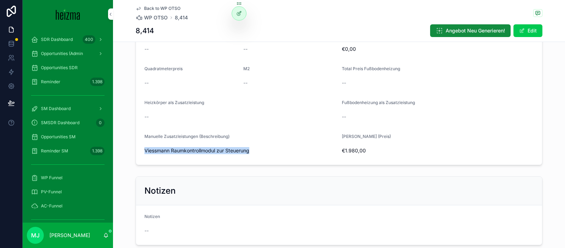
click at [252, 152] on span "Viessmann Raumkontrollmodul zur Steuerung" at bounding box center [241, 150] width 192 height 7
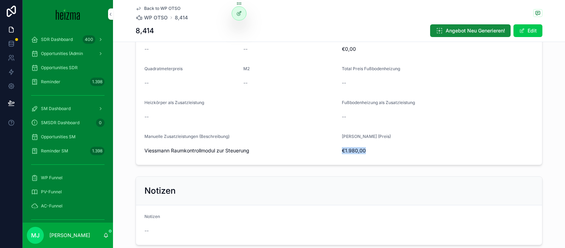
drag, startPoint x: 339, startPoint y: 151, endPoint x: 352, endPoint y: 151, distance: 13.1
click at [385, 153] on form "Zusatzleistungen -- Verkaufspreis Total €2.376,00 MwSt €396,00 Preis pro Heizkö…" at bounding box center [339, 77] width 406 height 175
click at [351, 151] on span "€1.980,00" at bounding box center [438, 150] width 192 height 7
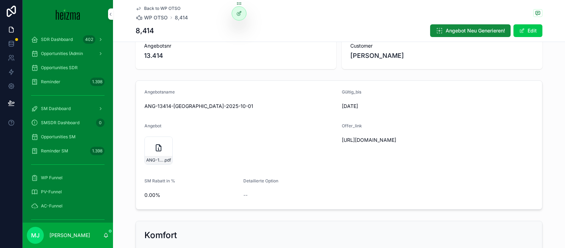
scroll to position [0, 0]
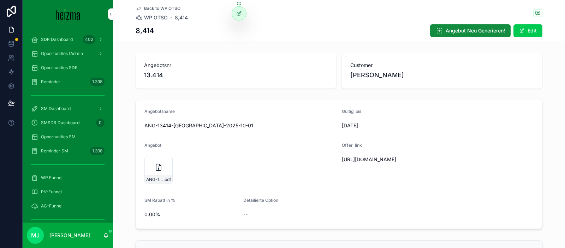
click at [157, 189] on form "Angebotsname ANG-13414-Lauritsch-2025-10-01 Gültig_bis 11/10/2025 Angebot ANG-1…" at bounding box center [339, 164] width 406 height 129
click at [158, 176] on div "ANG-13414-Lauritsch-2025-10-01 .pdf" at bounding box center [159, 180] width 28 height 8
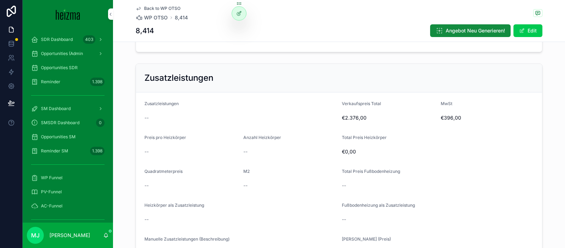
scroll to position [1140, 0]
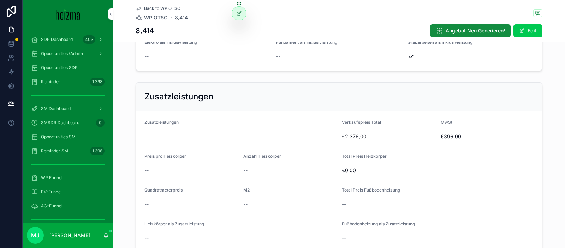
click at [530, 33] on button "Edit" at bounding box center [528, 30] width 29 height 13
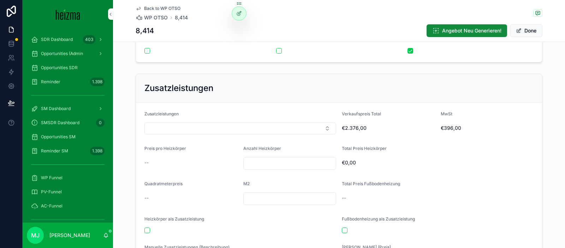
scroll to position [1165, 0]
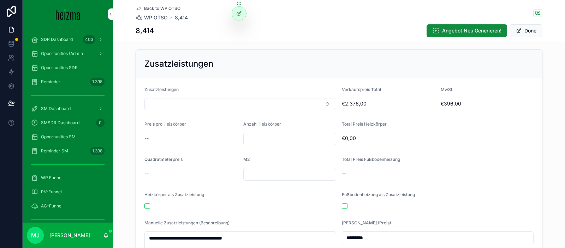
click at [227, 104] on button "Select Button" at bounding box center [241, 104] width 192 height 12
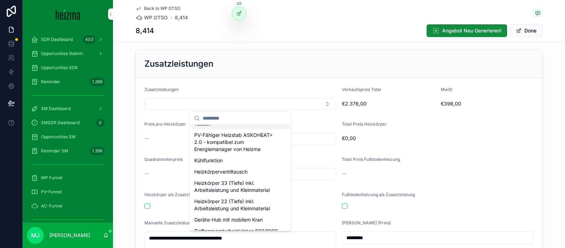
scroll to position [28, 0]
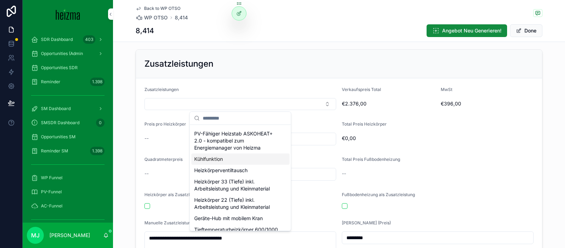
click at [260, 163] on div "Kühlfunktion" at bounding box center [241, 159] width 98 height 11
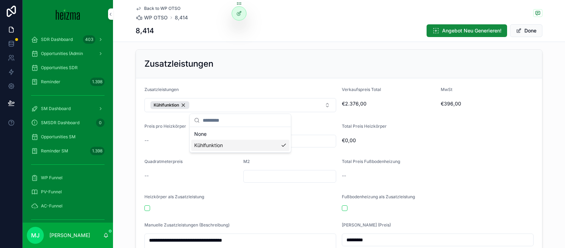
scroll to position [0, 0]
click at [444, 161] on div "Total Preis Fußbodenheizung" at bounding box center [438, 163] width 192 height 8
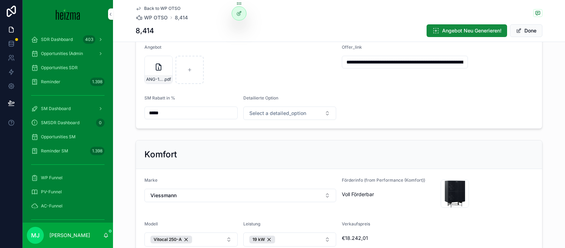
scroll to position [11, 0]
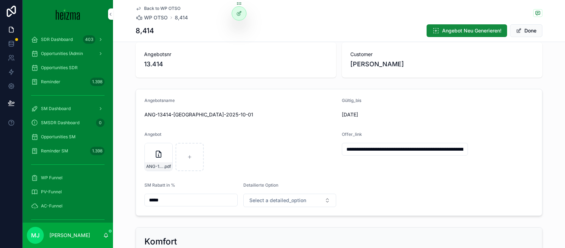
click at [526, 32] on button "Done" at bounding box center [526, 30] width 33 height 13
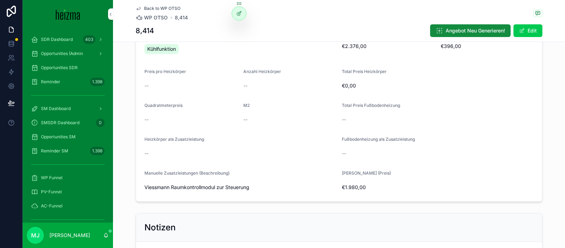
scroll to position [1228, 0]
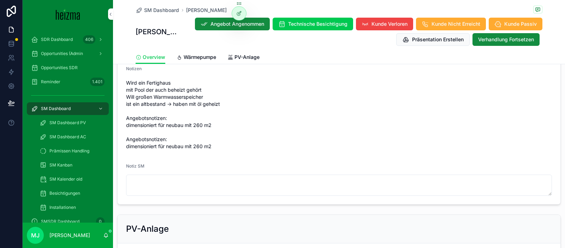
scroll to position [801, 0]
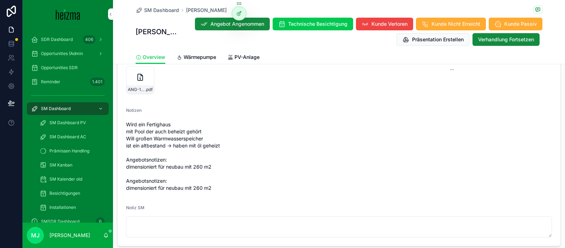
click at [0, 0] on icon "scrollable content" at bounding box center [0, 0] width 0 height 0
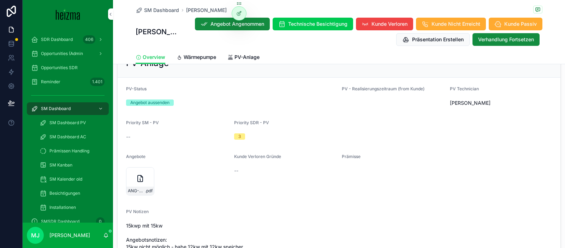
scroll to position [1013, 0]
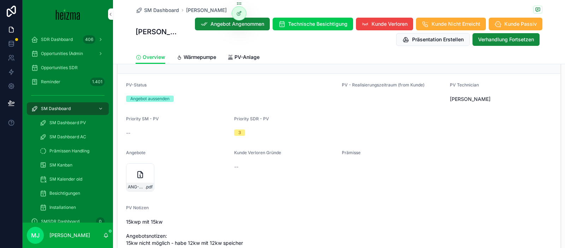
click at [0, 0] on icon "scrollable content" at bounding box center [0, 0] width 0 height 0
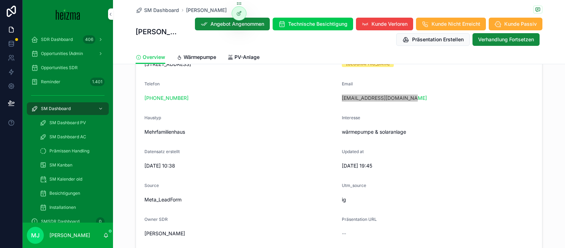
scroll to position [0, 0]
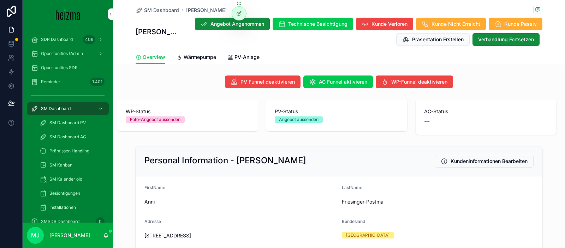
click at [238, 60] on span "PV-Anlage" at bounding box center [247, 57] width 25 height 7
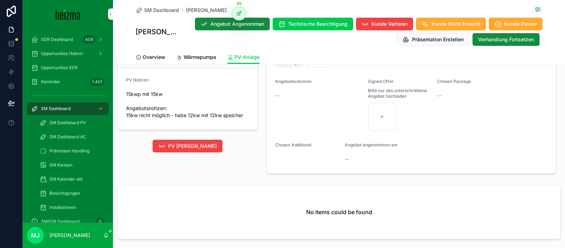
scroll to position [705, 0]
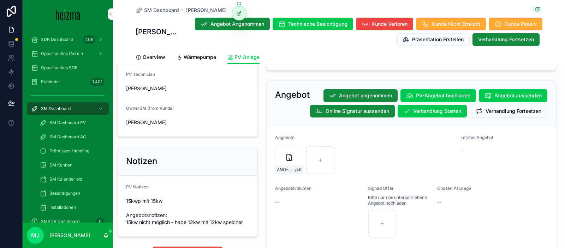
click at [515, 115] on span "Verhandlung Fortsetzen" at bounding box center [514, 111] width 56 height 7
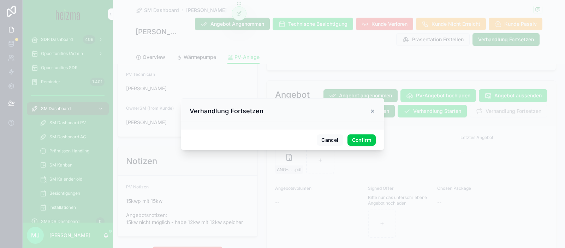
click at [366, 142] on button "Confirm" at bounding box center [362, 140] width 28 height 11
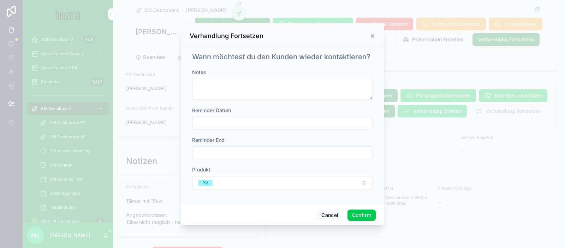
click at [327, 117] on div at bounding box center [282, 123] width 181 height 13
click at [327, 120] on input "text" at bounding box center [283, 123] width 180 height 10
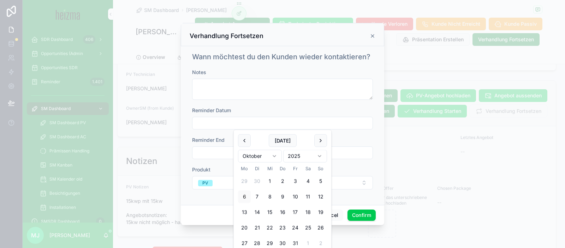
click at [294, 196] on button "10" at bounding box center [295, 197] width 13 height 13
type input "**********"
click at [358, 172] on div "Produkt" at bounding box center [282, 169] width 181 height 7
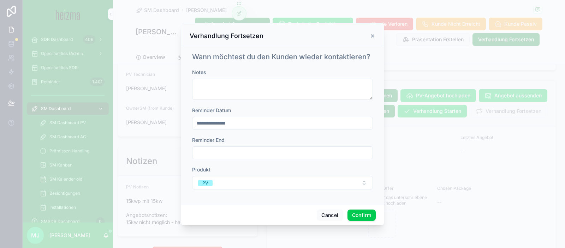
click at [327, 125] on input "**********" at bounding box center [283, 123] width 180 height 10
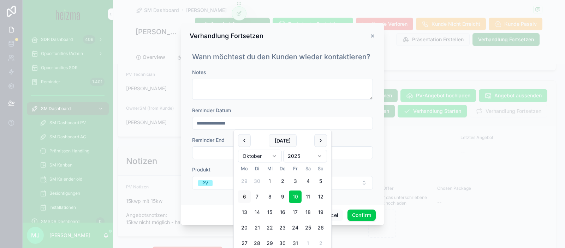
click at [327, 125] on input "**********" at bounding box center [283, 123] width 180 height 10
click at [367, 217] on button "Confirm" at bounding box center [362, 215] width 28 height 11
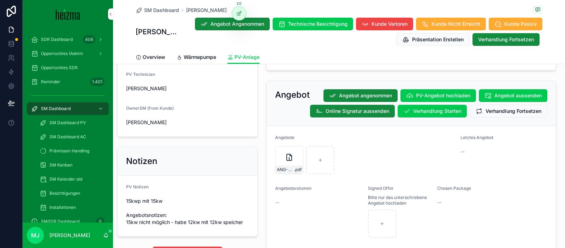
click at [212, 59] on span "Wärmepumpe" at bounding box center [200, 57] width 33 height 7
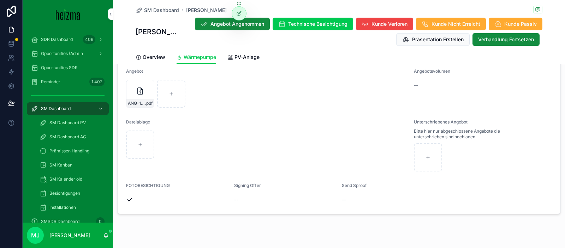
scroll to position [1144, 0]
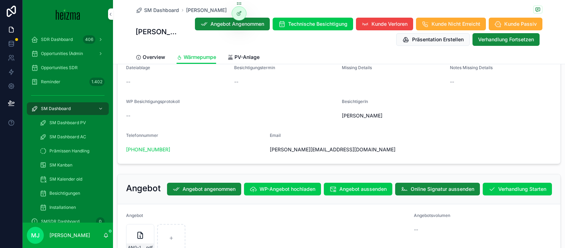
click at [506, 186] on span "Verhandlung Starten" at bounding box center [523, 189] width 48 height 7
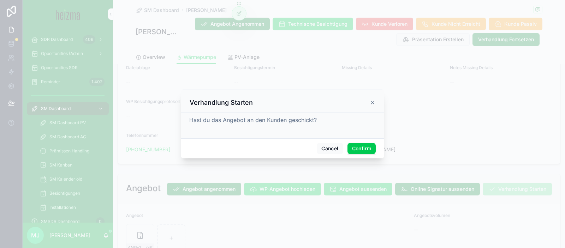
click at [369, 153] on button "Confirm" at bounding box center [362, 148] width 28 height 11
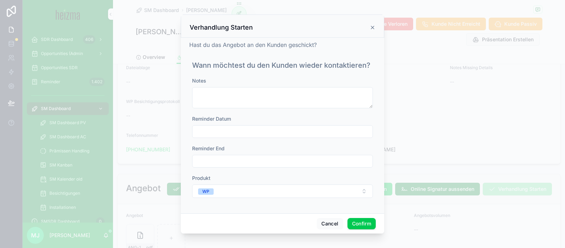
click at [253, 124] on div "Reminder Datum" at bounding box center [282, 127] width 181 height 23
click at [259, 131] on input "text" at bounding box center [283, 132] width 180 height 10
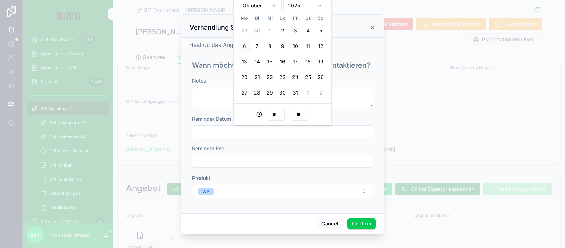
click at [236, 59] on div "Today Oktober 2025 Mo Di Mi Do Fr Sa So 29 30 1 2 3 4 5 6 7 8 9 10 11 12 13 14 …" at bounding box center [283, 42] width 98 height 124
click at [246, 61] on button "13" at bounding box center [244, 61] width 13 height 13
click at [280, 63] on button "16" at bounding box center [282, 61] width 13 height 13
type input "**********"
click at [366, 224] on button "Confirm" at bounding box center [362, 223] width 28 height 11
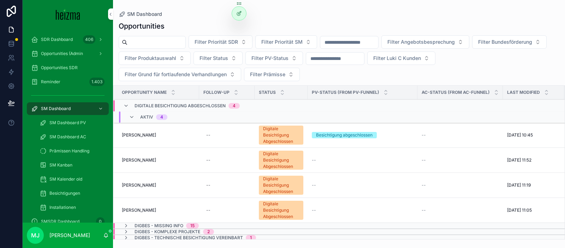
click at [177, 42] on input "scrollable content" at bounding box center [157, 42] width 58 height 10
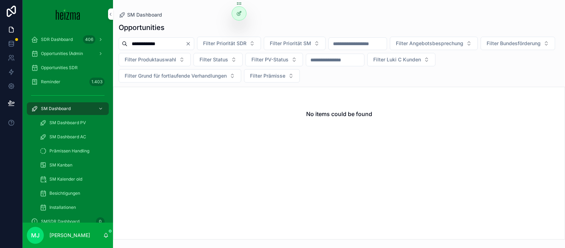
click at [157, 44] on input "**********" at bounding box center [157, 44] width 58 height 10
type input "********"
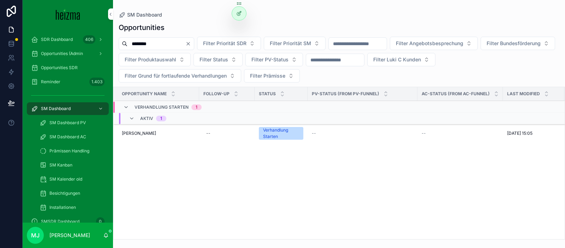
click at [134, 136] on span "Marjelle Vink" at bounding box center [139, 134] width 34 height 6
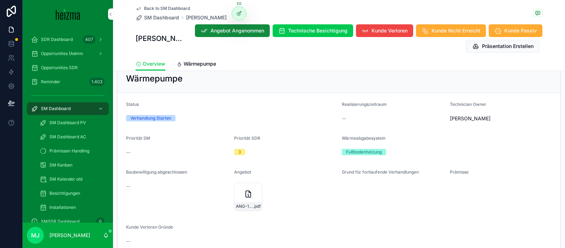
scroll to position [834, 0]
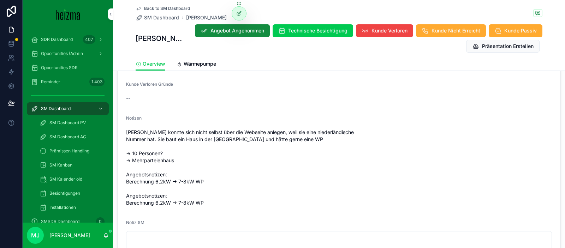
click at [264, 128] on div "Kundin konnte sich nicht selbst über die Webseite anlegen, weil sie eine nieder…" at bounding box center [339, 168] width 426 height 82
click at [295, 135] on span "Kundin konnte sich nicht selbst über die Webseite anlegen, weil sie eine nieder…" at bounding box center [339, 168] width 426 height 78
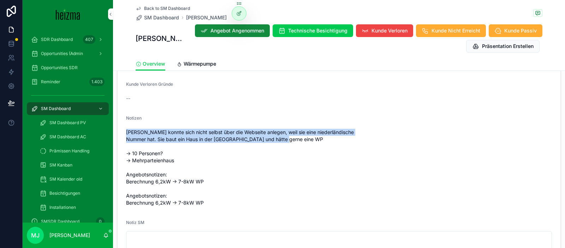
click at [295, 135] on span "Kundin konnte sich nicht selbst über die Webseite anlegen, weil sie eine nieder…" at bounding box center [339, 168] width 426 height 78
click at [338, 130] on span "Kundin konnte sich nicht selbst über die Webseite anlegen, weil sie eine nieder…" at bounding box center [339, 168] width 426 height 78
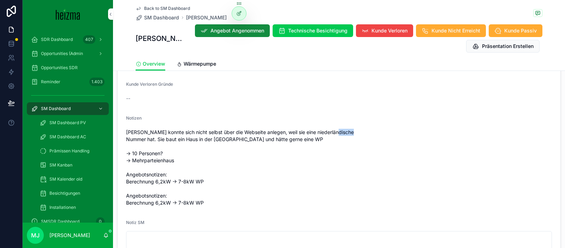
click at [338, 130] on span "Kundin konnte sich nicht selbst über die Webseite anlegen, weil sie eine nieder…" at bounding box center [339, 168] width 426 height 78
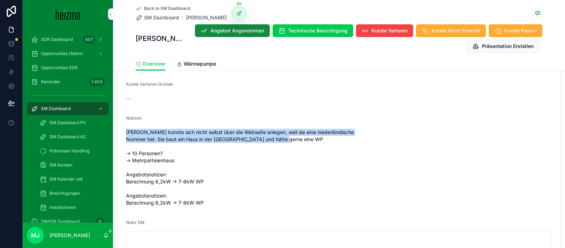
click at [338, 130] on span "Kundin konnte sich nicht selbst über die Webseite anlegen, weil sie eine nieder…" at bounding box center [339, 168] width 426 height 78
click at [384, 135] on span "Kundin konnte sich nicht selbst über die Webseite anlegen, weil sie eine nieder…" at bounding box center [339, 168] width 426 height 78
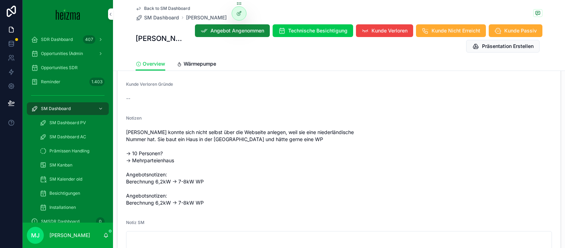
click at [380, 134] on span "Kundin konnte sich nicht selbst über die Webseite anlegen, weil sie eine nieder…" at bounding box center [339, 168] width 426 height 78
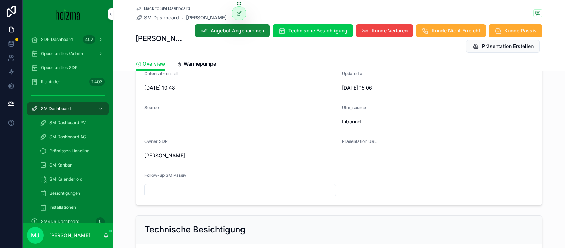
scroll to position [0, 0]
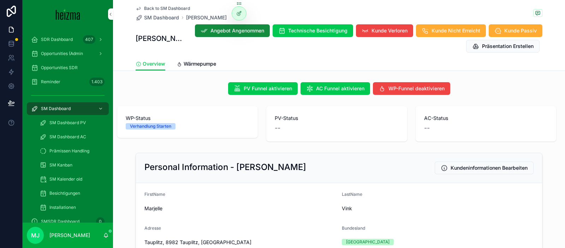
click at [160, 19] on span "SM Dashboard" at bounding box center [161, 17] width 35 height 7
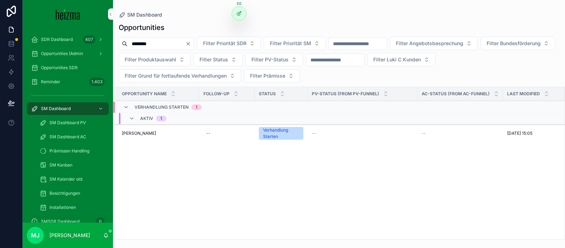
click at [153, 43] on input "********" at bounding box center [157, 44] width 58 height 10
type input "**********"
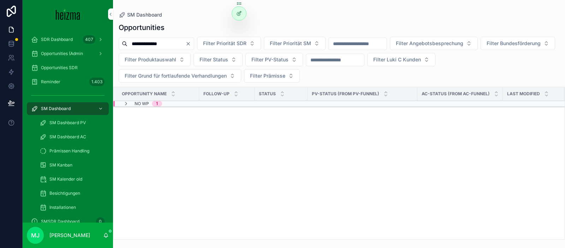
click at [152, 105] on div "1" at bounding box center [157, 104] width 10 height 6
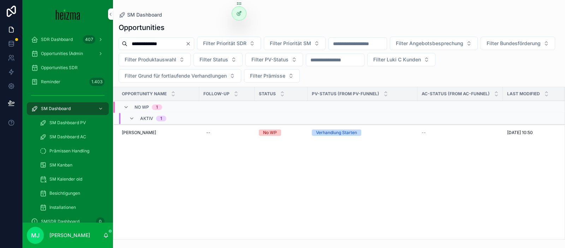
click at [145, 133] on span "Andreas Kofler" at bounding box center [139, 133] width 34 height 6
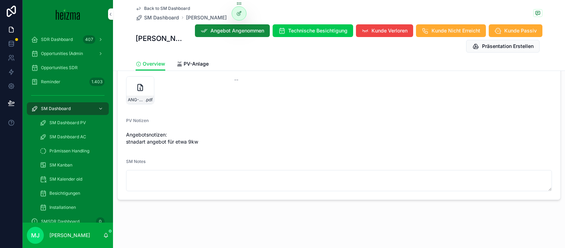
scroll to position [793, 0]
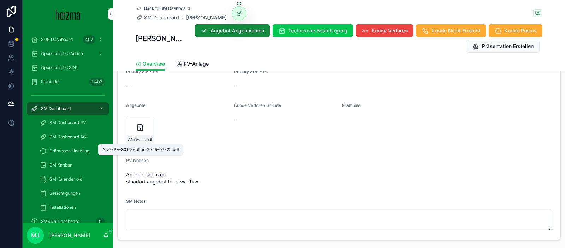
click at [135, 139] on span "ANG-PV-3016-Kofler-2025-07-22" at bounding box center [136, 140] width 17 height 6
click at [160, 18] on span "SM Dashboard" at bounding box center [161, 17] width 35 height 7
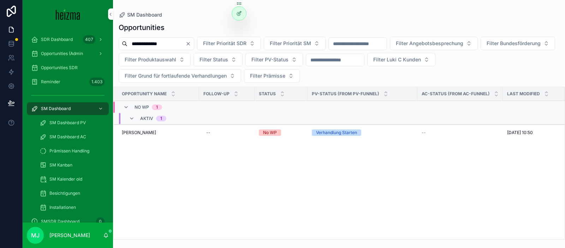
click at [160, 46] on input "**********" at bounding box center [157, 44] width 58 height 10
type input "**********"
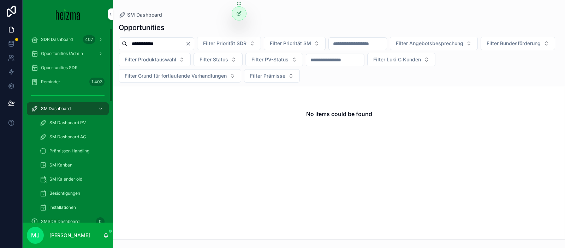
click at [73, 66] on span "Opportunities SDR" at bounding box center [59, 68] width 37 height 6
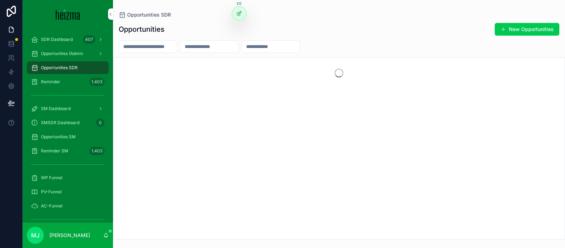
click at [77, 57] on div "Opportunities (Admin" at bounding box center [68, 53] width 74 height 11
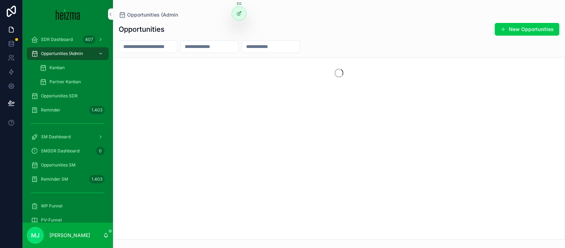
click at [158, 46] on input "scrollable content" at bounding box center [148, 47] width 58 height 10
type input "*****"
click at [134, 45] on input "*****" at bounding box center [148, 47] width 58 height 10
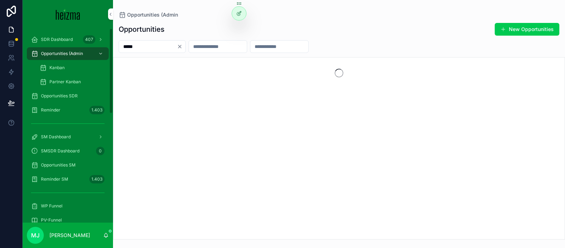
click at [69, 94] on span "Opportunities SDR" at bounding box center [59, 96] width 37 height 6
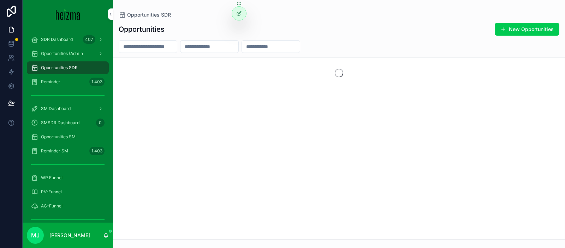
click at [157, 43] on input "scrollable content" at bounding box center [148, 47] width 58 height 10
type input "**********"
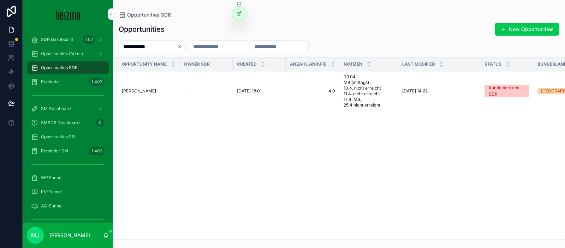
click at [151, 91] on div "Simone Ecker Simone Ecker" at bounding box center [149, 91] width 54 height 6
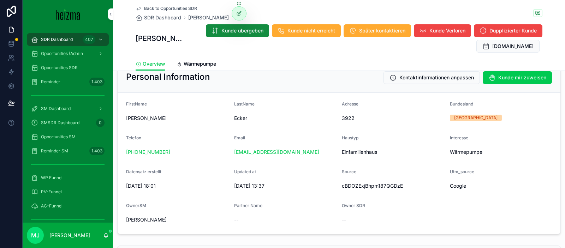
scroll to position [80, 0]
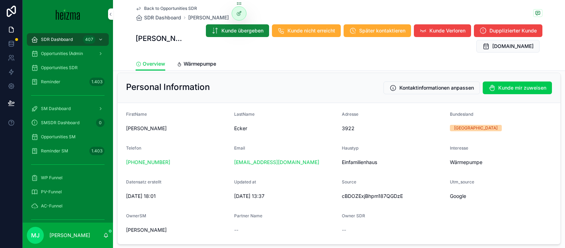
click at [206, 67] on span "Wärmepumpe" at bounding box center [200, 63] width 33 height 7
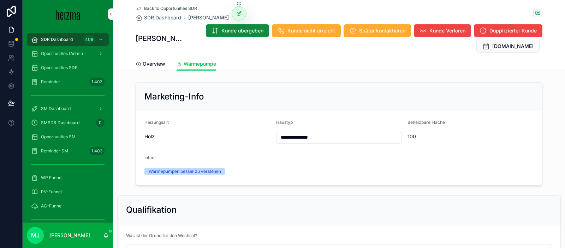
drag, startPoint x: 152, startPoint y: 17, endPoint x: 71, endPoint y: 71, distance: 96.7
click at [152, 17] on span "SDR Dashboard" at bounding box center [162, 17] width 37 height 7
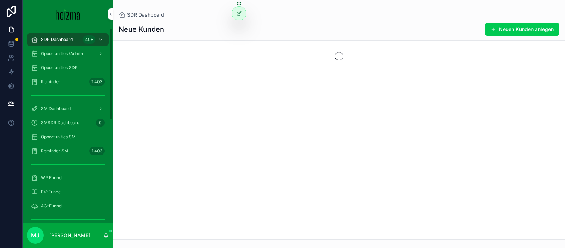
click at [60, 110] on span "SM Dashboard" at bounding box center [56, 109] width 30 height 6
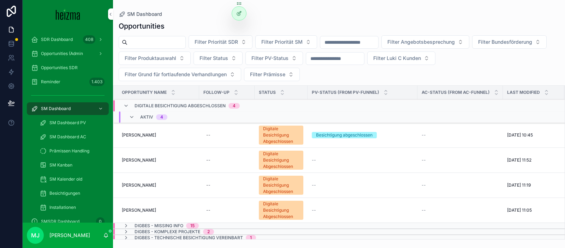
click at [173, 48] on div "scrollable content" at bounding box center [152, 42] width 67 height 13
click at [170, 42] on input "scrollable content" at bounding box center [157, 42] width 58 height 10
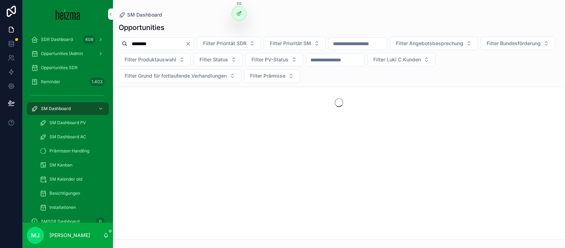
type input "********"
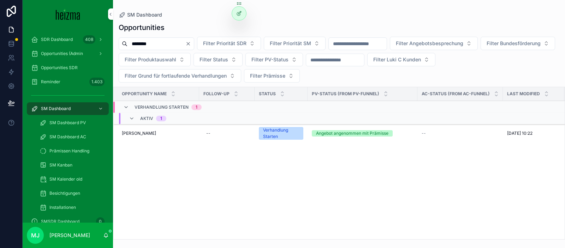
click at [142, 133] on span "Bettina Schafler" at bounding box center [139, 134] width 34 height 6
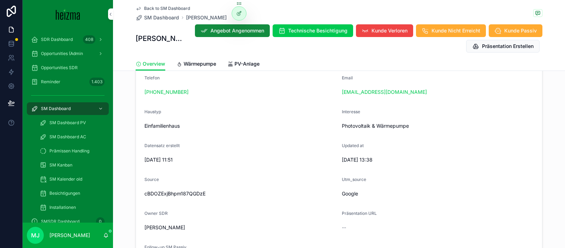
scroll to position [104, 0]
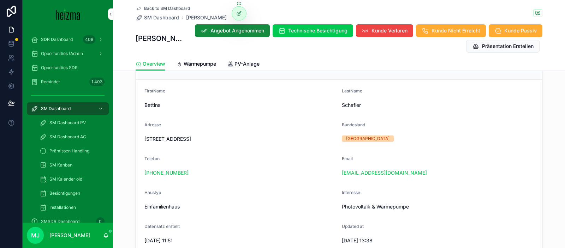
click at [154, 18] on span "SM Dashboard" at bounding box center [161, 17] width 35 height 7
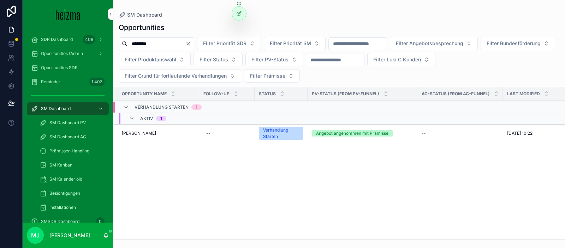
click at [147, 42] on input "********" at bounding box center [157, 44] width 58 height 10
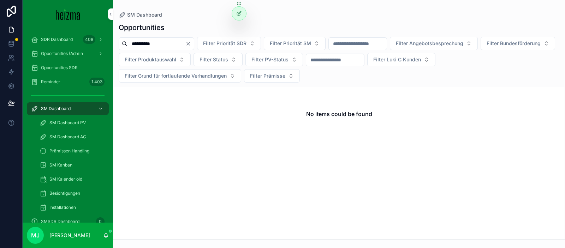
click at [145, 43] on input "**********" at bounding box center [157, 44] width 58 height 10
type input "*****"
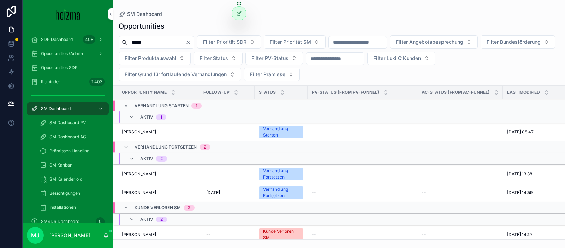
scroll to position [8, 0]
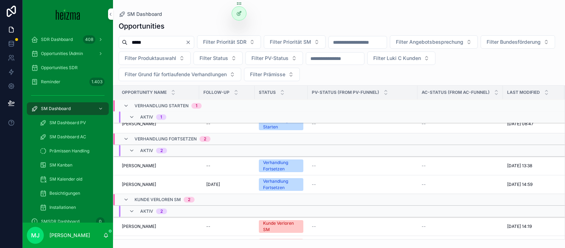
click at [147, 186] on span "[PERSON_NAME]" at bounding box center [139, 185] width 34 height 6
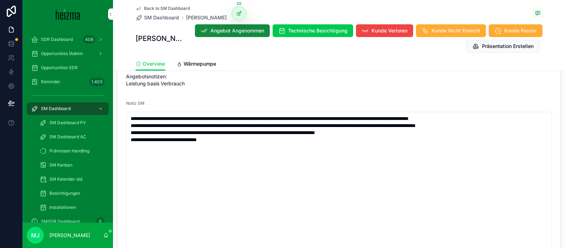
scroll to position [920, 0]
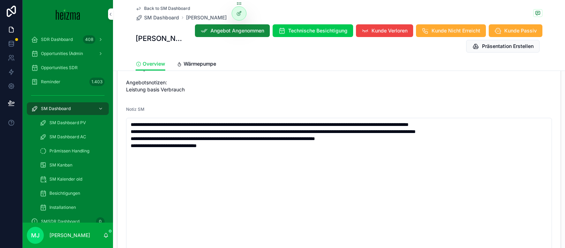
click at [173, 92] on span "25.3. Kunde von Moritz war zuvor PV-Only wollte jetzt ein Angebot für WP R32 we…" at bounding box center [339, 50] width 426 height 85
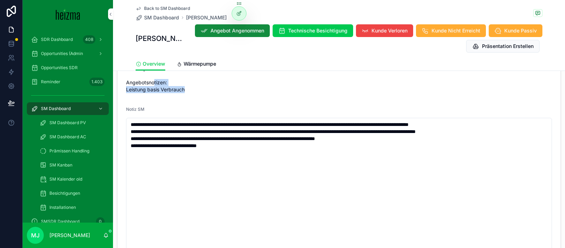
click at [173, 92] on span "25.3. Kunde von Moritz war zuvor PV-Only wollte jetzt ein Angebot für WP R32 we…" at bounding box center [339, 50] width 426 height 85
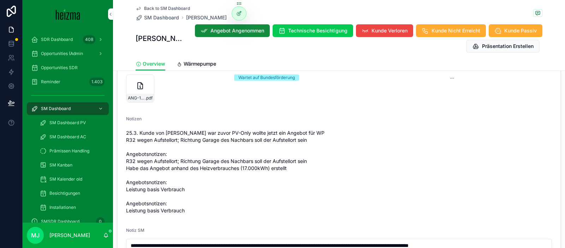
scroll to position [788, 0]
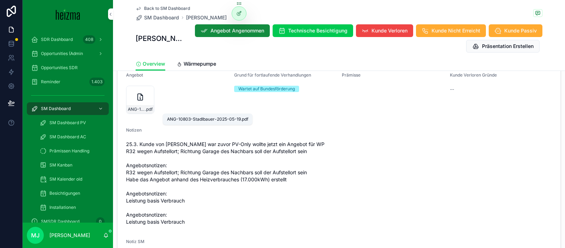
click at [139, 108] on span "ANG-10803-Stadlbauer-2025-05-19" at bounding box center [136, 110] width 17 height 6
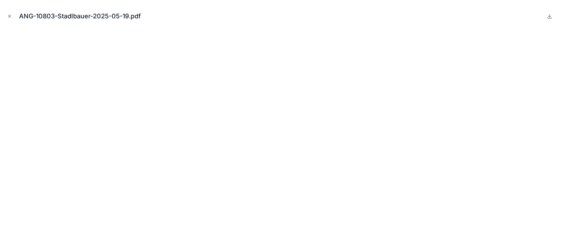
click at [5, 14] on div "ANG-10803-Stadlbauer-2025-05-19.pdf" at bounding box center [282, 124] width 565 height 248
click at [12, 17] on icon "Close modal" at bounding box center [9, 16] width 5 height 5
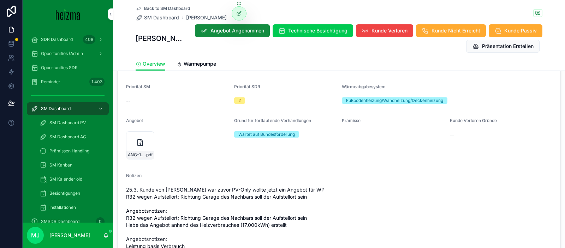
scroll to position [734, 0]
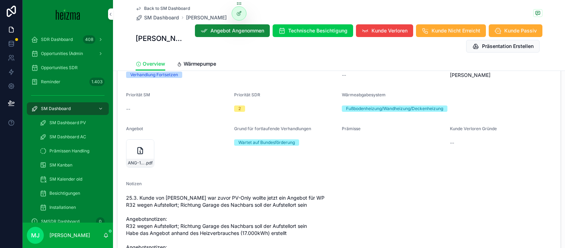
click at [137, 168] on div "ANG-10803-Stadlbauer-2025-05-19 .pdf" at bounding box center [177, 153] width 102 height 33
click at [139, 163] on span "ANG-10803-Stadlbauer-2025-05-19" at bounding box center [136, 163] width 17 height 6
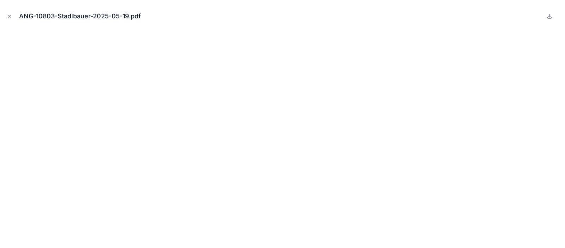
click at [12, 18] on icon "Close modal" at bounding box center [9, 16] width 5 height 5
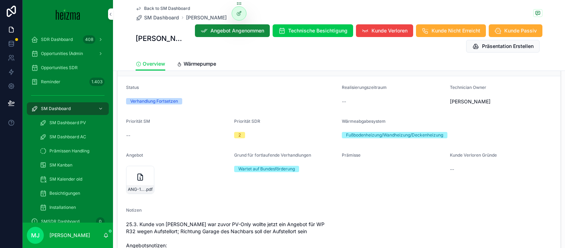
scroll to position [687, 0]
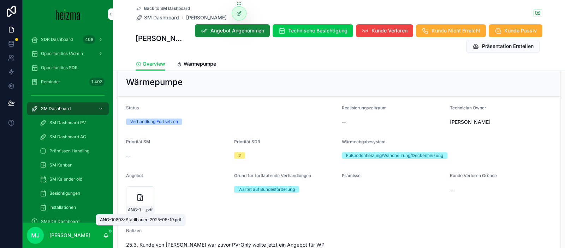
click at [148, 209] on span ".pdf" at bounding box center [148, 210] width 7 height 6
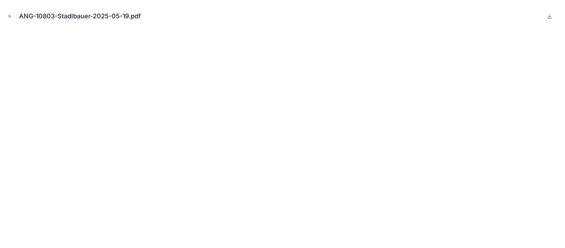
click at [13, 17] on button "Close modal" at bounding box center [10, 16] width 8 height 8
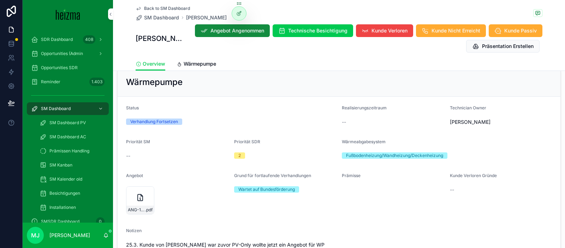
click at [213, 61] on span "Wärmepumpe" at bounding box center [200, 63] width 33 height 7
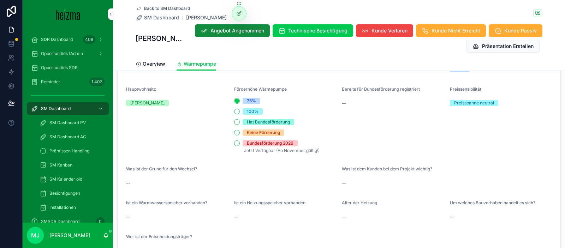
scroll to position [1072, 0]
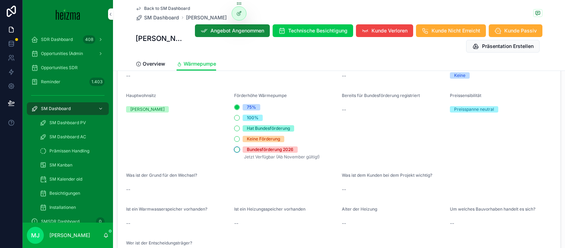
click at [236, 147] on button "Bundesförderung 2026" at bounding box center [237, 150] width 6 height 6
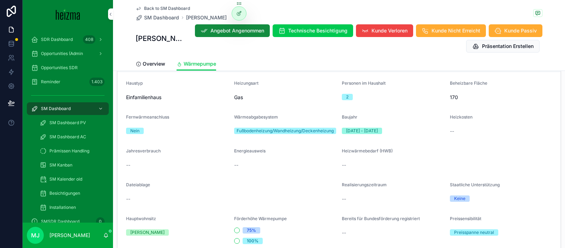
click at [333, 162] on div "--" at bounding box center [285, 165] width 102 height 7
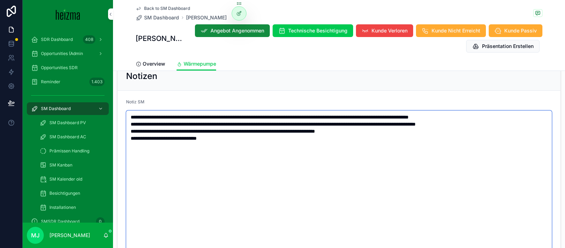
scroll to position [432, 0]
click at [338, 142] on textarea "**********" at bounding box center [339, 202] width 426 height 183
type textarea "**********"
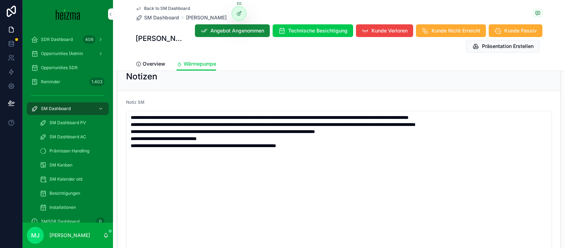
click at [225, 73] on div "Notizen" at bounding box center [339, 77] width 443 height 29
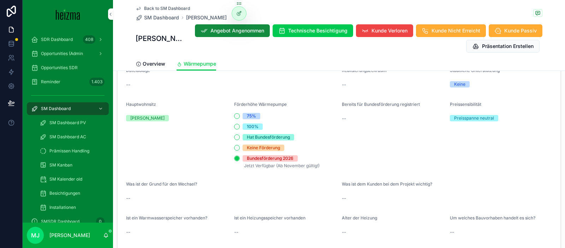
scroll to position [1097, 0]
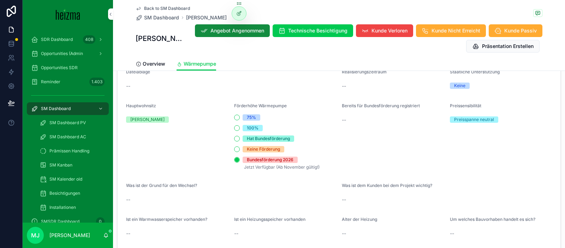
click at [297, 86] on form "Haustyp Einfamilienhaus Heizungsart Gas Personen im Haushalt 2 Beheizbare Fläch…" at bounding box center [339, 120] width 443 height 323
click at [303, 165] on span "Jetzt Verfügbar (Ab November gültig!)" at bounding box center [282, 167] width 76 height 5
click at [327, 163] on p "Jetzt Verfügbar (Ab November gültig!)" at bounding box center [285, 167] width 102 height 8
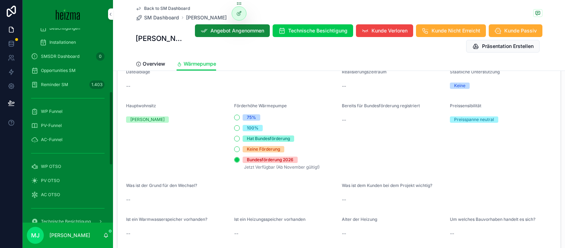
scroll to position [168, 0]
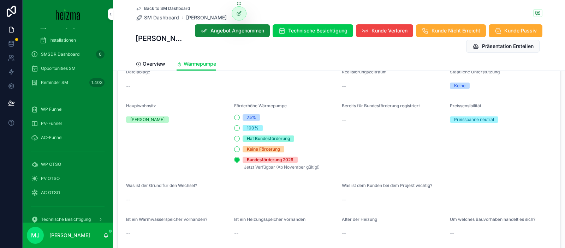
click at [75, 165] on div "WP OTSO" at bounding box center [68, 164] width 74 height 11
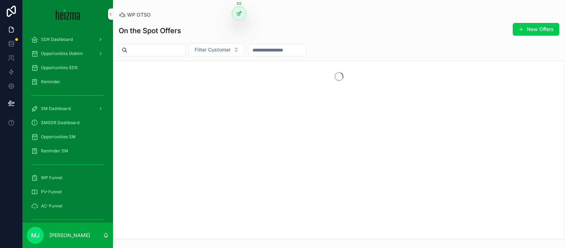
click at [222, 48] on span "Filter Customer" at bounding box center [213, 49] width 36 height 7
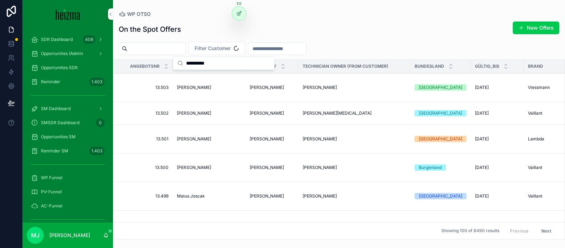
click at [210, 66] on input "**********" at bounding box center [228, 63] width 84 height 13
type input "**********"
click at [231, 64] on input "**********" at bounding box center [228, 63] width 84 height 13
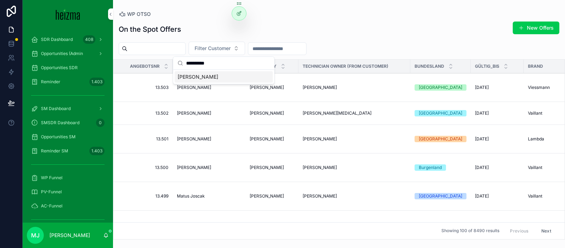
click at [219, 74] on div "[PERSON_NAME]" at bounding box center [224, 76] width 98 height 11
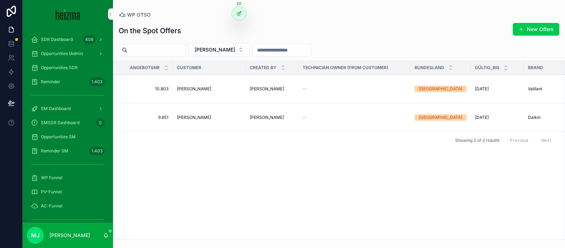
click at [205, 90] on span "[PERSON_NAME]" at bounding box center [194, 89] width 34 height 6
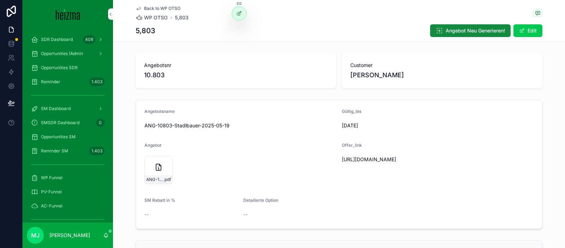
click at [472, 29] on span "Angebot Neu Generieren!" at bounding box center [475, 30] width 59 height 7
drag, startPoint x: 293, startPoint y: 140, endPoint x: 248, endPoint y: 162, distance: 49.6
click at [292, 140] on form "Angebotsname ANG-10803-Stadlbauer-2025-05-19 Gültig_bis [DATE] Angebot ANG-1080…" at bounding box center [339, 164] width 406 height 129
drag, startPoint x: 201, startPoint y: 180, endPoint x: 511, endPoint y: 4, distance: 356.4
click at [201, 180] on span ".pdf" at bounding box center [198, 180] width 7 height 6
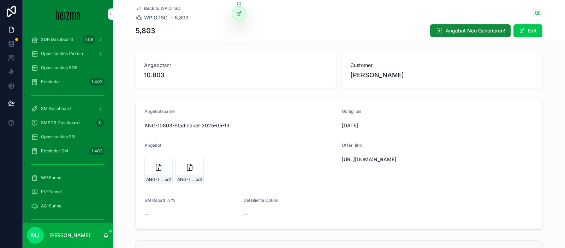
click at [536, 33] on button "Edit" at bounding box center [528, 30] width 29 height 13
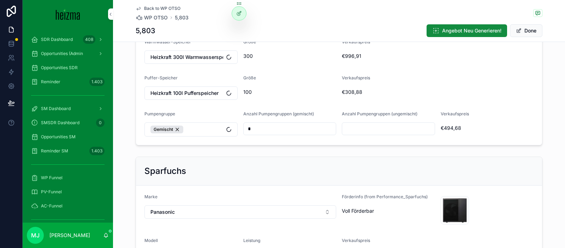
scroll to position [260, 0]
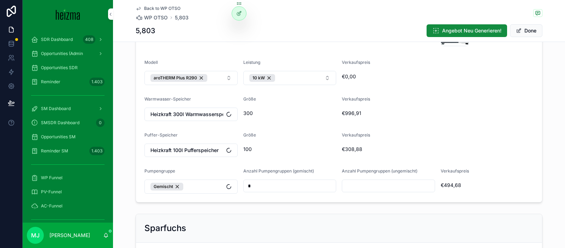
click at [225, 82] on button "aroTHERM Plus R290" at bounding box center [191, 78] width 93 height 14
click at [202, 79] on div "aroTHERM Plus R290" at bounding box center [179, 78] width 57 height 8
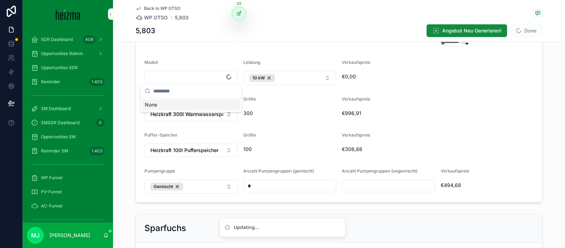
click at [213, 79] on button "Select Button" at bounding box center [191, 77] width 93 height 12
click at [208, 78] on button "Select Button" at bounding box center [191, 77] width 93 height 12
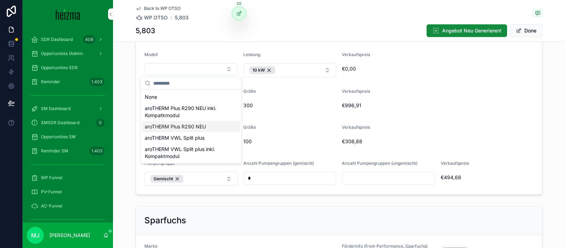
click at [195, 129] on span "aroTHERM Plus R290 NEU" at bounding box center [175, 126] width 61 height 7
click at [325, 98] on div "Größe 300" at bounding box center [289, 101] width 93 height 25
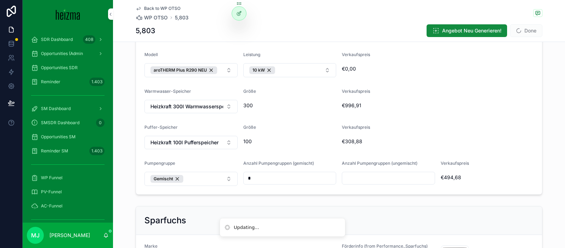
click at [290, 71] on button "10 kW" at bounding box center [289, 70] width 93 height 14
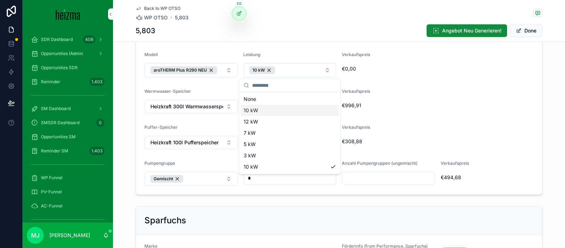
click at [289, 111] on div "10 kW" at bounding box center [290, 110] width 98 height 11
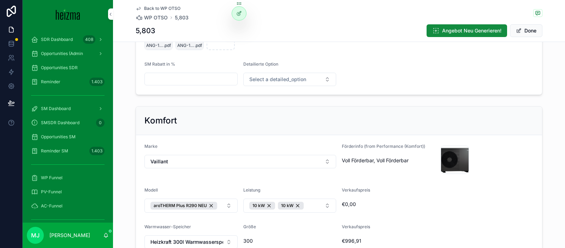
scroll to position [164, 0]
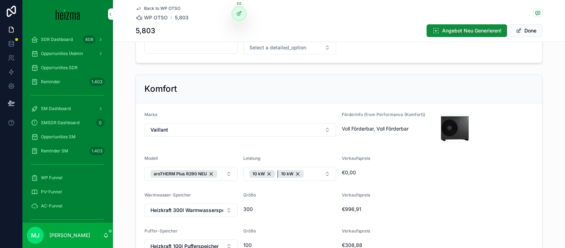
drag, startPoint x: 298, startPoint y: 175, endPoint x: 281, endPoint y: 175, distance: 16.6
click at [298, 175] on div "10 kW" at bounding box center [291, 174] width 26 height 8
click at [270, 175] on div "10 kW" at bounding box center [263, 174] width 26 height 8
click at [311, 175] on button "Select Button" at bounding box center [289, 173] width 93 height 12
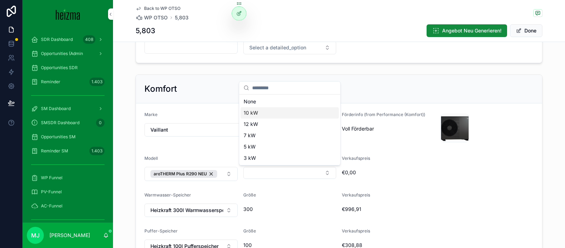
click at [273, 114] on div "10 kW" at bounding box center [290, 112] width 98 height 11
click at [421, 175] on span "€0,00" at bounding box center [438, 172] width 192 height 7
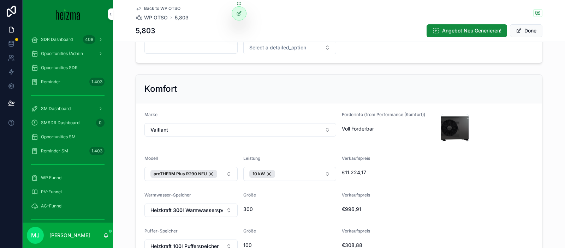
scroll to position [207, 0]
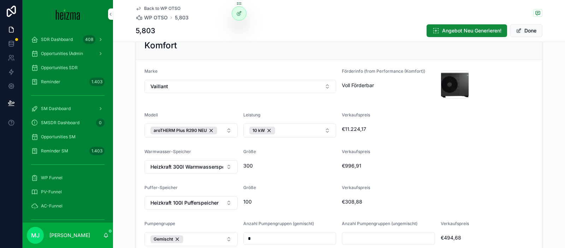
click at [421, 173] on div "Verkaufspreis €996,91" at bounding box center [438, 161] width 192 height 25
click at [532, 31] on button "Done" at bounding box center [526, 30] width 33 height 13
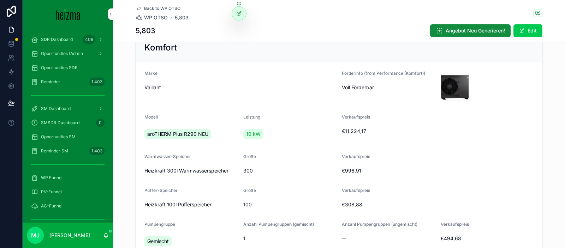
scroll to position [212, 0]
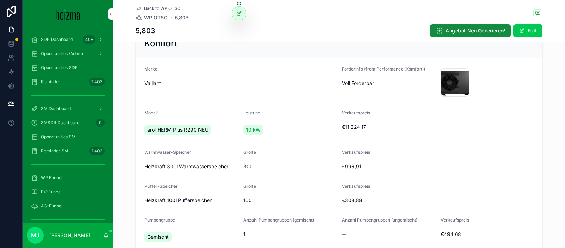
click at [457, 30] on span "Angebot Neu Generieren!" at bounding box center [475, 30] width 59 height 7
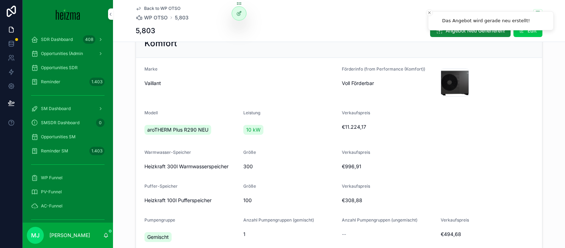
click at [66, 137] on span "Opportunities SM" at bounding box center [58, 137] width 35 height 6
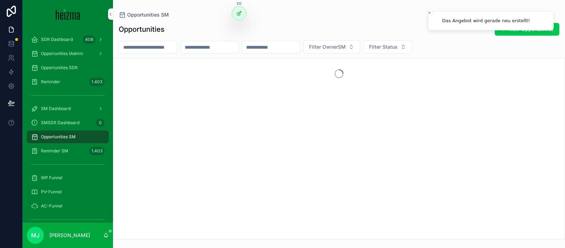
click at [231, 49] on input "scrollable content" at bounding box center [210, 47] width 58 height 10
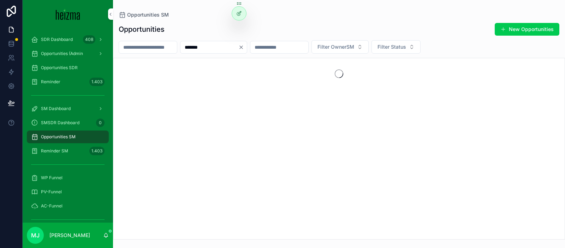
type input "*******"
click at [218, 47] on input "*******" at bounding box center [210, 47] width 58 height 10
click at [244, 47] on icon "Clear" at bounding box center [242, 48] width 6 height 6
drag, startPoint x: 311, startPoint y: 23, endPoint x: 317, endPoint y: 25, distance: 5.9
click at [312, 23] on div "Opportunities New Opportunities" at bounding box center [339, 29] width 441 height 13
